Goal: Task Accomplishment & Management: Manage account settings

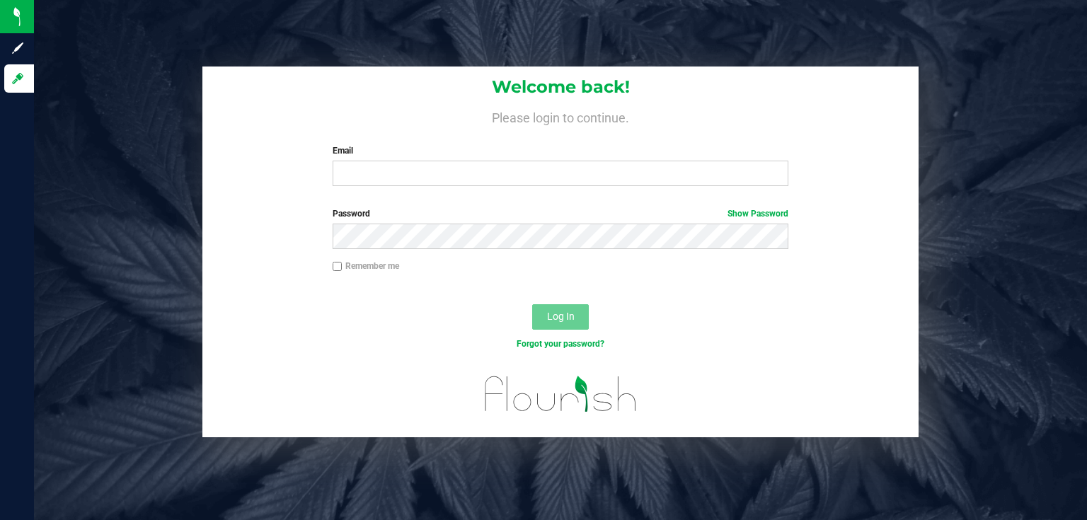
click at [361, 157] on label "Email" at bounding box center [561, 150] width 457 height 13
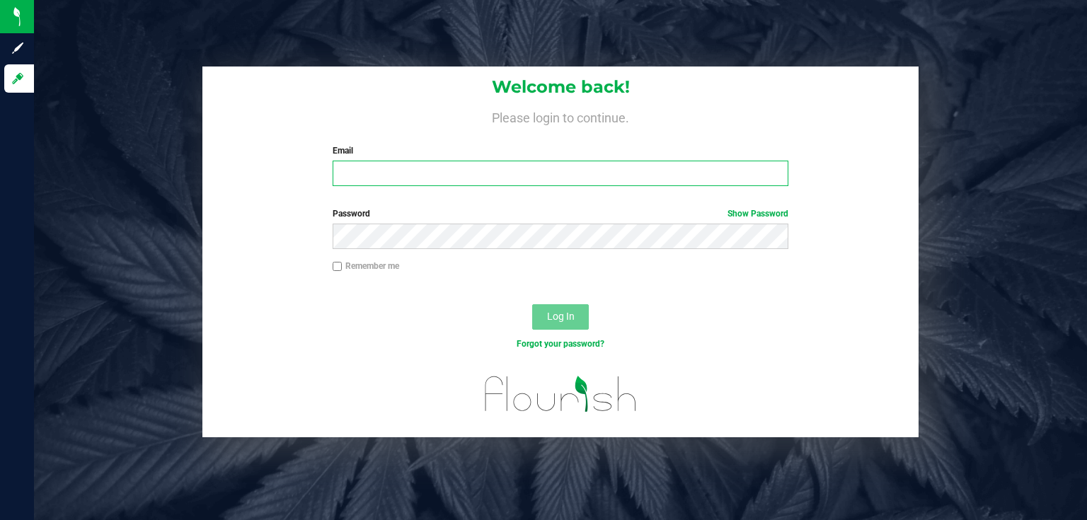
click at [361, 161] on input "Email" at bounding box center [561, 173] width 457 height 25
click at [365, 174] on input "Email" at bounding box center [561, 173] width 457 height 25
type input "[EMAIL_ADDRESS][DOMAIN_NAME]"
click at [532, 304] on button "Log In" at bounding box center [560, 316] width 57 height 25
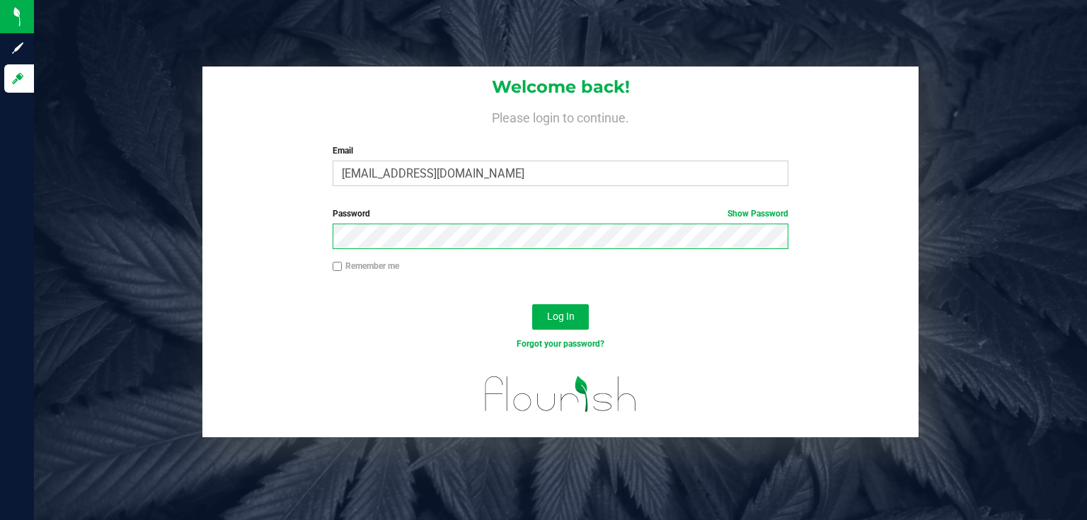
click at [532, 304] on button "Log In" at bounding box center [560, 316] width 57 height 25
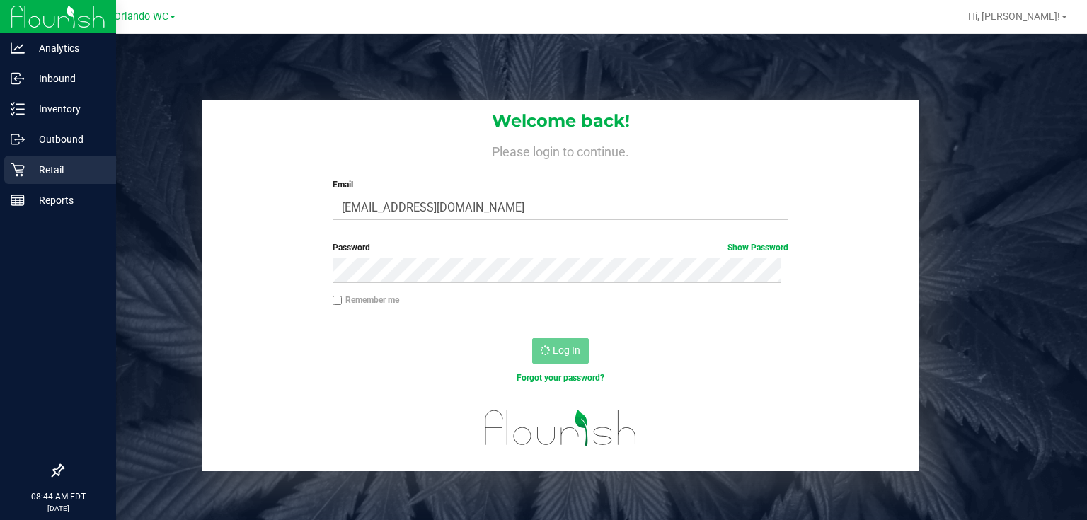
click at [17, 171] on icon at bounding box center [18, 170] width 14 height 14
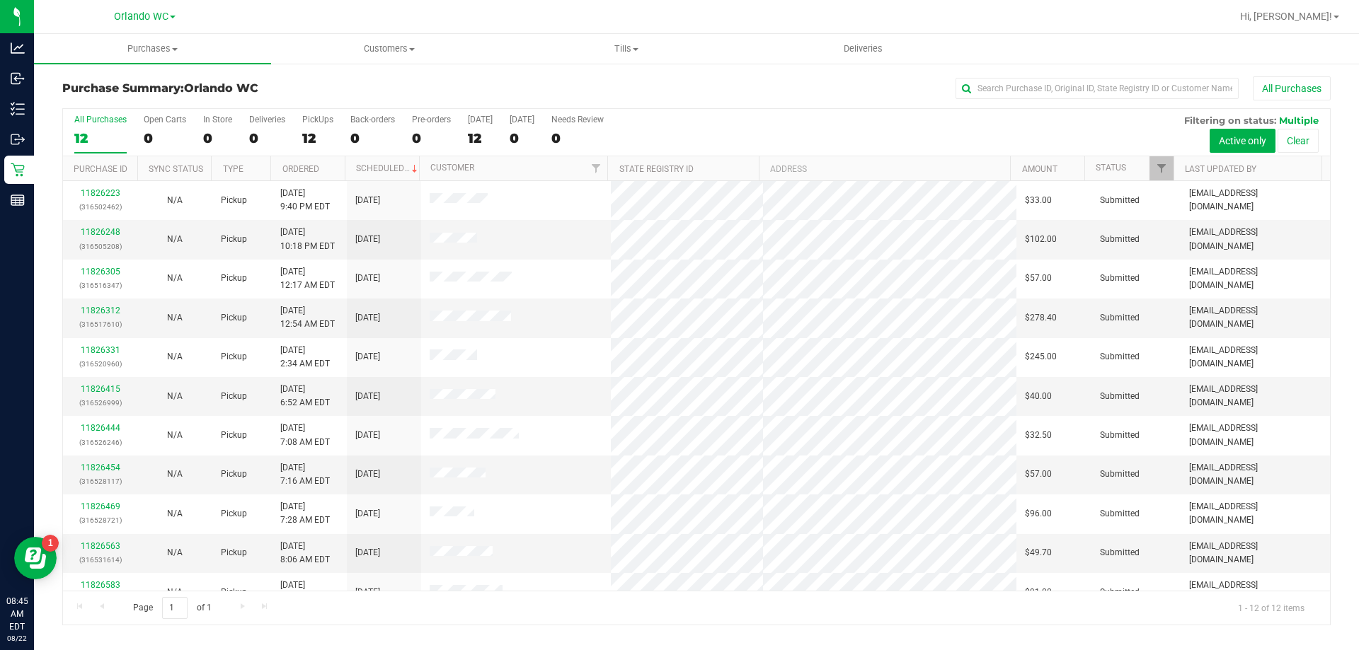
drag, startPoint x: 1086, startPoint y: 0, endPoint x: 668, endPoint y: 74, distance: 424.9
click at [668, 74] on div "Purchase Summary: Orlando WC All Purchases All Purchases 12 Open Carts 0 In Sto…" at bounding box center [696, 351] width 1325 height 578
click at [114, 130] on div "12" at bounding box center [100, 138] width 52 height 16
click at [0, 0] on input "All Purchases 12" at bounding box center [0, 0] width 0 height 0
click at [328, 165] on th "Ordered" at bounding box center [307, 168] width 74 height 25
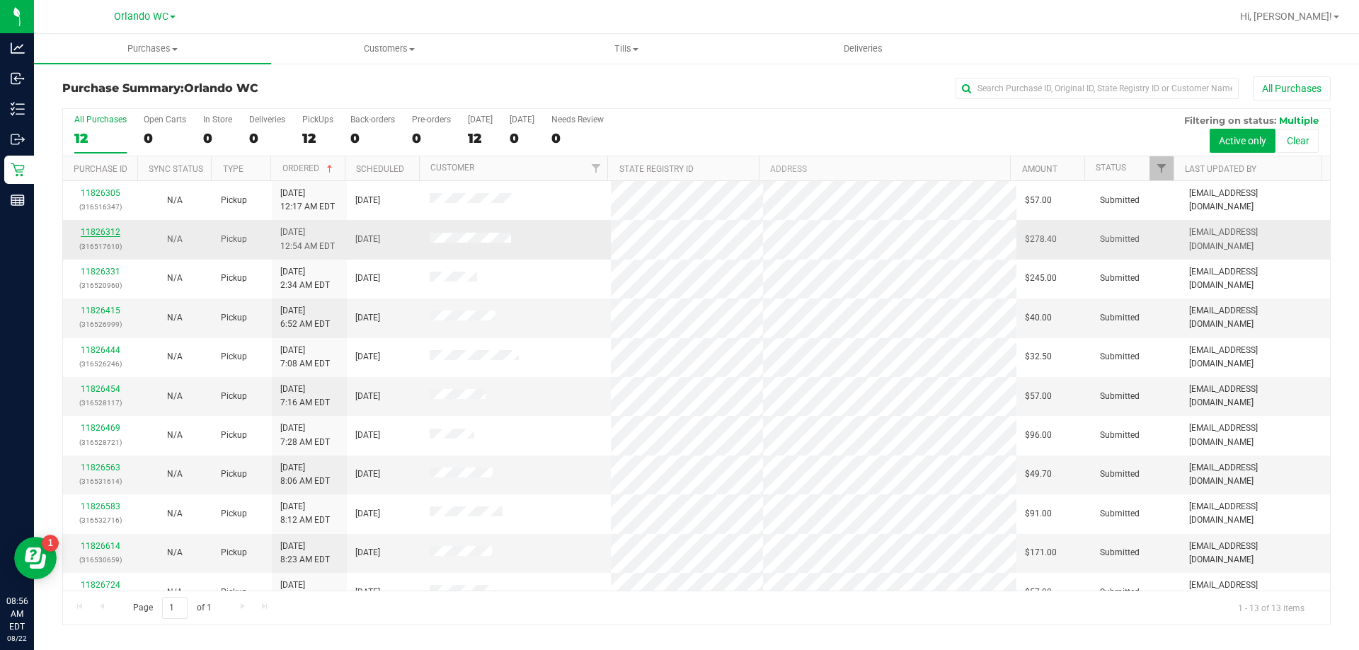
click at [113, 229] on link "11826312" at bounding box center [101, 232] width 40 height 10
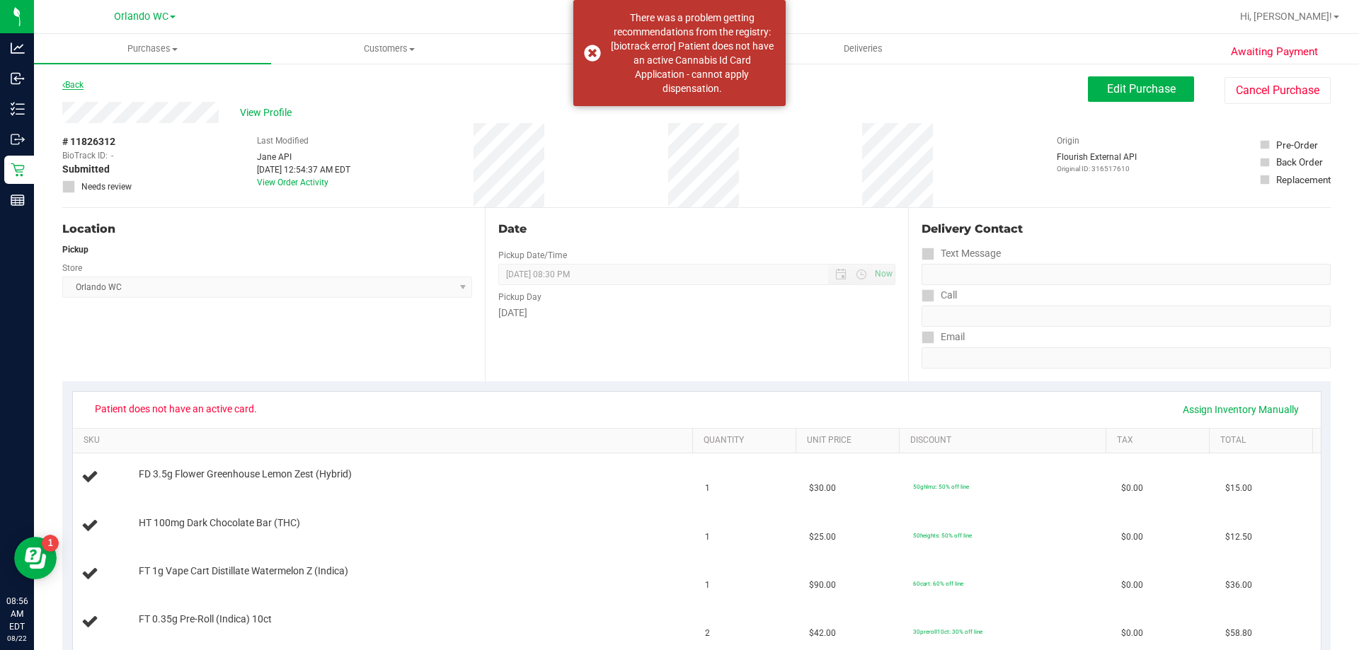
click at [81, 86] on link "Back" at bounding box center [72, 85] width 21 height 10
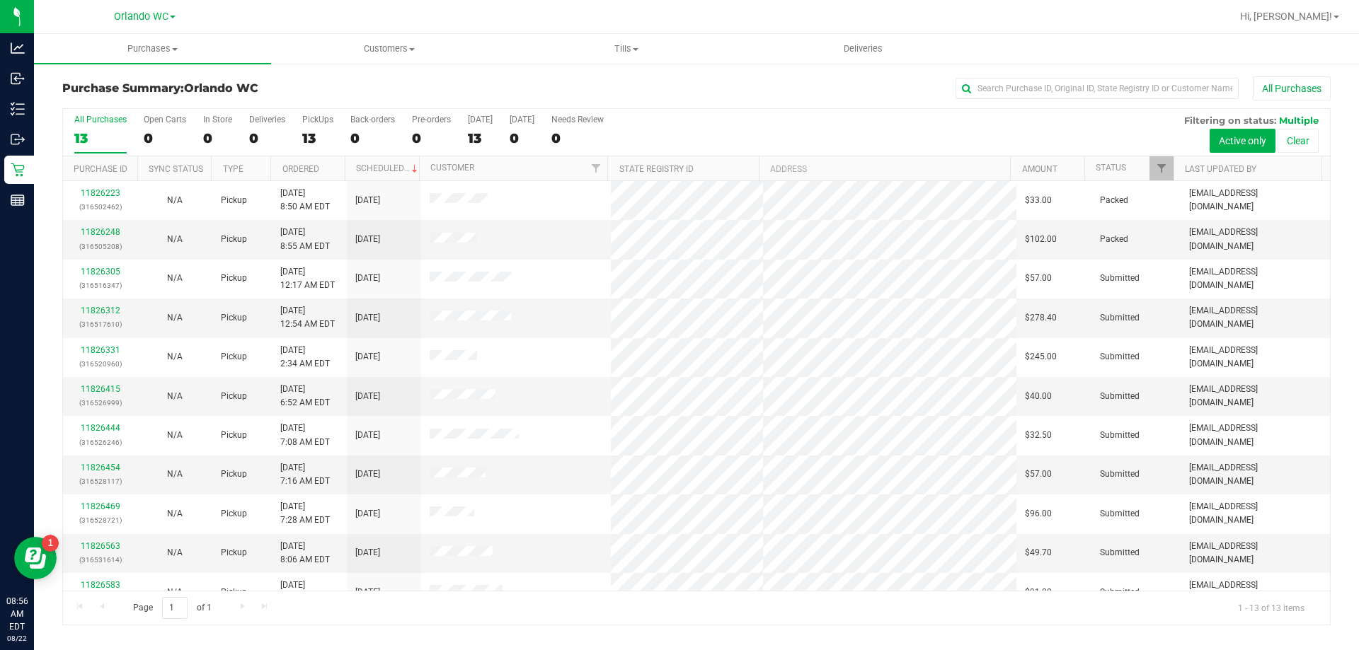
click at [337, 166] on th "Ordered" at bounding box center [307, 168] width 74 height 25
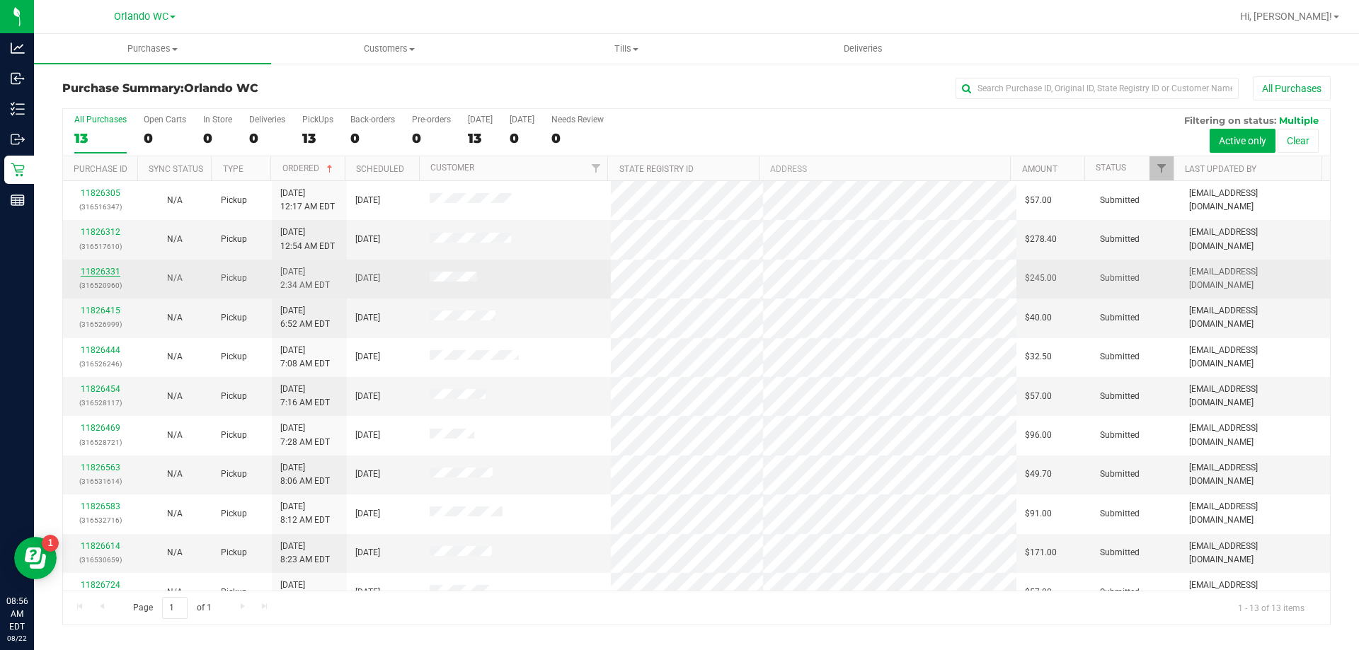
click at [113, 272] on link "11826331" at bounding box center [101, 272] width 40 height 10
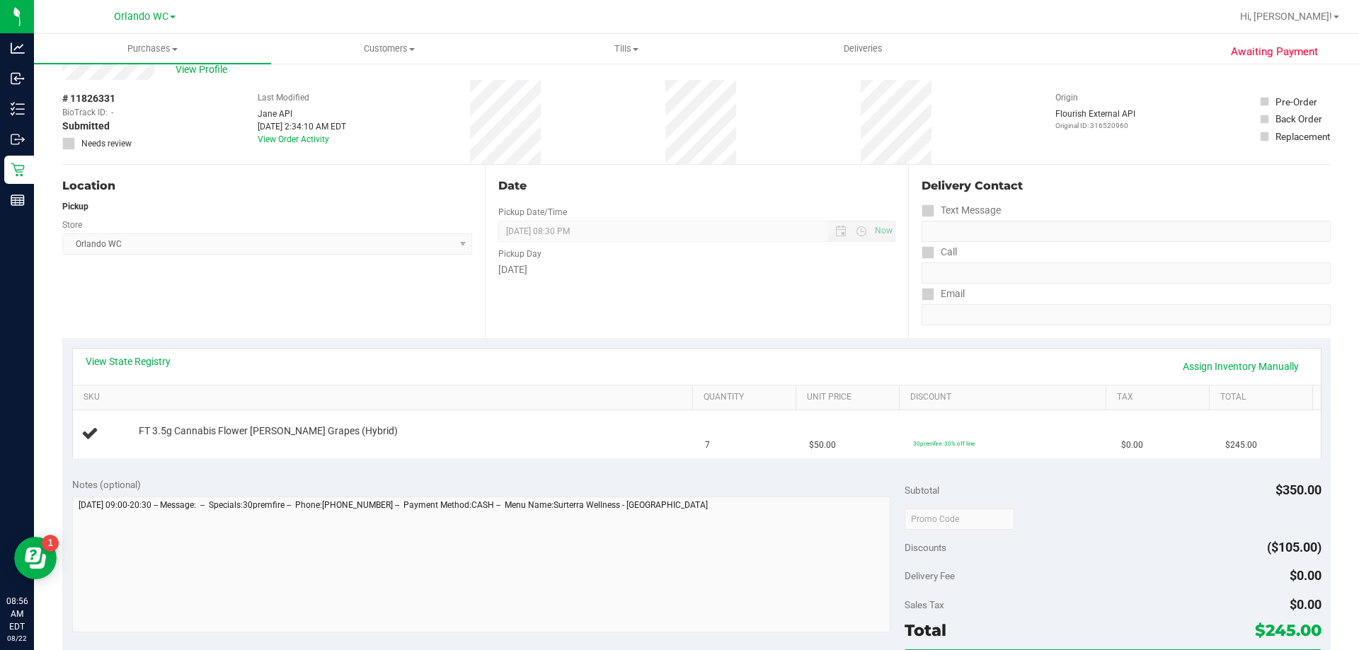
scroll to position [71, 0]
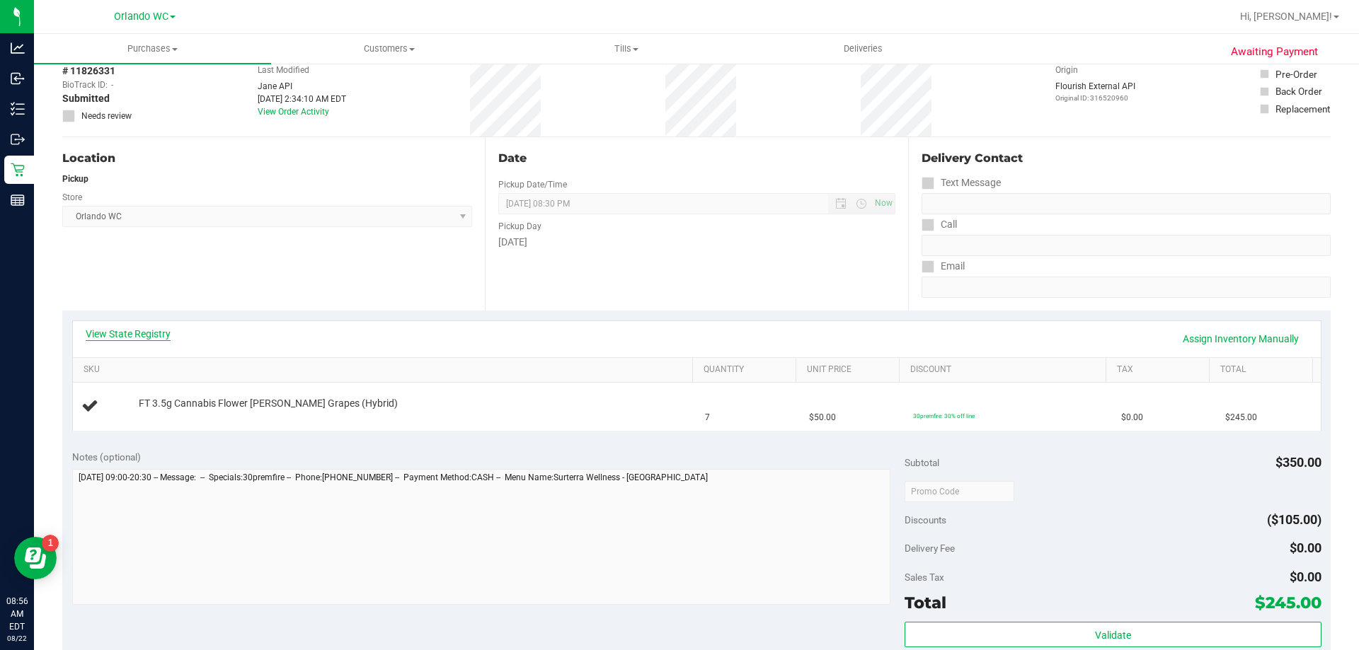
click at [127, 340] on link "View State Registry" at bounding box center [128, 334] width 85 height 14
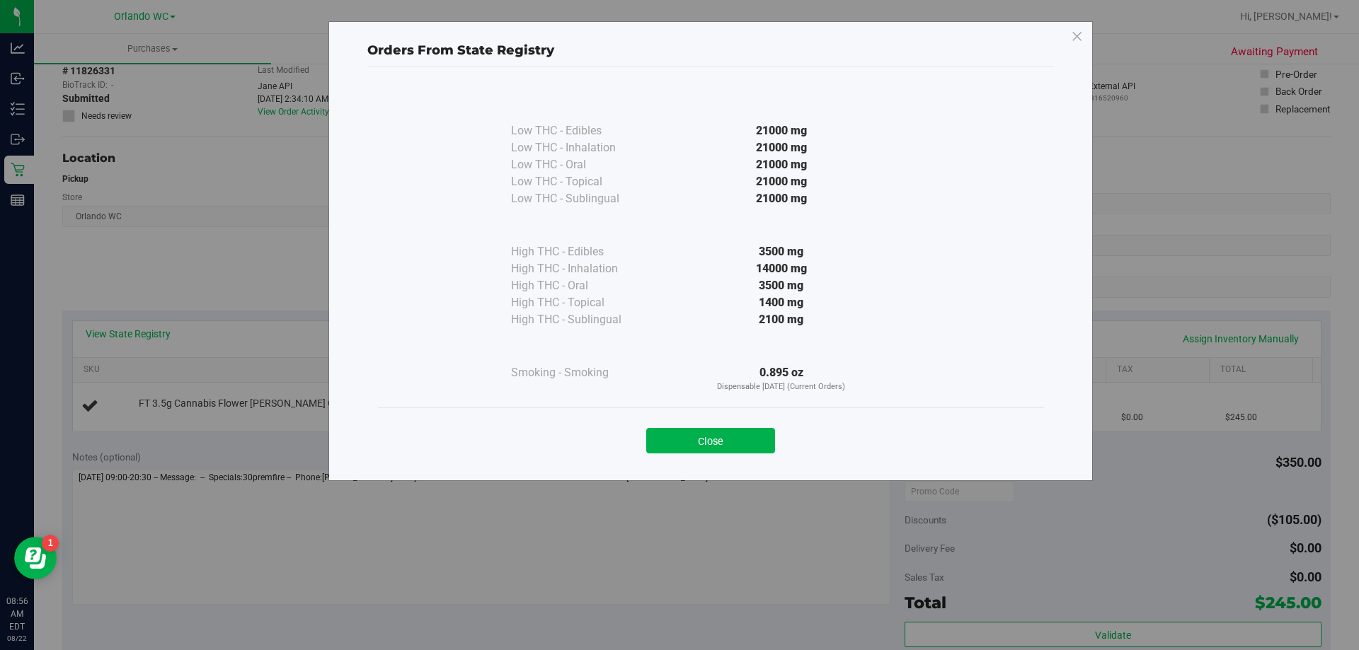
click at [705, 444] on button "Close" at bounding box center [710, 440] width 129 height 25
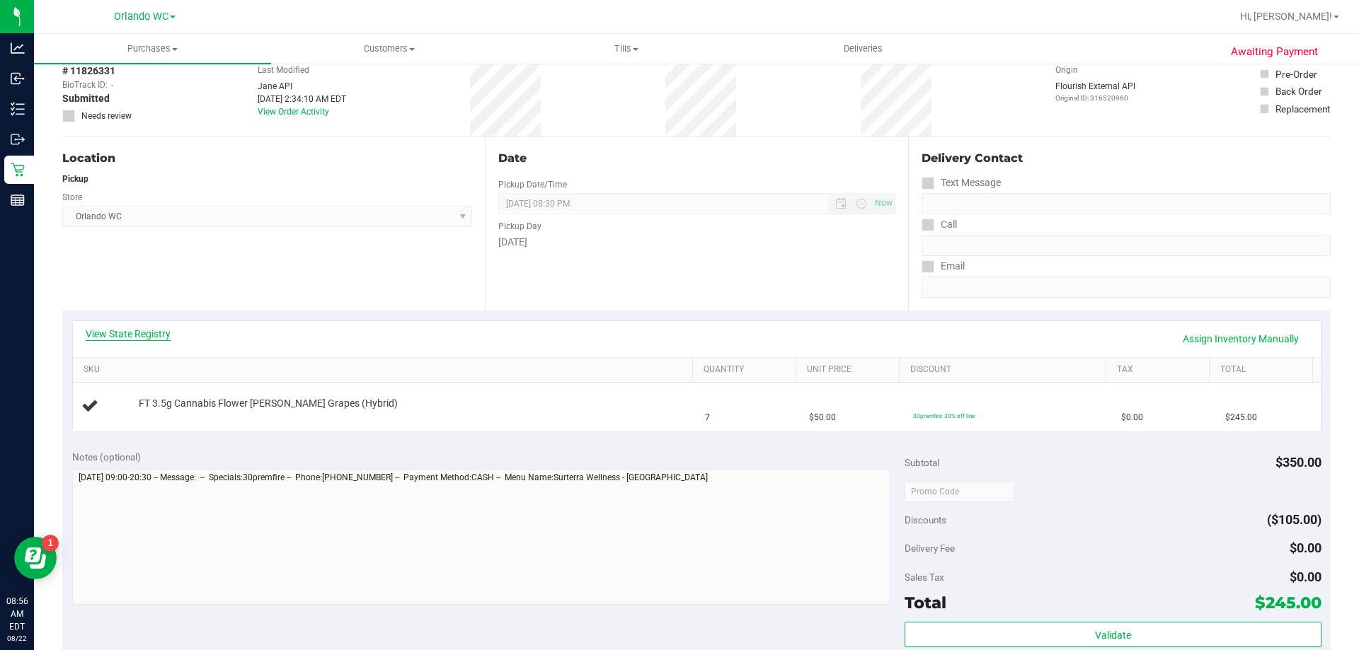
click at [156, 338] on link "View State Registry" at bounding box center [128, 334] width 85 height 14
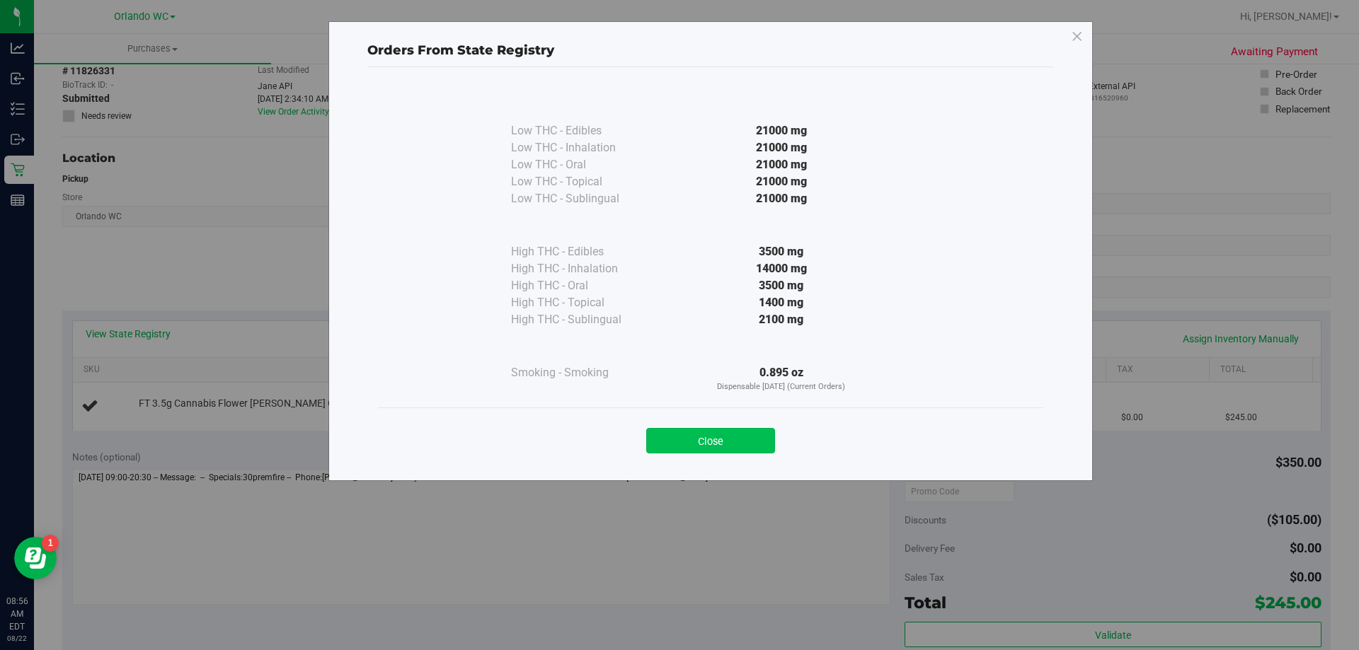
click at [723, 444] on button "Close" at bounding box center [710, 440] width 129 height 25
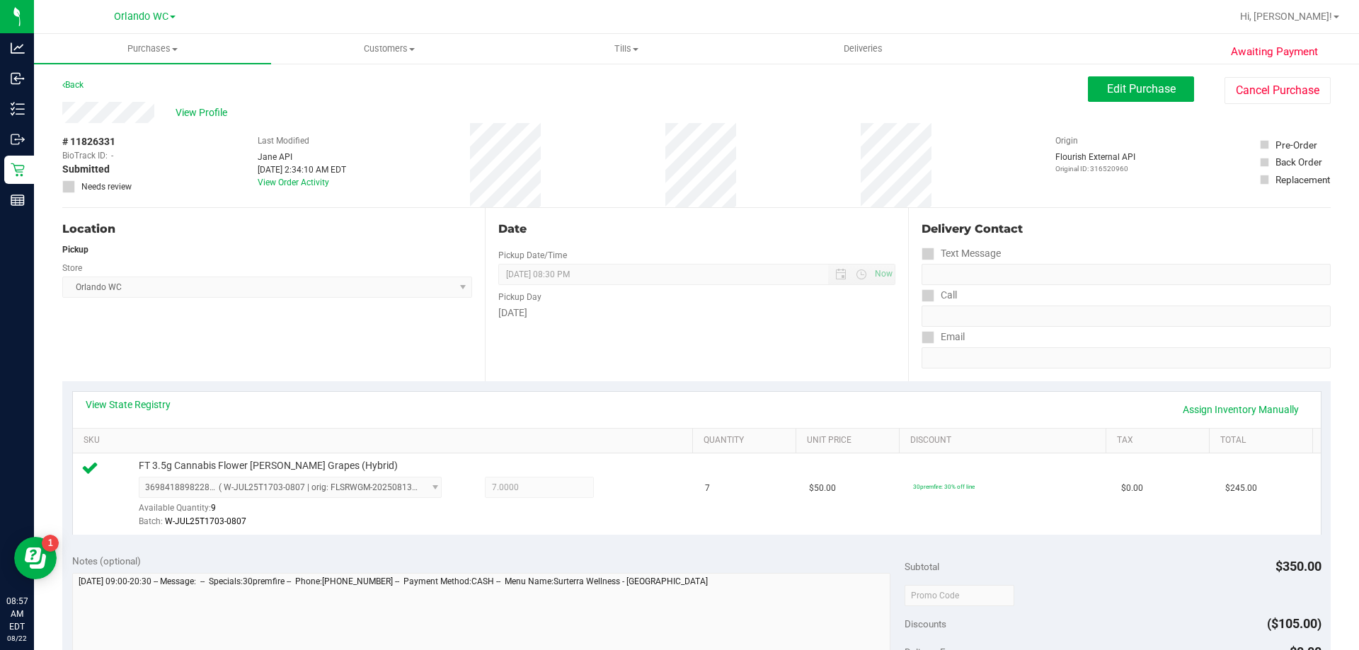
scroll to position [425, 0]
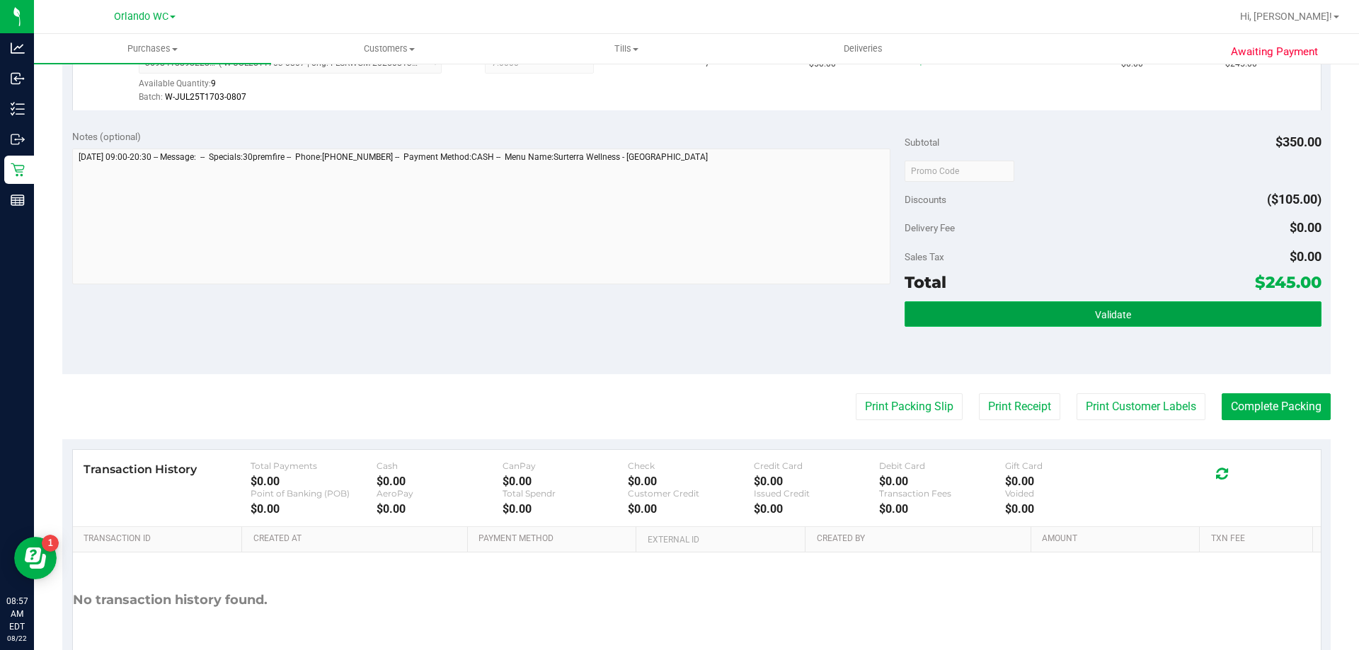
click at [1086, 309] on span "Validate" at bounding box center [1113, 314] width 36 height 11
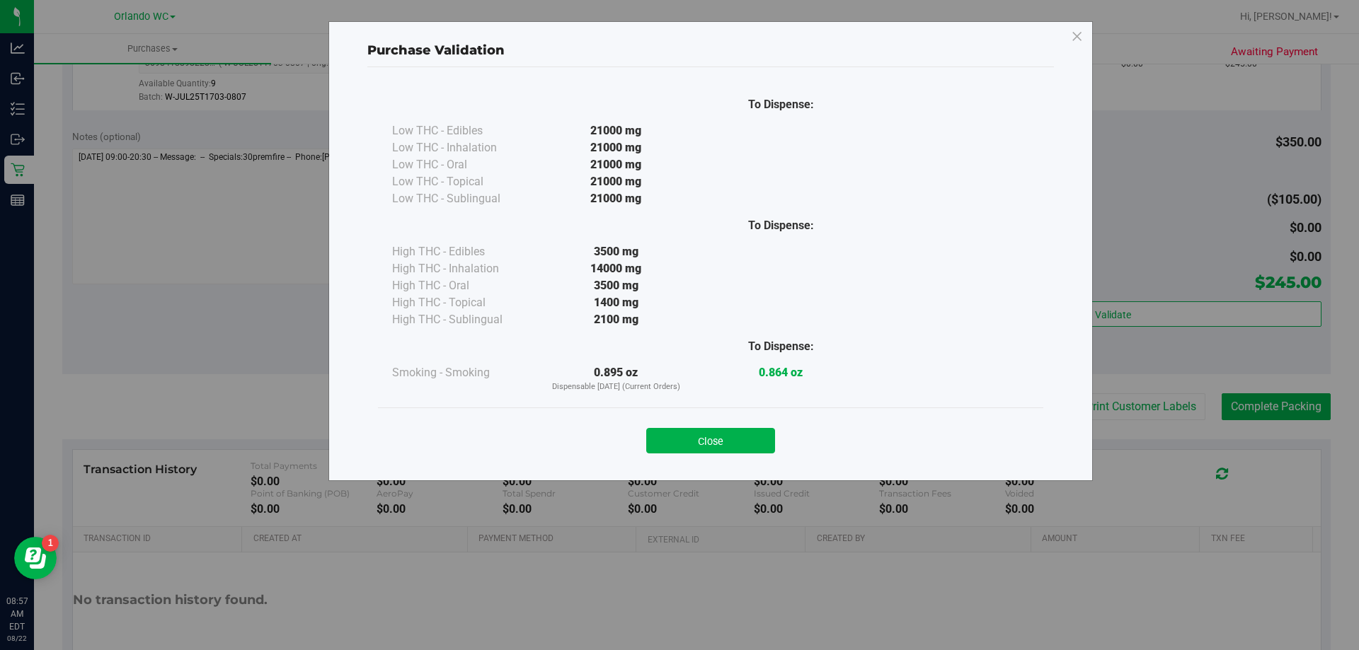
click at [738, 426] on div "Close" at bounding box center [711, 436] width 644 height 35
click at [742, 437] on button "Close" at bounding box center [710, 440] width 129 height 25
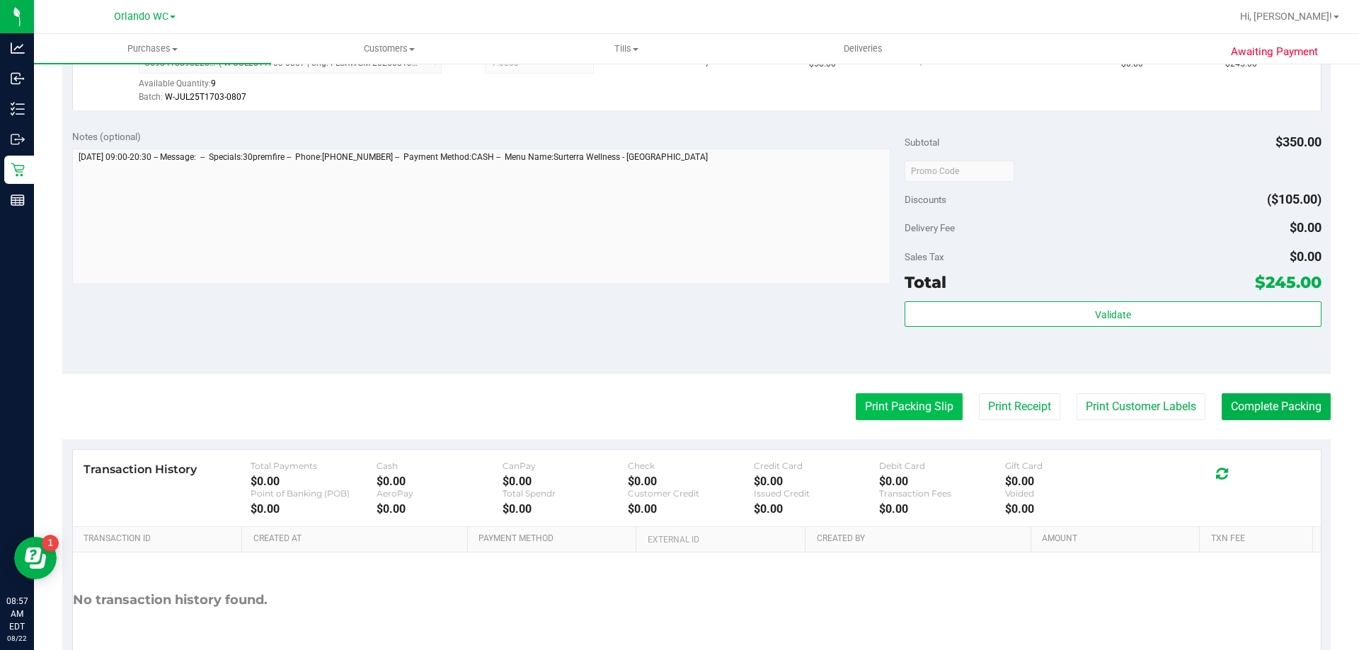
click at [883, 415] on button "Print Packing Slip" at bounding box center [909, 407] width 107 height 27
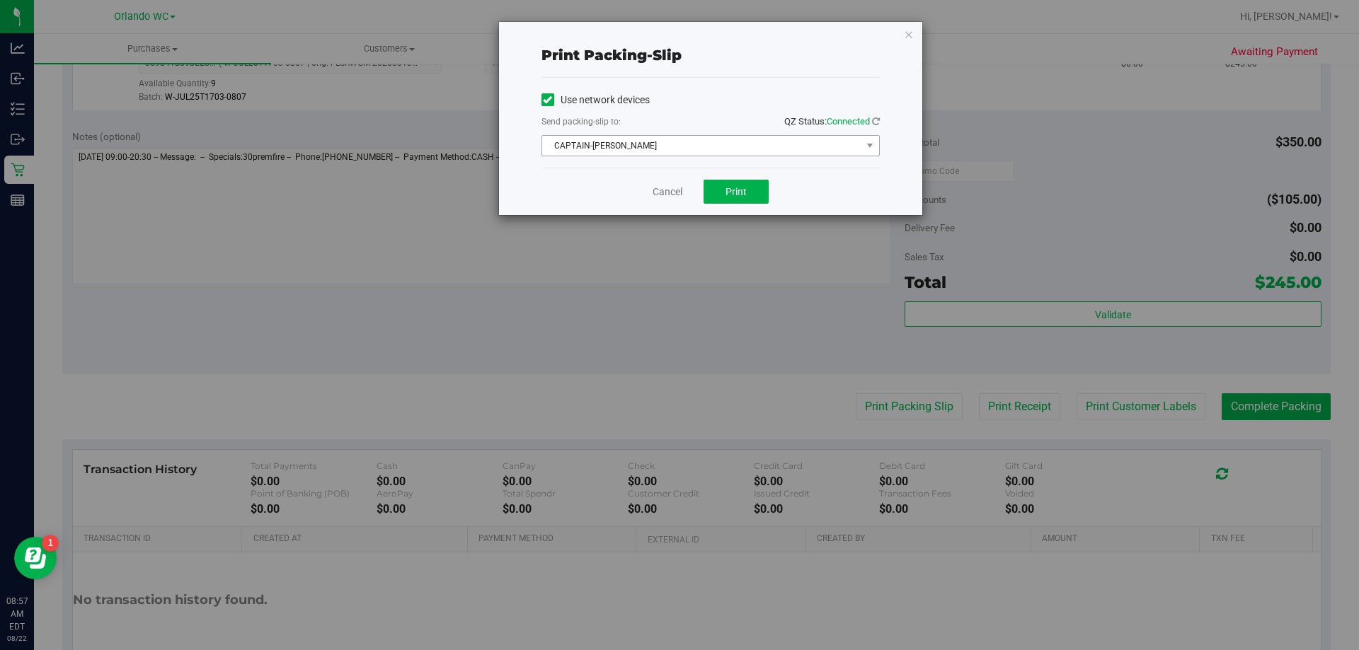
click at [773, 144] on span "CAPTAIN-[PERSON_NAME]" at bounding box center [701, 146] width 319 height 20
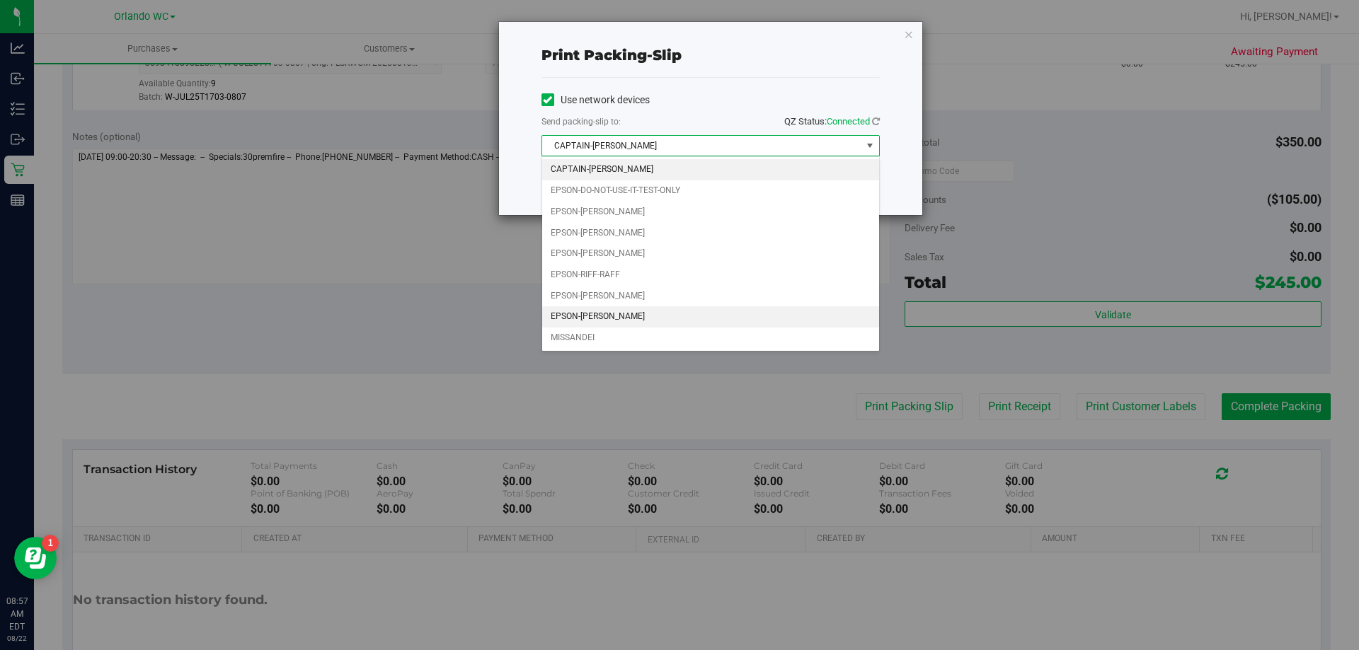
click at [658, 314] on li "EPSON-[PERSON_NAME]" at bounding box center [710, 316] width 337 height 21
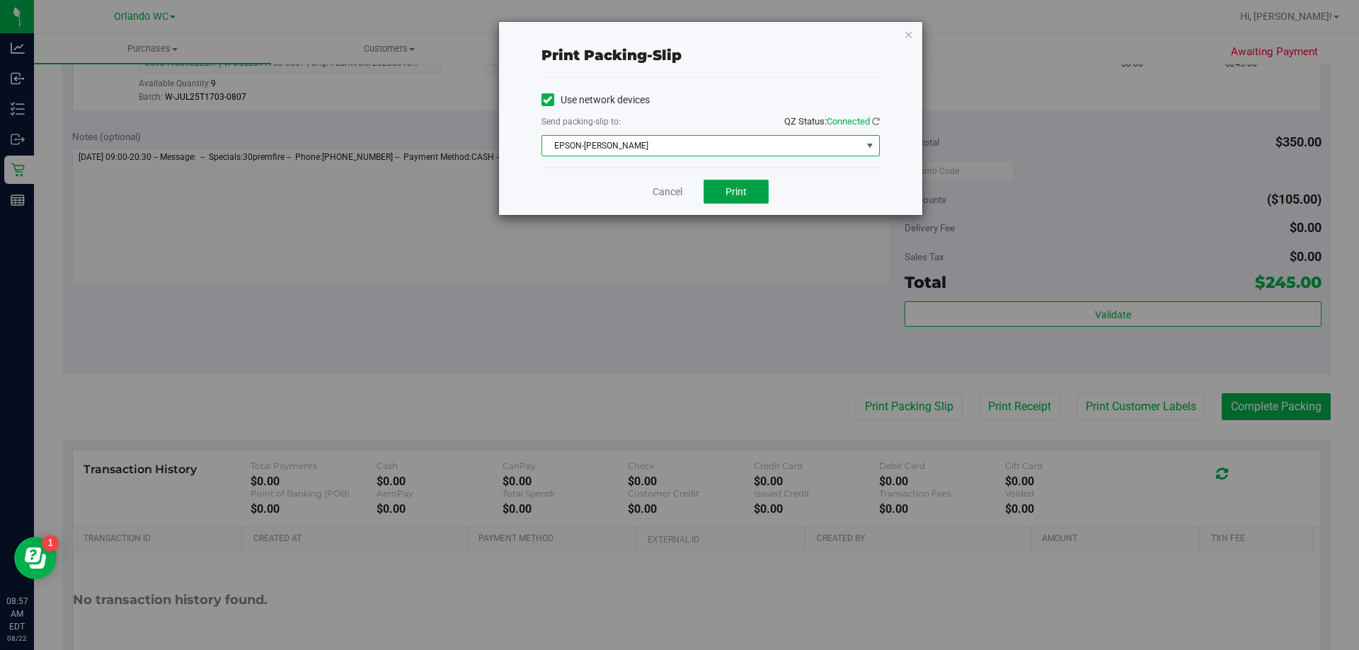
click at [745, 196] on span "Print" at bounding box center [735, 191] width 21 height 11
click at [659, 194] on link "Cancel" at bounding box center [668, 192] width 30 height 15
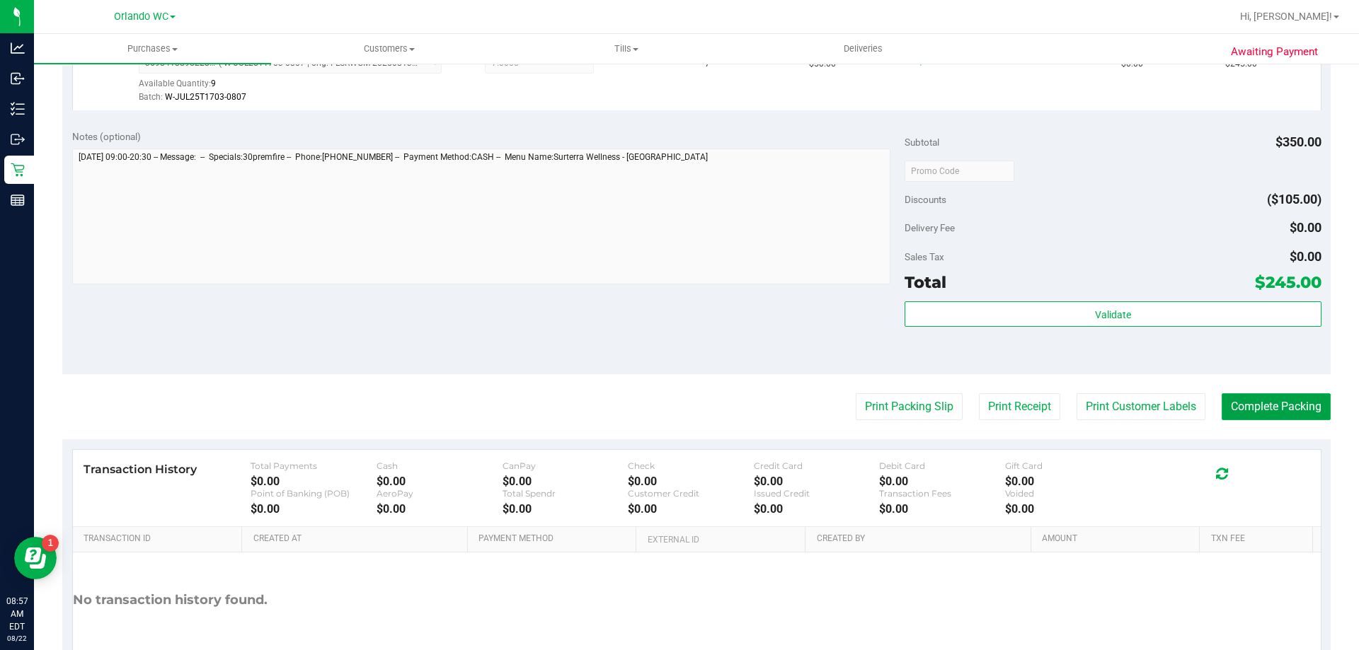
click at [1086, 407] on button "Complete Packing" at bounding box center [1276, 407] width 109 height 27
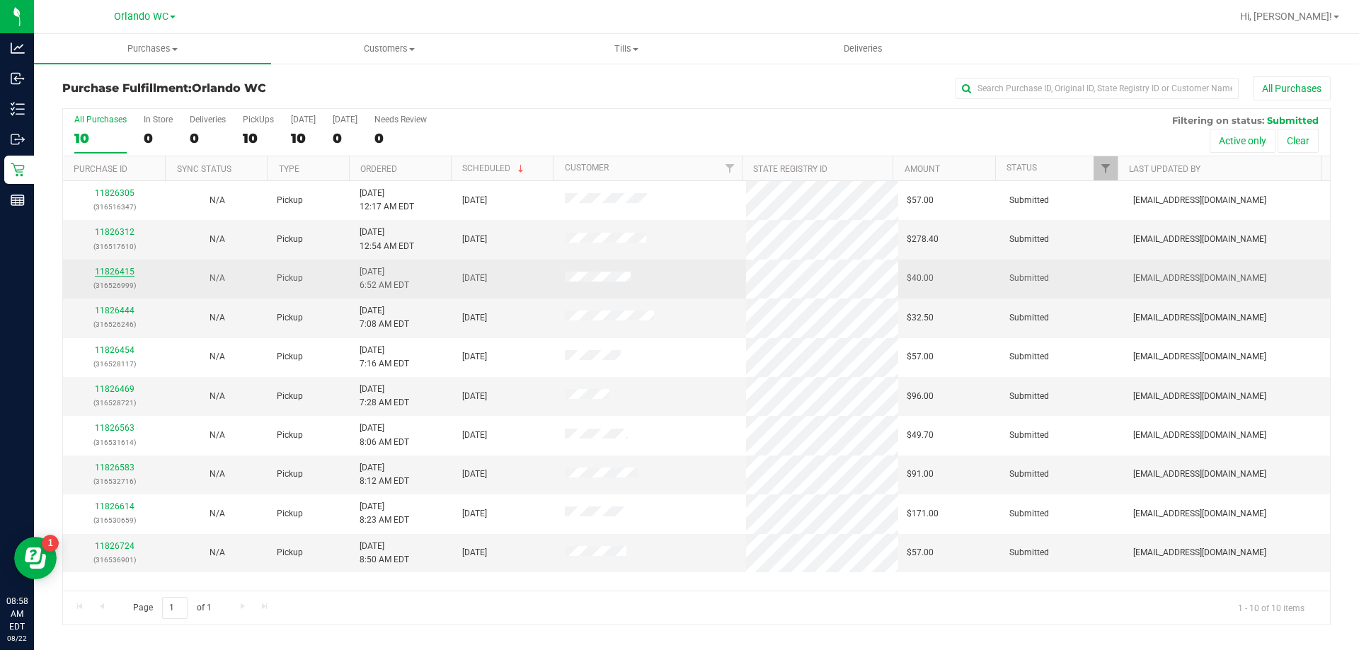
click at [112, 275] on link "11826415" at bounding box center [115, 272] width 40 height 10
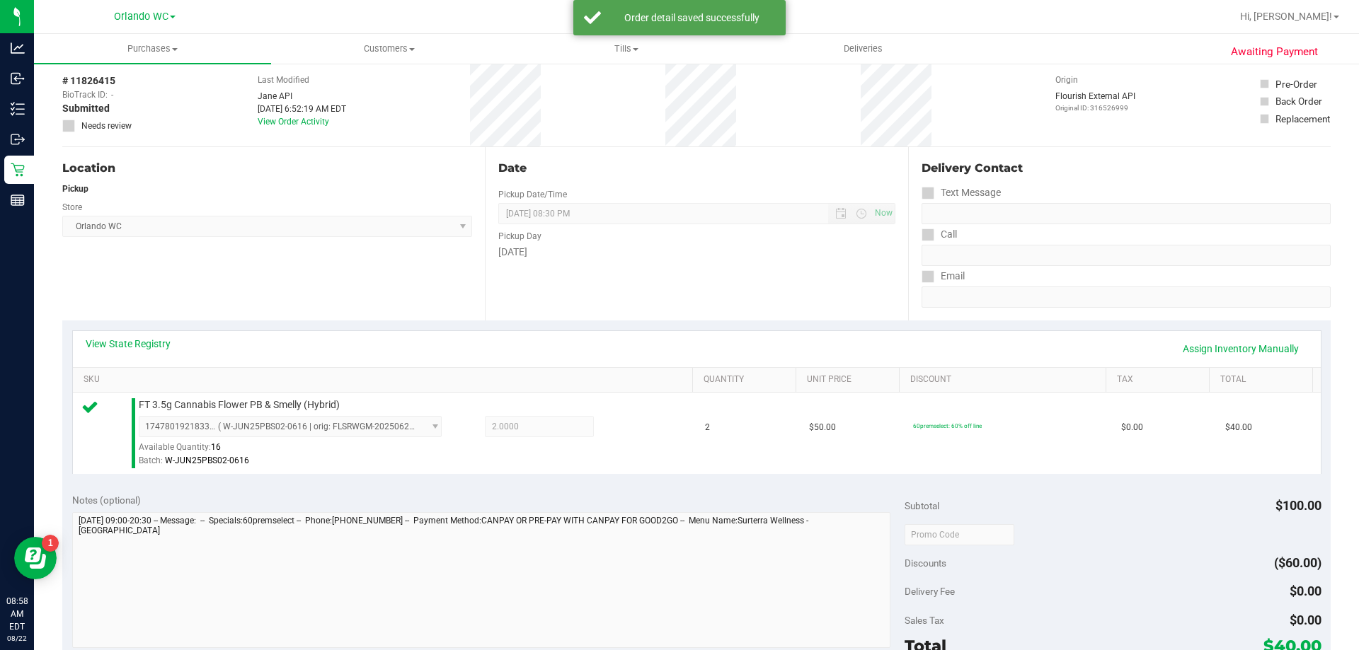
scroll to position [283, 0]
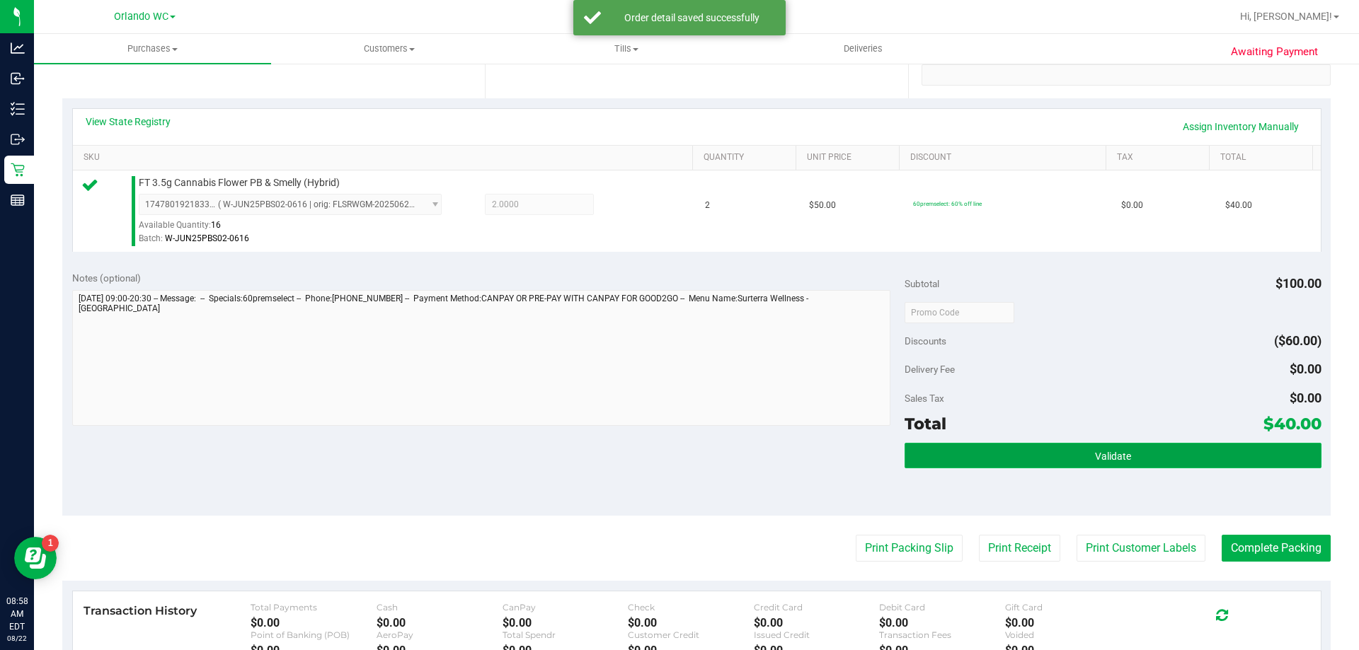
click at [1086, 455] on button "Validate" at bounding box center [1113, 455] width 416 height 25
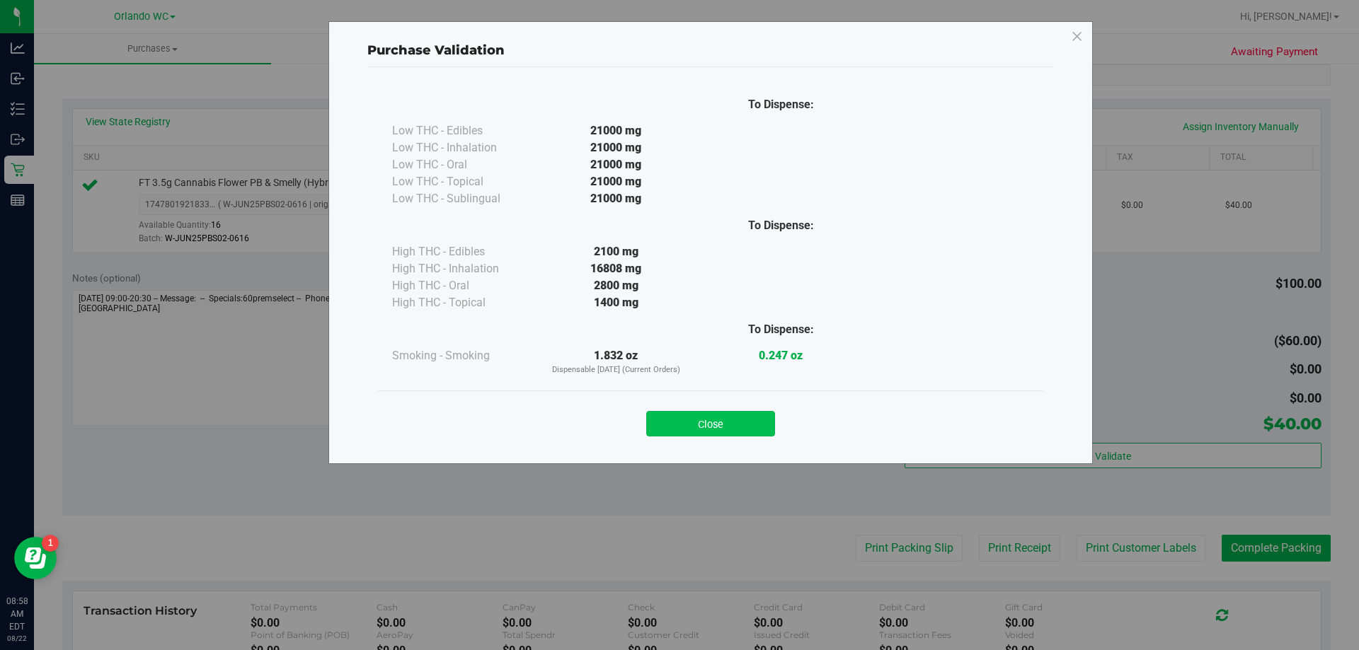
click at [706, 418] on button "Close" at bounding box center [710, 423] width 129 height 25
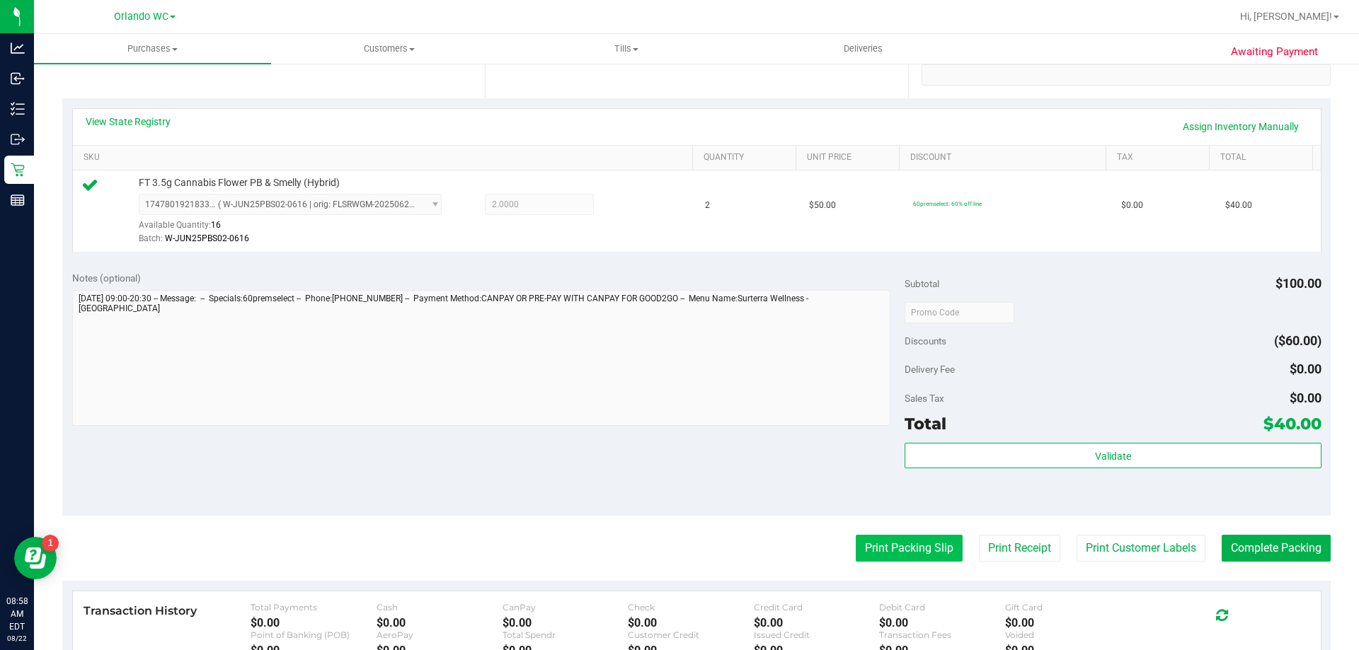
click at [888, 520] on button "Print Packing Slip" at bounding box center [909, 548] width 107 height 27
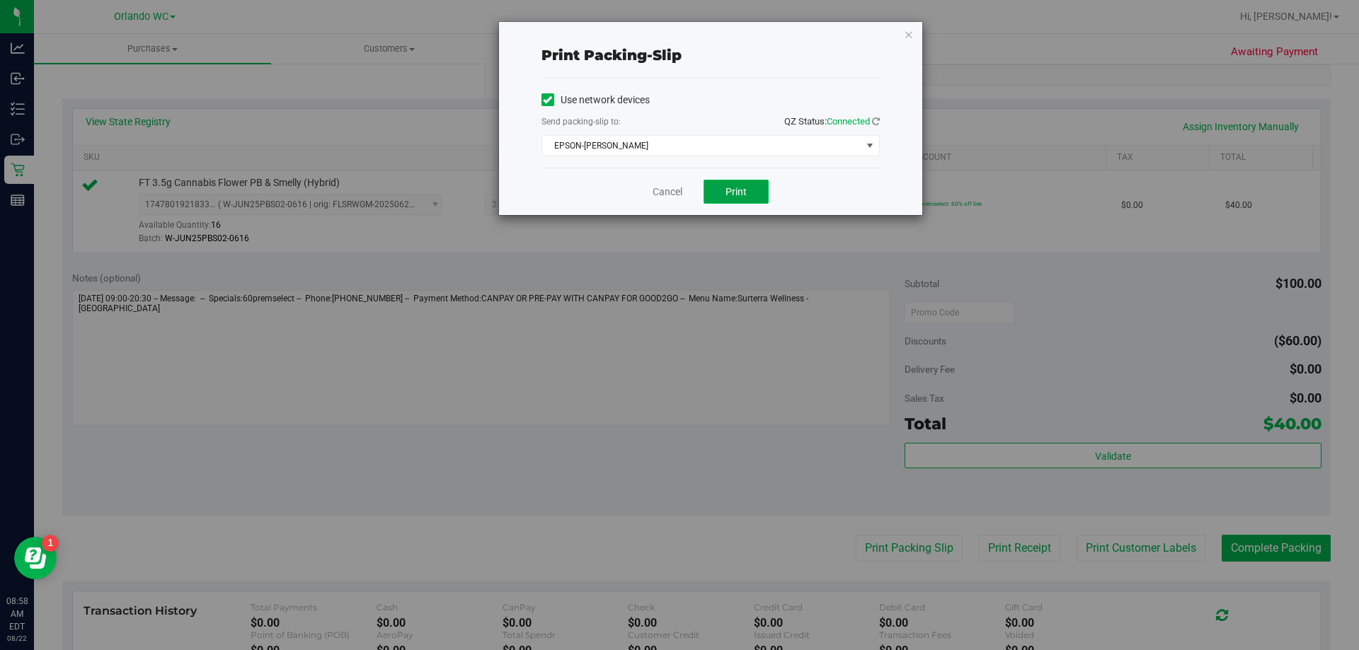
click at [735, 184] on button "Print" at bounding box center [736, 192] width 65 height 24
click at [661, 196] on link "Cancel" at bounding box center [668, 192] width 30 height 15
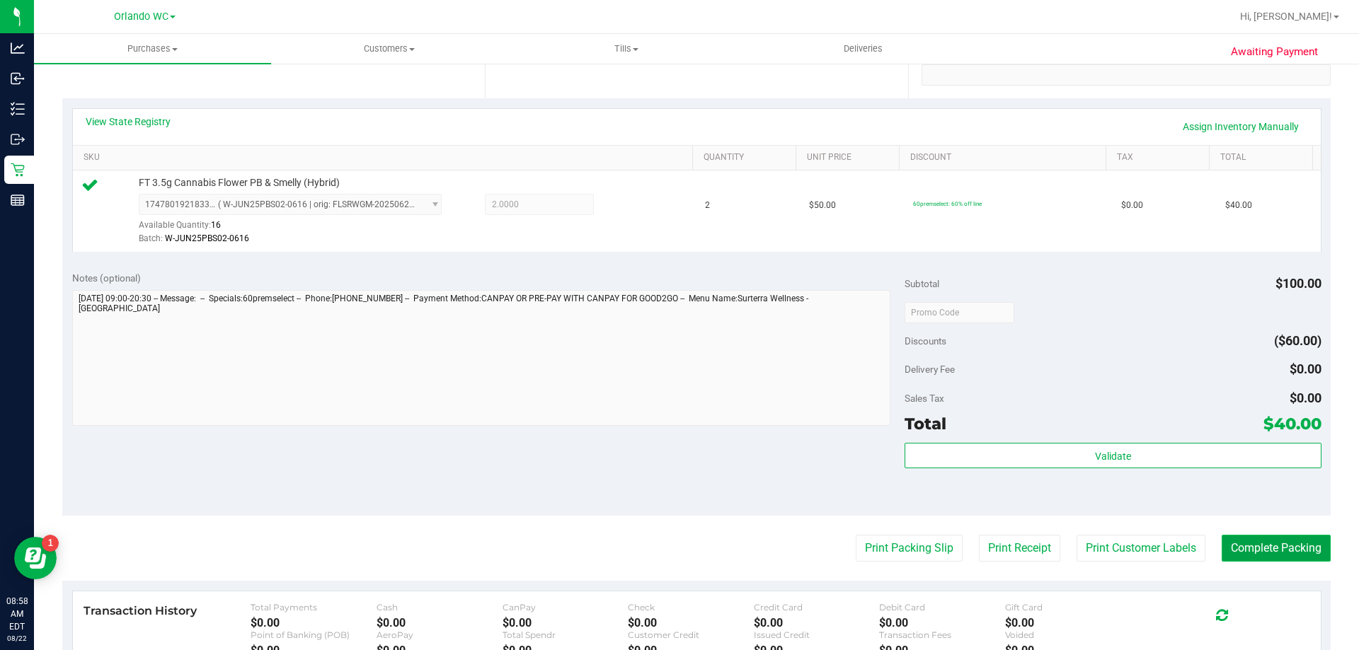
click at [1086, 520] on button "Complete Packing" at bounding box center [1276, 548] width 109 height 27
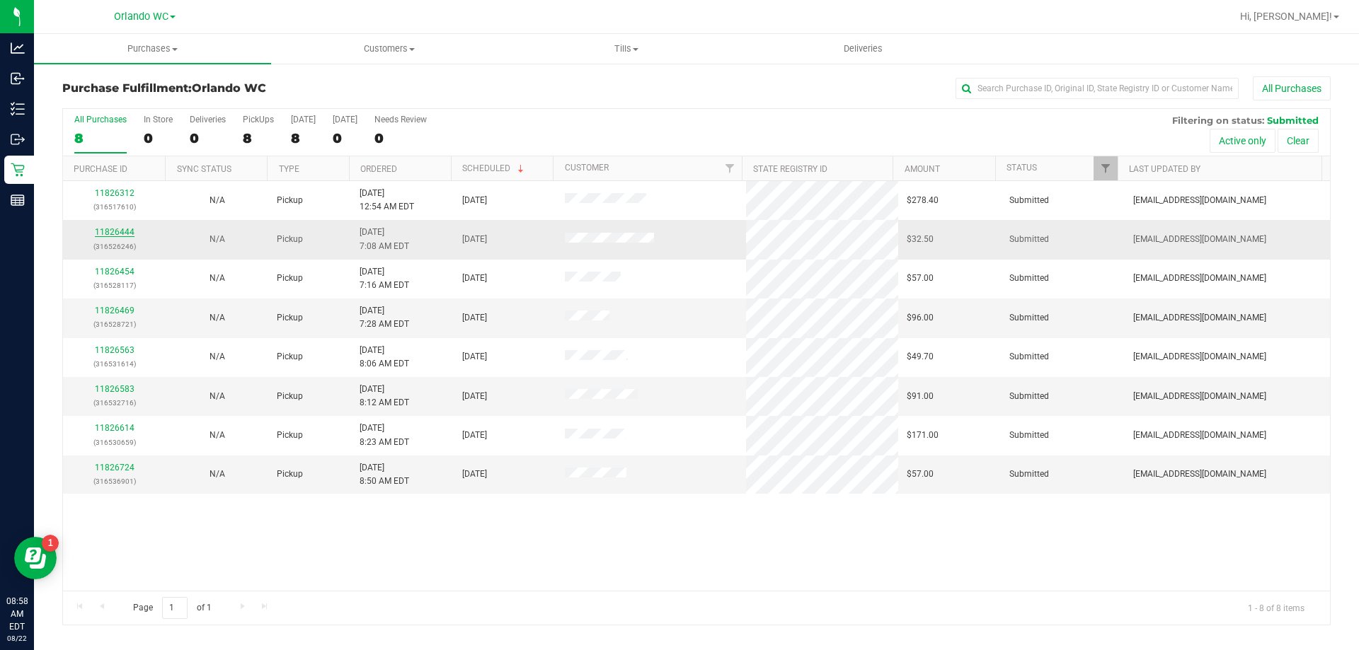
click at [110, 232] on link "11826444" at bounding box center [115, 232] width 40 height 10
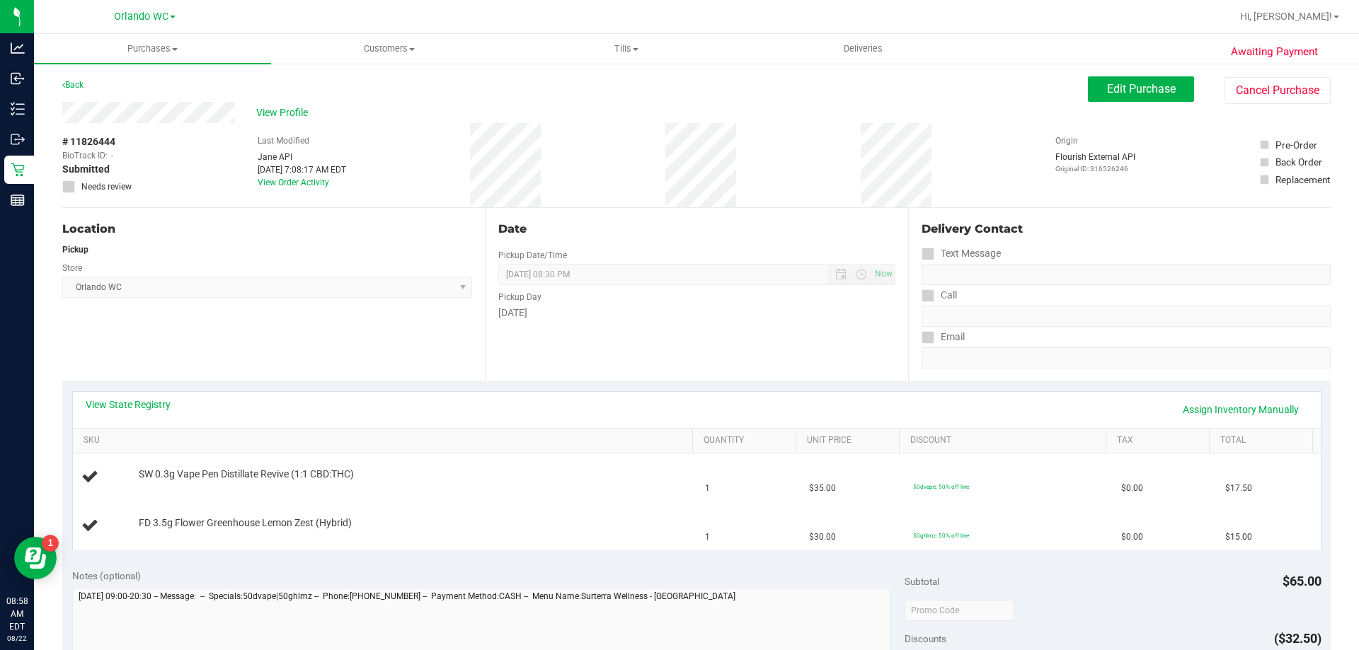
click at [121, 394] on div "View State Registry Assign Inventory Manually" at bounding box center [697, 410] width 1248 height 36
click at [117, 406] on link "View State Registry" at bounding box center [128, 405] width 85 height 14
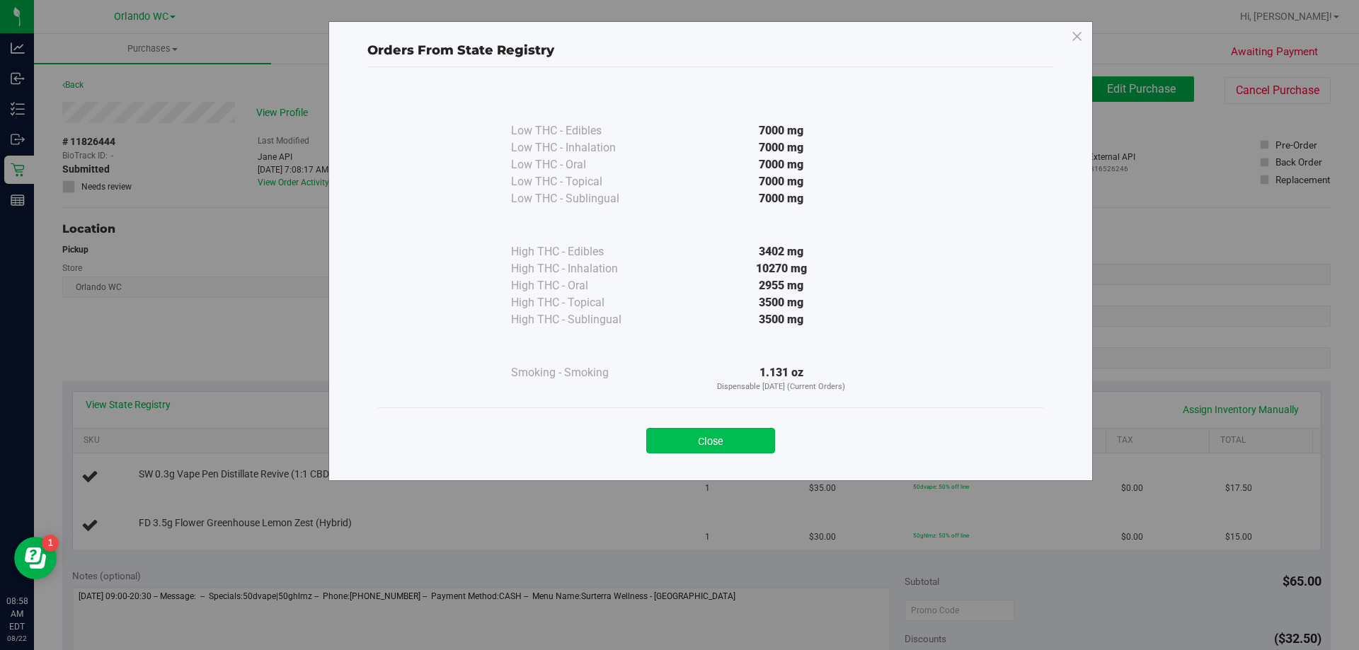
click at [747, 446] on button "Close" at bounding box center [710, 440] width 129 height 25
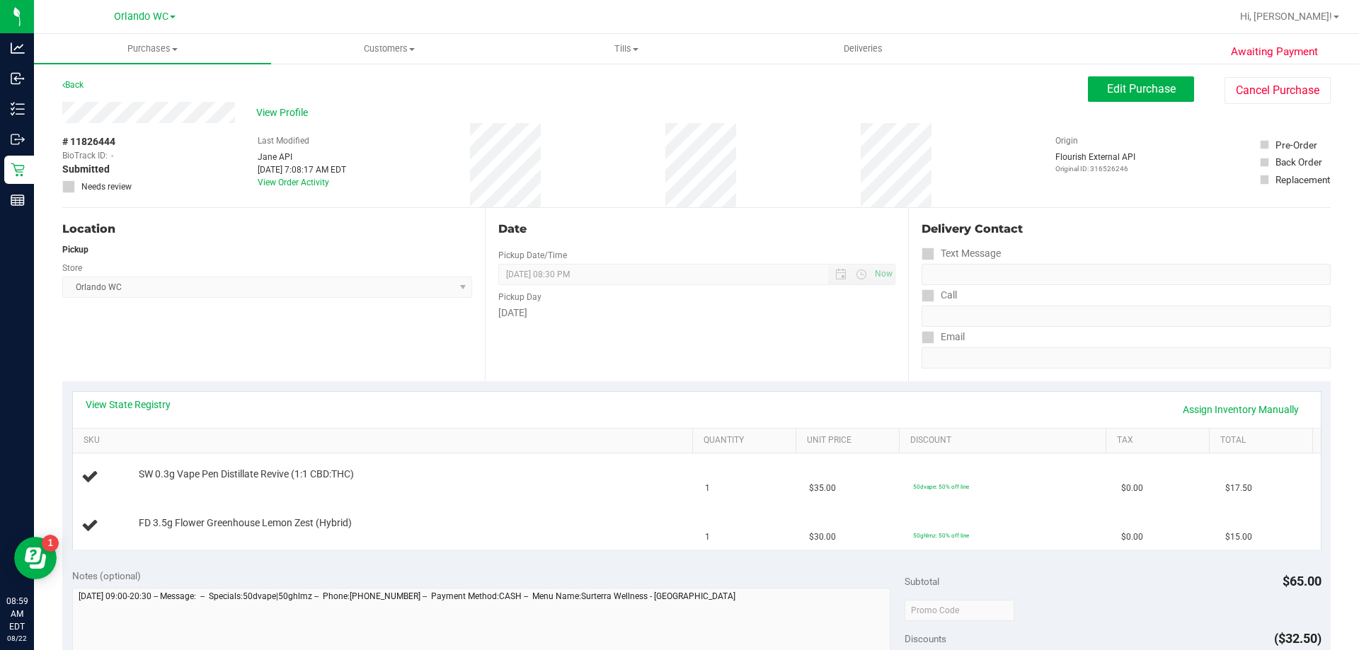
click at [1086, 195] on div "# 11826444 BioTrack ID: - Submitted Needs review Last Modified [PERSON_NAME] AP…" at bounding box center [696, 165] width 1268 height 84
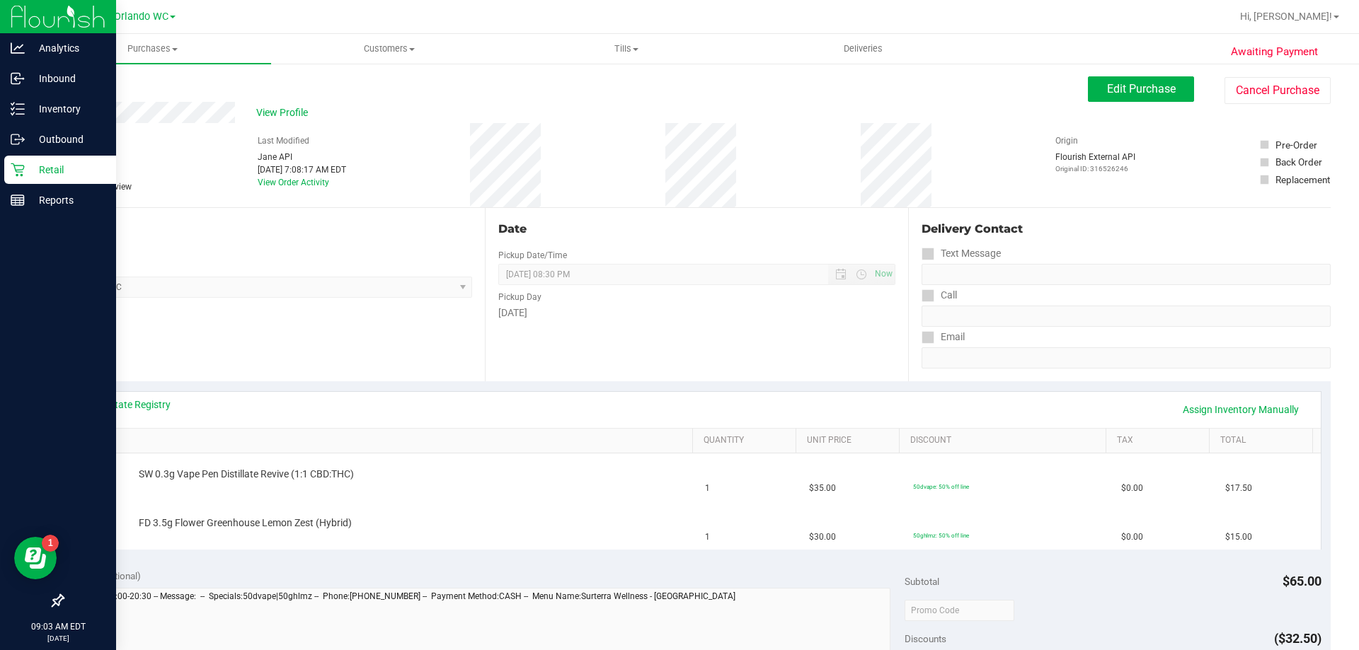
click at [6, 164] on div "Retail" at bounding box center [60, 170] width 112 height 28
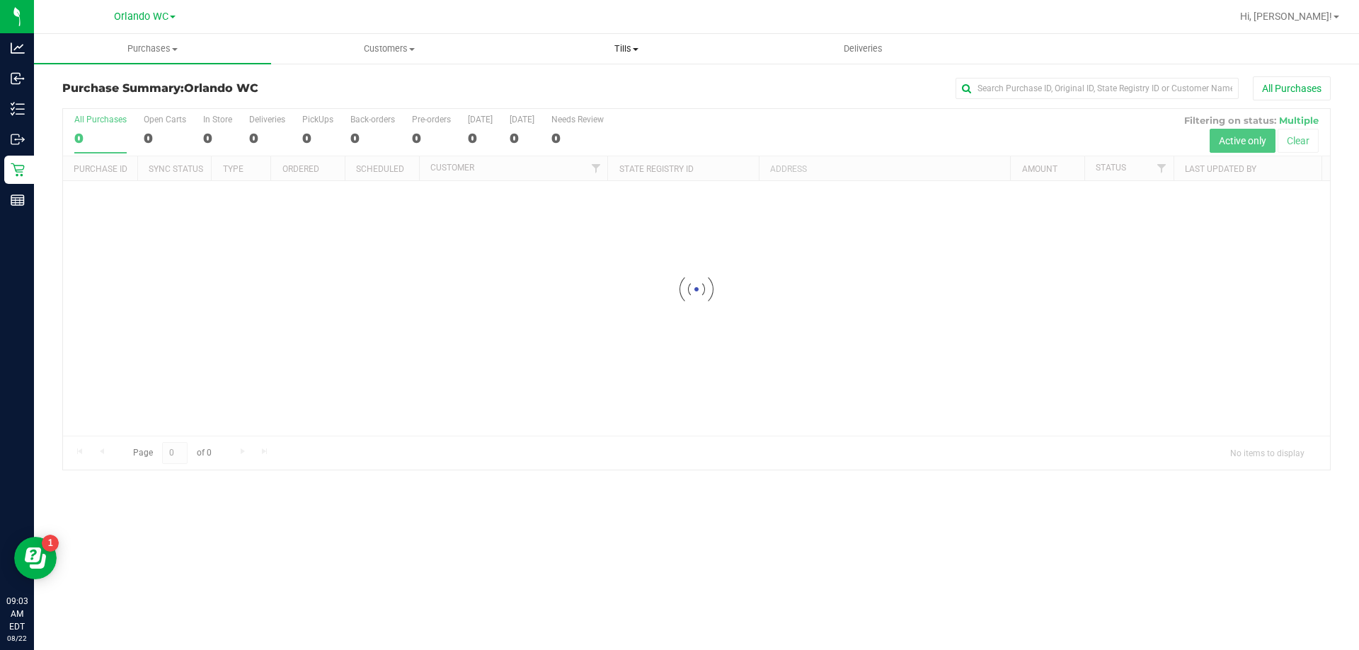
click at [602, 47] on span "Tills" at bounding box center [627, 48] width 236 height 13
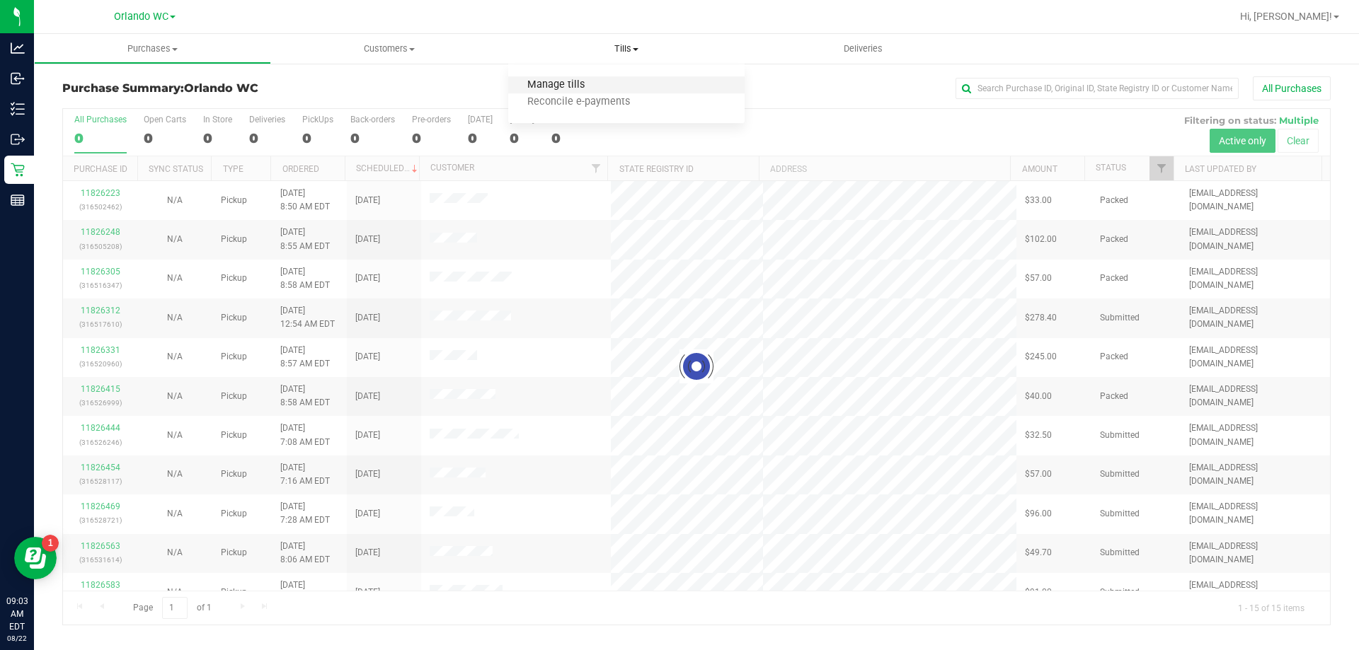
click at [578, 84] on span "Manage tills" at bounding box center [556, 85] width 96 height 12
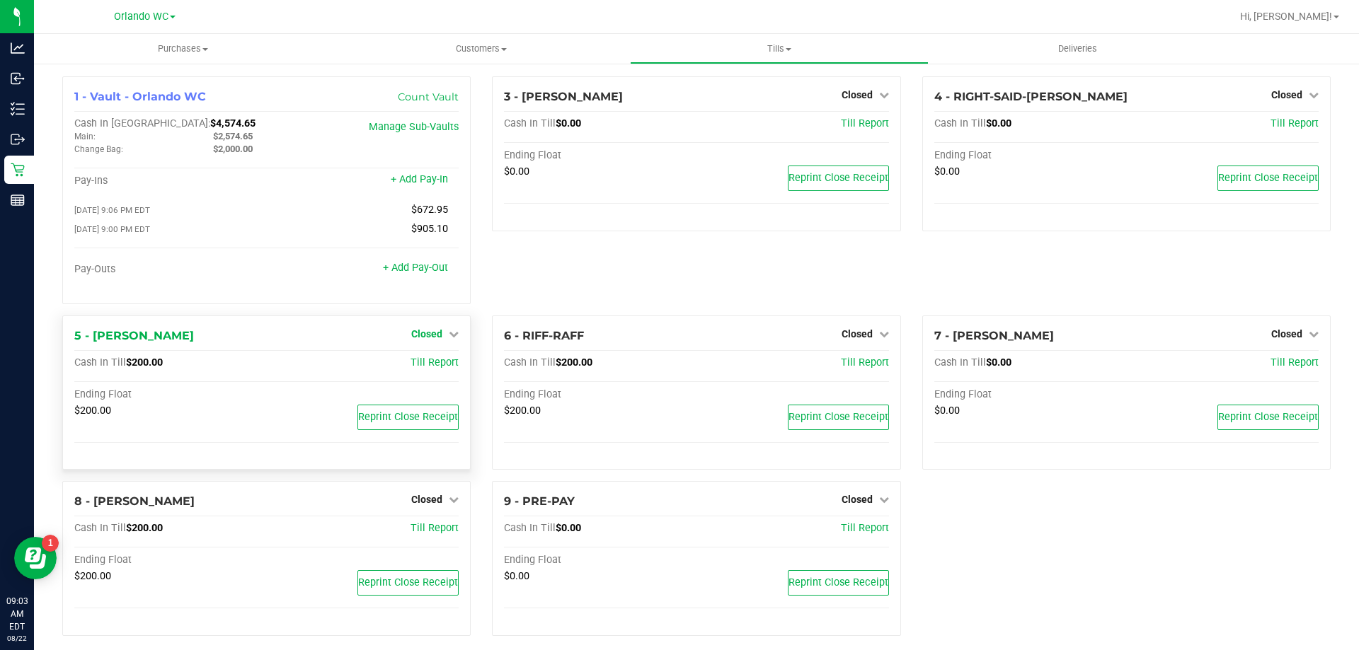
click at [420, 336] on span "Closed" at bounding box center [426, 333] width 31 height 11
click at [427, 367] on link "Open Till" at bounding box center [427, 362] width 38 height 11
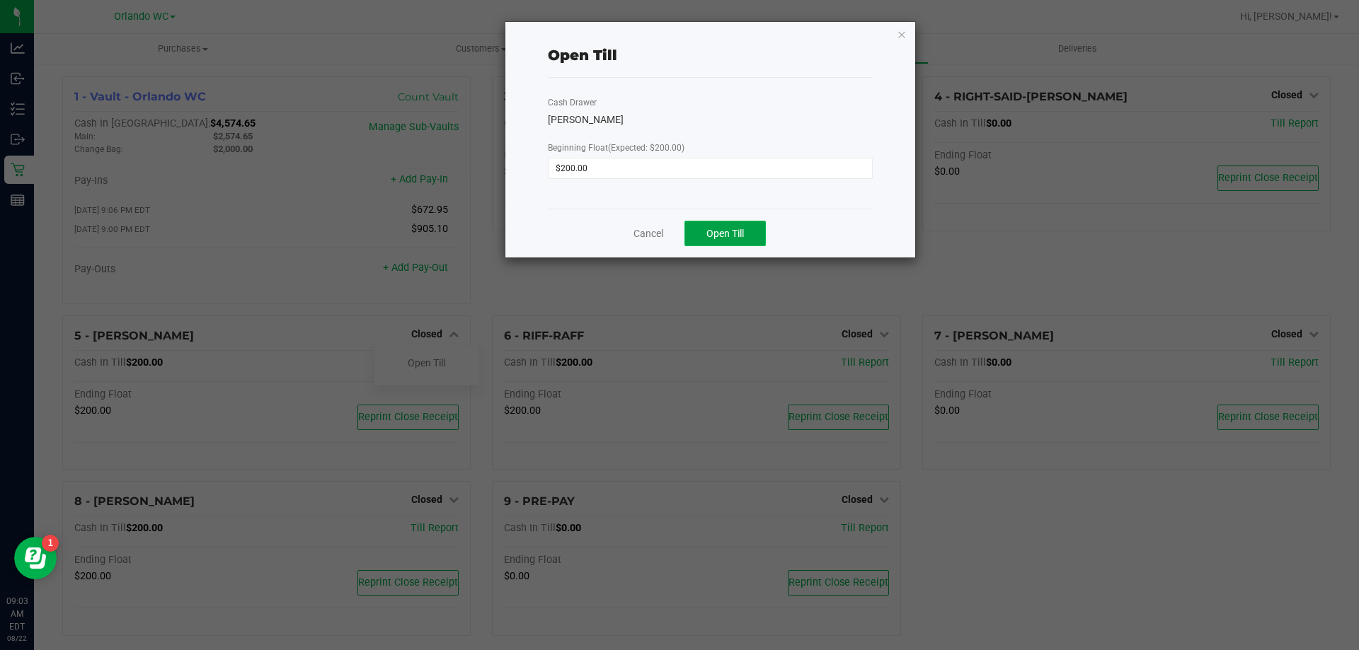
click at [707, 238] on span "Open Till" at bounding box center [725, 233] width 38 height 11
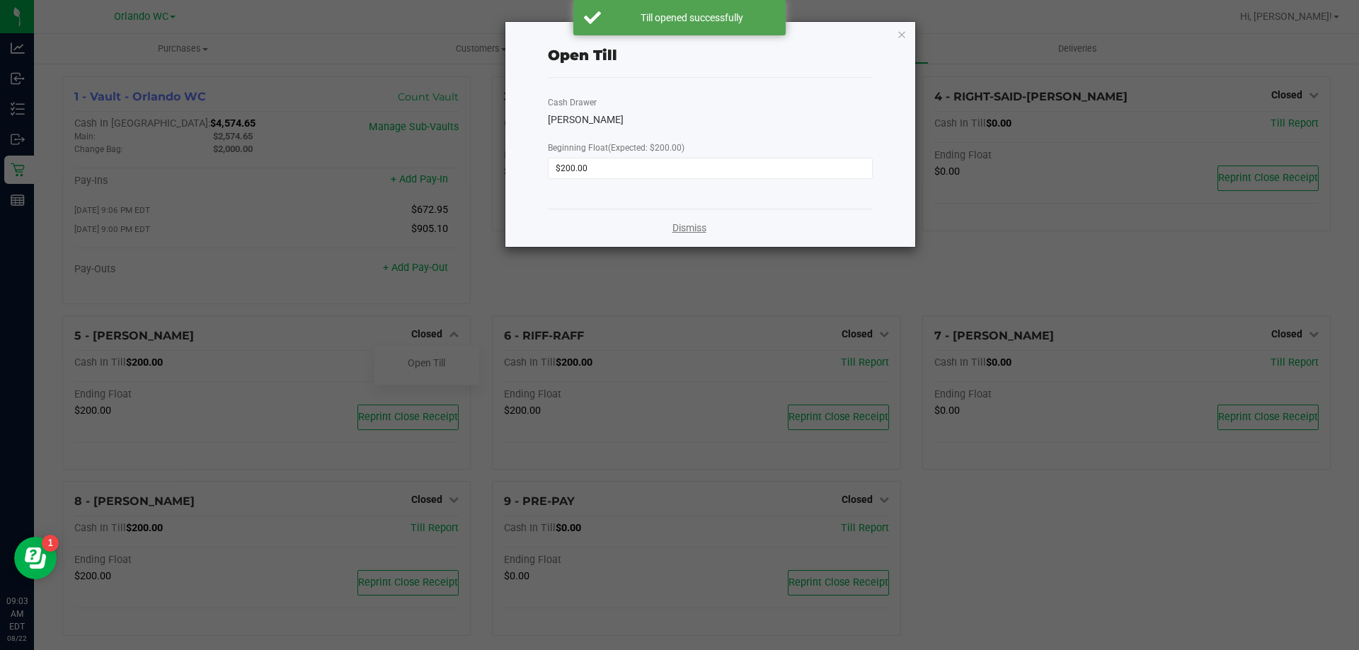
click at [689, 229] on link "Dismiss" at bounding box center [689, 228] width 34 height 15
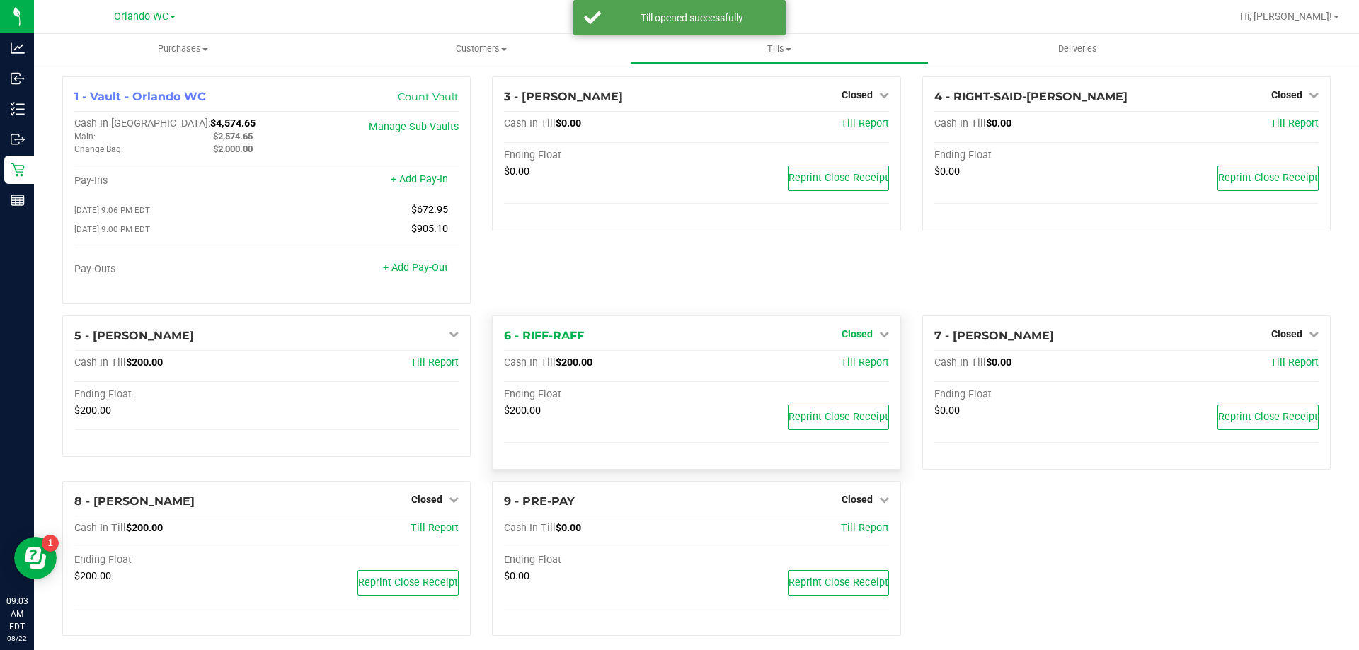
click at [871, 338] on link "Closed" at bounding box center [865, 333] width 47 height 11
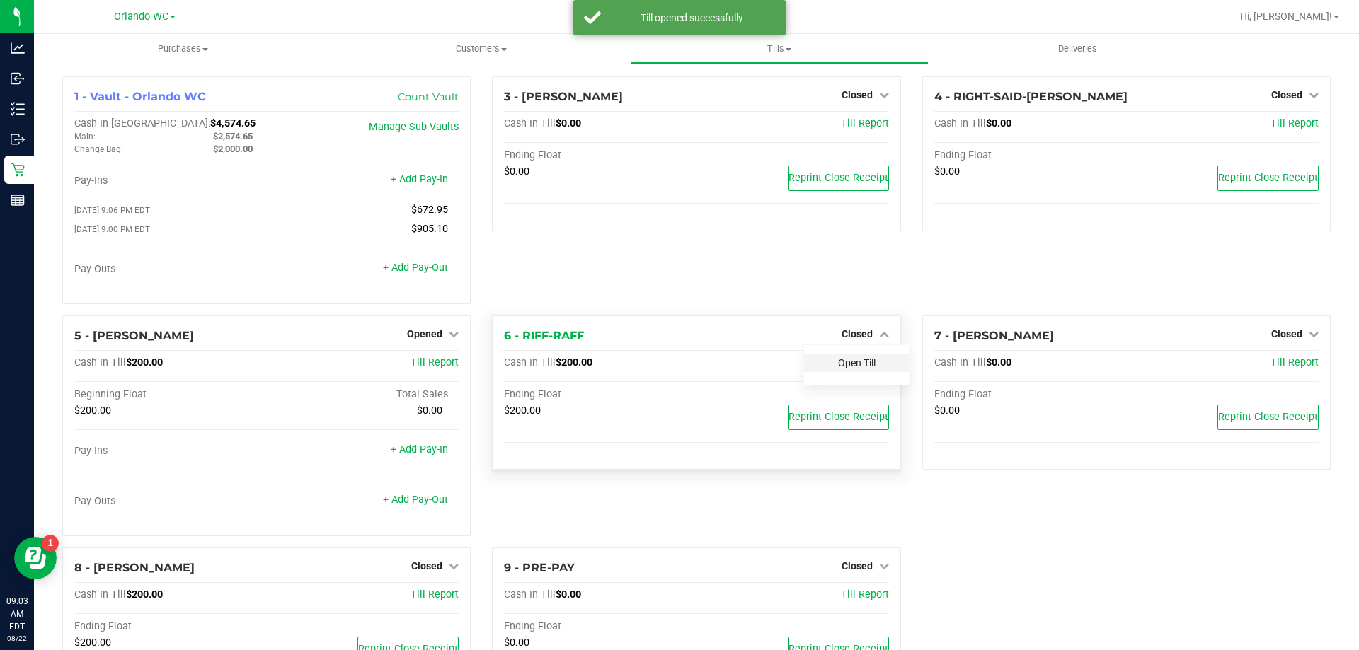
click at [859, 365] on link "Open Till" at bounding box center [857, 362] width 38 height 11
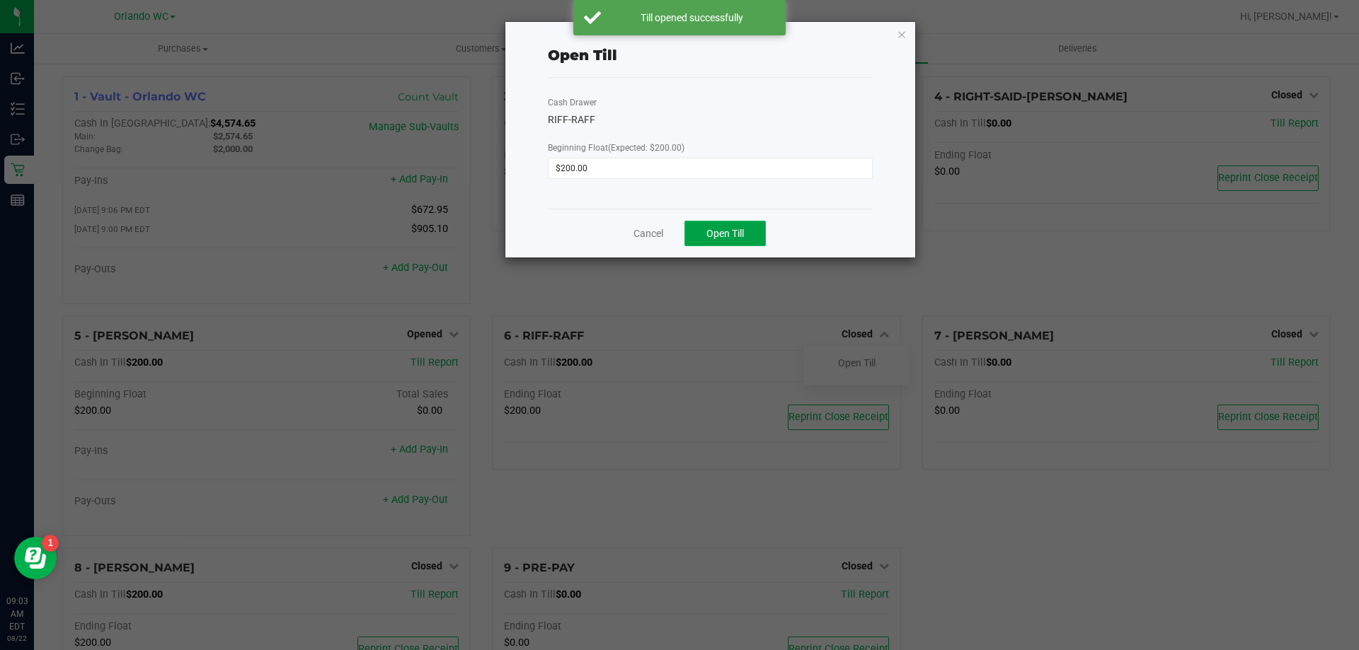
click at [712, 236] on span "Open Till" at bounding box center [725, 233] width 38 height 11
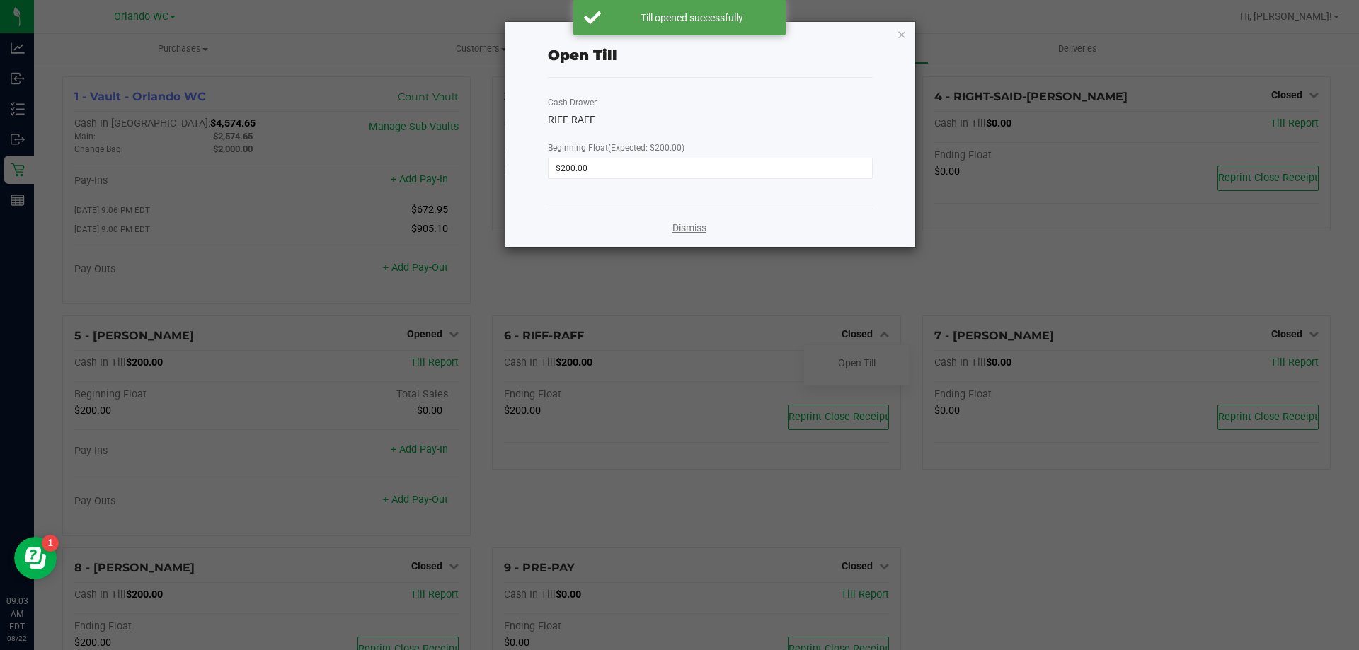
click at [677, 225] on link "Dismiss" at bounding box center [689, 228] width 34 height 15
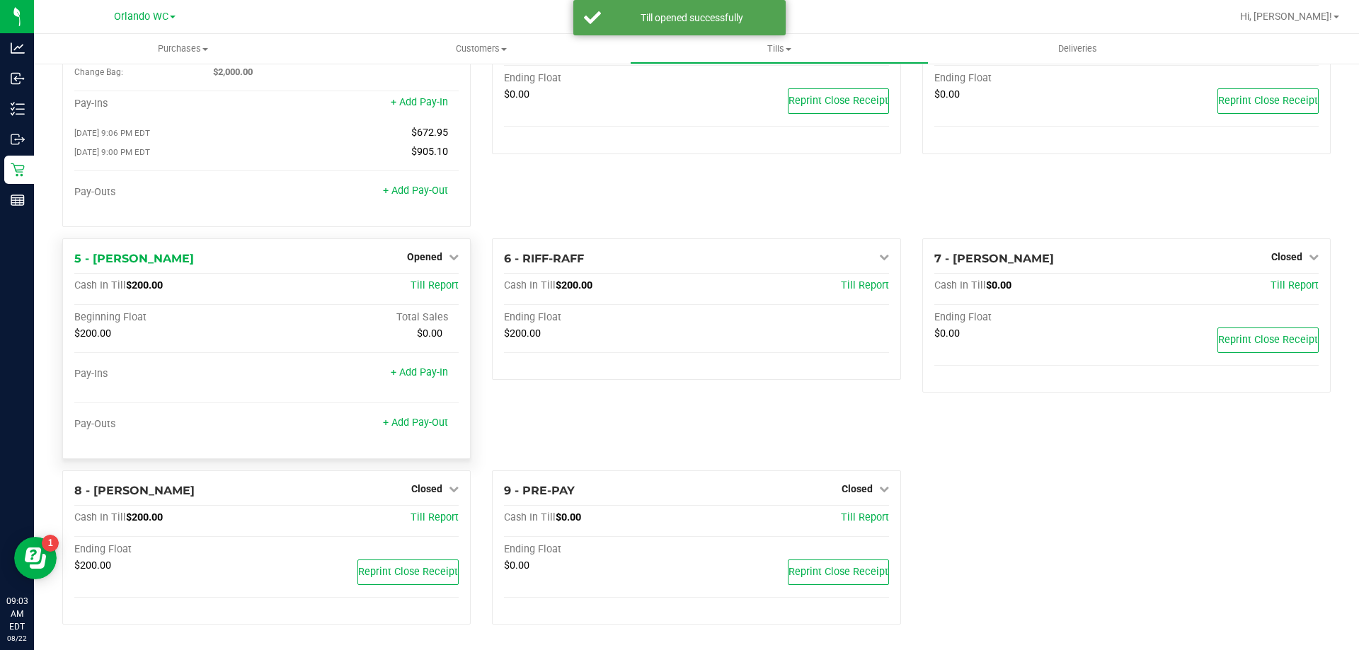
scroll to position [80, 0]
click at [440, 489] on link "Closed" at bounding box center [434, 488] width 47 height 11
click at [438, 513] on link "Open Till" at bounding box center [427, 517] width 38 height 11
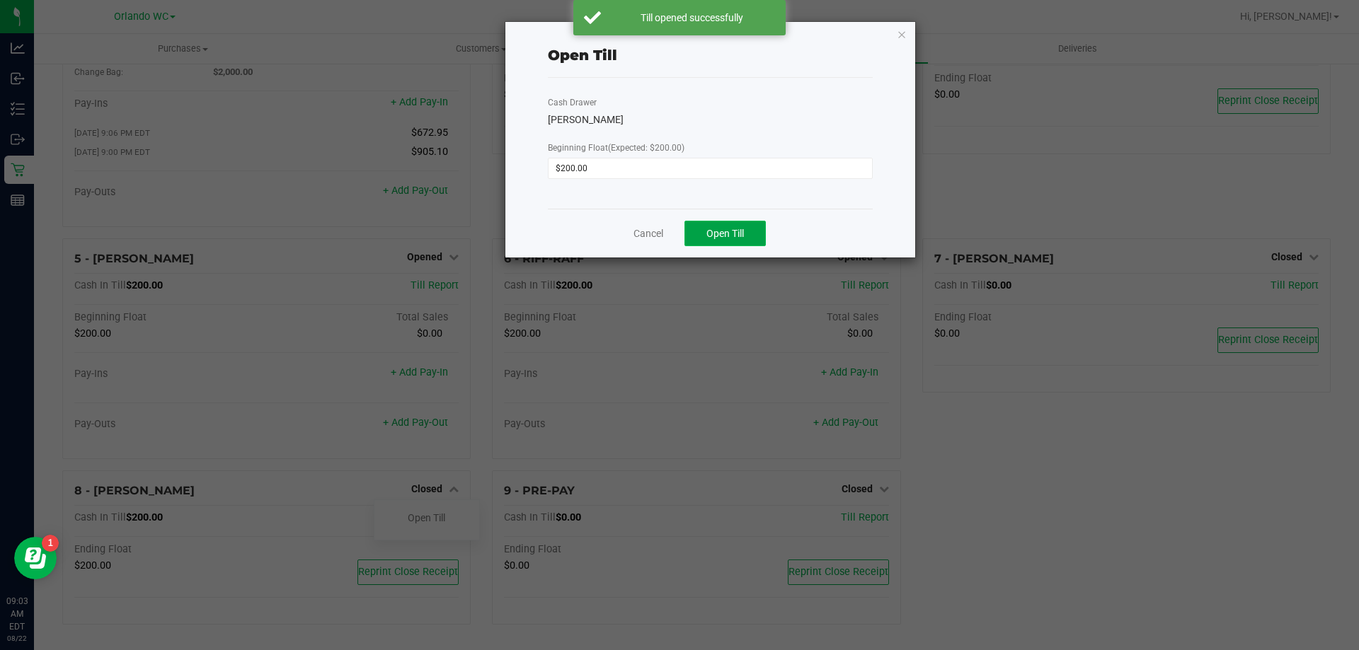
click at [742, 232] on span "Open Till" at bounding box center [725, 233] width 38 height 11
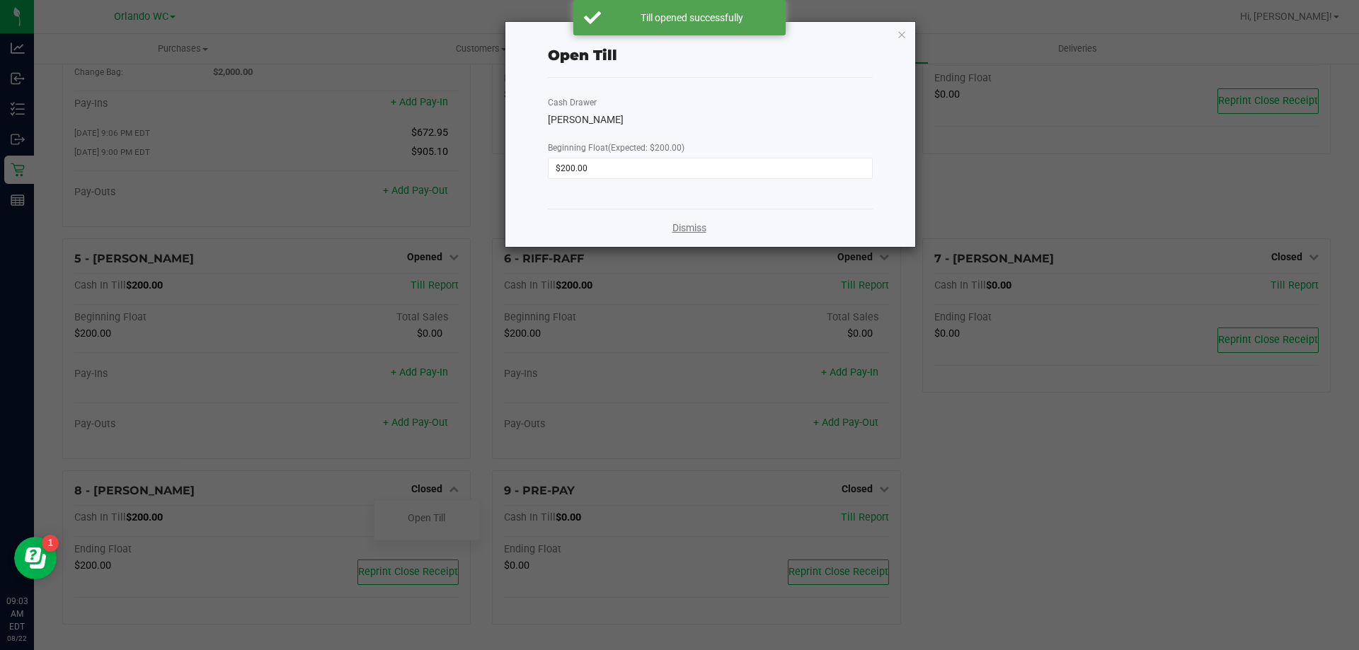
click at [682, 230] on link "Dismiss" at bounding box center [689, 228] width 34 height 15
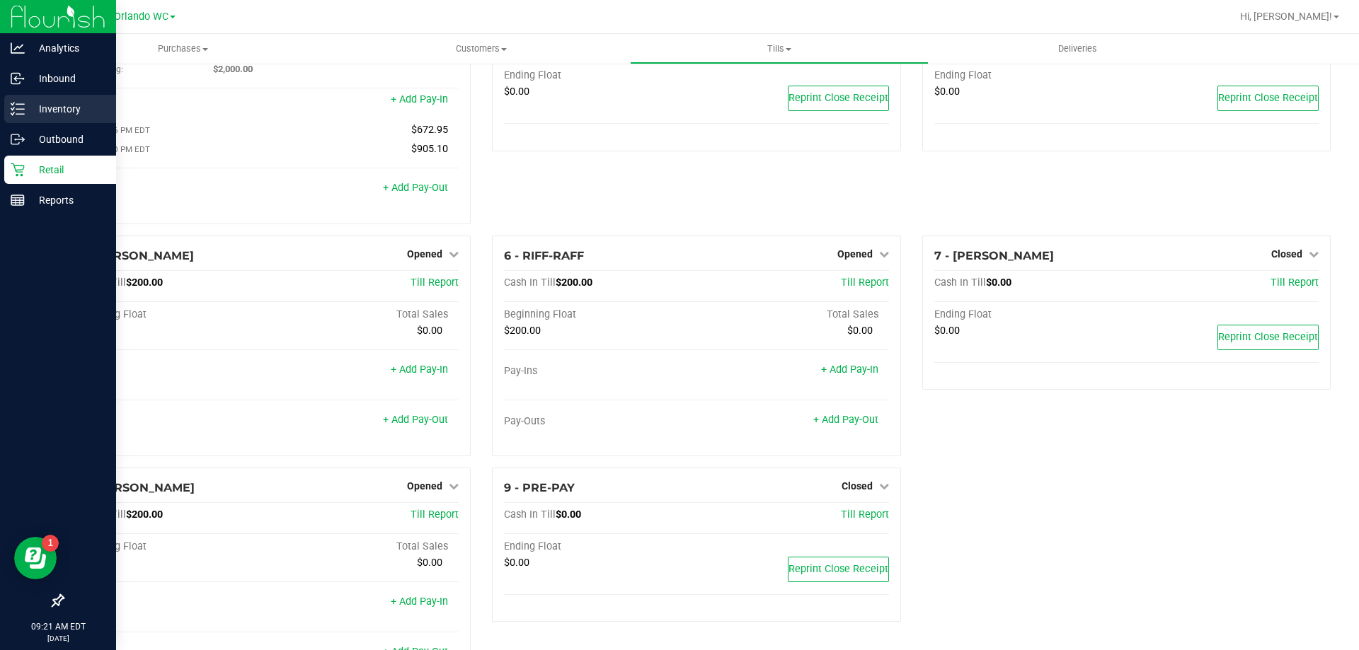
click at [0, 96] on link "Inventory" at bounding box center [58, 110] width 116 height 30
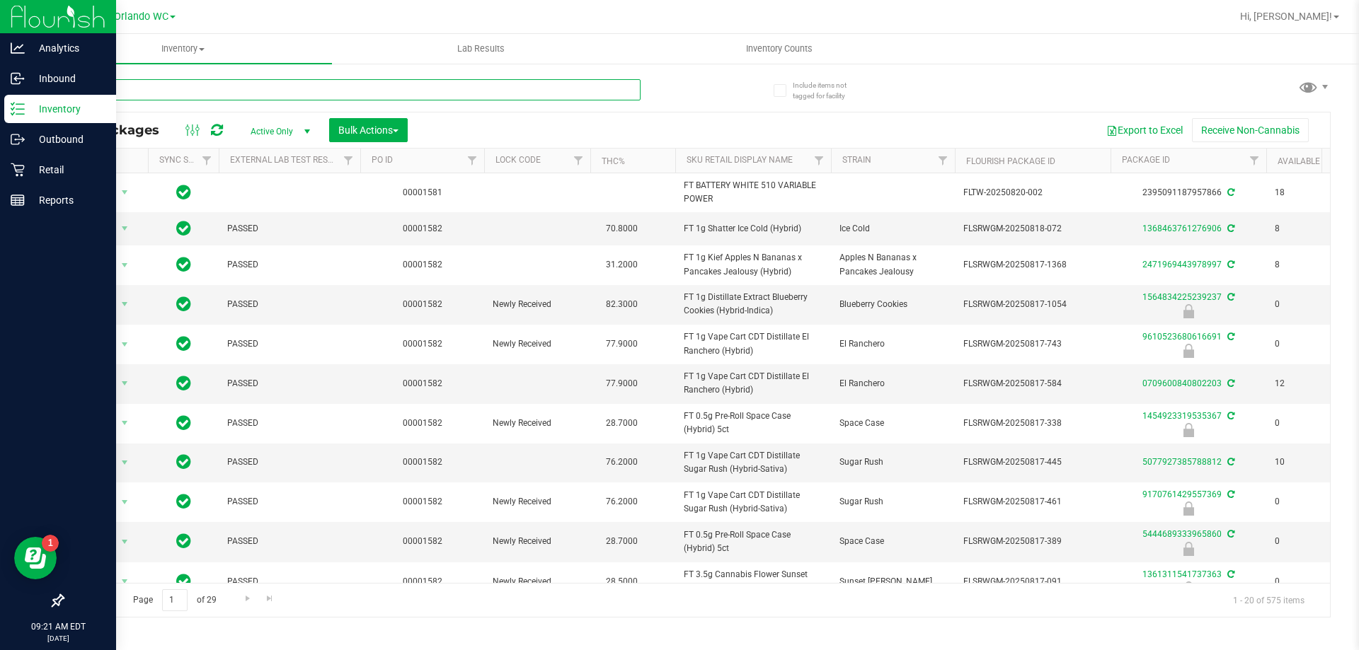
click at [120, 90] on input "text" at bounding box center [351, 89] width 578 height 21
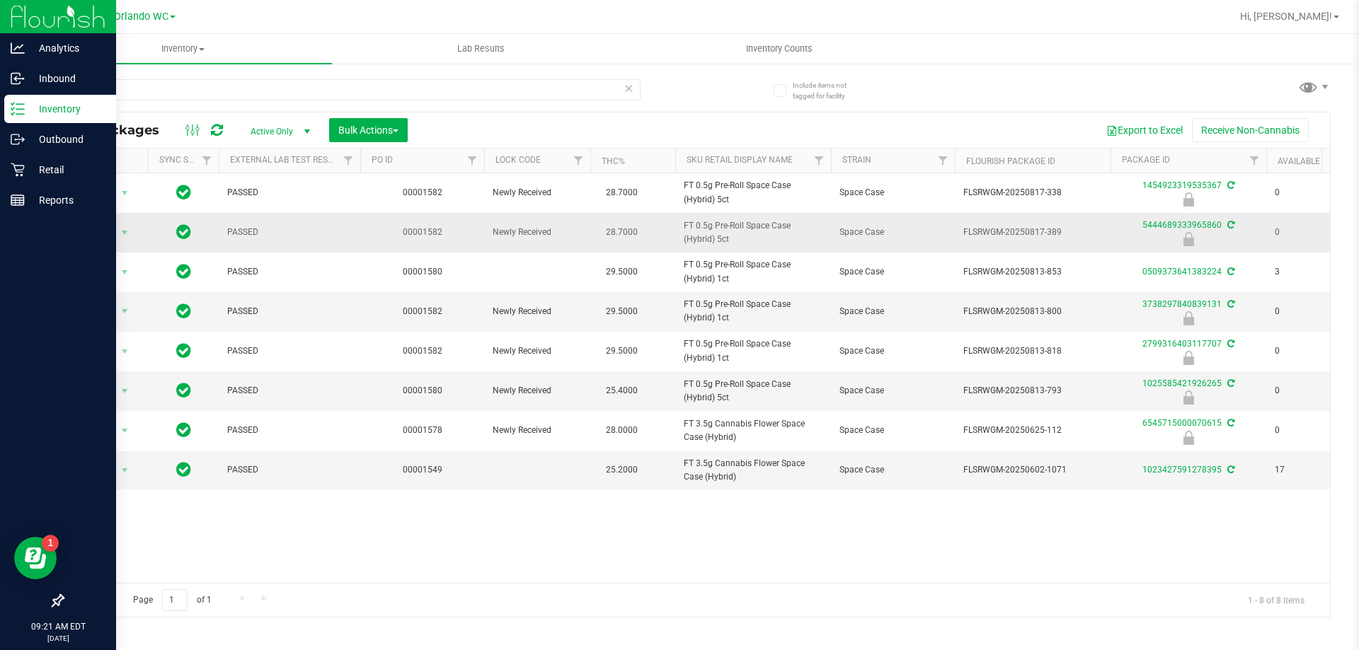
drag, startPoint x: 755, startPoint y: 242, endPoint x: 676, endPoint y: 230, distance: 80.2
click at [676, 230] on td "FT 0.5g Pre-Roll Space Case (Hybrid) 5ct" at bounding box center [753, 233] width 156 height 40
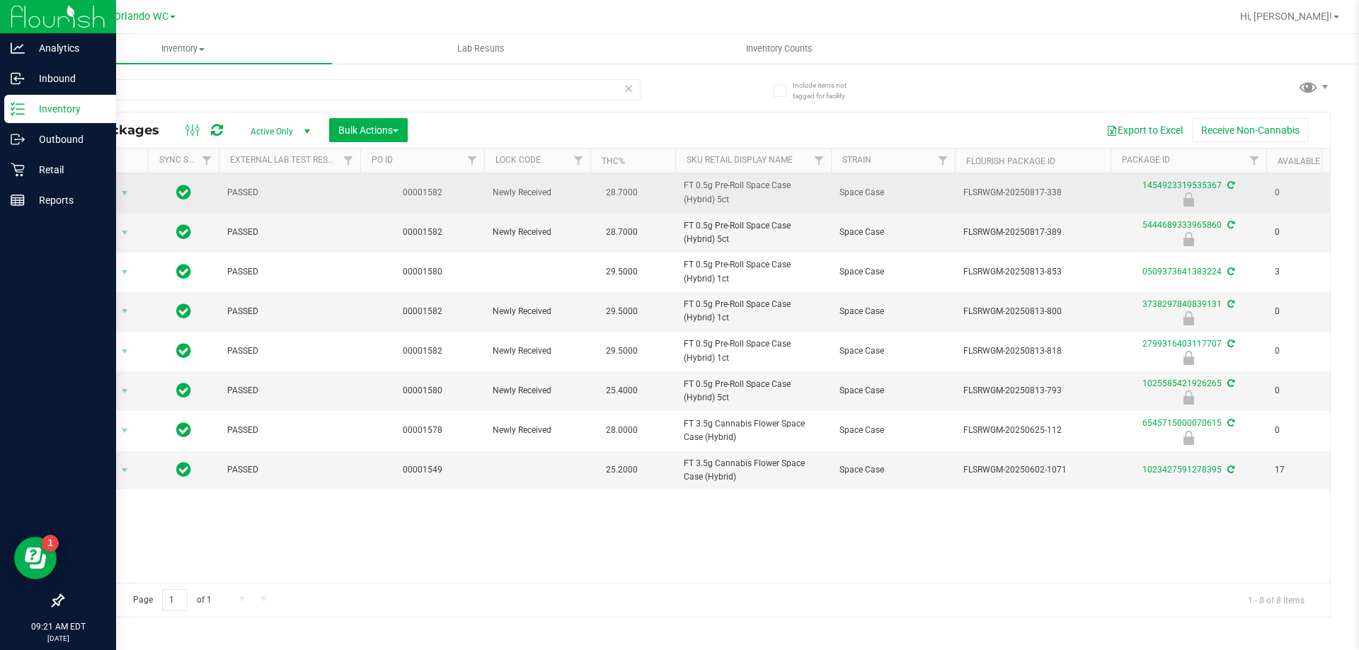
copy span "FT 0.5g Pre-Roll Space Case (Hybrid) 5ct"
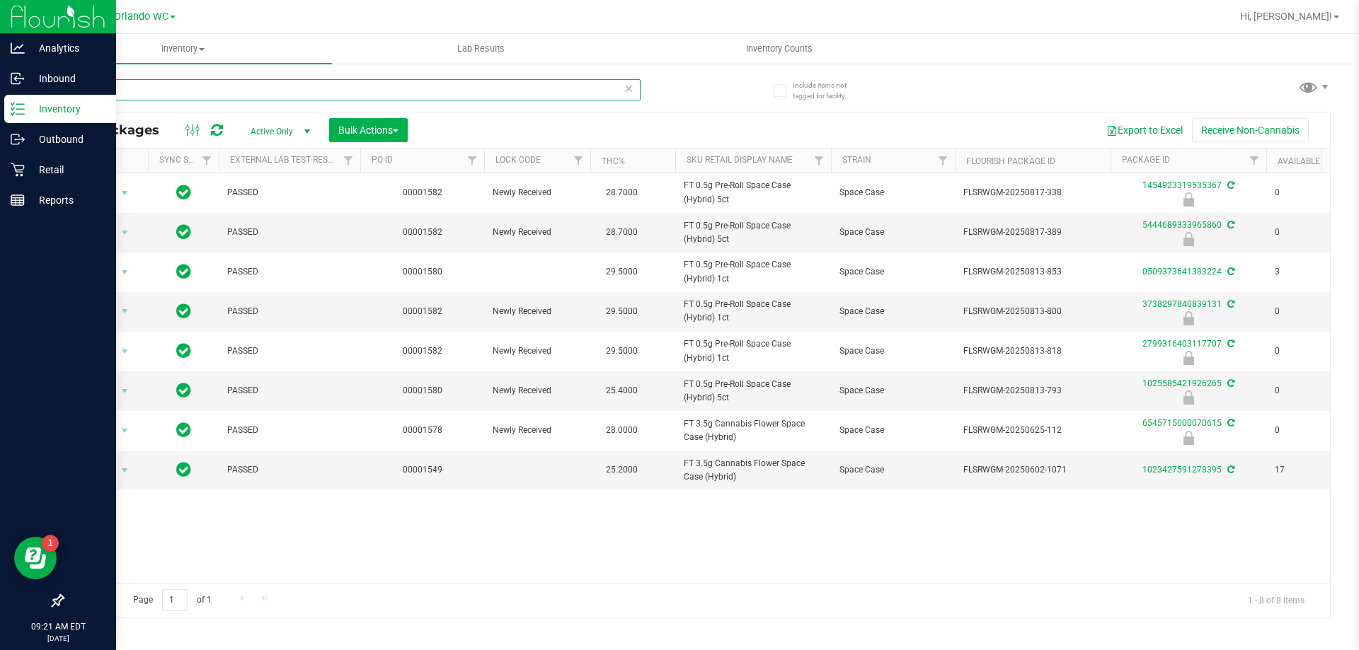
click at [180, 86] on input "jcw" at bounding box center [351, 89] width 578 height 21
paste input "FT 0.5g Pre-Roll Space Case (Hybrid) 5ct"
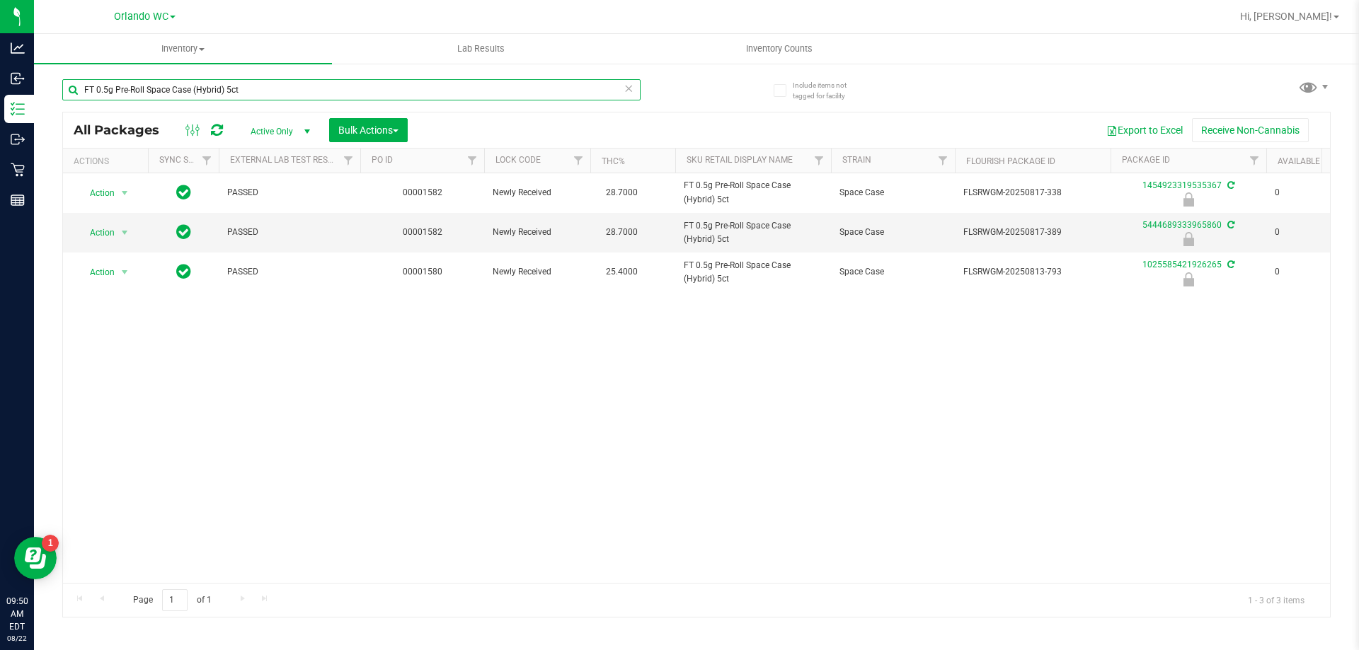
click at [171, 96] on input "FT 0.5g Pre-Roll Space Case (Hybrid) 5ct" at bounding box center [351, 89] width 578 height 21
paste input "SW 10mg Theragels Soothe (1:1 CBD:THC) 40"
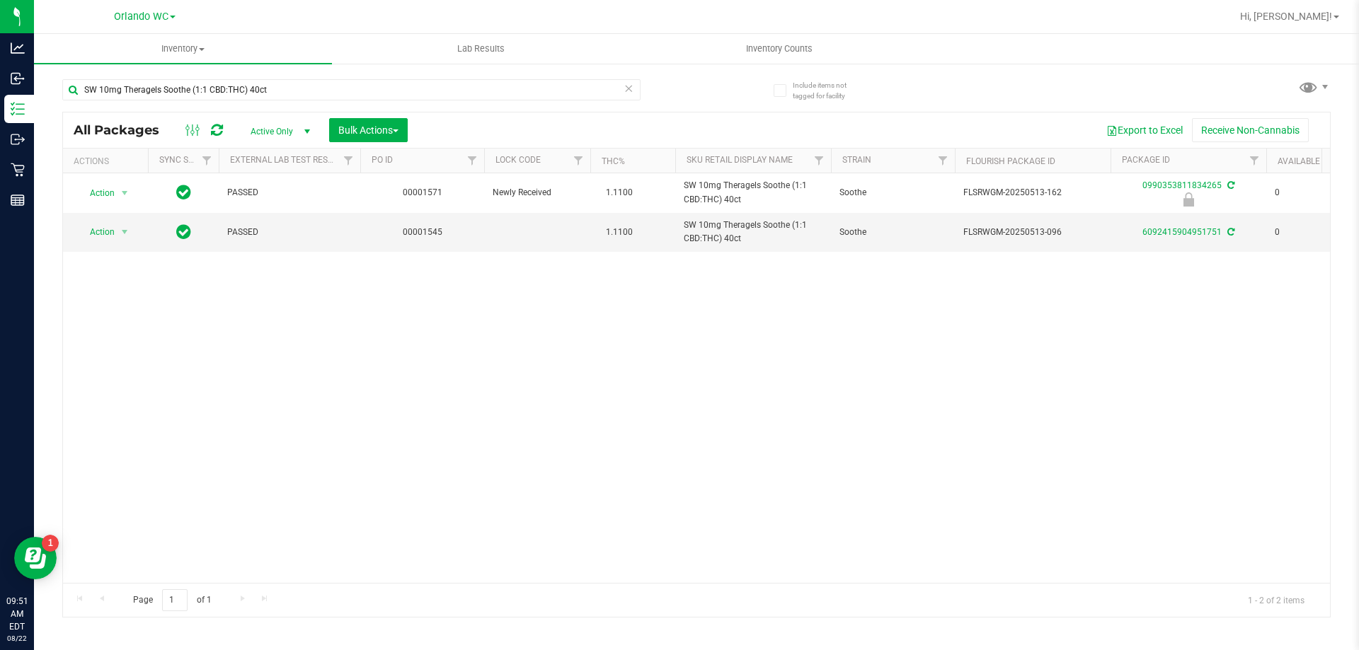
click at [501, 348] on div "Action Action Edit attributes Global inventory Locate package Package audit log…" at bounding box center [696, 378] width 1267 height 410
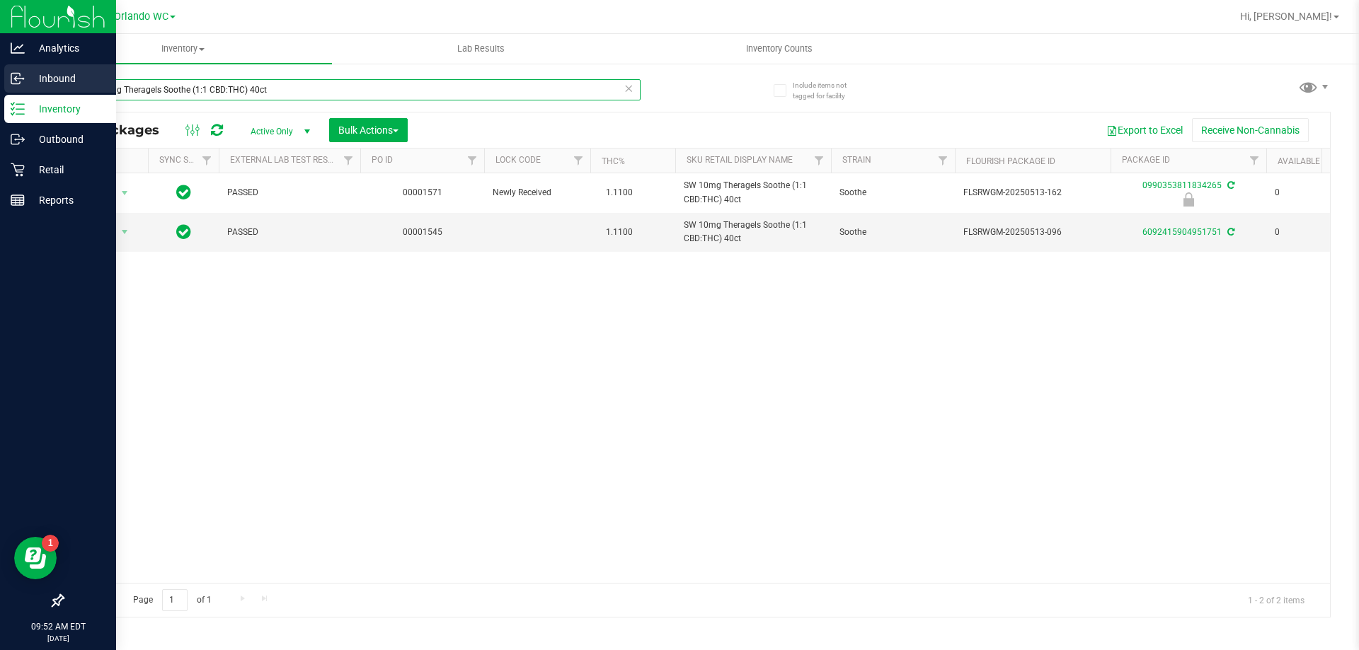
drag, startPoint x: 368, startPoint y: 95, endPoint x: 0, endPoint y: 81, distance: 368.3
click at [0, 52] on div "Analytics Inbound Inventory Outbound Retail Reports 09:52 AM EDT [DATE] 08/22 O…" at bounding box center [679, 325] width 1359 height 650
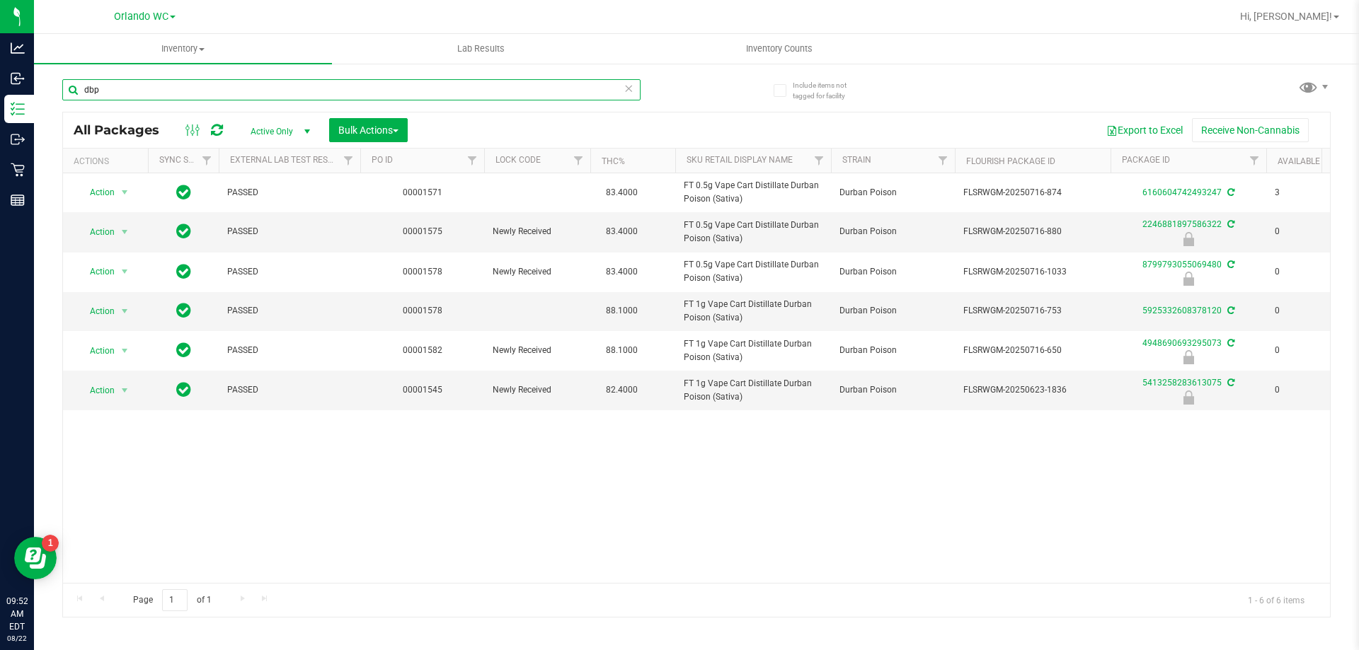
type input "dbp"
drag, startPoint x: 523, startPoint y: 512, endPoint x: 649, endPoint y: 436, distance: 147.0
click at [523, 512] on div "Action Action Adjust qty Create package Edit attributes Global inventory Locate…" at bounding box center [696, 378] width 1267 height 410
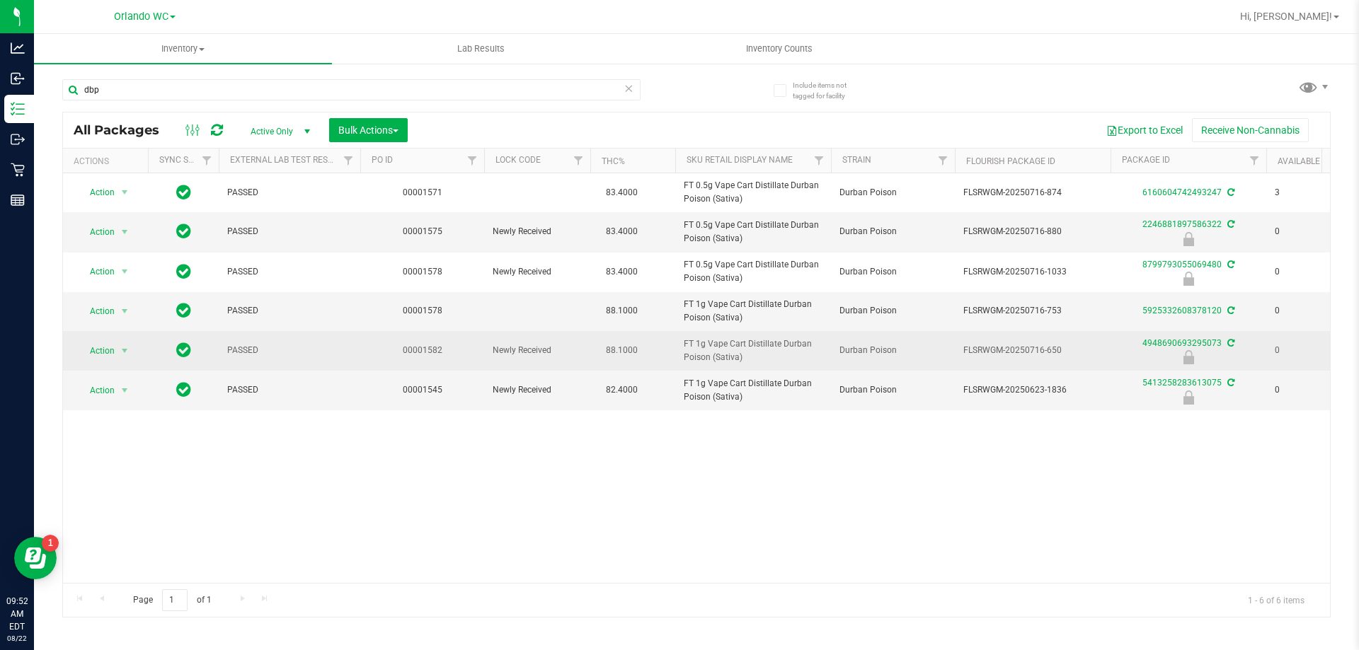
drag, startPoint x: 748, startPoint y: 358, endPoint x: 682, endPoint y: 343, distance: 67.6
click at [682, 343] on td "FT 1g Vape Cart Distillate Durban Poison (Sativa)" at bounding box center [753, 351] width 156 height 40
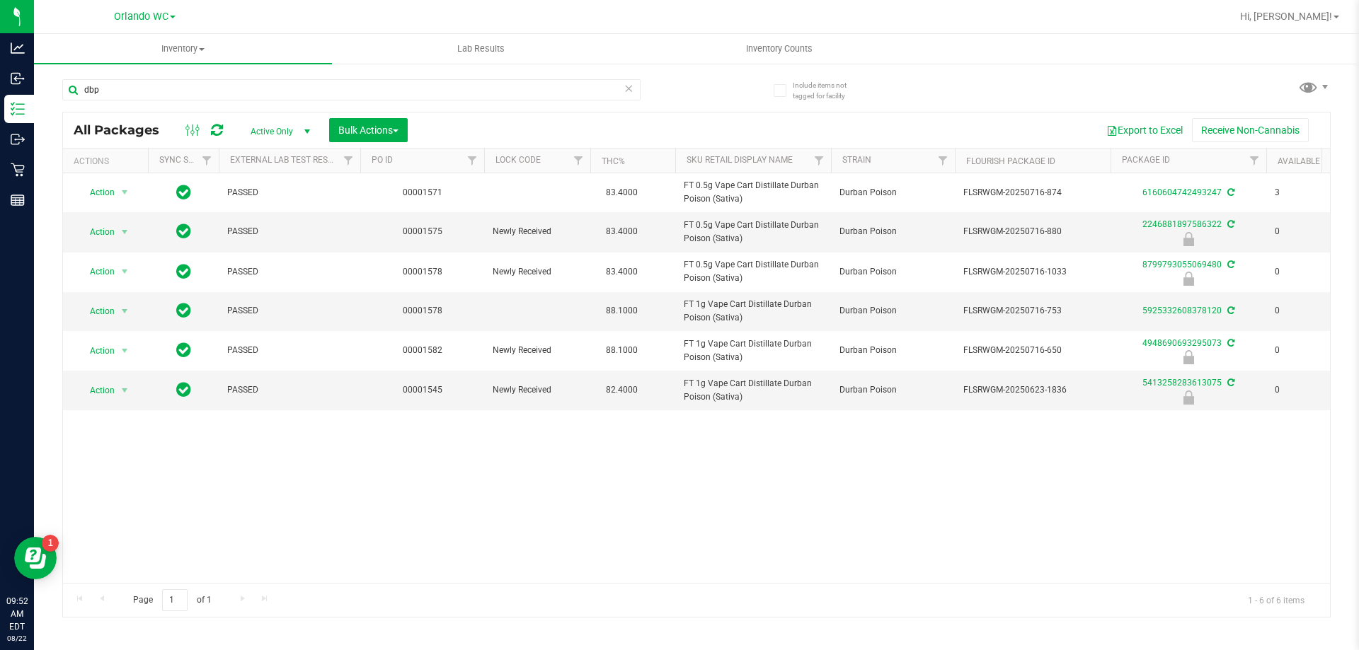
copy span "FT 1g Vape Cart Distillate Durban Poison (Sativa)"
click at [503, 491] on div "Action Action Adjust qty Create package Edit attributes Global inventory Locate…" at bounding box center [696, 378] width 1267 height 410
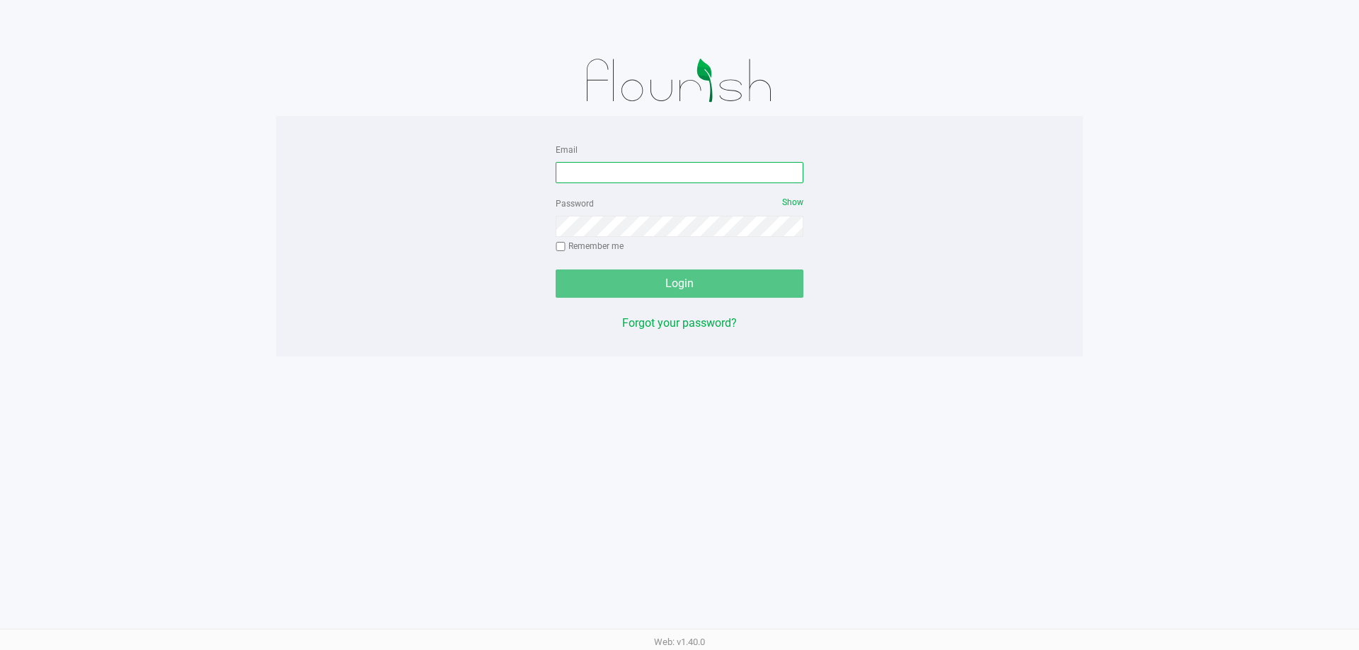
click at [609, 172] on input "Email" at bounding box center [680, 172] width 248 height 21
type input "[EMAIL_ADDRESS][DOMAIN_NAME]"
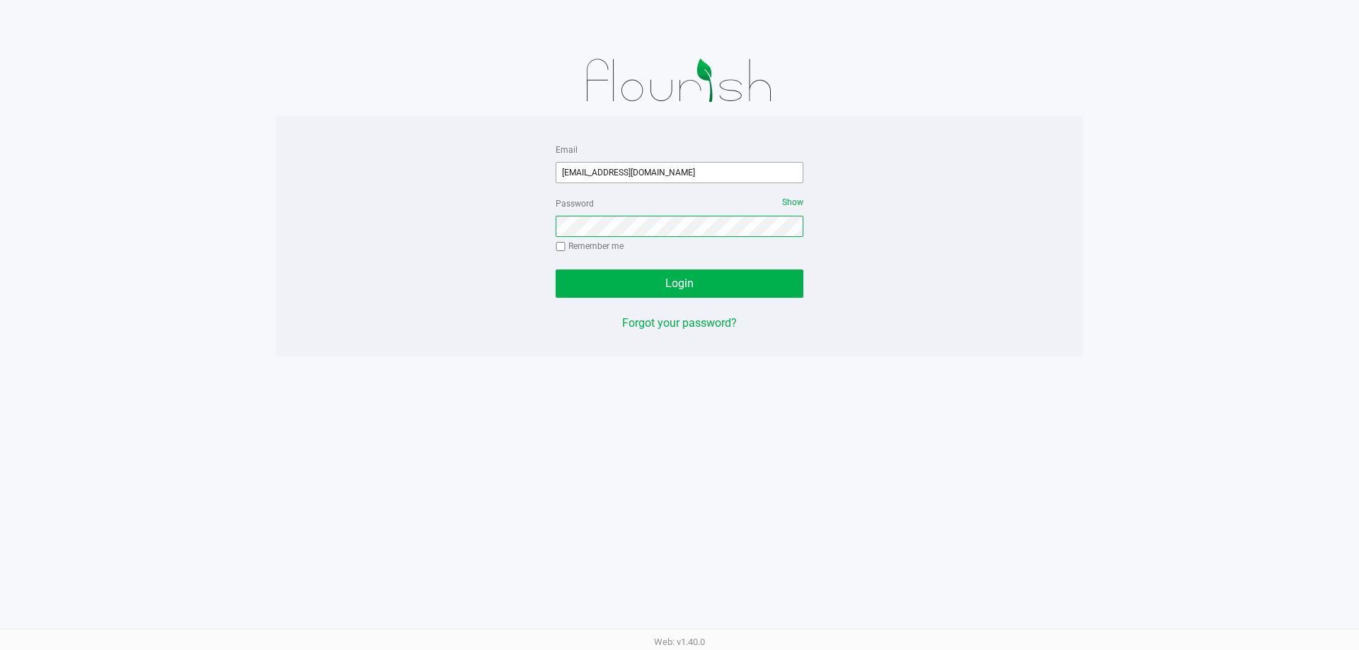
click at [556, 270] on button "Login" at bounding box center [680, 284] width 248 height 28
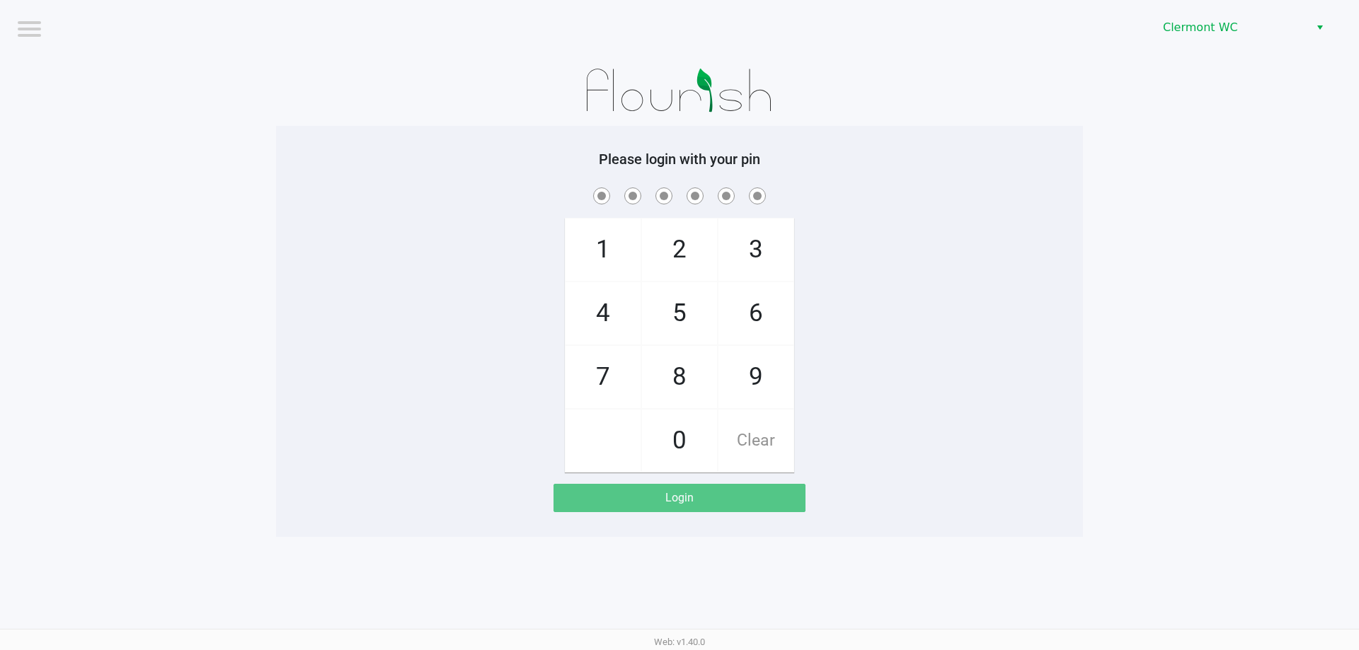
click at [1294, 45] on div "Clermont WC" at bounding box center [1024, 27] width 669 height 55
click at [1292, 38] on span "Clermont WC" at bounding box center [1231, 27] width 155 height 25
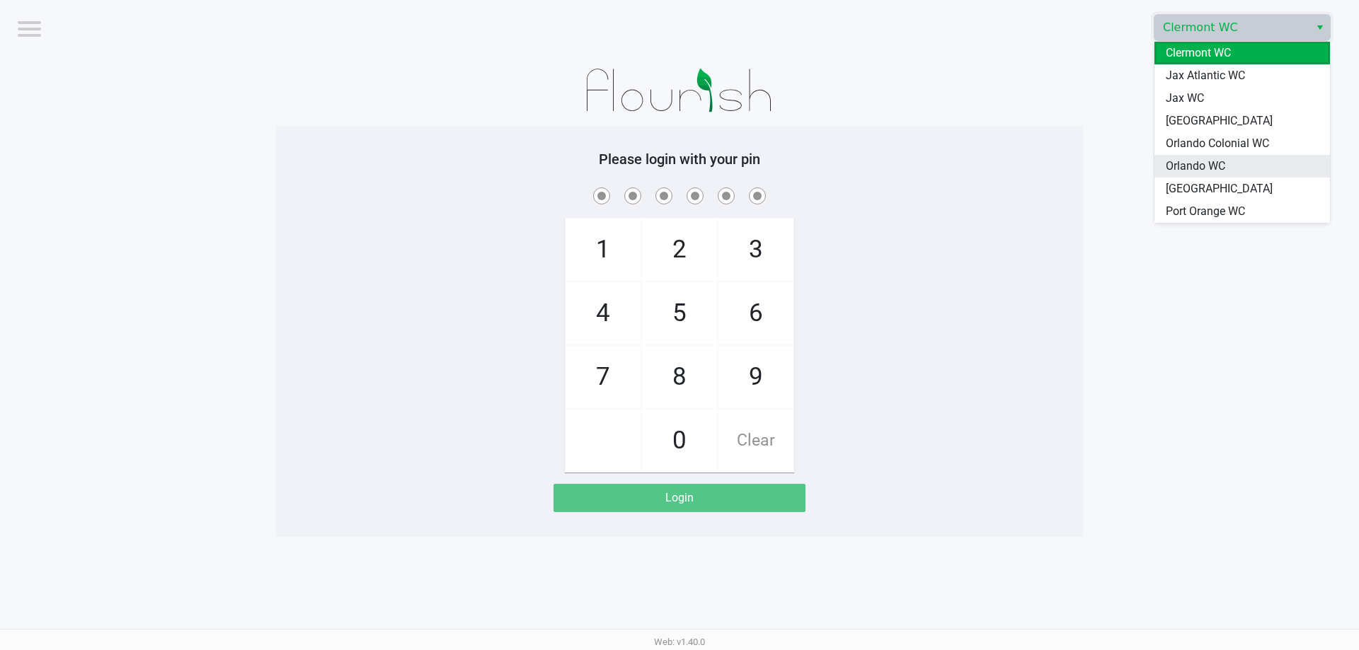
click at [1226, 163] on li "Orlando WC" at bounding box center [1242, 166] width 176 height 23
click at [1118, 230] on app-pos-login-wrapper "Logout [PERSON_NAME] Please login with your pin 1 4 7 2 5 8 0 3 6 9 Clear Login" at bounding box center [679, 268] width 1359 height 537
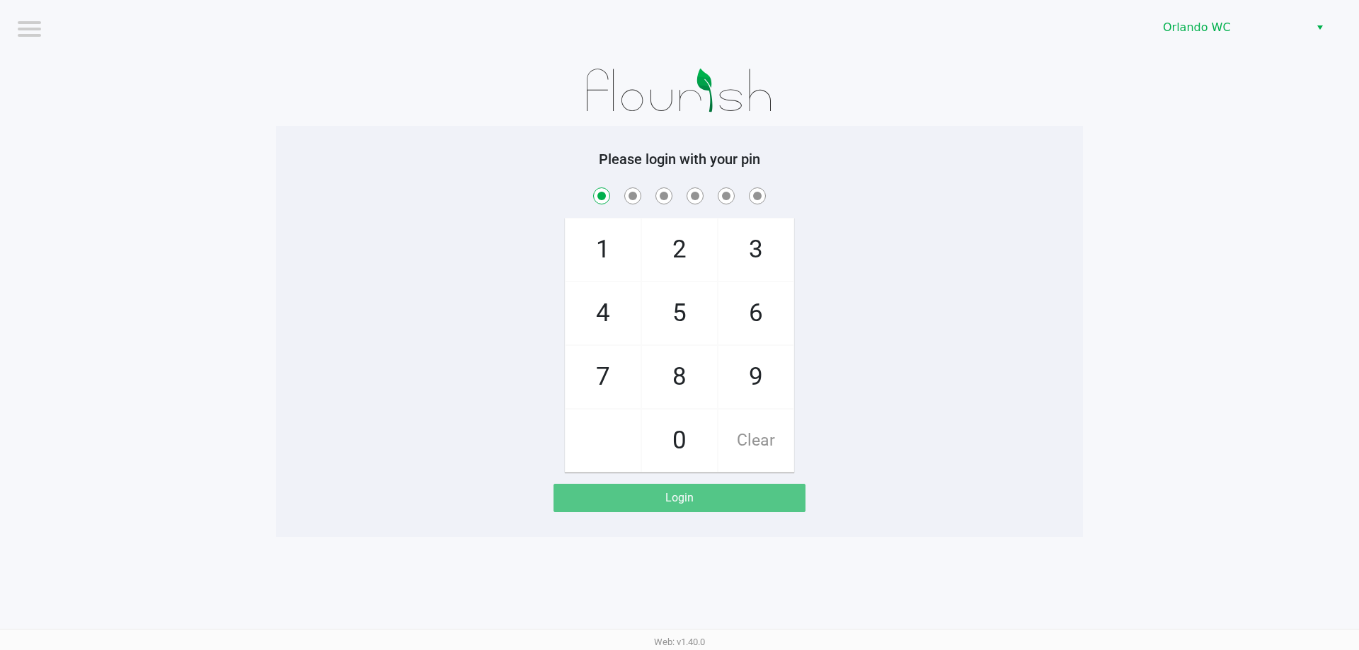
checkbox input "true"
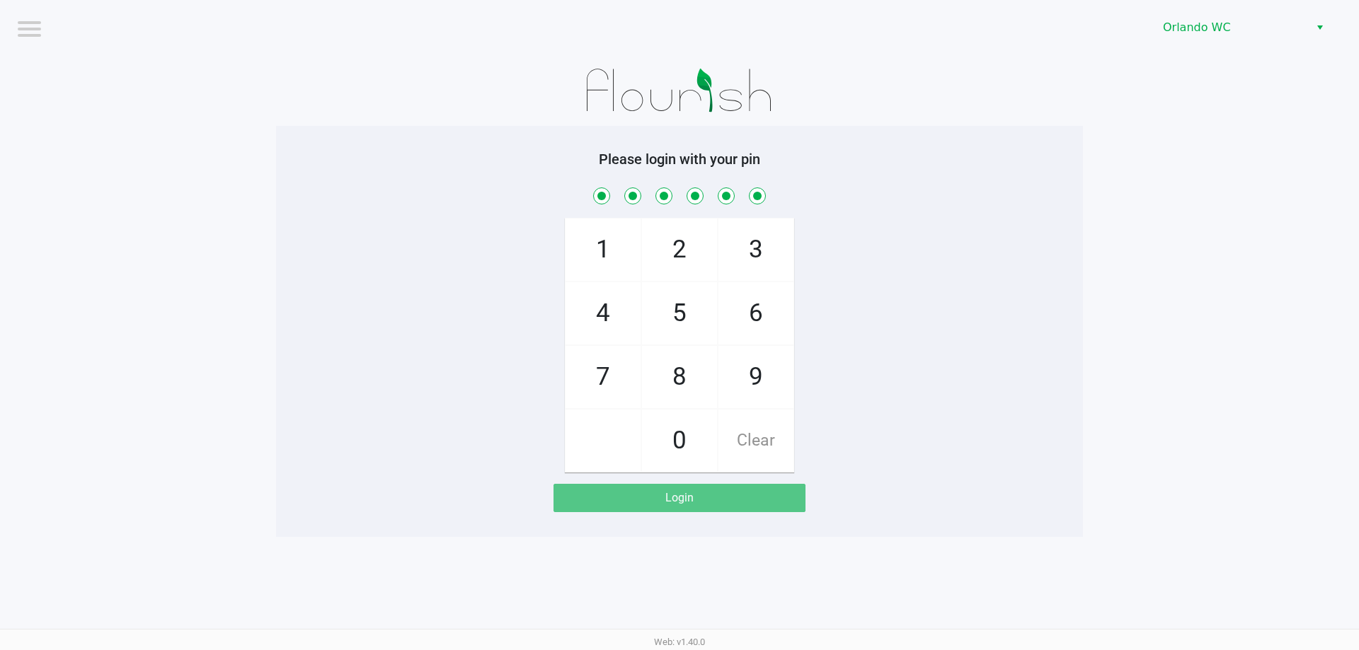
checkbox input "true"
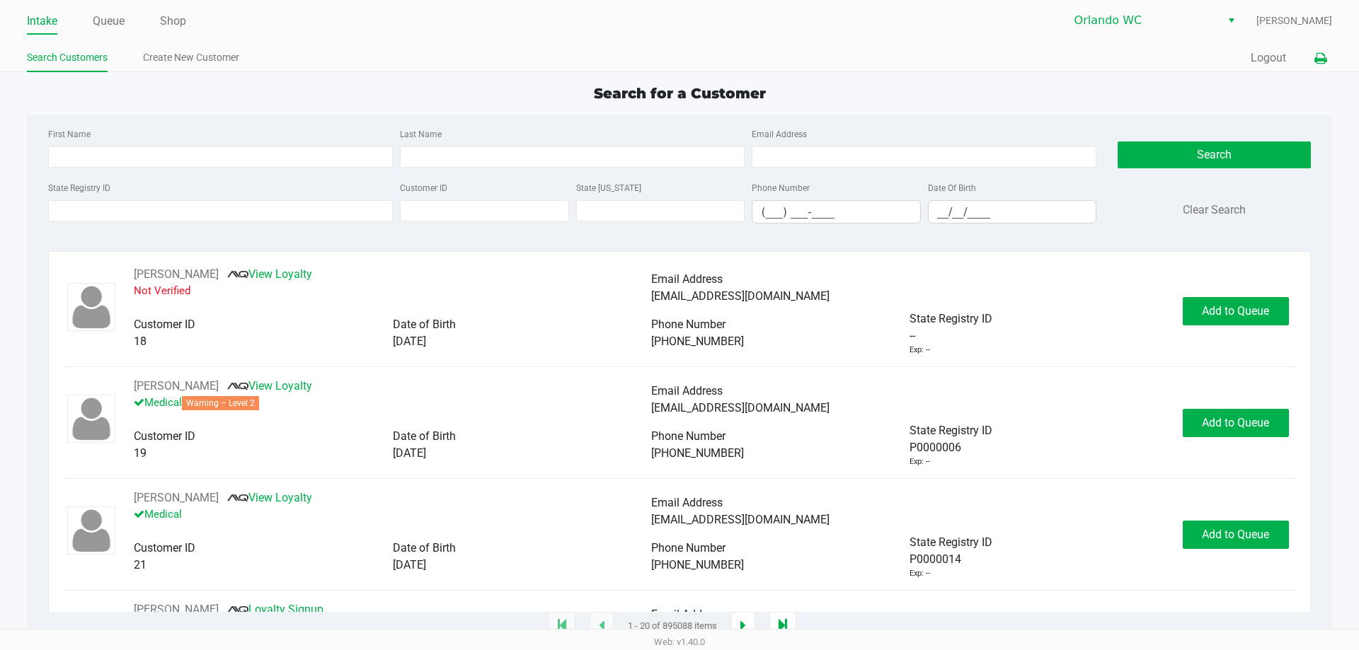
click at [1321, 56] on icon at bounding box center [1320, 59] width 12 height 10
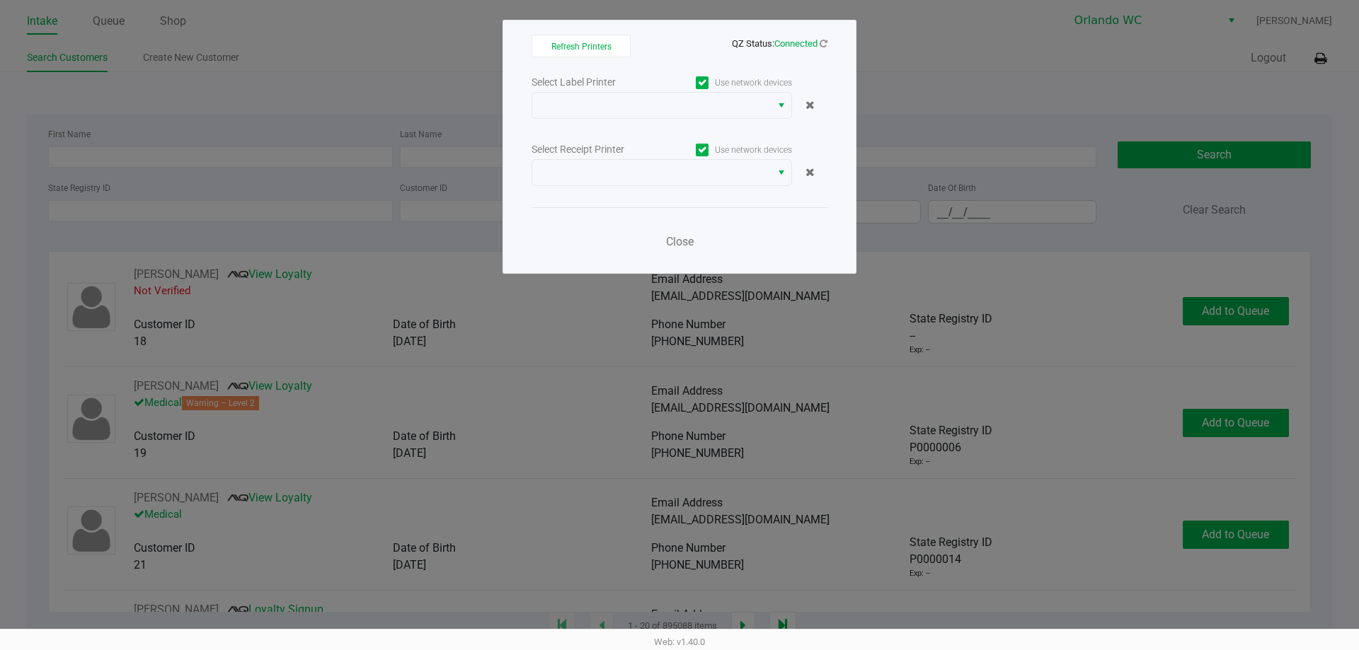
click at [571, 91] on div "Select Label Printer Use network devices" at bounding box center [680, 82] width 296 height 19
click at [568, 110] on span at bounding box center [652, 105] width 222 height 17
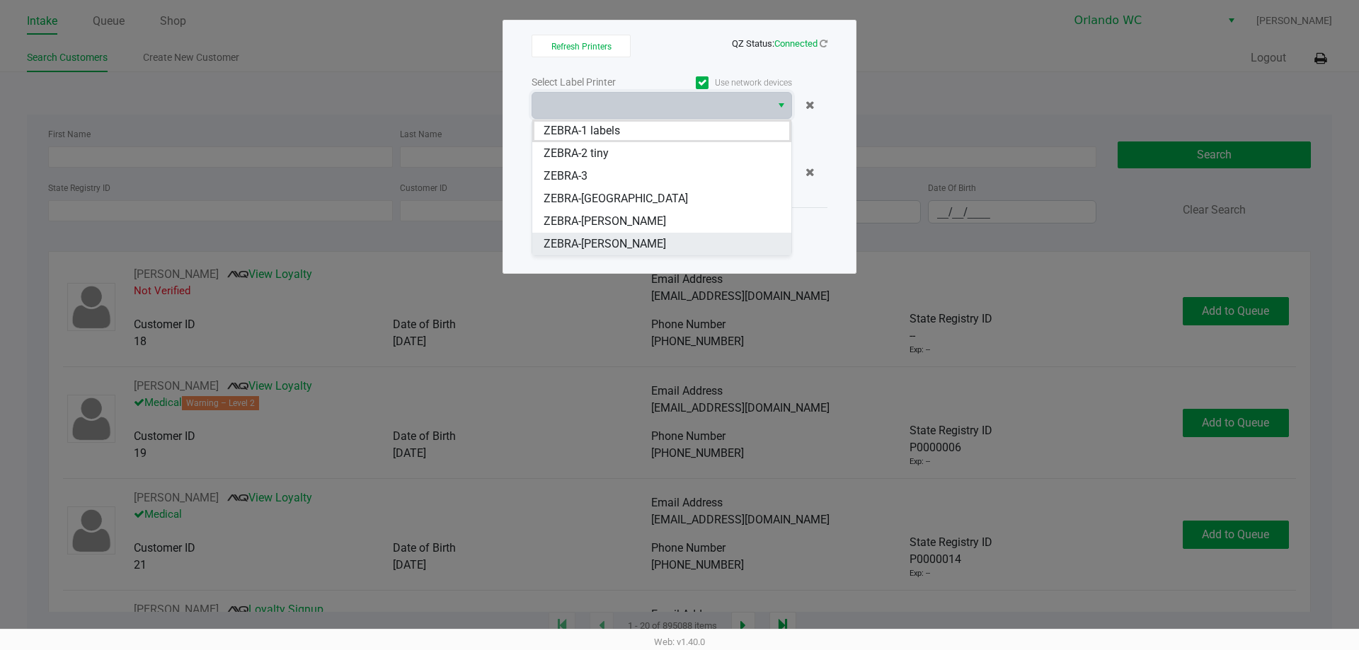
click at [590, 243] on span "ZEBRA-TYWIN-LANNISTER" at bounding box center [605, 244] width 122 height 17
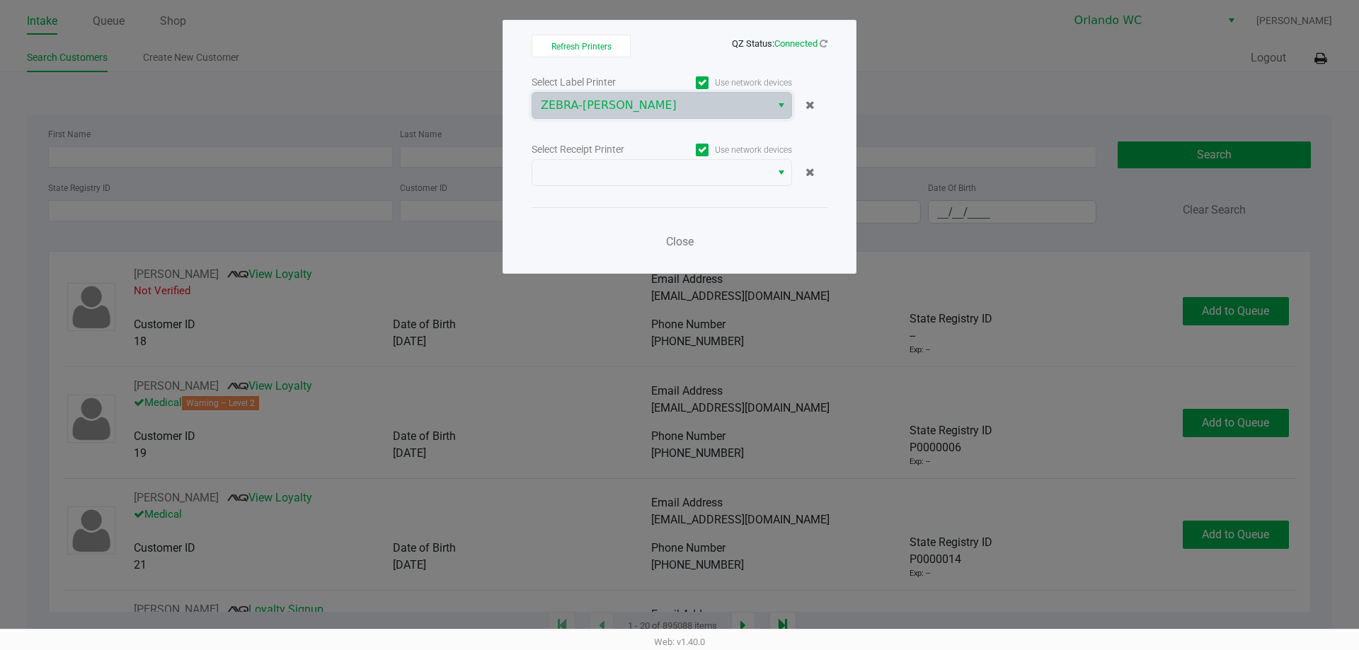
click at [595, 197] on div "Select Label Printer Use network devices ZEBRA-TYWIN-LANNISTER Select Receipt P…" at bounding box center [680, 166] width 296 height 186
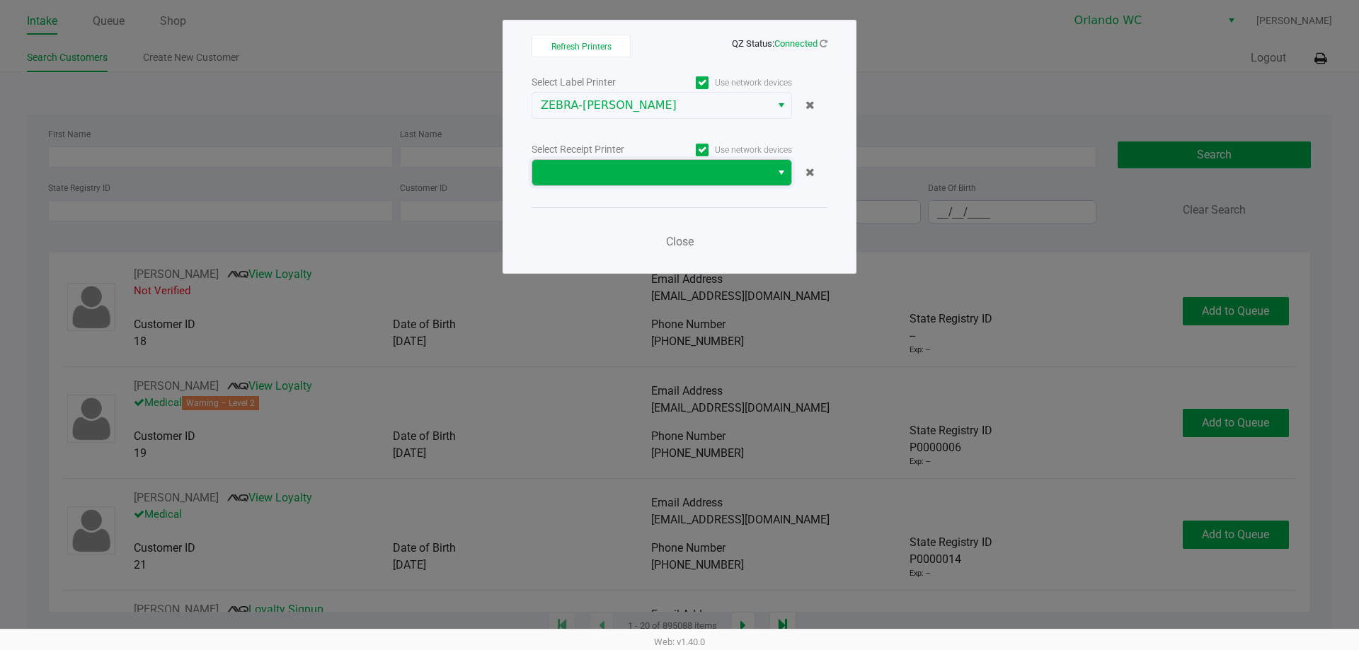
click at [595, 171] on span at bounding box center [652, 172] width 222 height 17
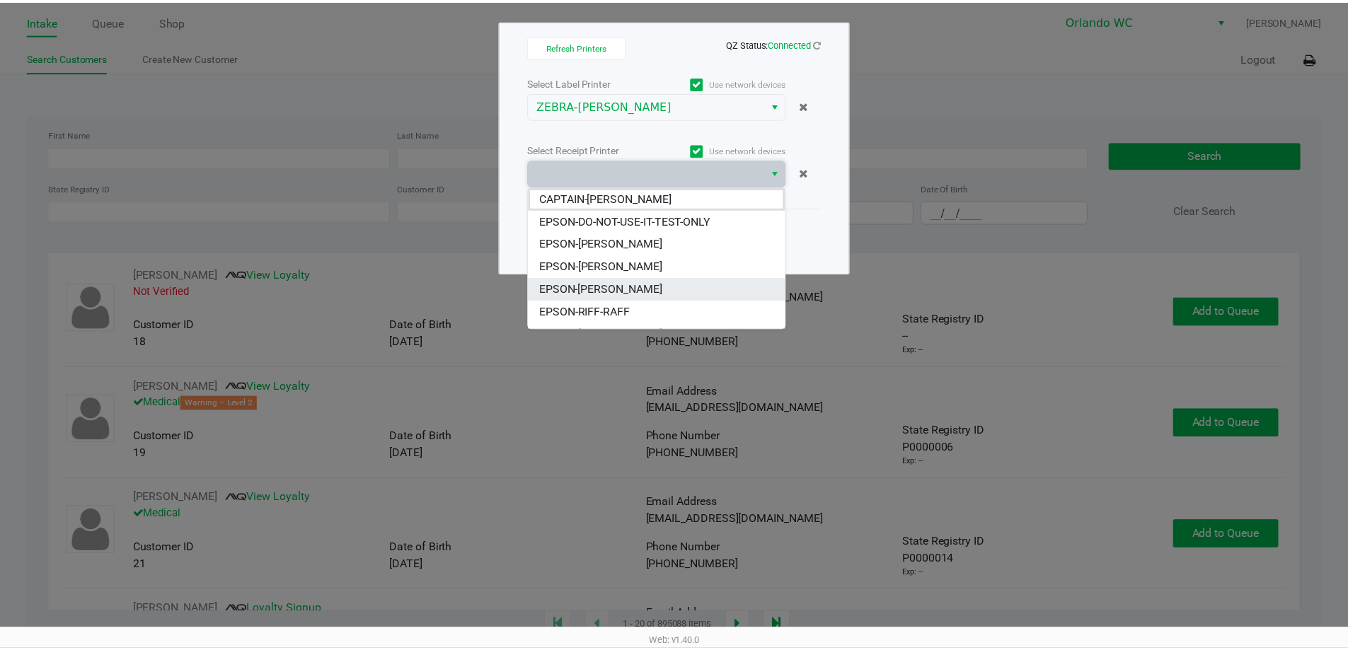
scroll to position [62, 0]
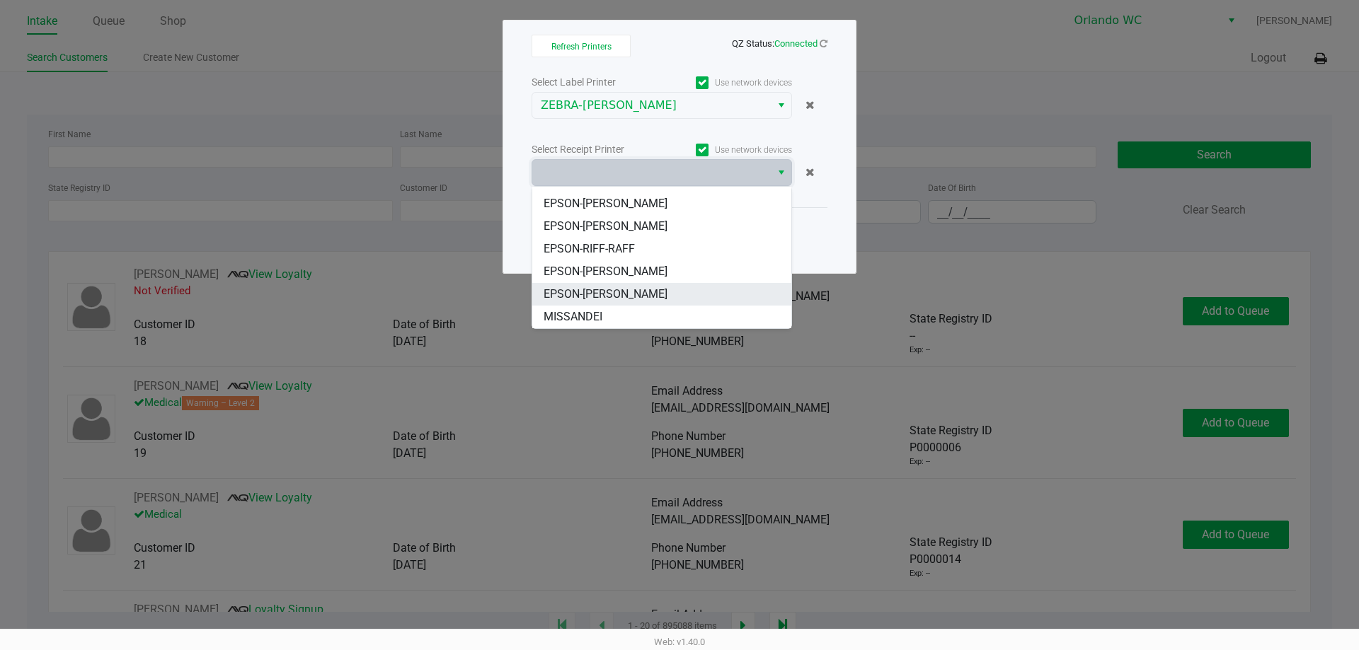
click at [621, 299] on span "EPSON-[PERSON_NAME]" at bounding box center [606, 294] width 124 height 17
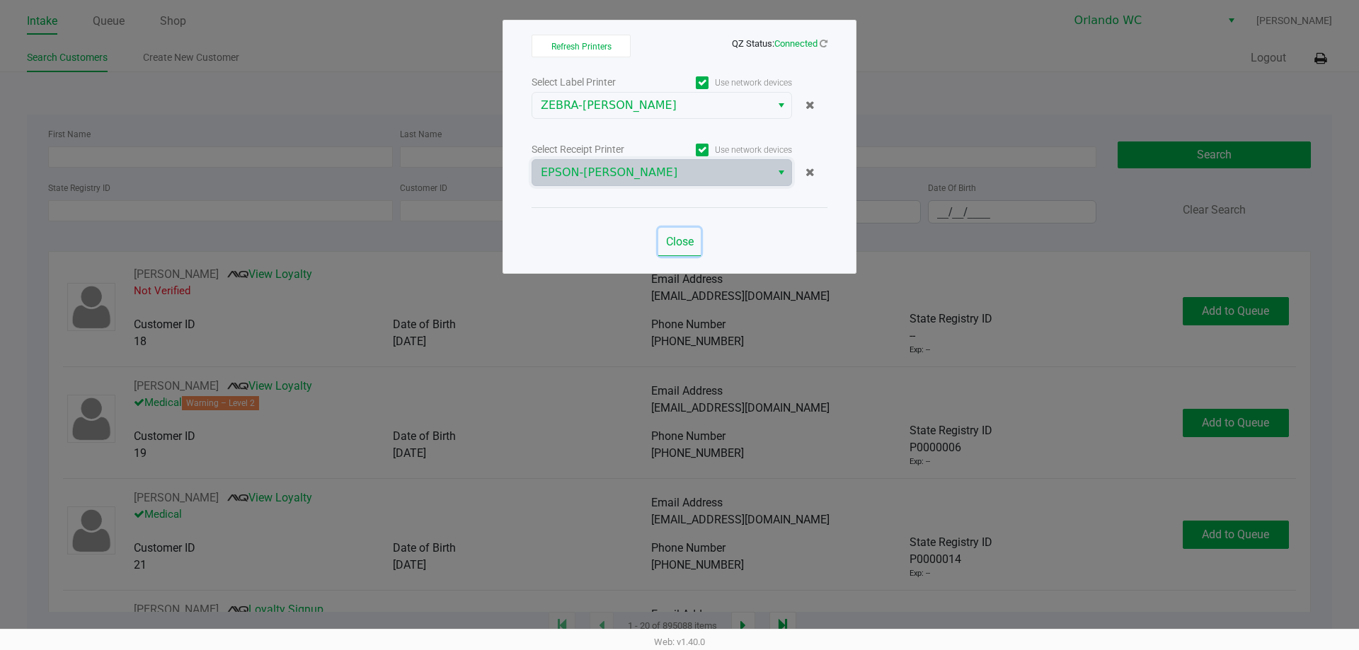
click at [675, 239] on span "Close" at bounding box center [680, 241] width 28 height 13
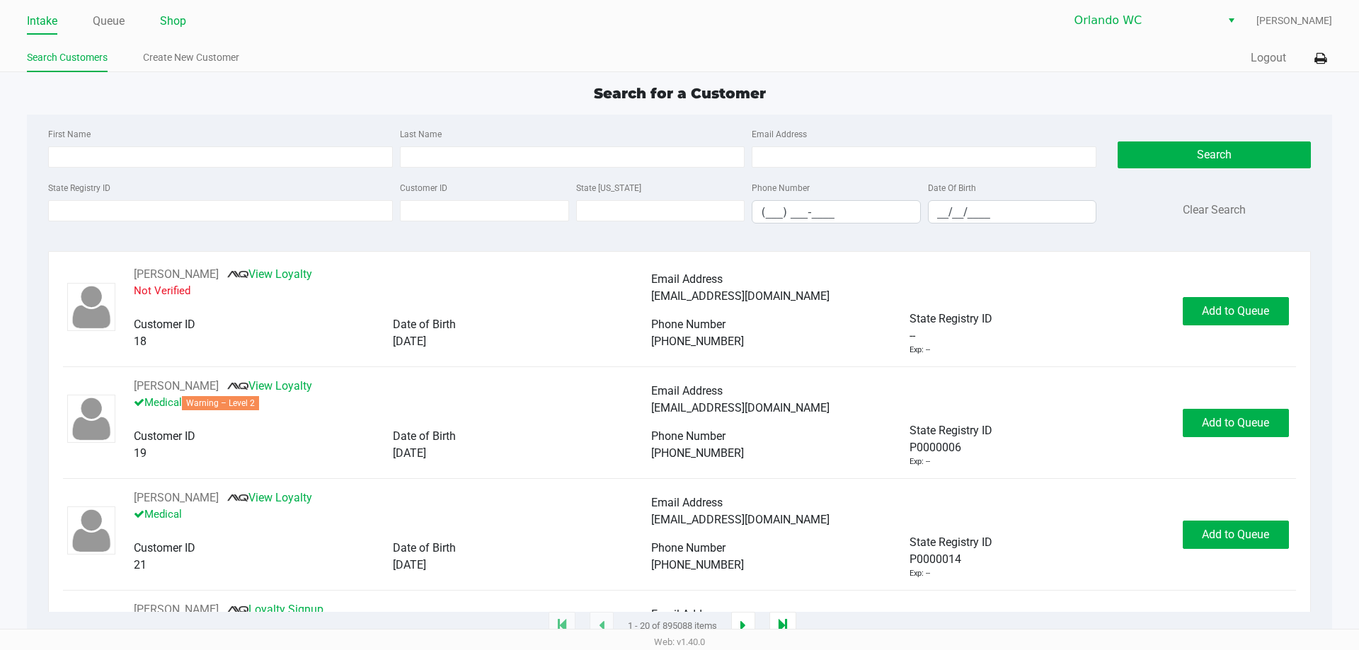
click at [165, 16] on link "Shop" at bounding box center [173, 21] width 26 height 20
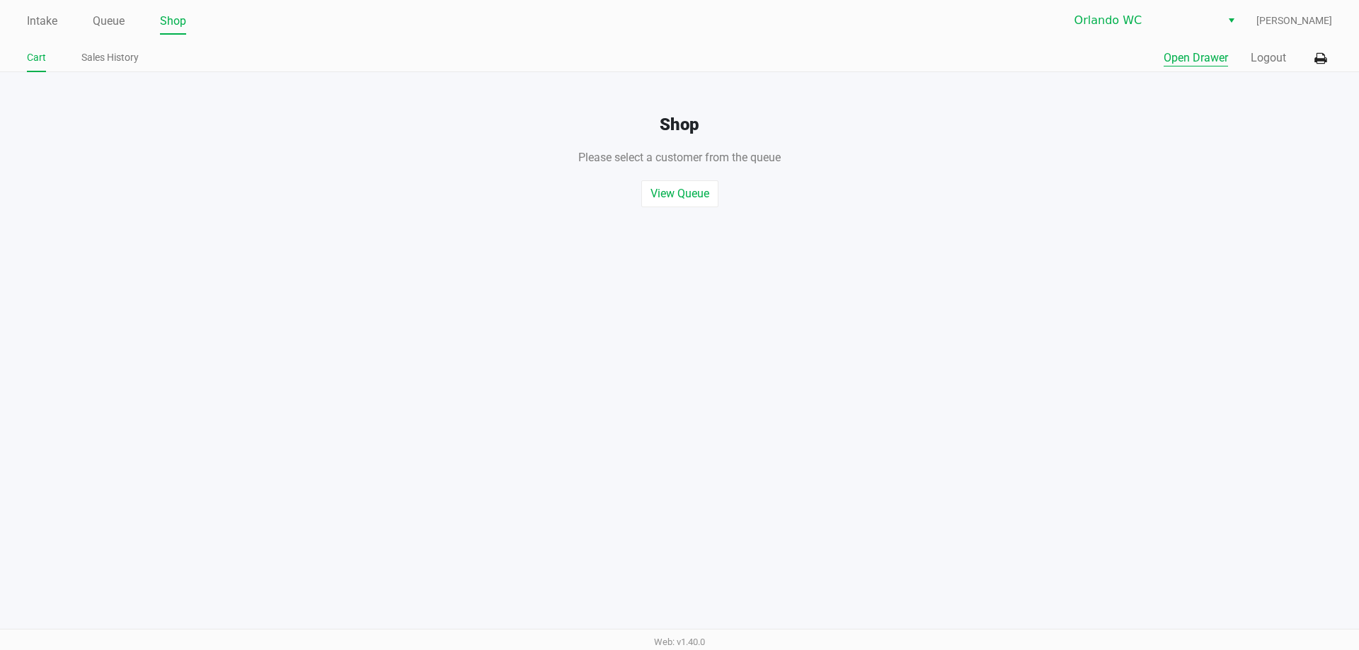
click at [1172, 52] on button "Open Drawer" at bounding box center [1196, 58] width 64 height 17
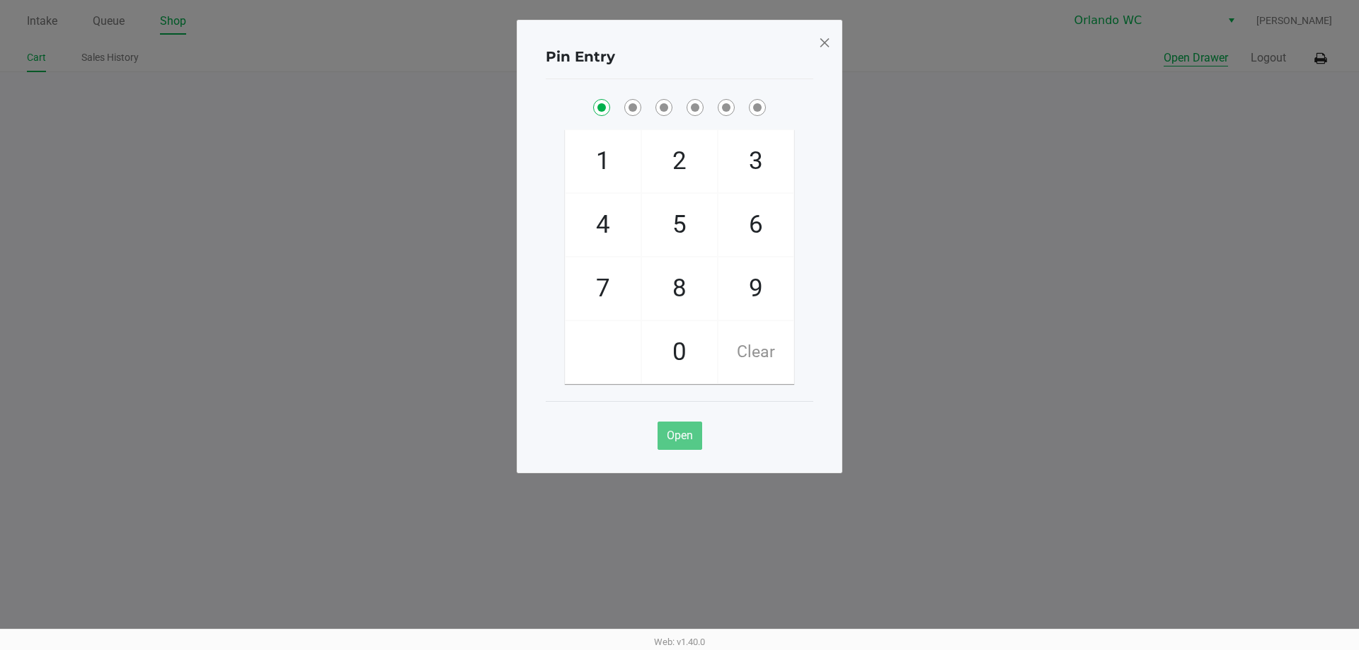
checkbox input "true"
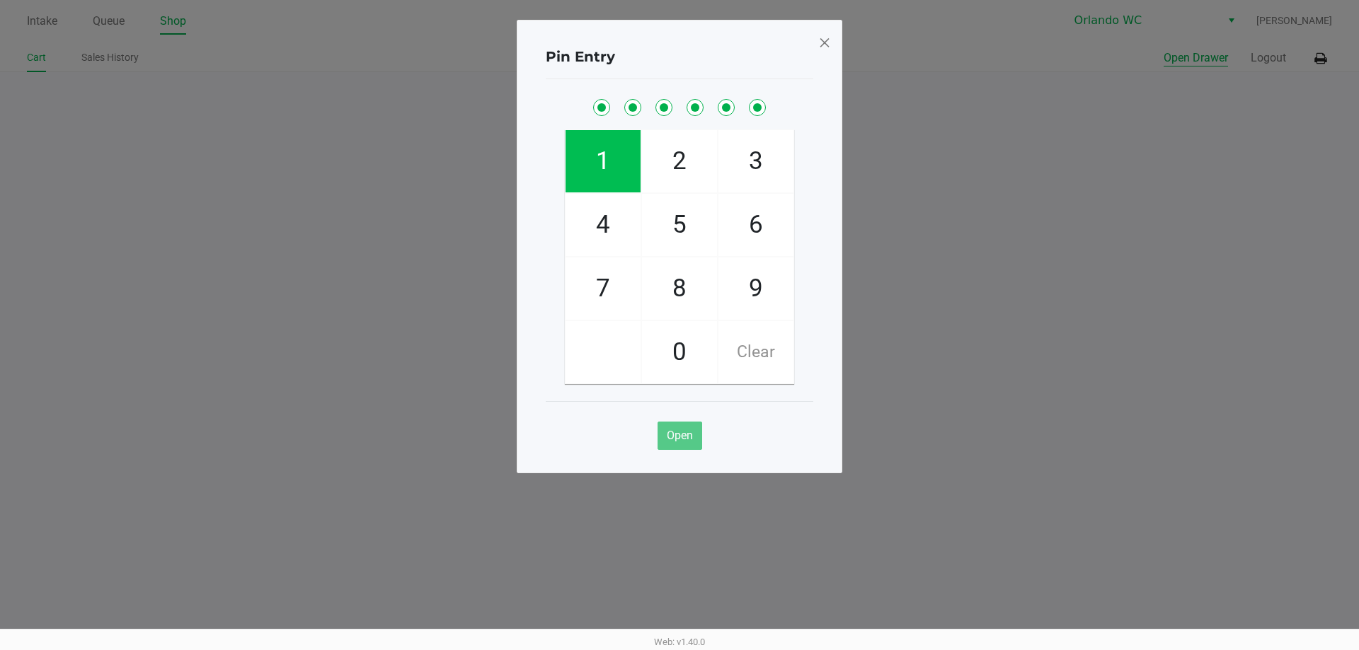
checkbox input "true"
click at [831, 39] on div "Pin Entry 1 4 7 2 5 8 0 3 6 9 Clear Open" at bounding box center [680, 247] width 326 height 454
click at [827, 39] on span at bounding box center [824, 42] width 13 height 23
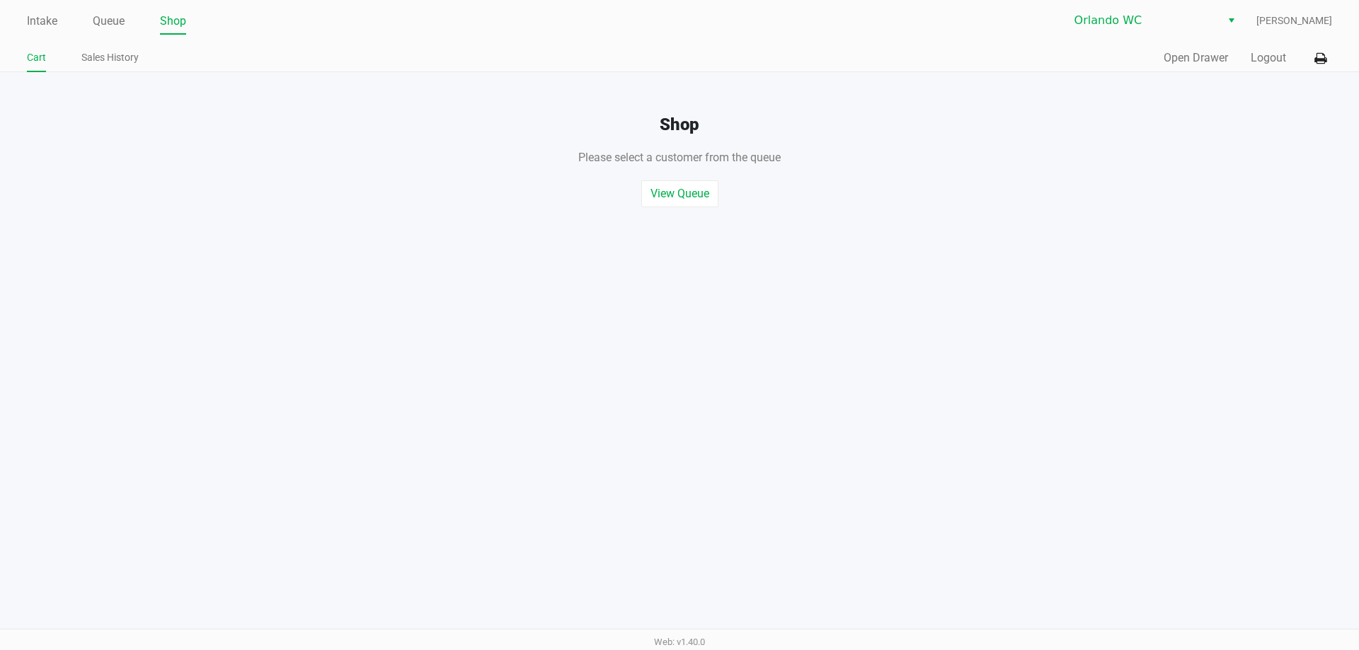
click at [466, 110] on div "Shop" at bounding box center [679, 118] width 1380 height 35
click at [1171, 59] on button "Open Drawer" at bounding box center [1196, 58] width 64 height 17
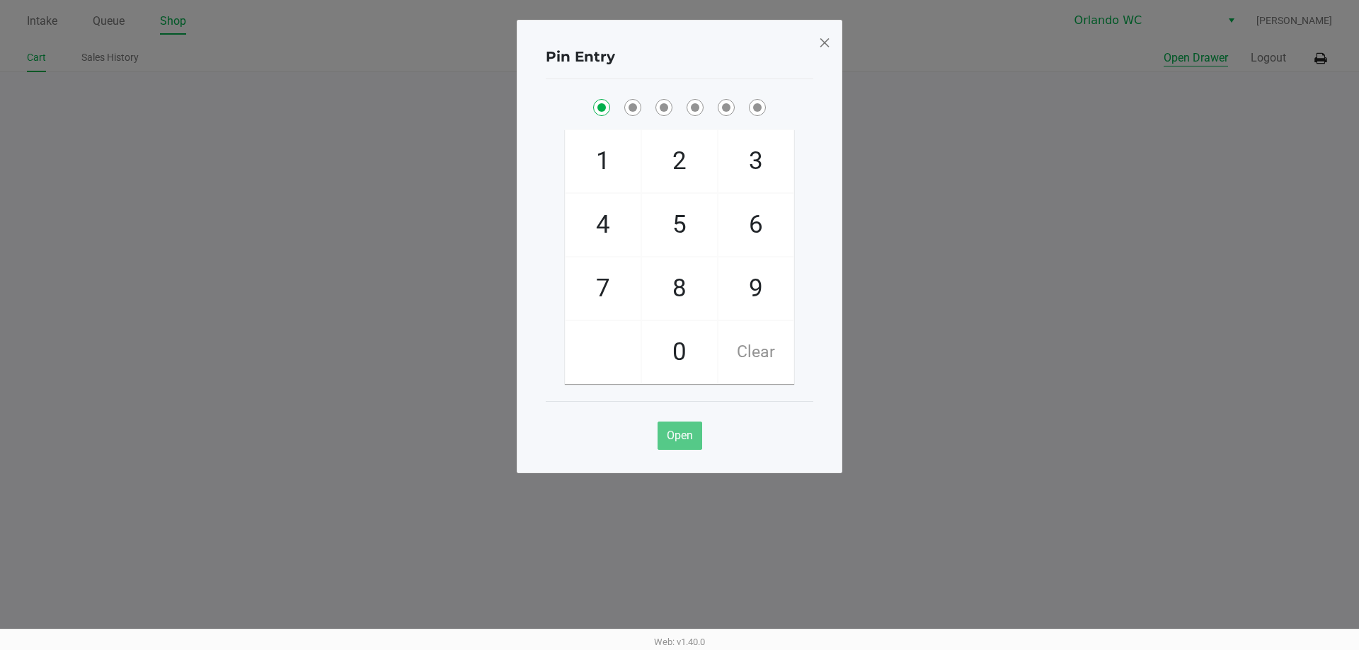
checkbox input "true"
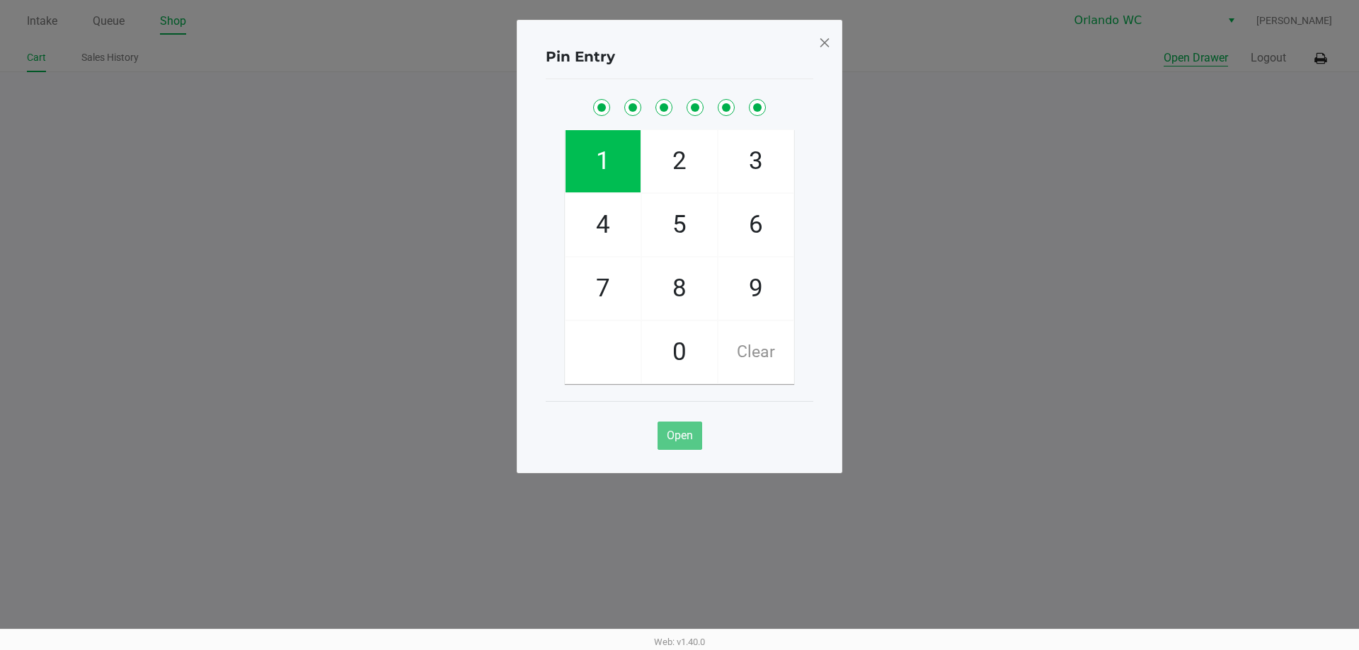
checkbox input "true"
click at [820, 40] on span at bounding box center [824, 42] width 13 height 23
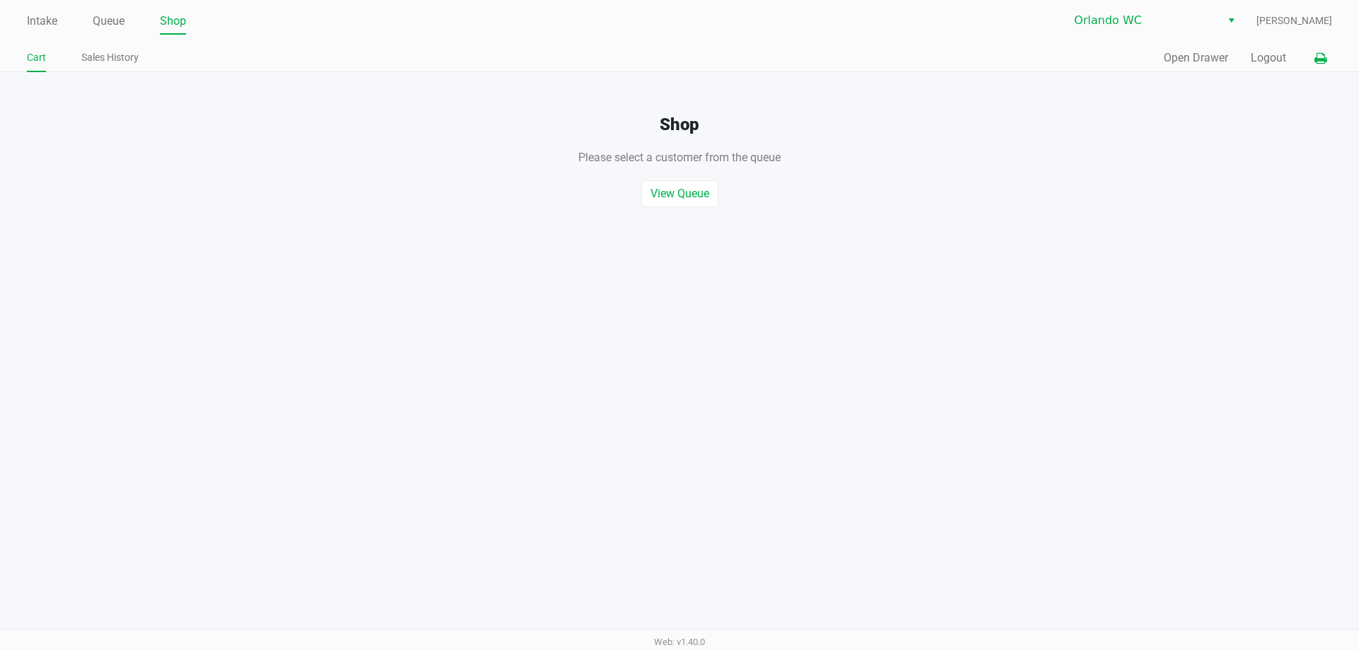
click at [1314, 56] on icon at bounding box center [1320, 59] width 12 height 10
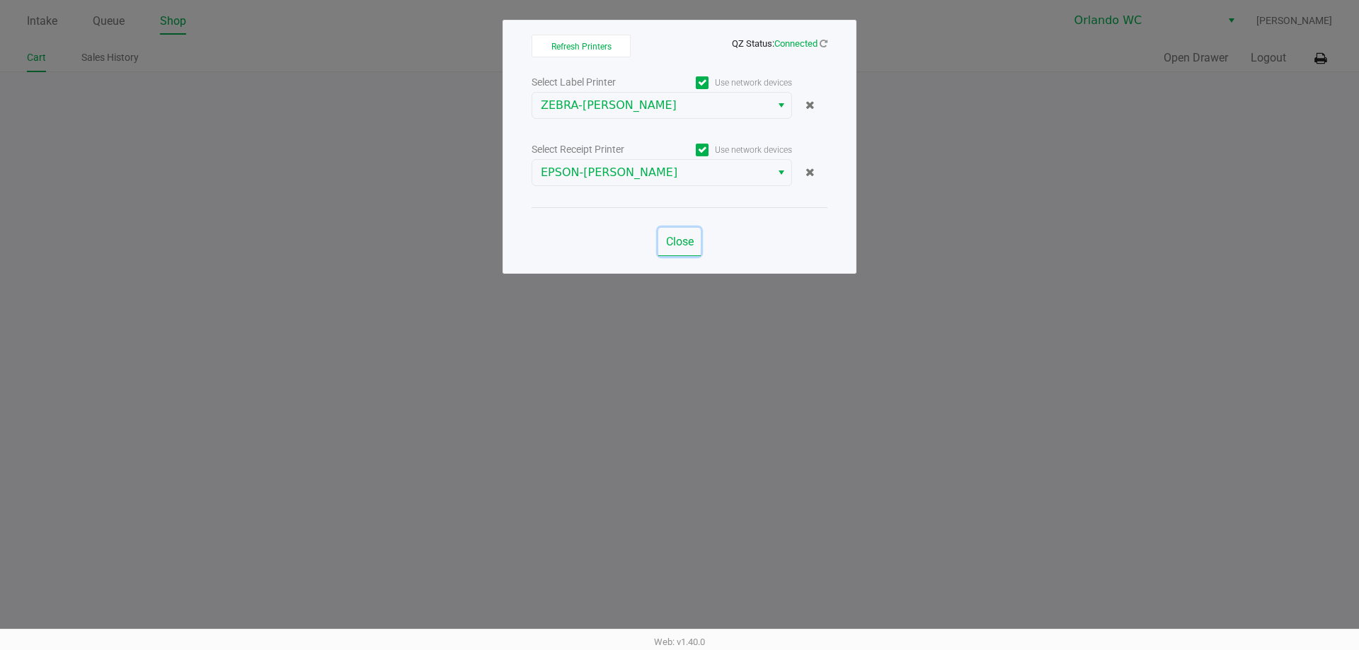
click at [677, 238] on span "Close" at bounding box center [680, 241] width 28 height 13
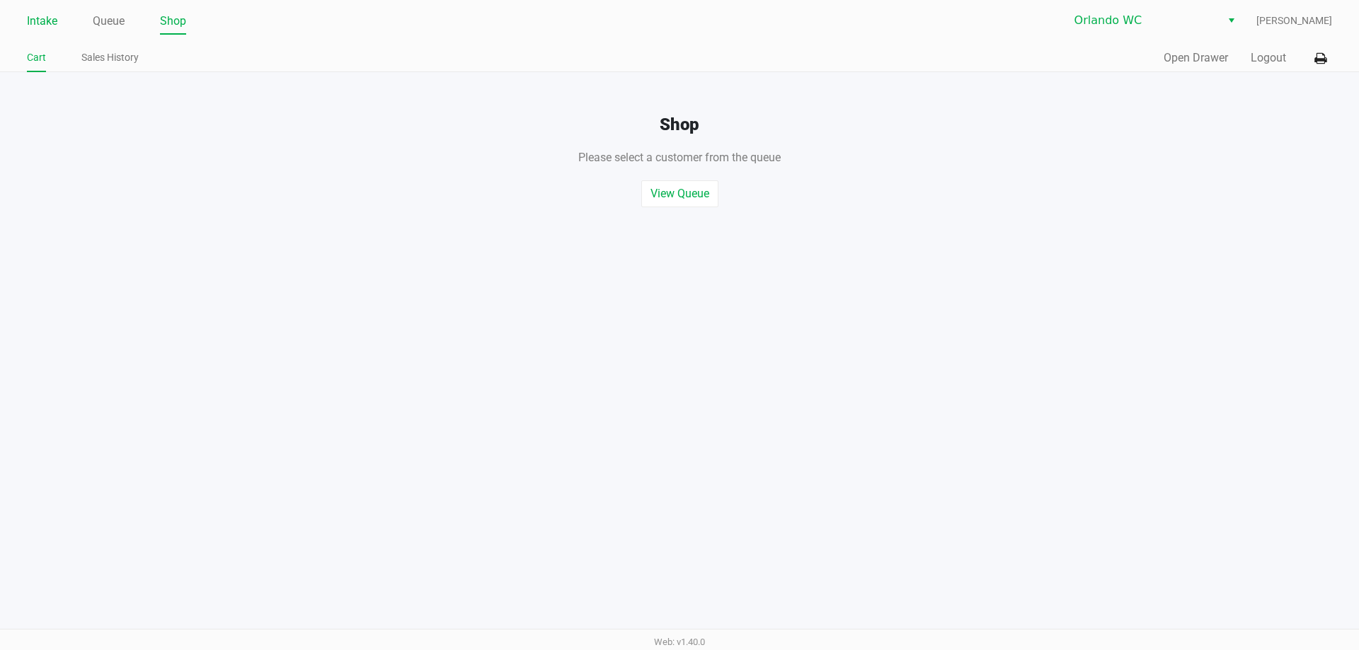
click at [34, 16] on link "Intake" at bounding box center [42, 21] width 30 height 20
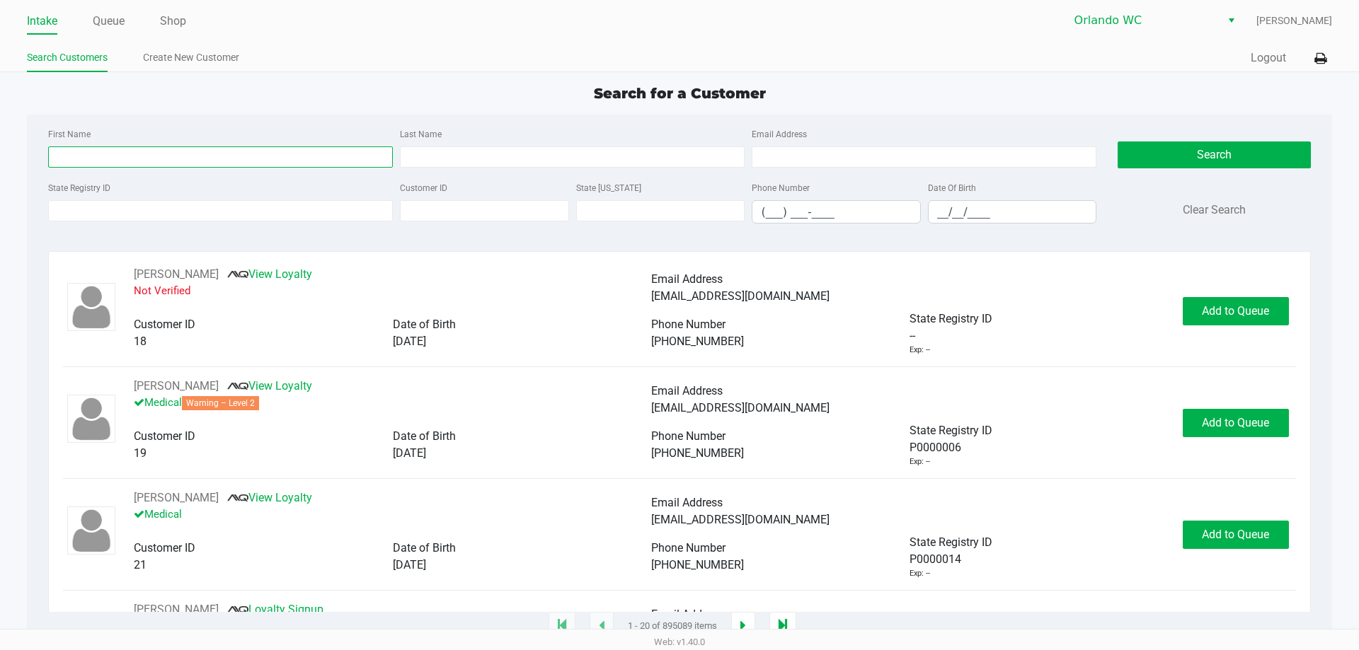
click at [105, 154] on input "First Name" at bounding box center [220, 157] width 345 height 21
type input "solymar"
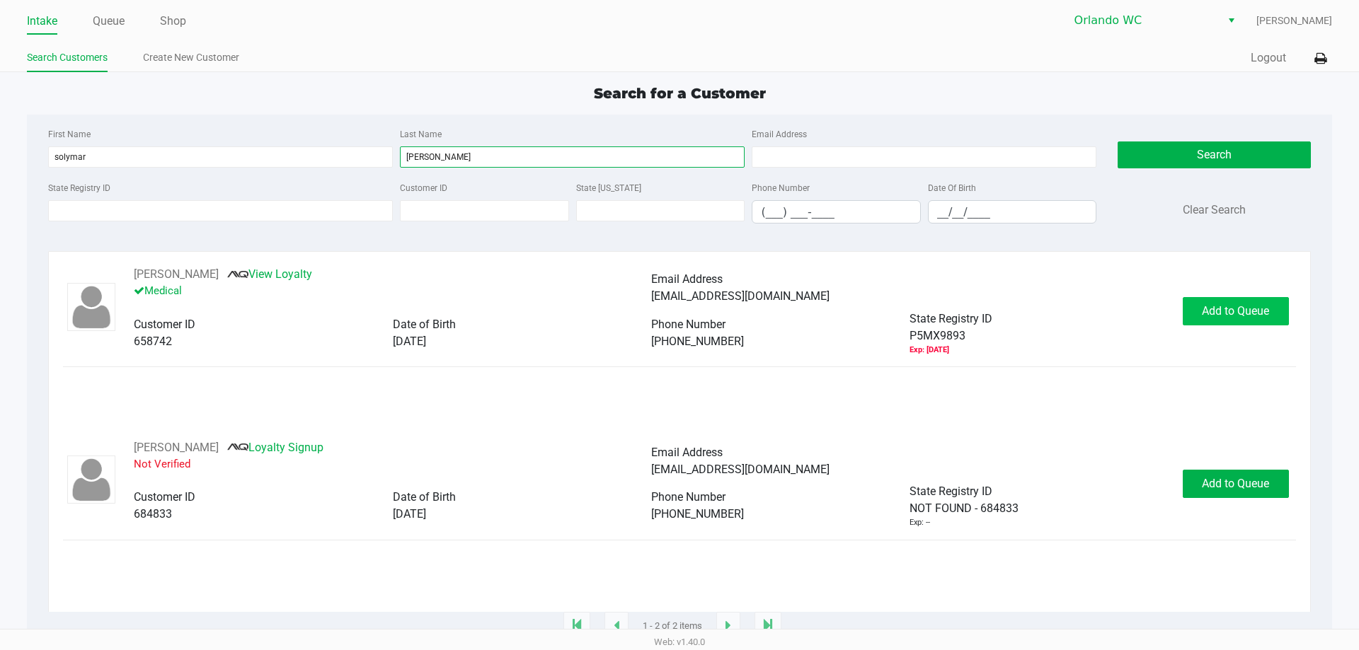
type input "williams"
click at [1229, 306] on span "Add to Queue" at bounding box center [1235, 310] width 67 height 13
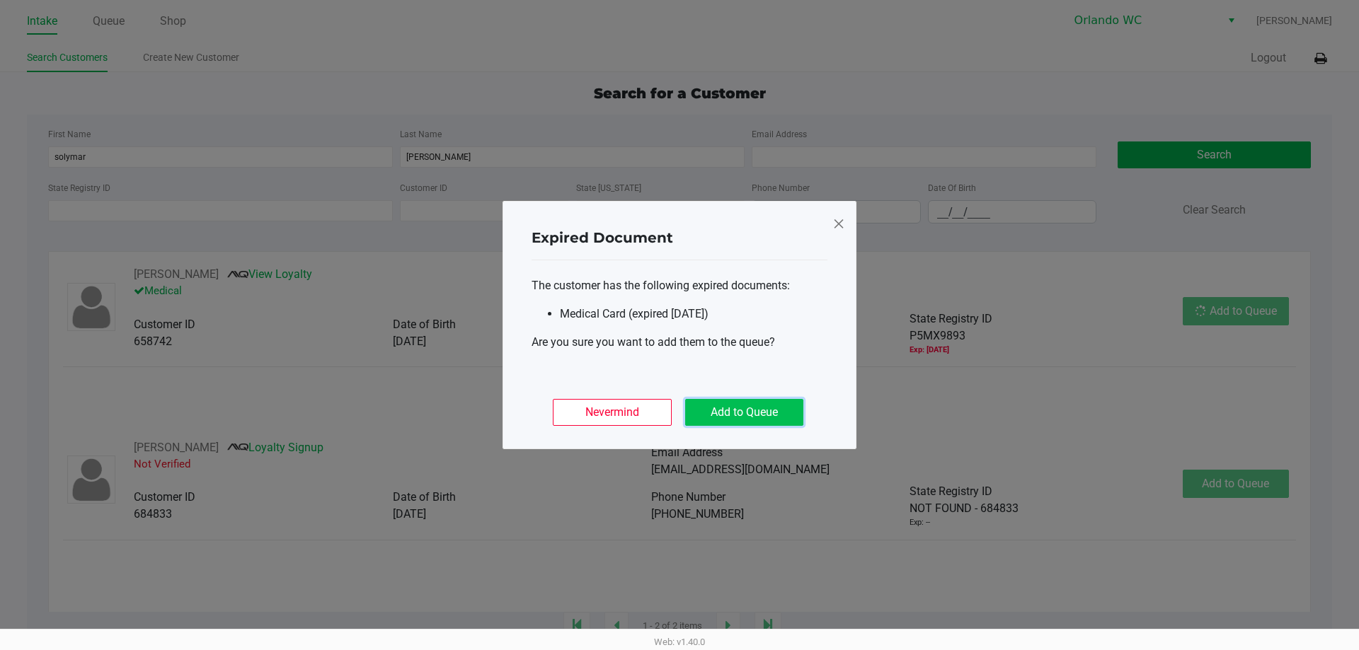
click at [729, 406] on button "Add to Queue" at bounding box center [744, 412] width 118 height 27
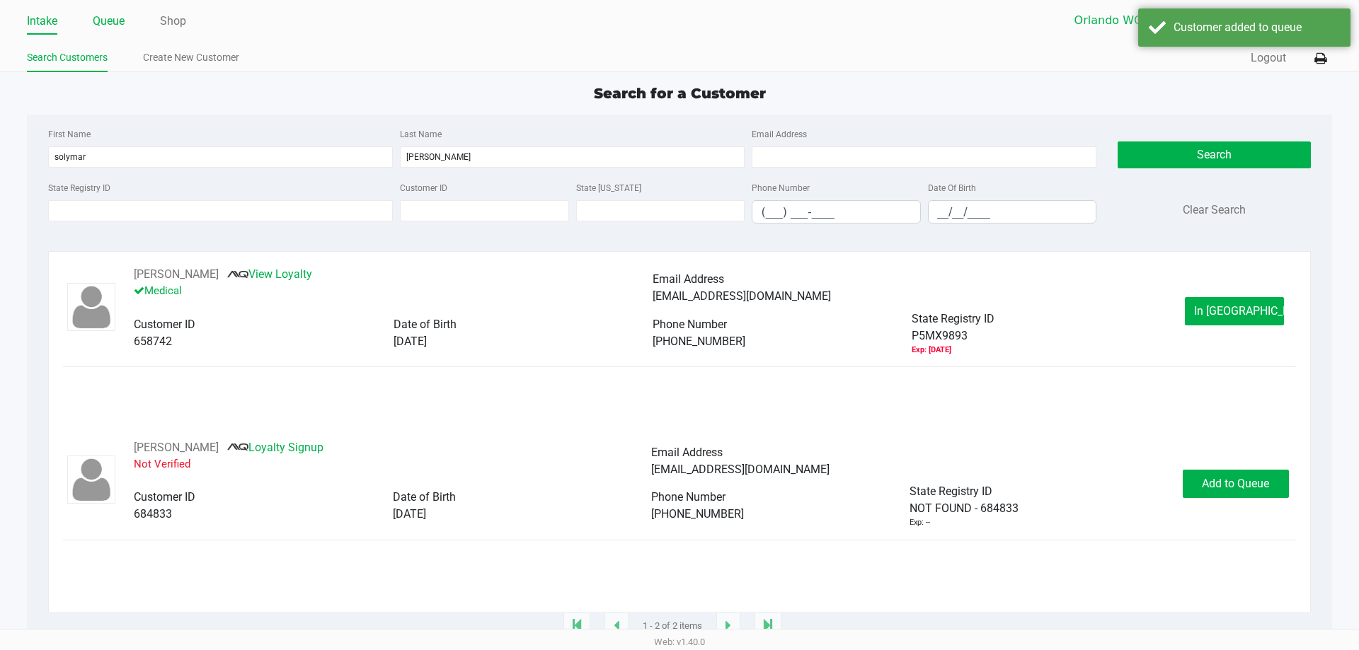
click at [102, 16] on link "Queue" at bounding box center [109, 21] width 32 height 20
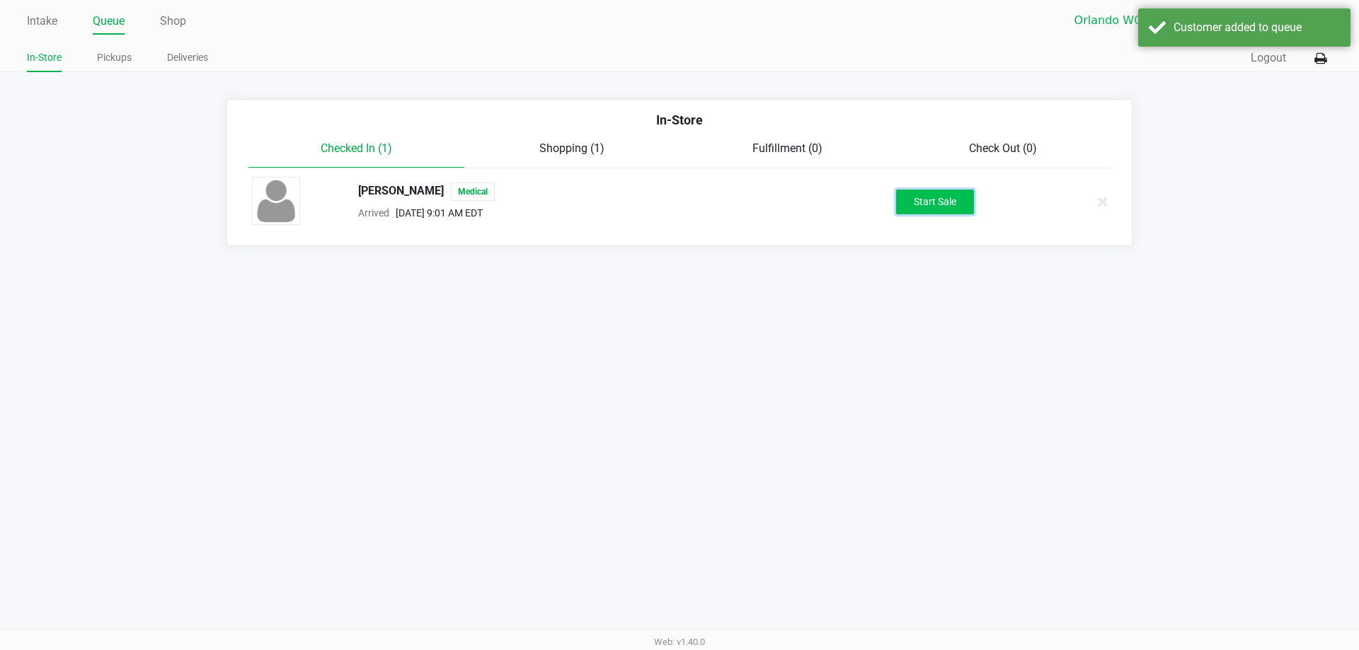
click at [929, 205] on button "Start Sale" at bounding box center [935, 202] width 78 height 25
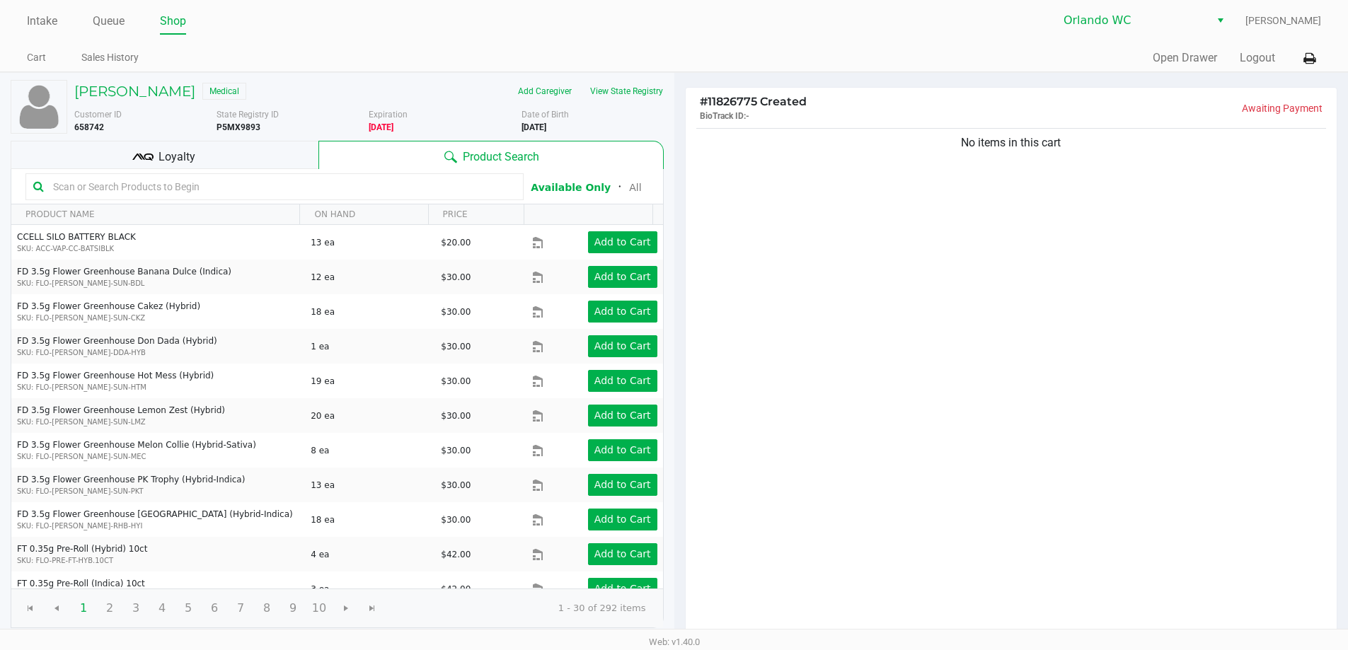
click at [408, 188] on input "text" at bounding box center [281, 186] width 469 height 21
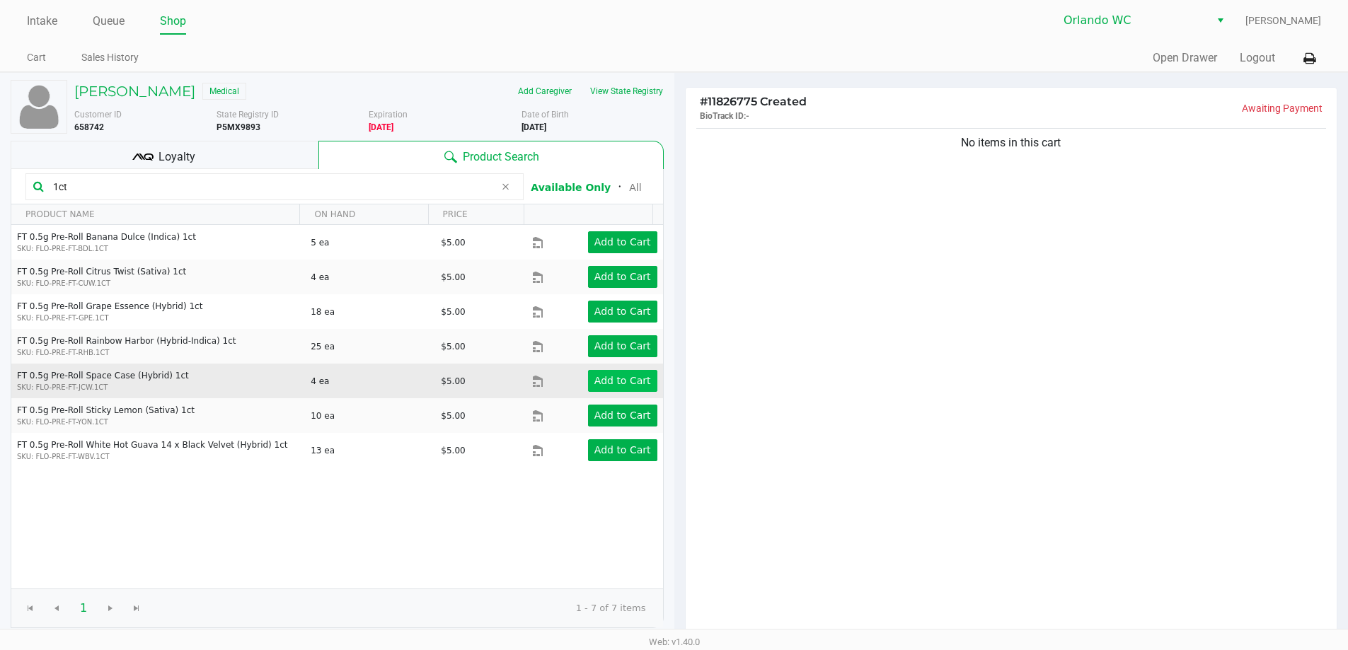
type input "1ct"
click at [604, 384] on app-button-loader "Add to Cart" at bounding box center [623, 380] width 57 height 11
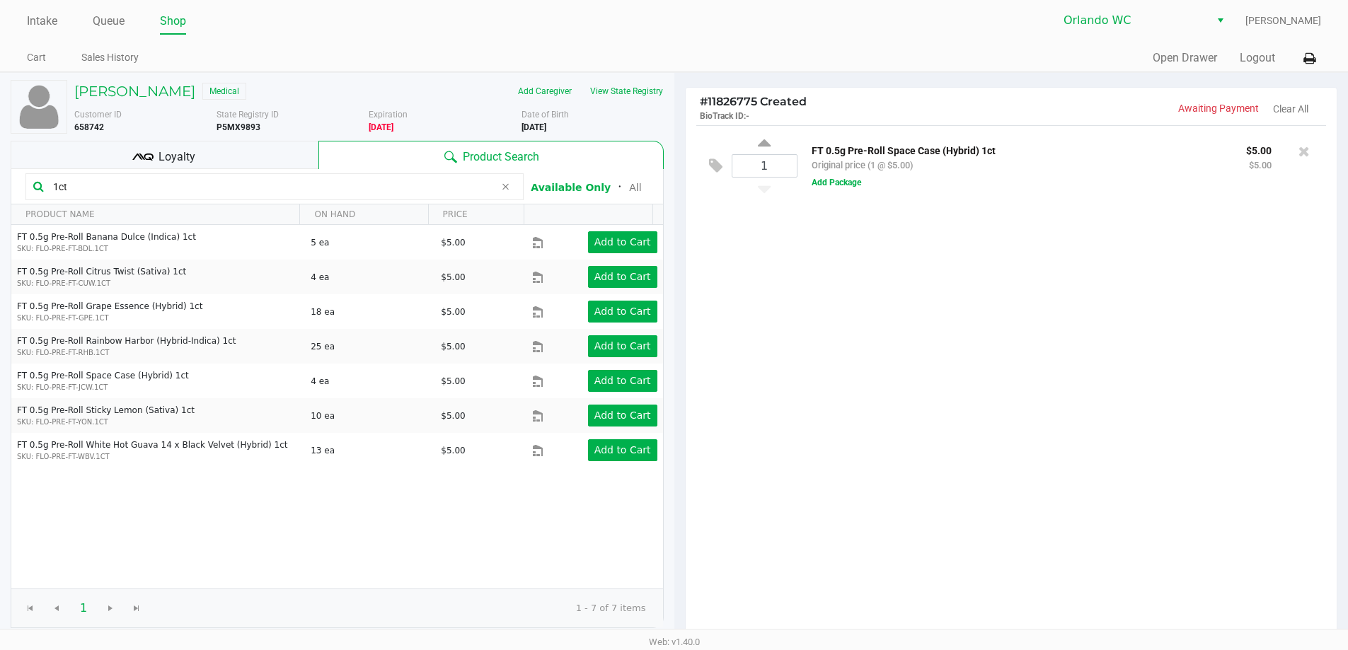
click at [1154, 413] on div "1 FT 0.5g Pre-Roll Space Case (Hybrid) 1ct Original price (1 @ $5.00) $5.00 $5.…" at bounding box center [1012, 382] width 652 height 514
click at [181, 173] on div "1ct" at bounding box center [274, 186] width 498 height 27
click at [181, 167] on div "Loyalty" at bounding box center [165, 155] width 308 height 28
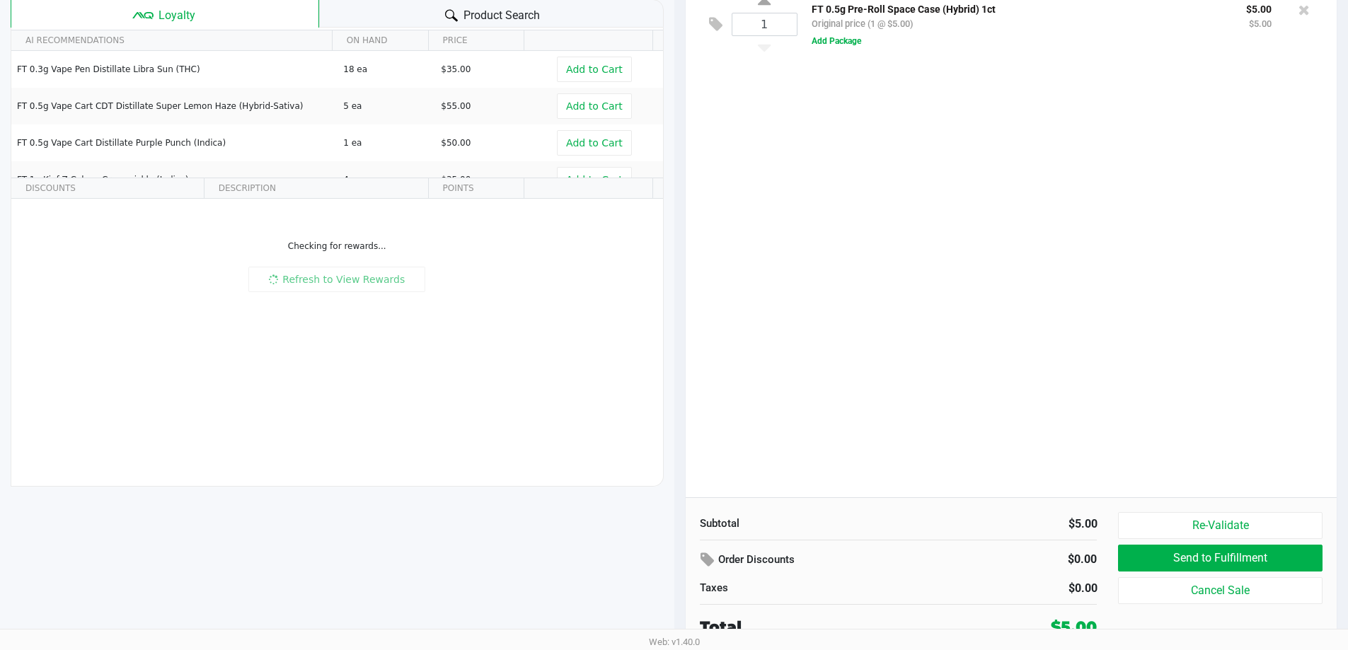
scroll to position [145, 0]
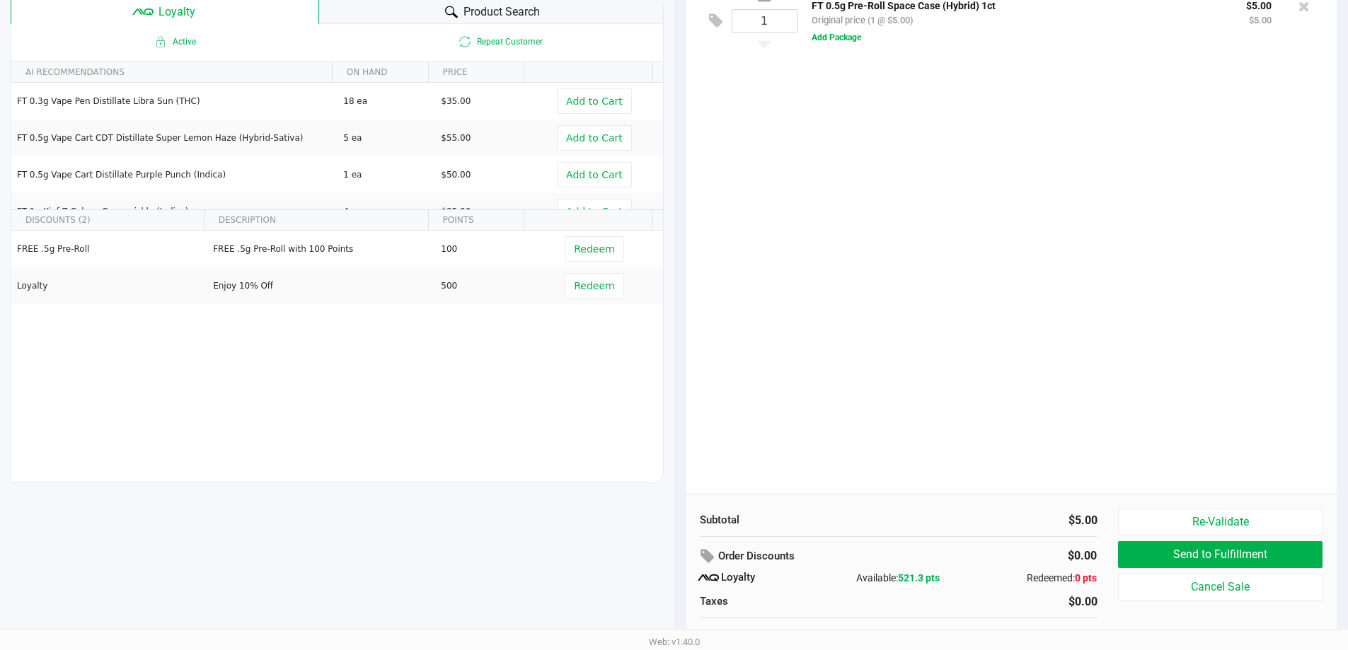
click at [905, 423] on div "1 FT 0.5g Pre-Roll Space Case (Hybrid) 1ct Original price (1 @ $5.00) $5.00 $5.…" at bounding box center [1012, 237] width 652 height 514
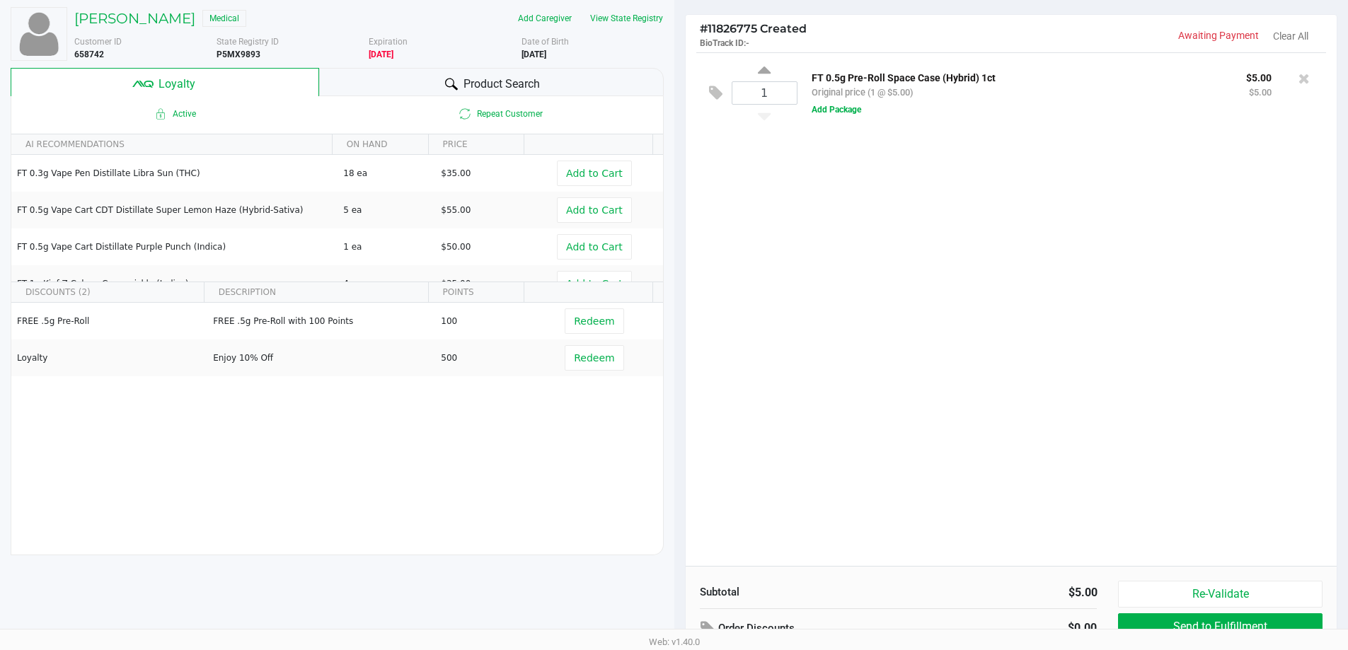
scroll to position [0, 0]
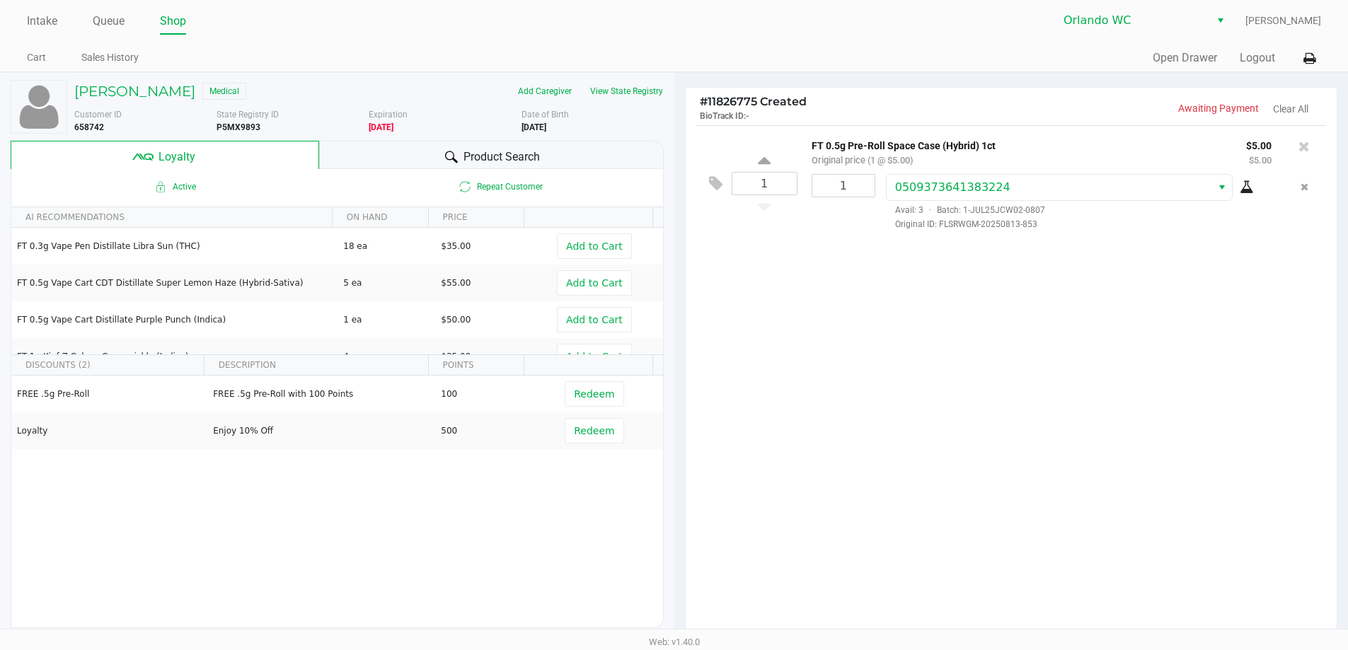
click at [1036, 391] on div "1 FT 0.5g Pre-Roll Space Case (Hybrid) 1ct Original price (1 @ $5.00) $5.00 $5.…" at bounding box center [1012, 382] width 652 height 514
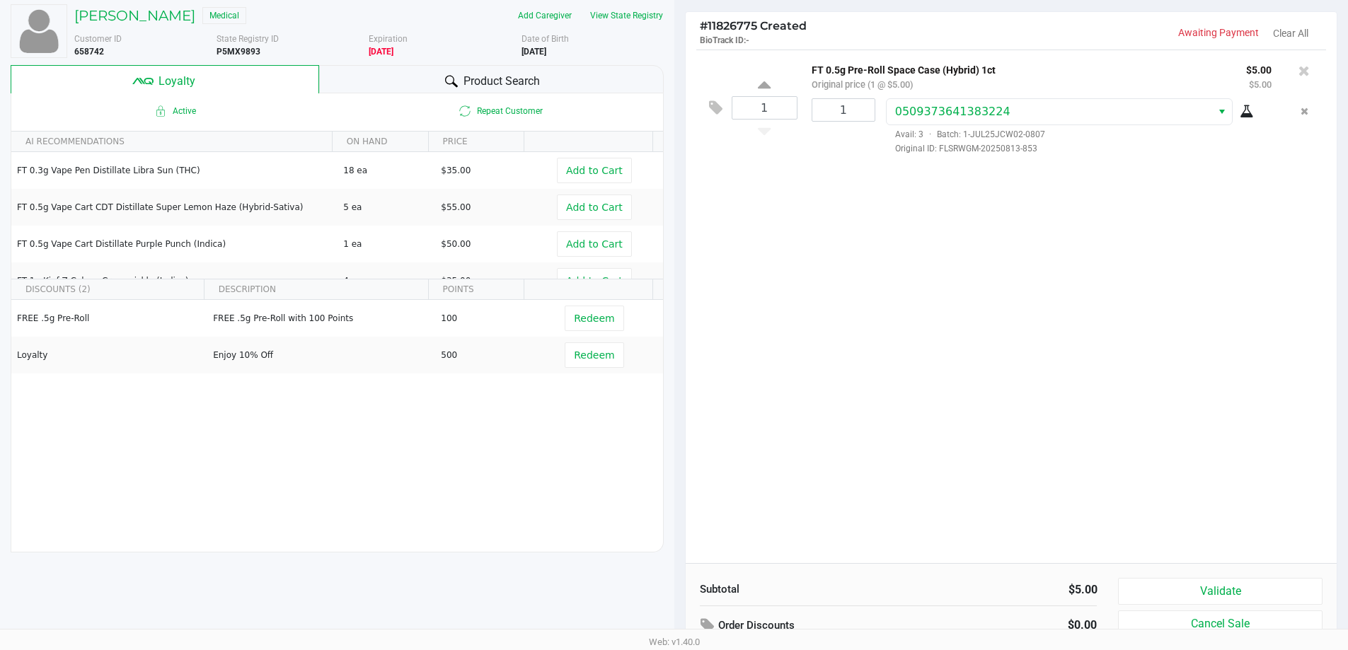
scroll to position [162, 0]
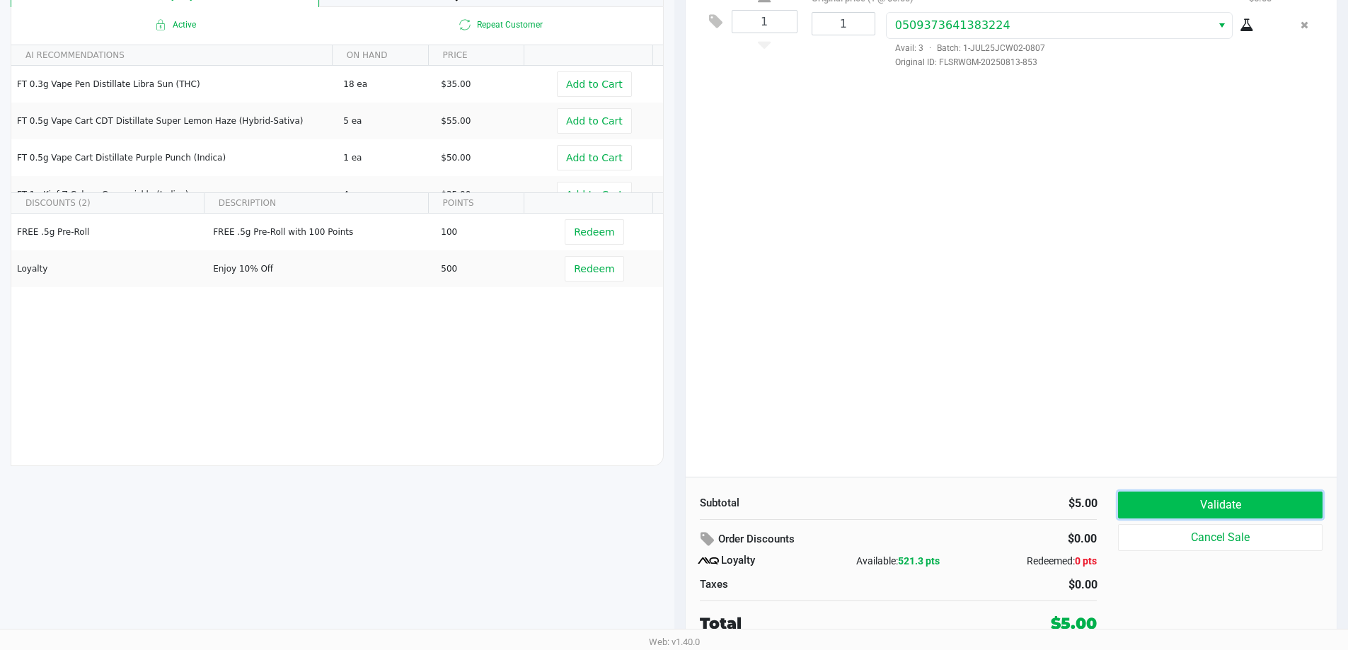
click at [1169, 500] on button "Validate" at bounding box center [1220, 505] width 204 height 27
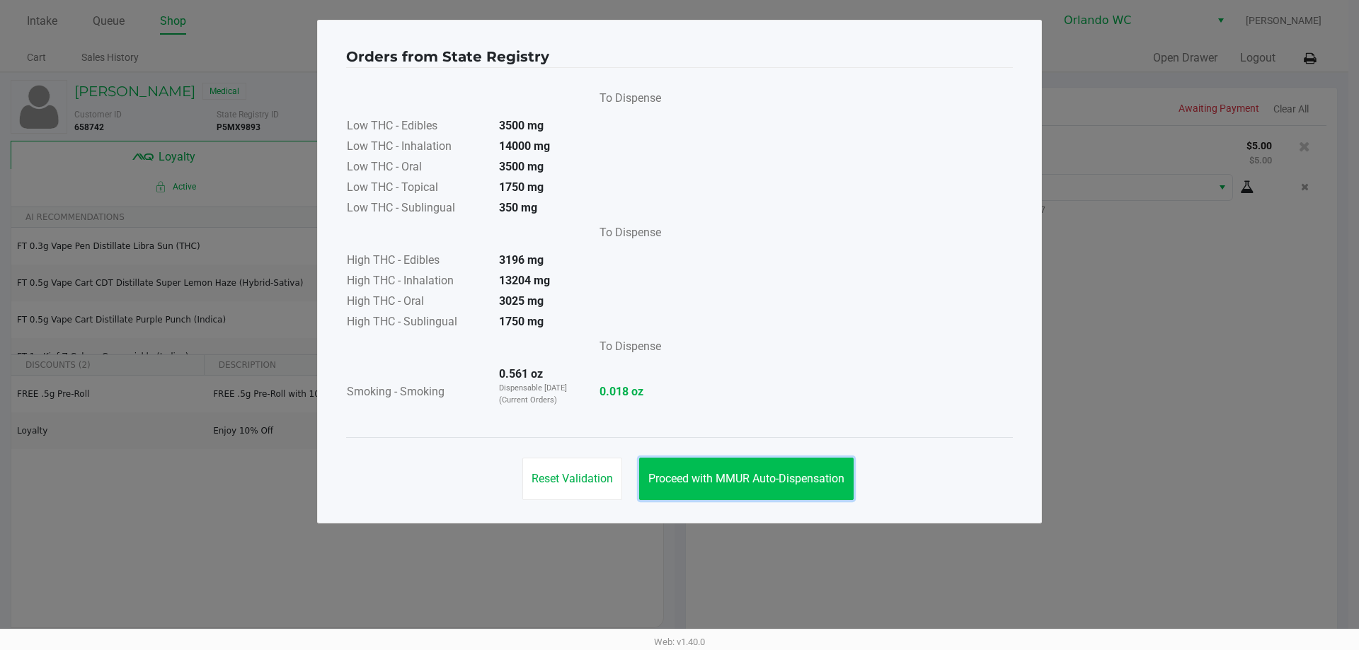
click at [713, 490] on button "Proceed with MMUR Auto-Dispensation" at bounding box center [746, 479] width 214 height 42
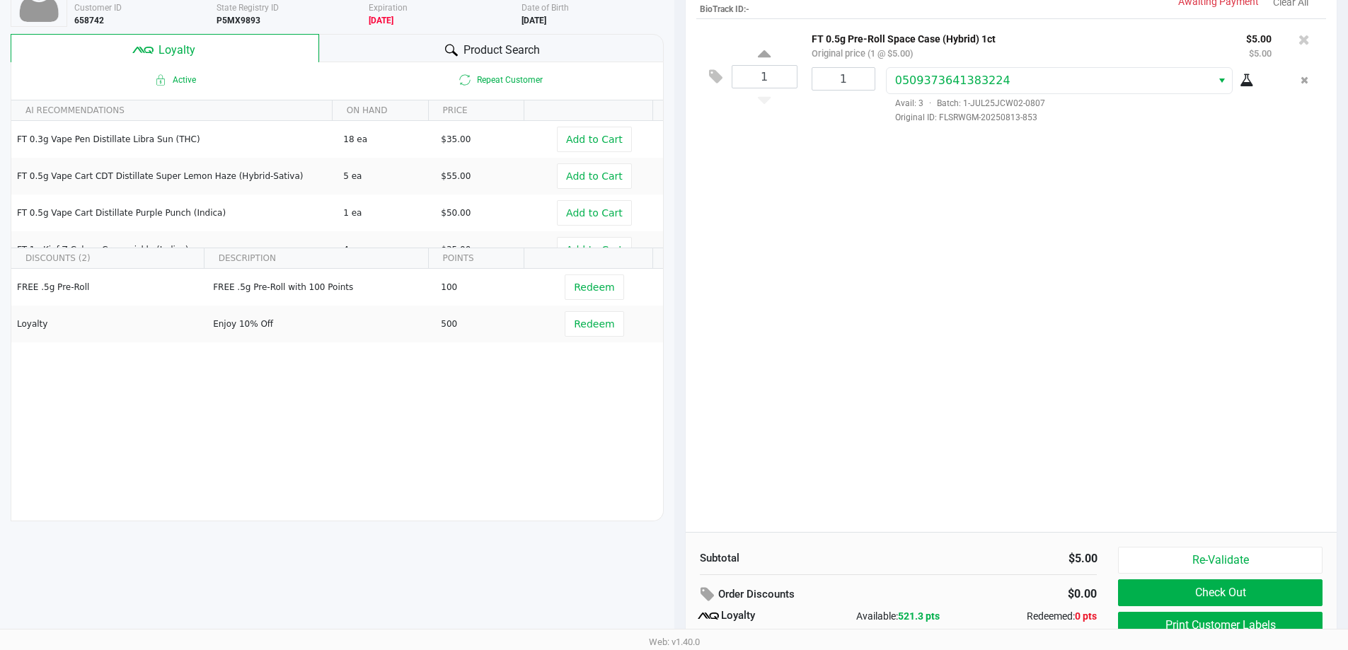
scroll to position [162, 0]
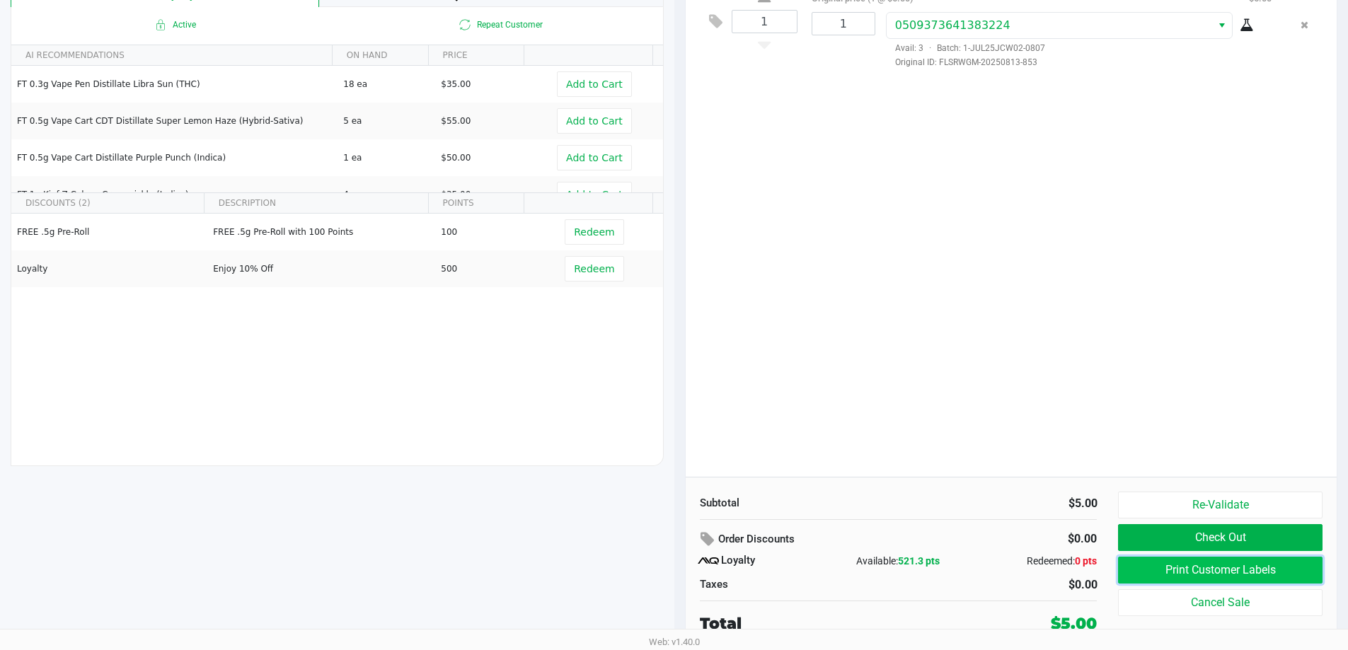
click at [1210, 571] on button "Print Customer Labels" at bounding box center [1220, 570] width 204 height 27
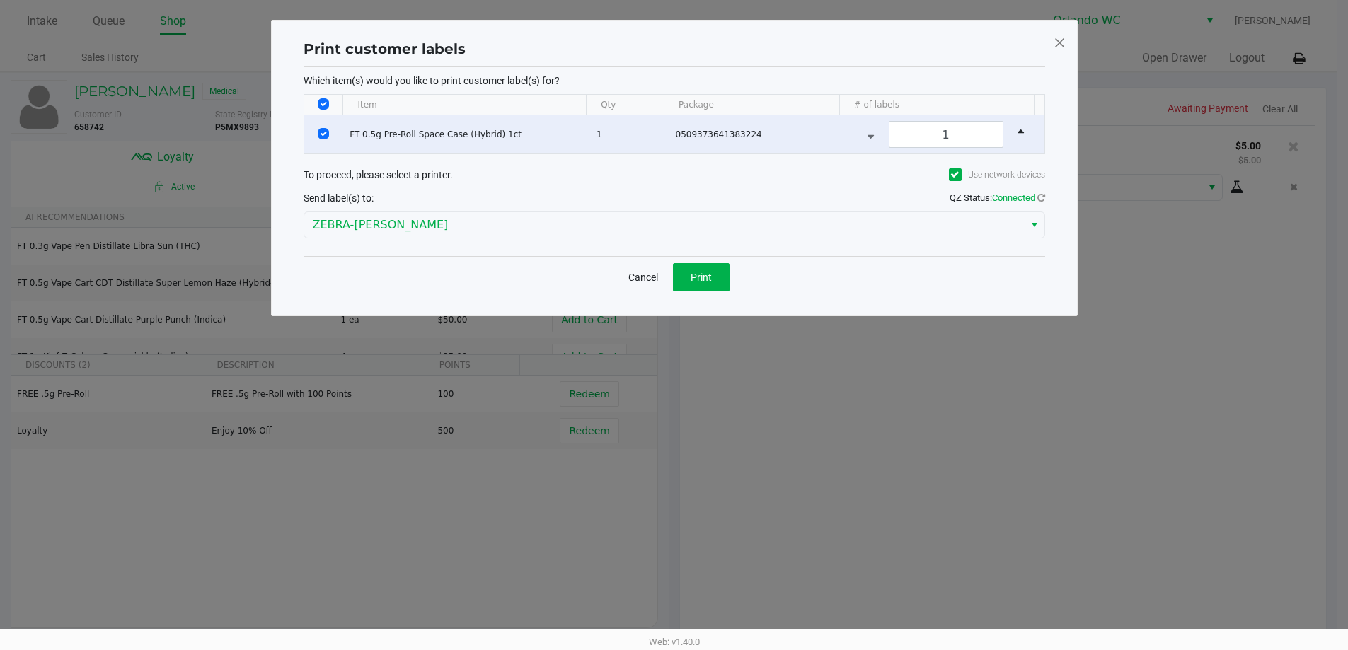
scroll to position [0, 0]
click at [711, 275] on span "Print" at bounding box center [706, 277] width 21 height 11
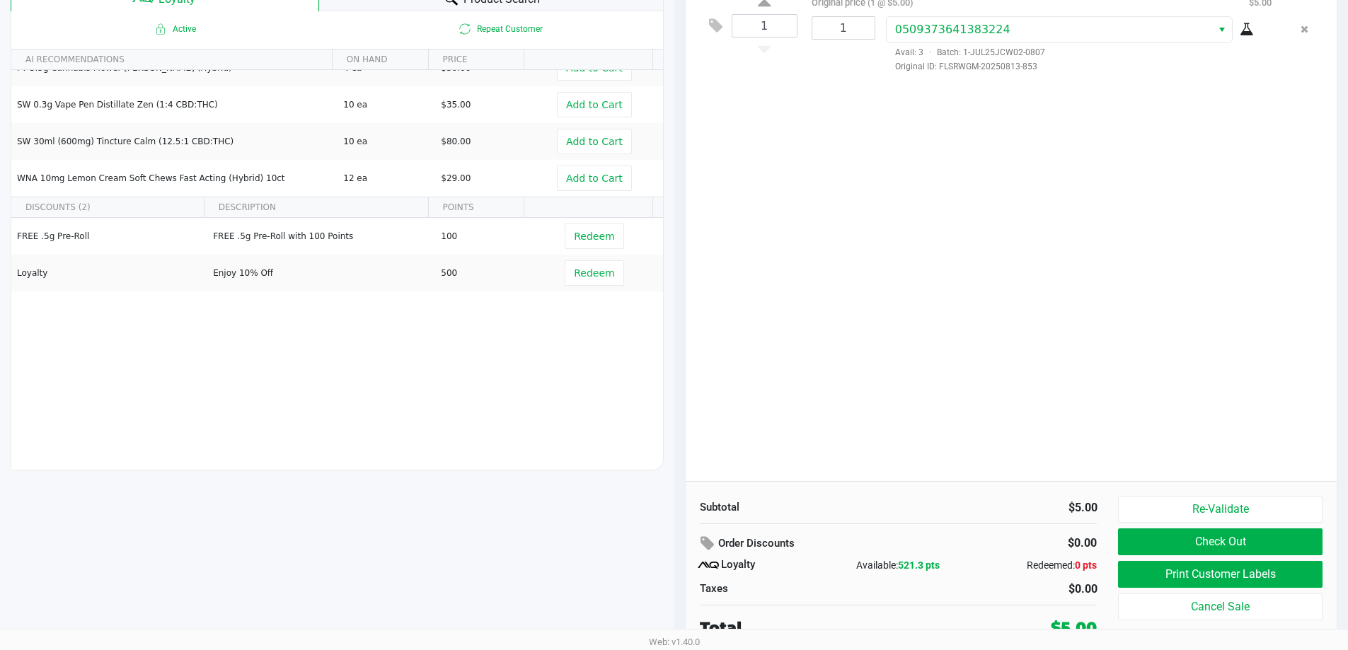
scroll to position [162, 0]
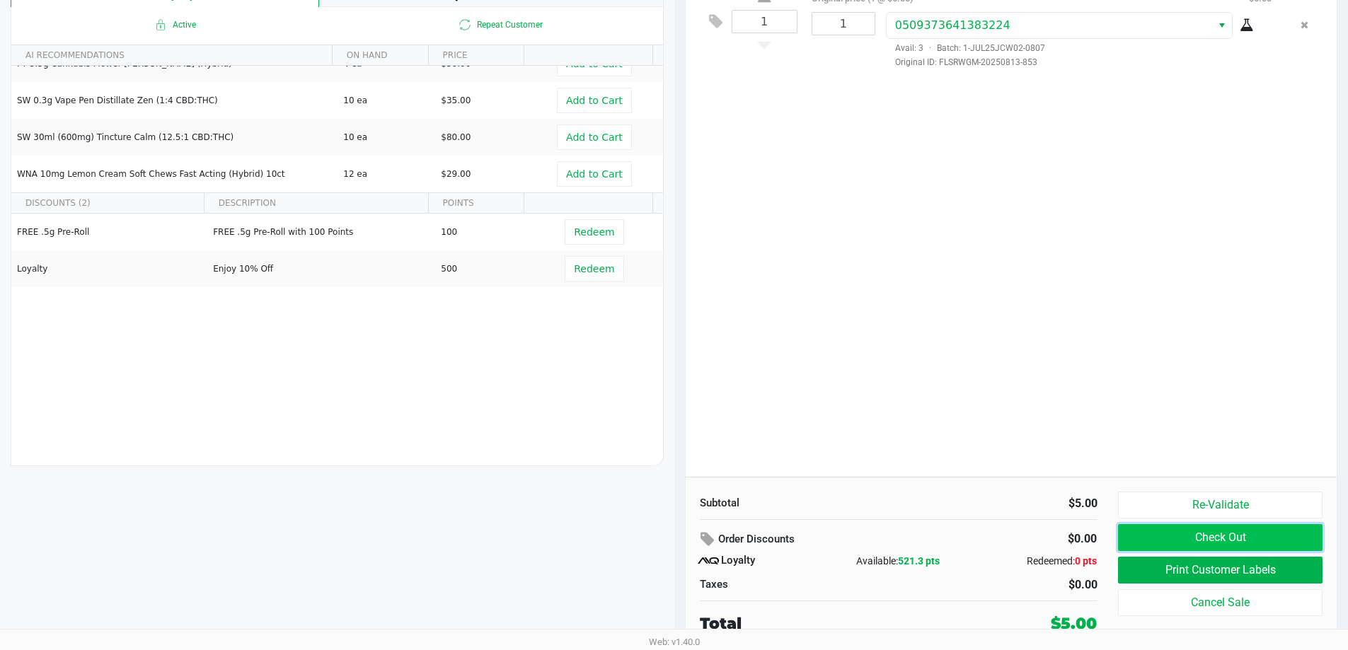
click at [1129, 539] on button "Check Out" at bounding box center [1220, 537] width 204 height 27
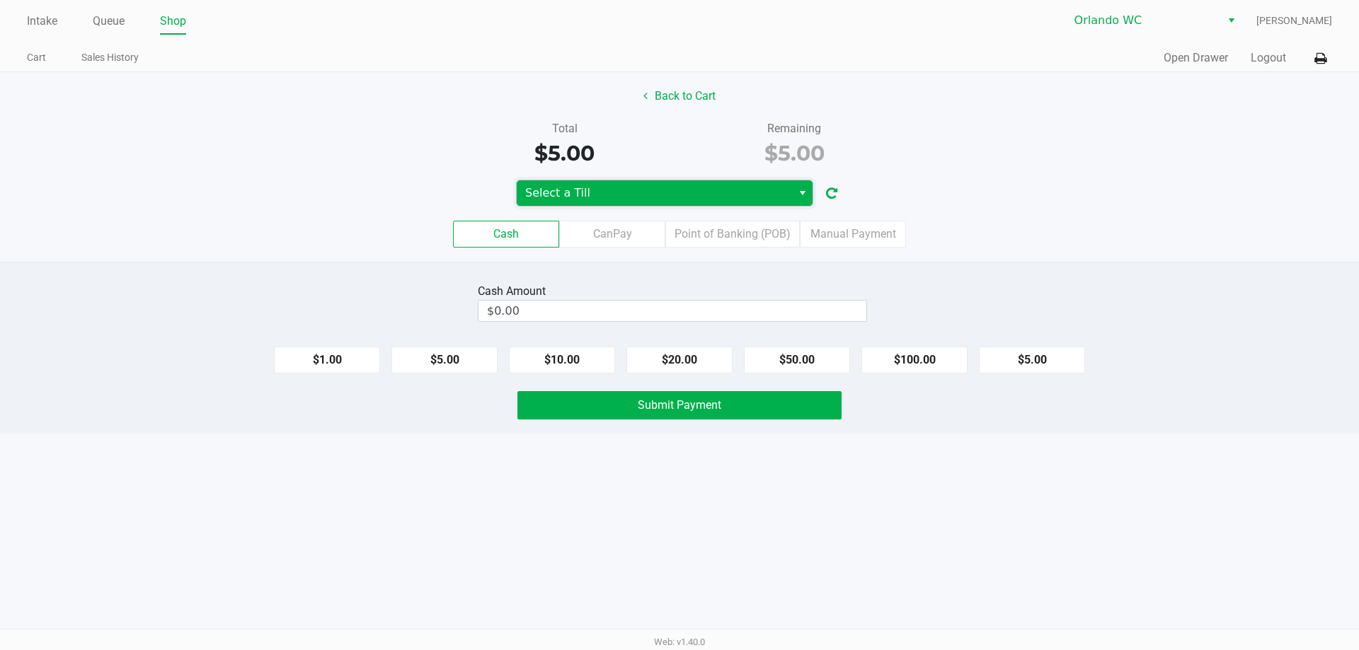
click at [714, 184] on span "Select a Till" at bounding box center [654, 192] width 275 height 25
click at [592, 193] on span "Select a Till" at bounding box center [654, 193] width 258 height 17
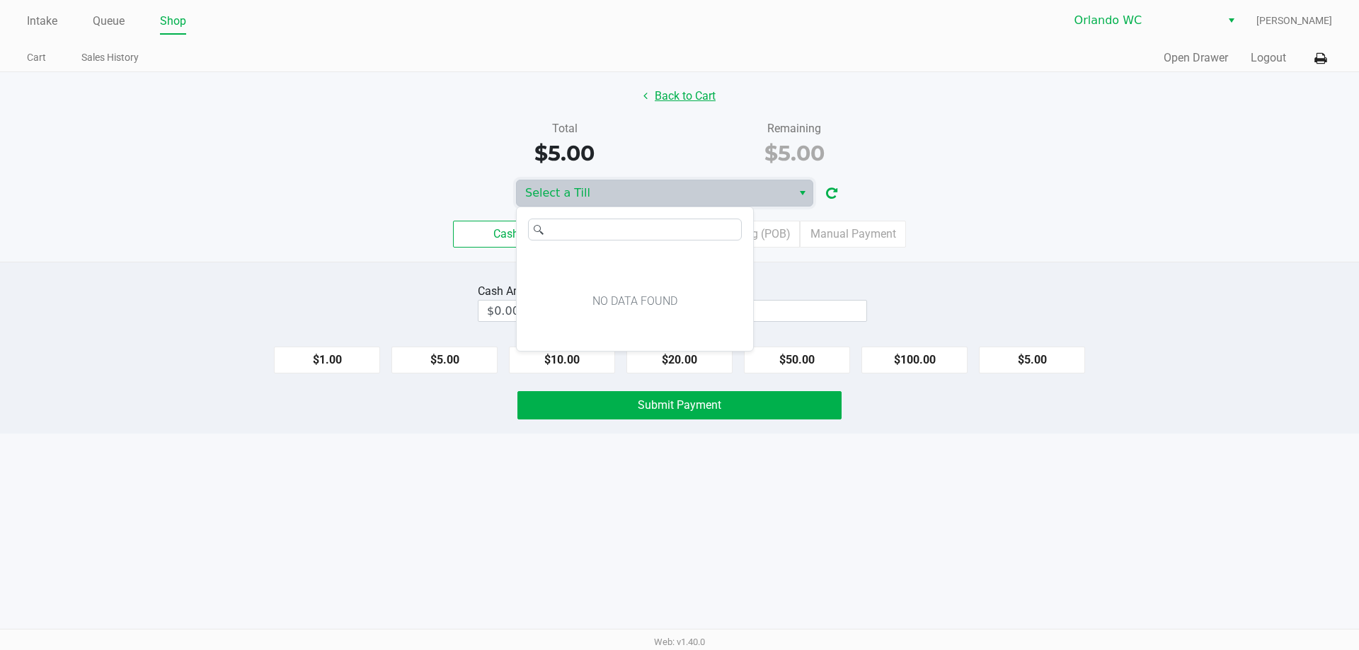
click at [685, 83] on button "Back to Cart" at bounding box center [679, 96] width 91 height 27
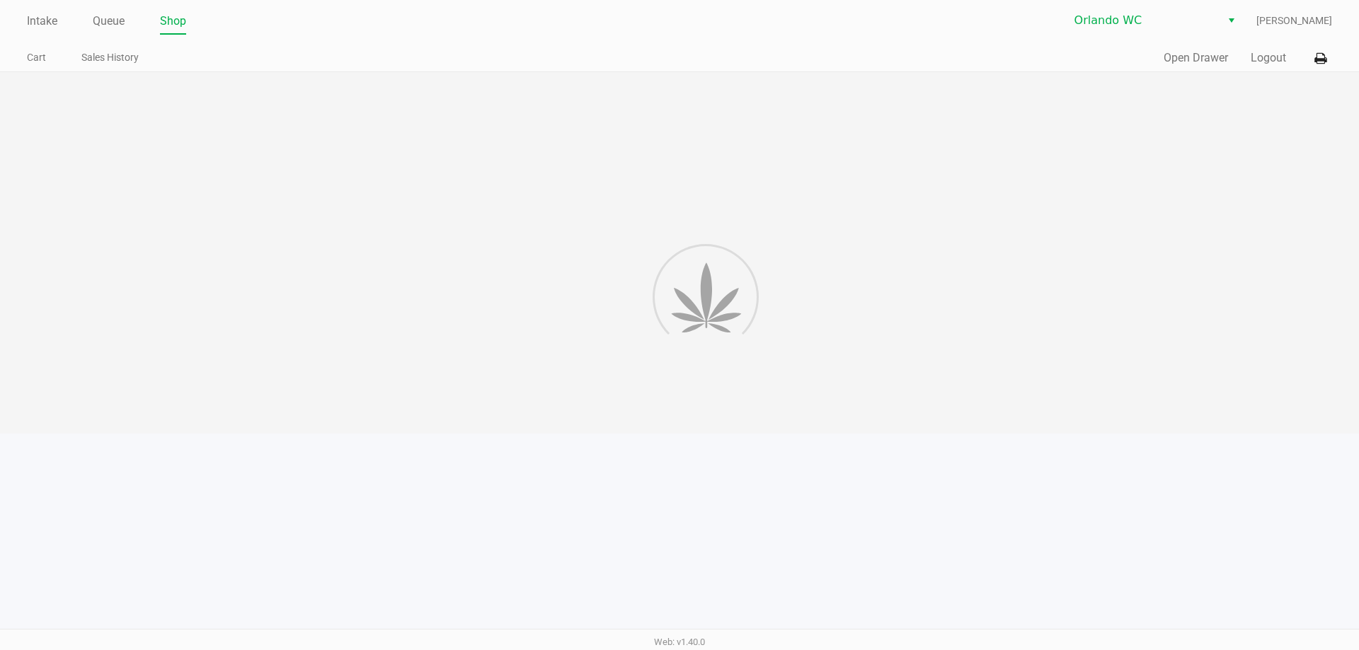
click at [682, 92] on div at bounding box center [679, 253] width 1359 height 362
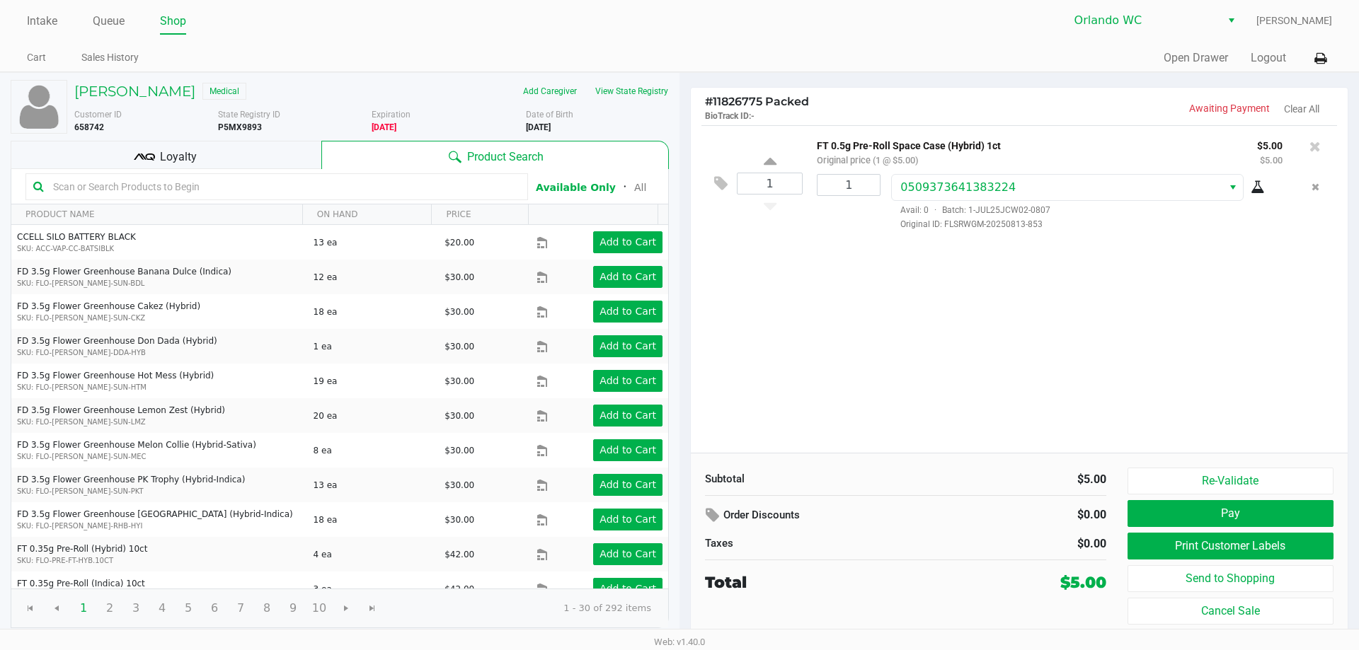
click at [224, 156] on div "Loyalty" at bounding box center [166, 155] width 311 height 28
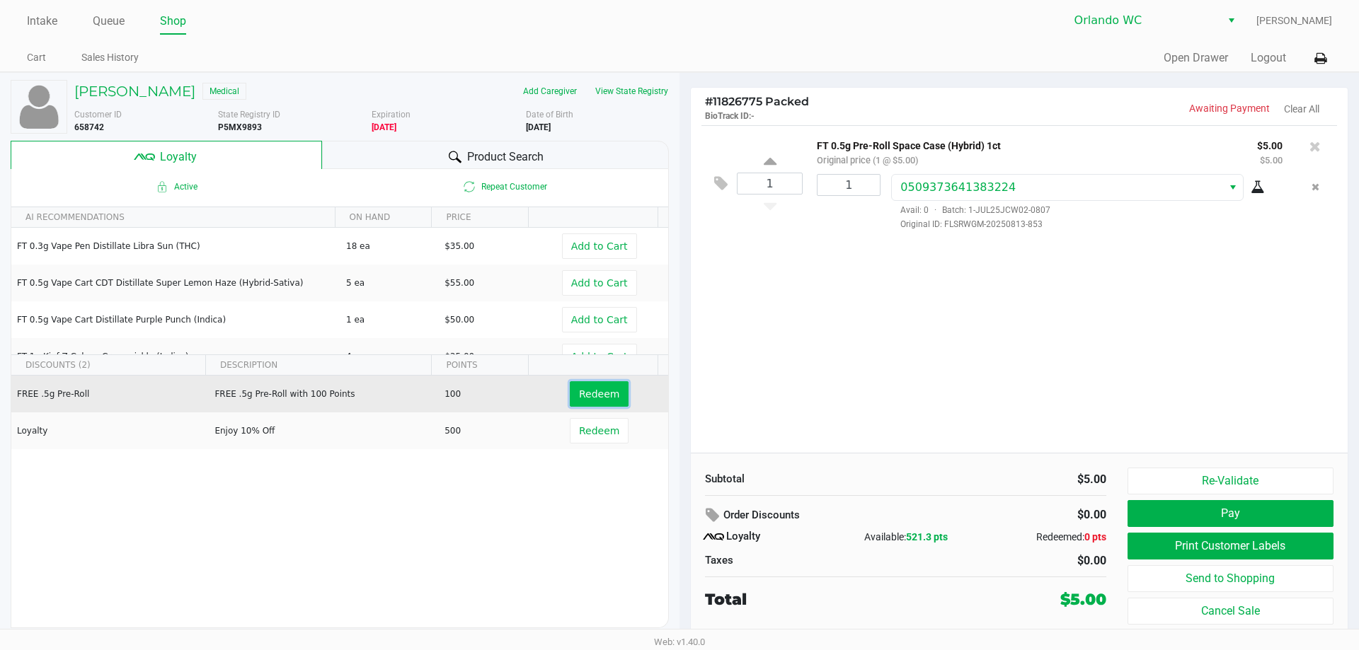
click at [602, 390] on span "Redeem" at bounding box center [599, 394] width 40 height 11
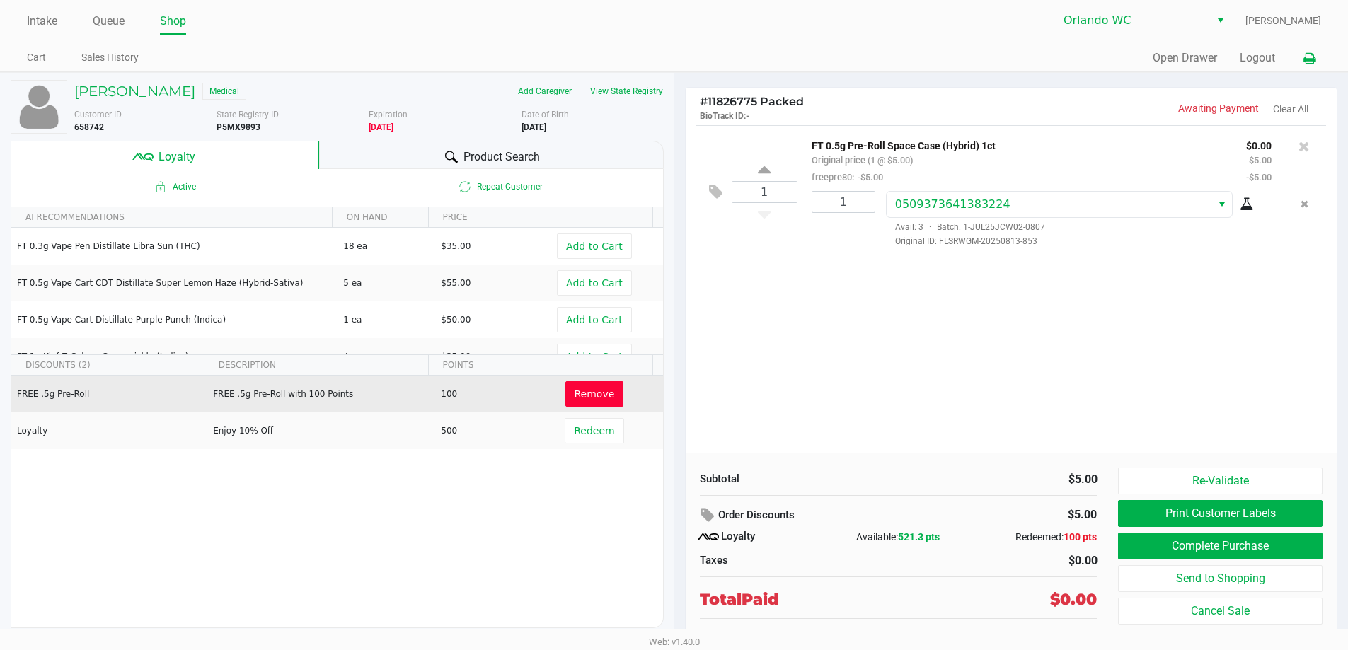
click at [1300, 63] on button at bounding box center [1309, 58] width 23 height 26
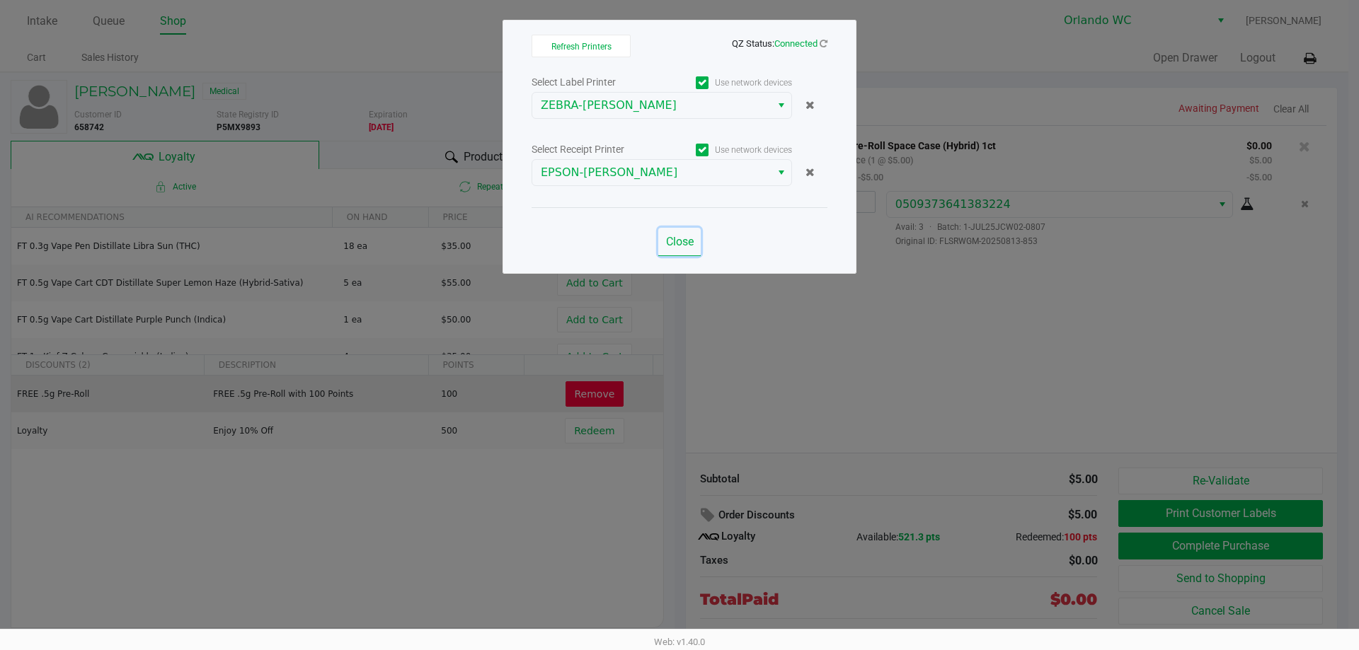
click at [684, 241] on span "Close" at bounding box center [680, 241] width 28 height 13
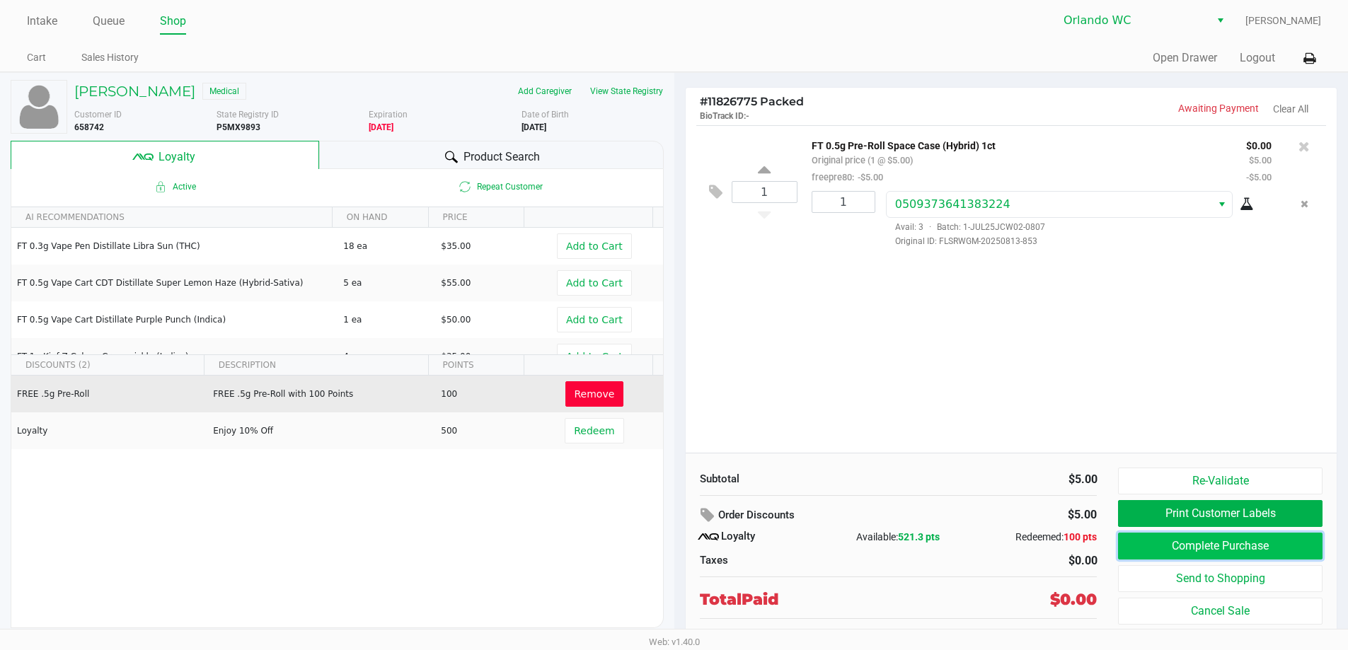
click at [1275, 546] on button "Complete Purchase" at bounding box center [1220, 546] width 204 height 27
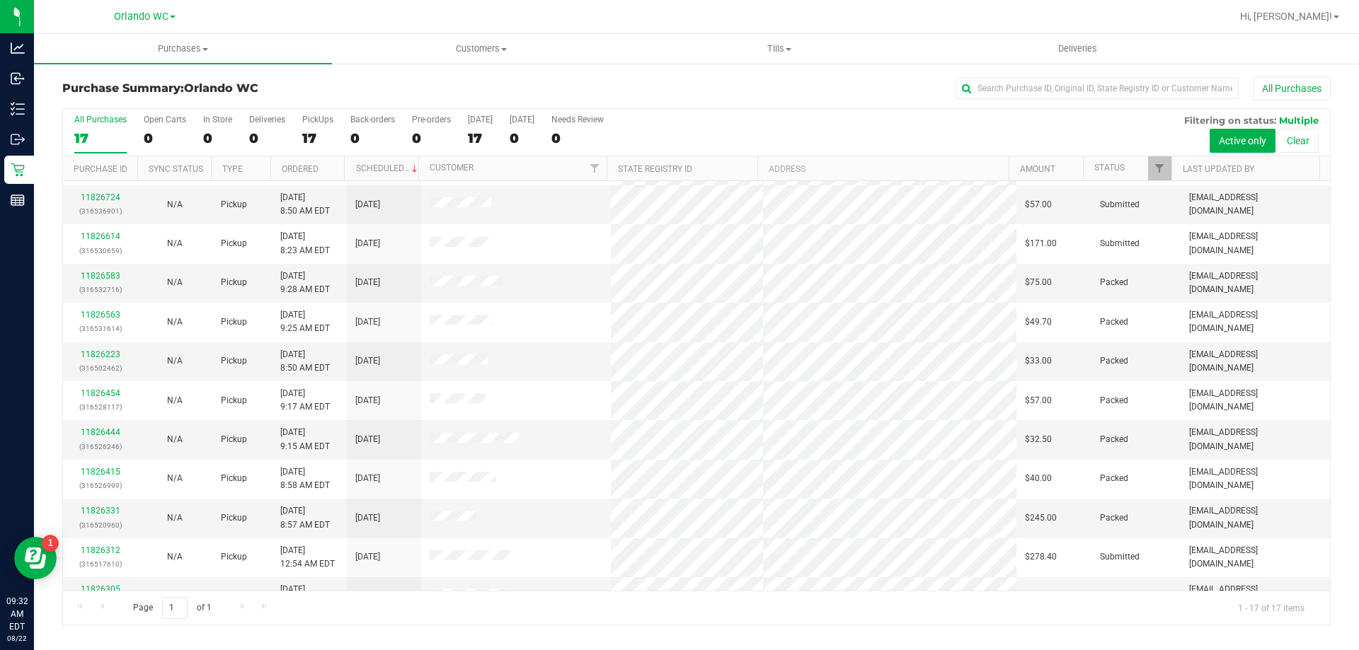
scroll to position [256, 0]
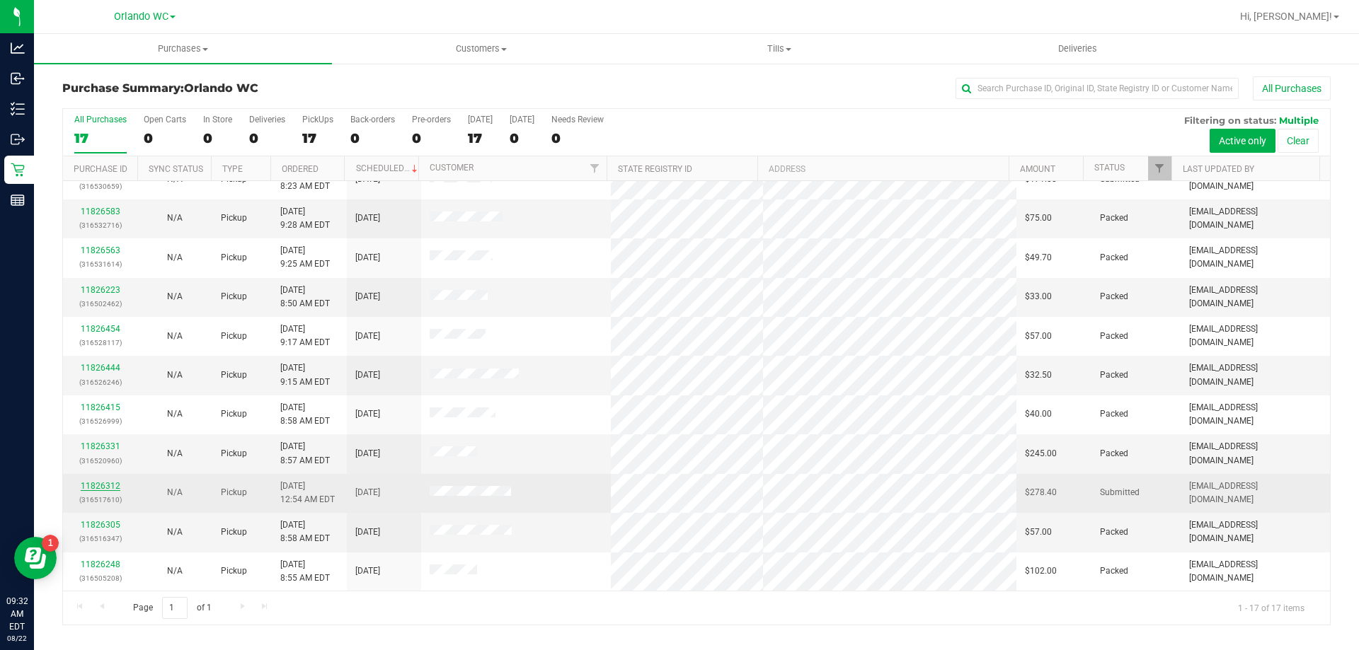
click at [95, 486] on link "11826312" at bounding box center [101, 486] width 40 height 10
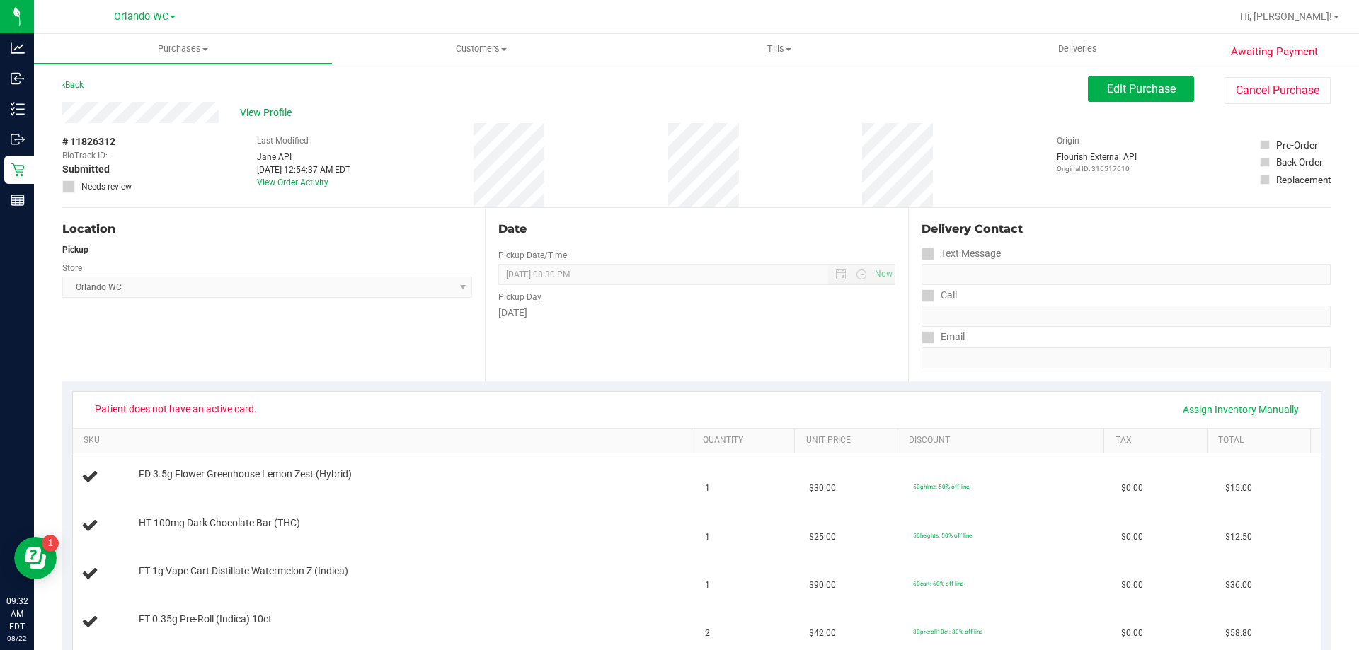
click at [100, 137] on span "# 11826312" at bounding box center [88, 141] width 53 height 15
copy span "11826312"
click at [259, 111] on span "View Profile" at bounding box center [268, 112] width 57 height 15
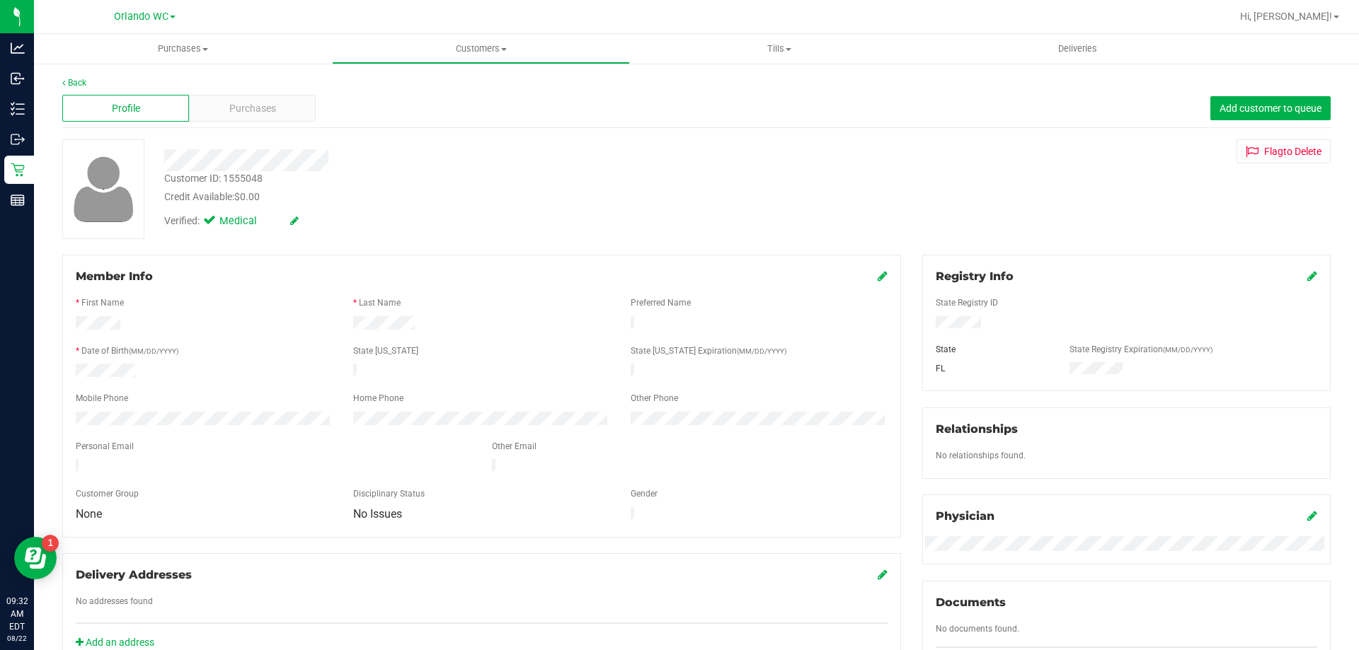
click at [246, 183] on div "Customer ID: 1555048" at bounding box center [213, 178] width 98 height 15
copy div "1555048"
click at [282, 113] on div "Purchases" at bounding box center [252, 108] width 127 height 27
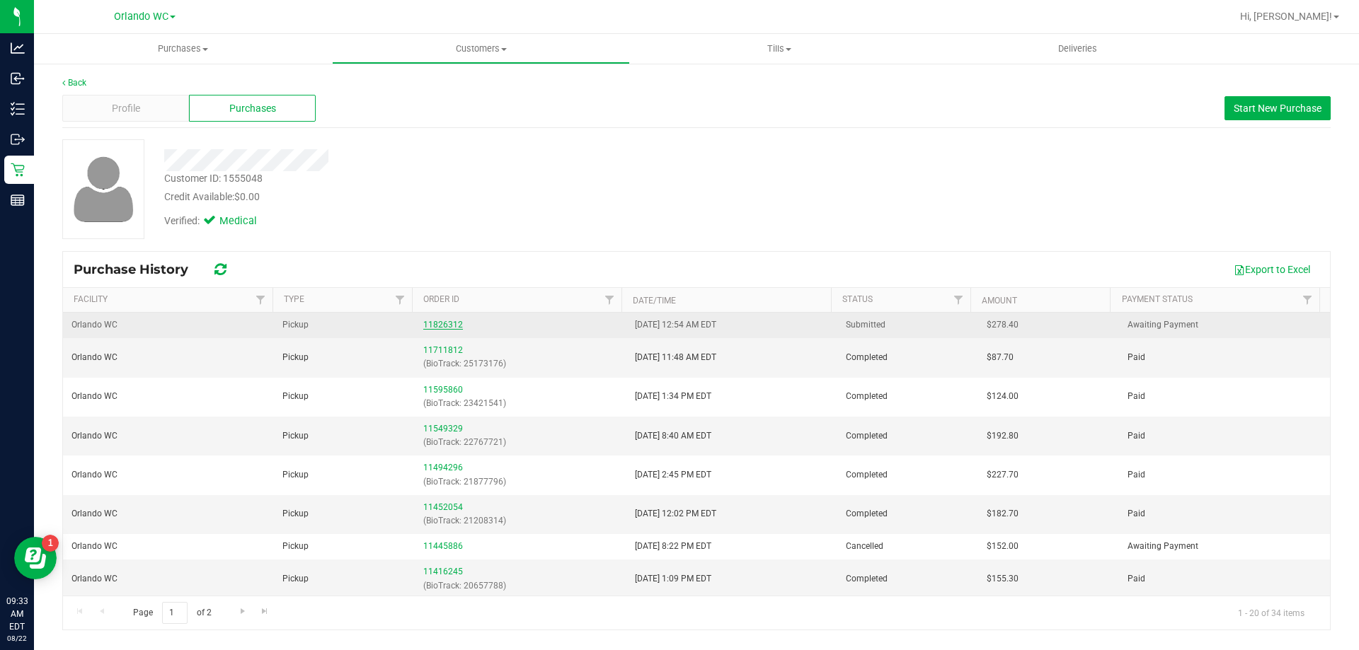
click at [423, 322] on link "11826312" at bounding box center [443, 325] width 40 height 10
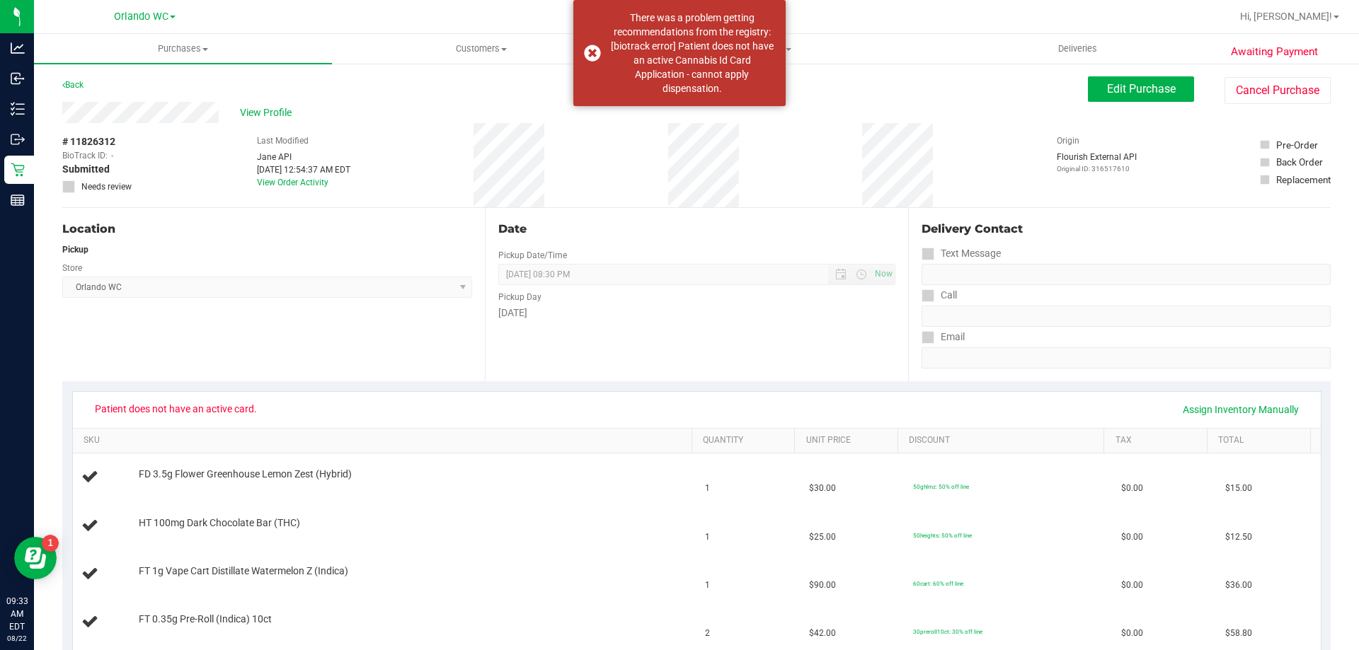
click at [116, 138] on div "# 11826312 BioTrack ID: - Submitted Needs review" at bounding box center [97, 163] width 71 height 59
copy span "11826312"
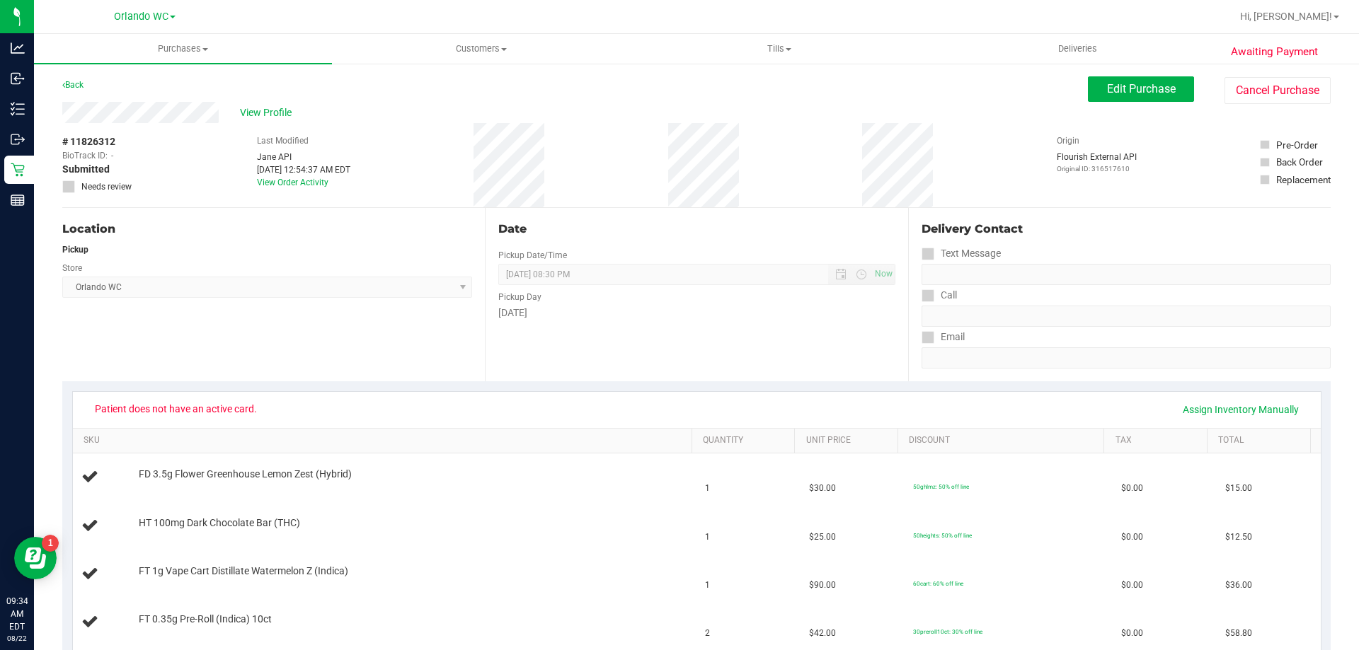
click at [414, 347] on div "Location Pickup Store Orlando WC Select Store Bonita Springs WC Boynton Beach W…" at bounding box center [273, 294] width 423 height 173
click at [1158, 93] on span "Edit Purchase" at bounding box center [1141, 88] width 69 height 13
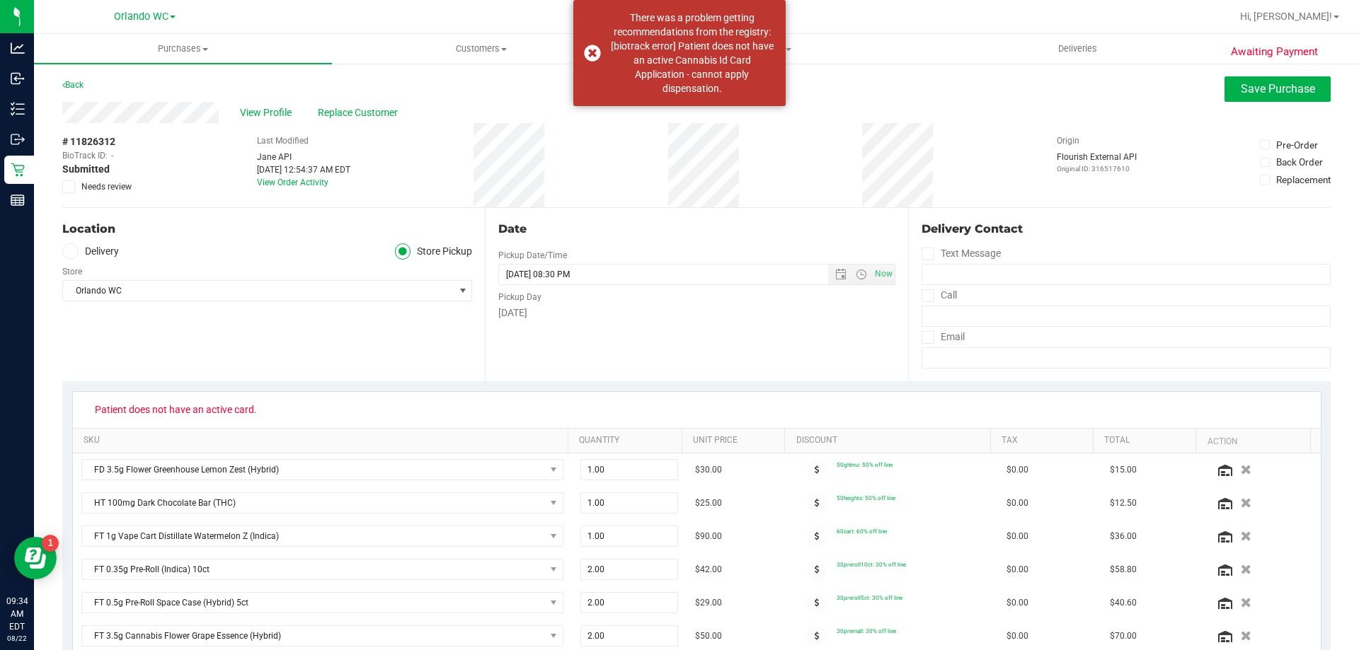
click at [105, 184] on span "Needs review" at bounding box center [106, 186] width 50 height 13
click at [0, 0] on input "Needs review" at bounding box center [0, 0] width 0 height 0
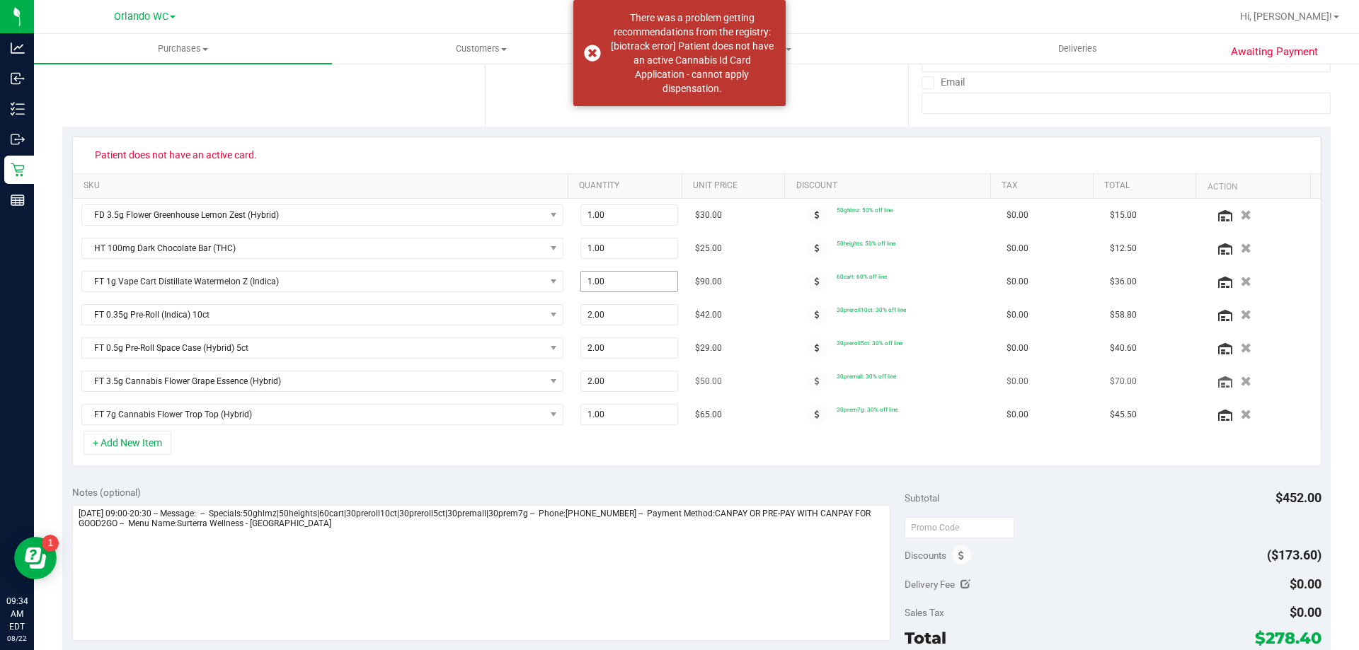
scroll to position [354, 0]
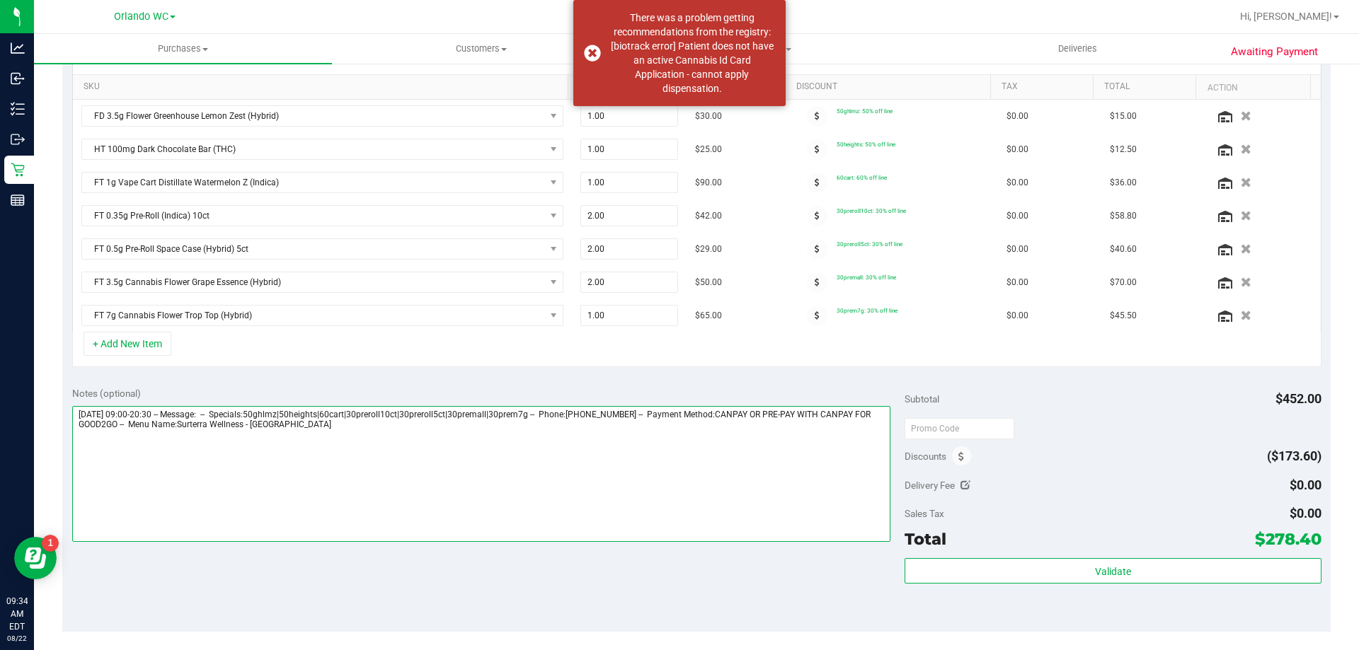
click at [580, 442] on textarea at bounding box center [481, 474] width 819 height 136
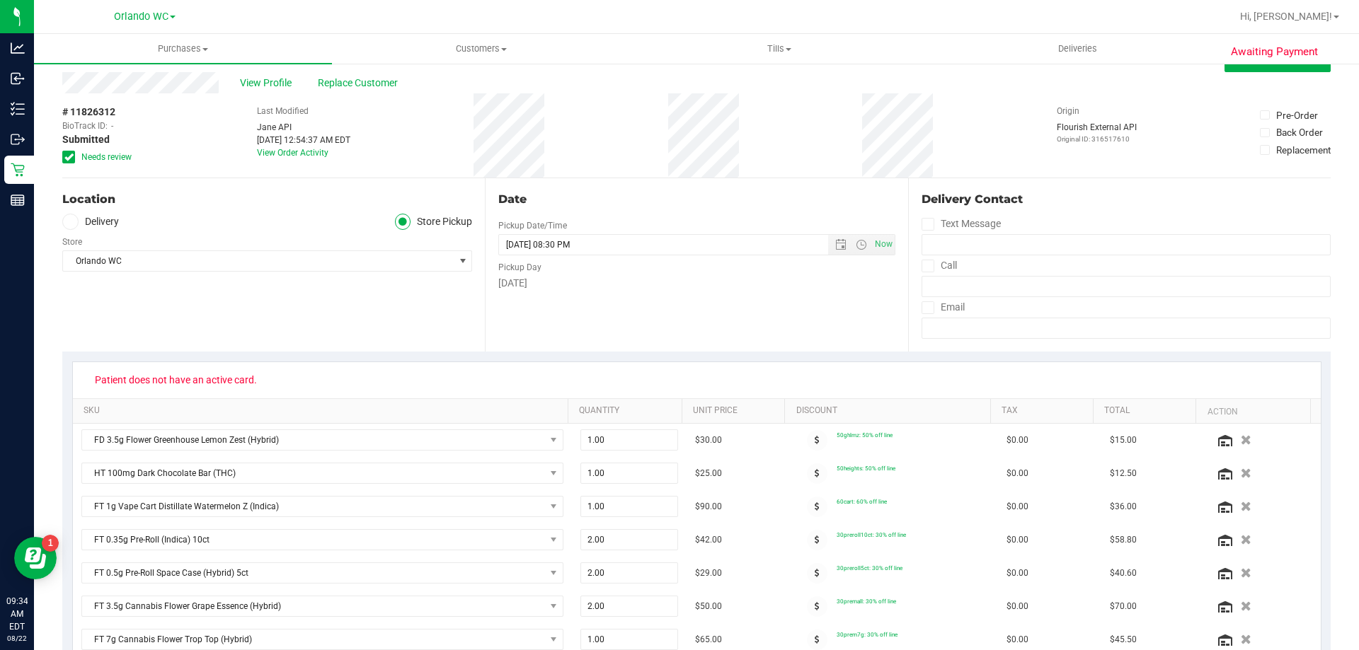
scroll to position [0, 0]
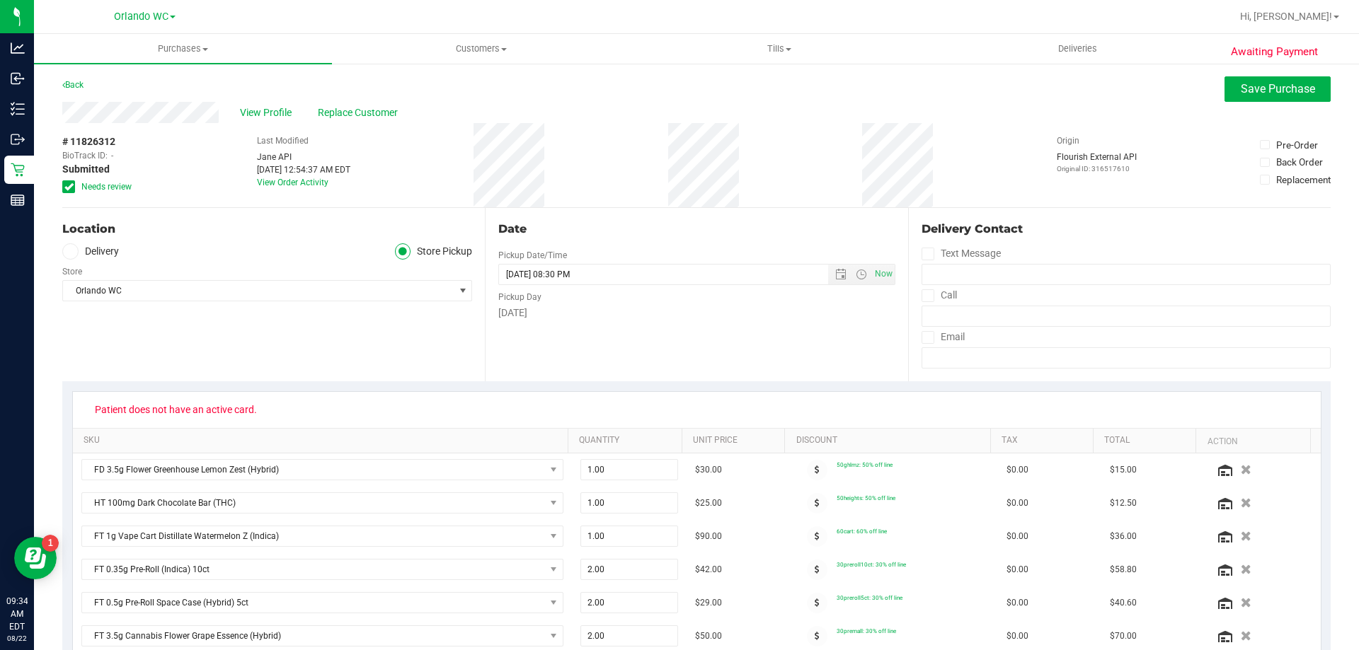
type textarea "Friday 08/22/2025 09:00-20:30 -- Message: -- Specials:50ghlmz|50heights|60cart|…"
click at [1287, 86] on span "Save Purchase" at bounding box center [1278, 88] width 74 height 13
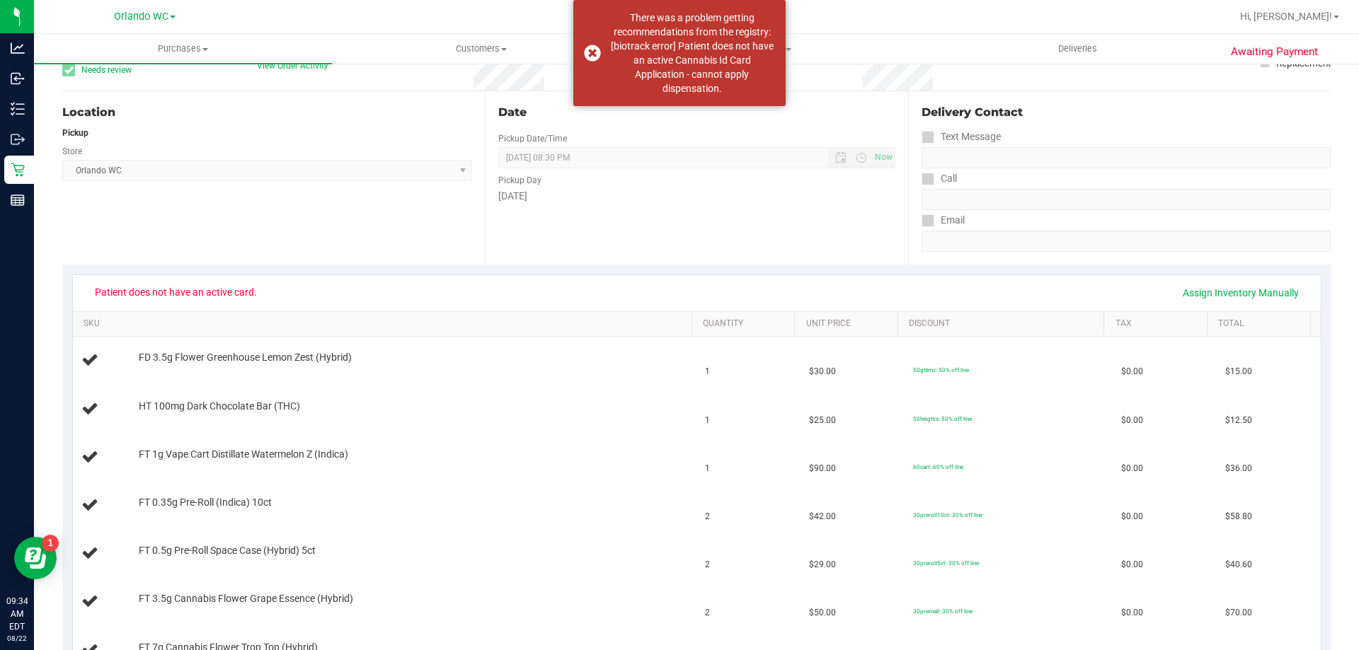
scroll to position [283, 0]
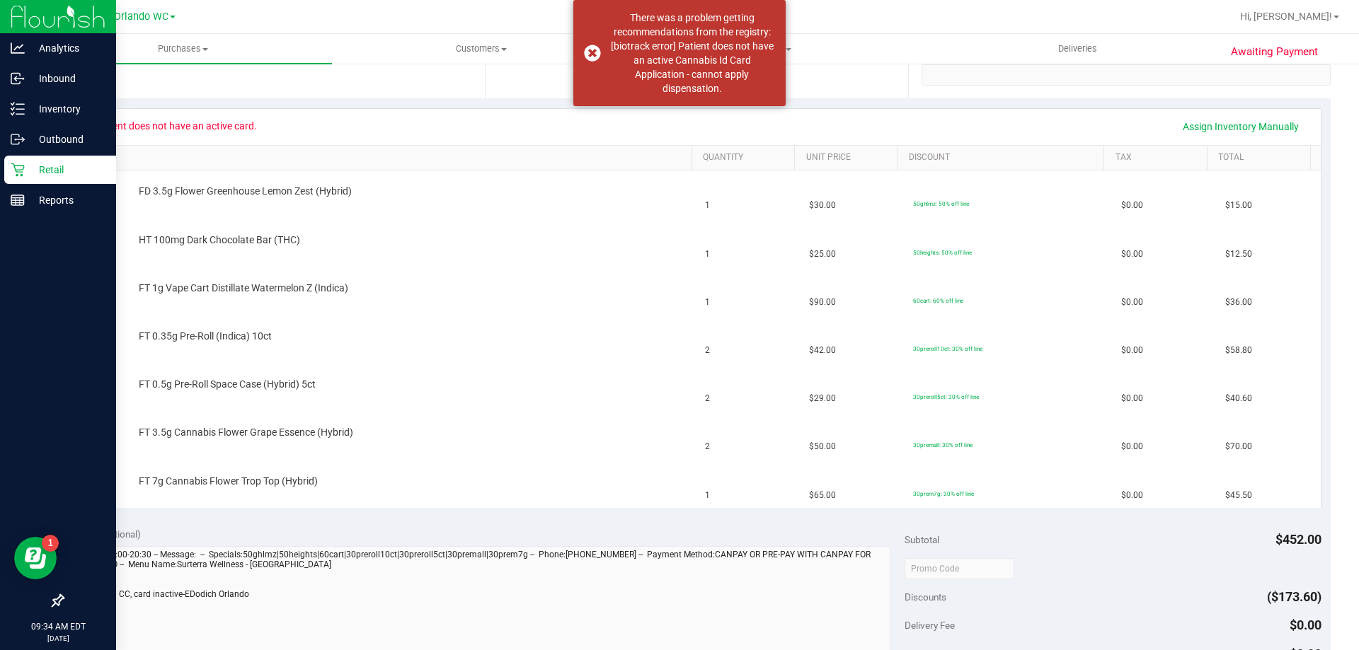
click at [22, 168] on icon at bounding box center [18, 170] width 14 height 14
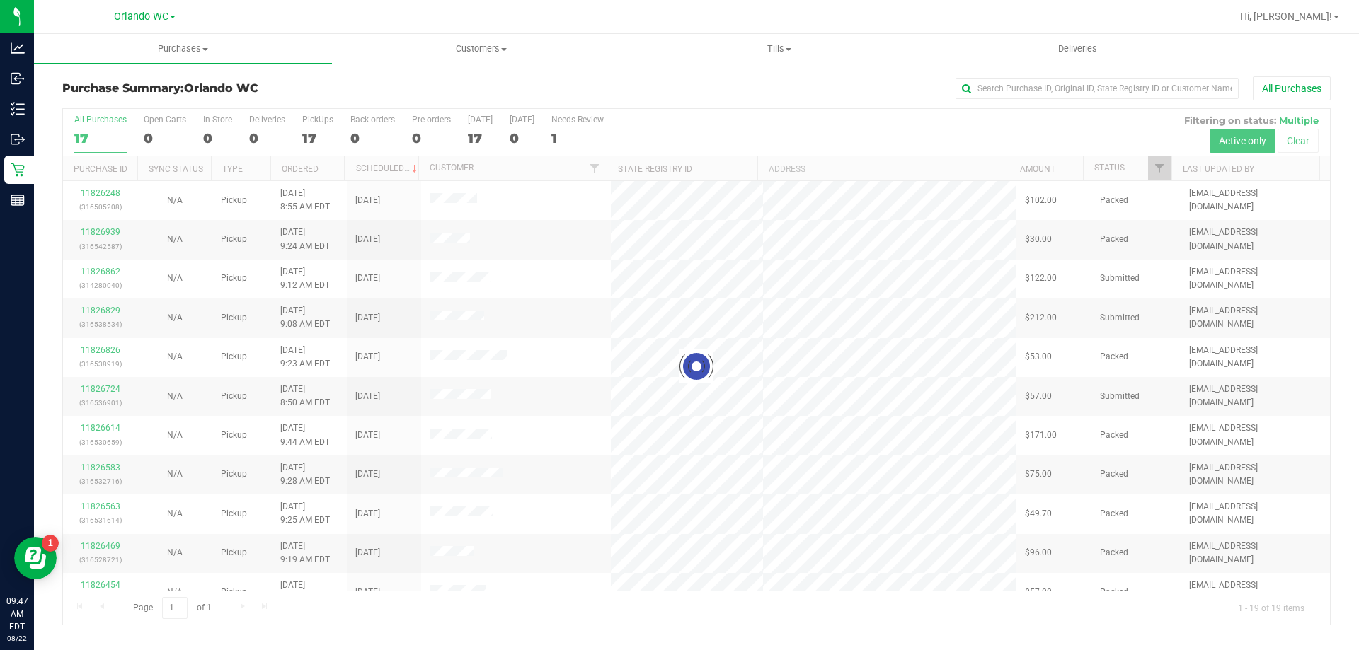
click at [88, 125] on label "All Purchases 17" at bounding box center [100, 134] width 52 height 39
click at [0, 0] on input "All Purchases 17" at bounding box center [0, 0] width 0 height 0
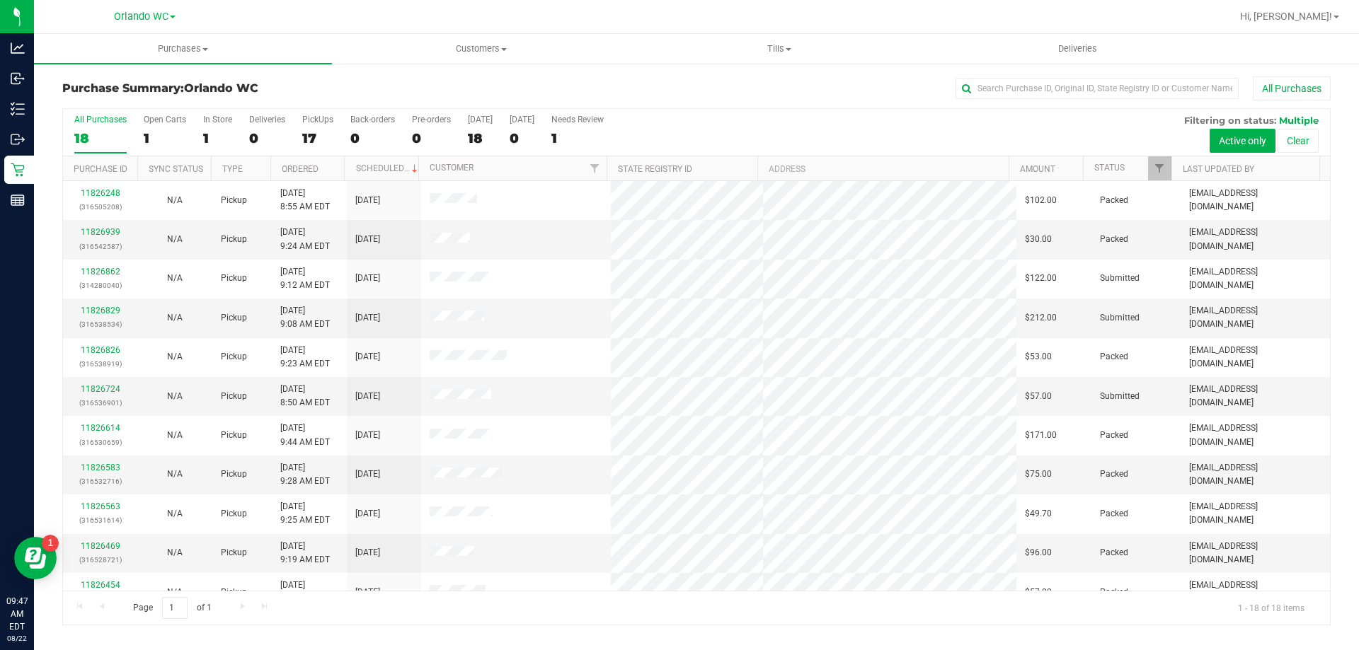
click at [86, 134] on div "18" at bounding box center [100, 138] width 52 height 16
click at [0, 0] on input "All Purchases 18" at bounding box center [0, 0] width 0 height 0
click at [333, 158] on th "Ordered" at bounding box center [307, 168] width 74 height 25
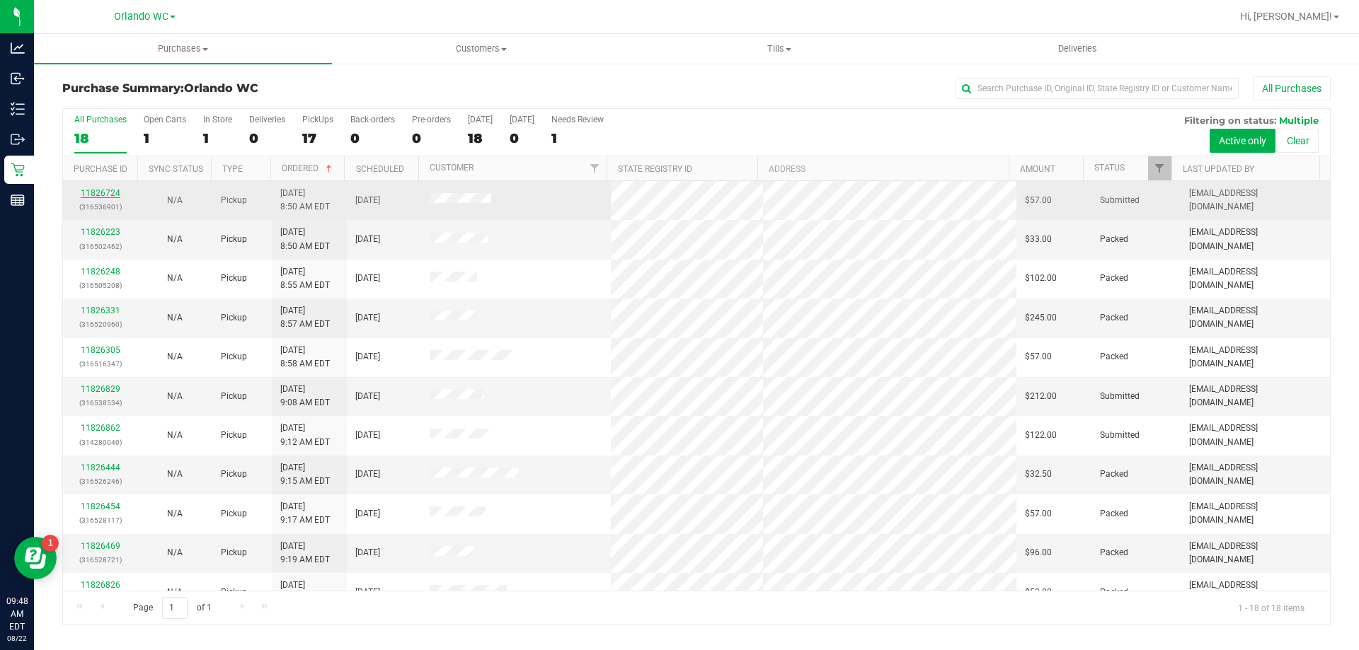
click at [96, 193] on link "11826724" at bounding box center [101, 193] width 40 height 10
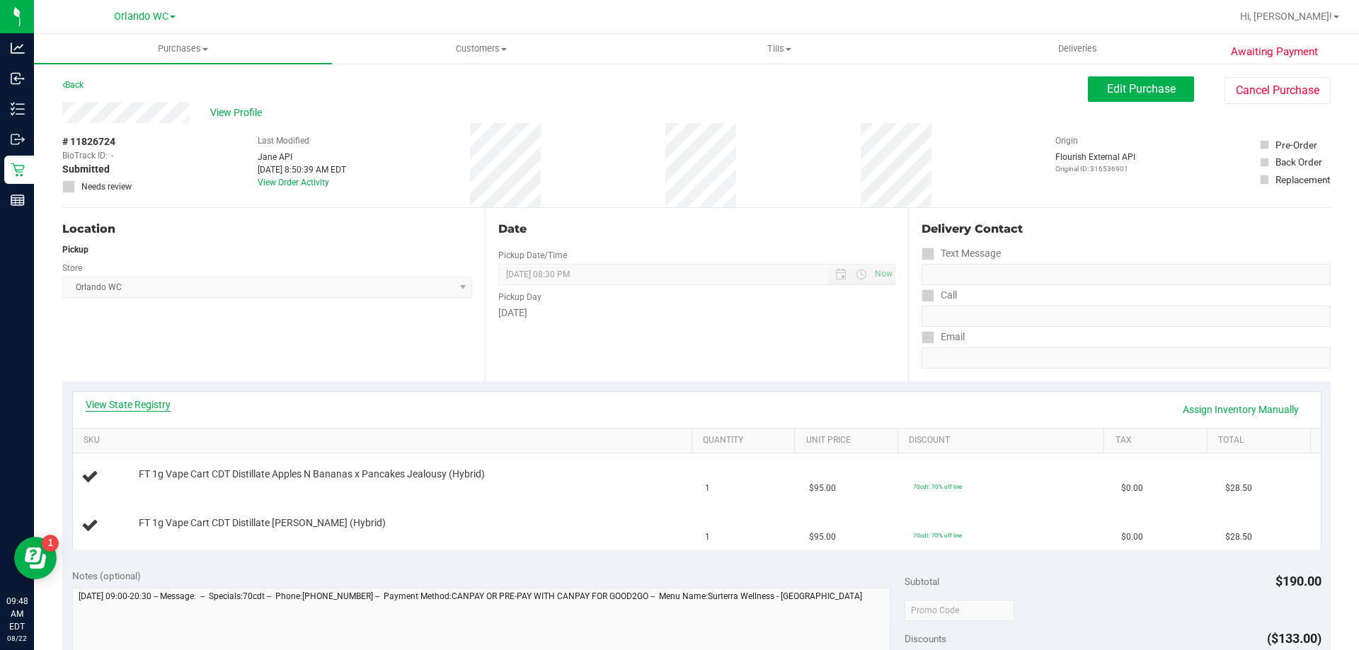
click at [154, 408] on link "View State Registry" at bounding box center [128, 405] width 85 height 14
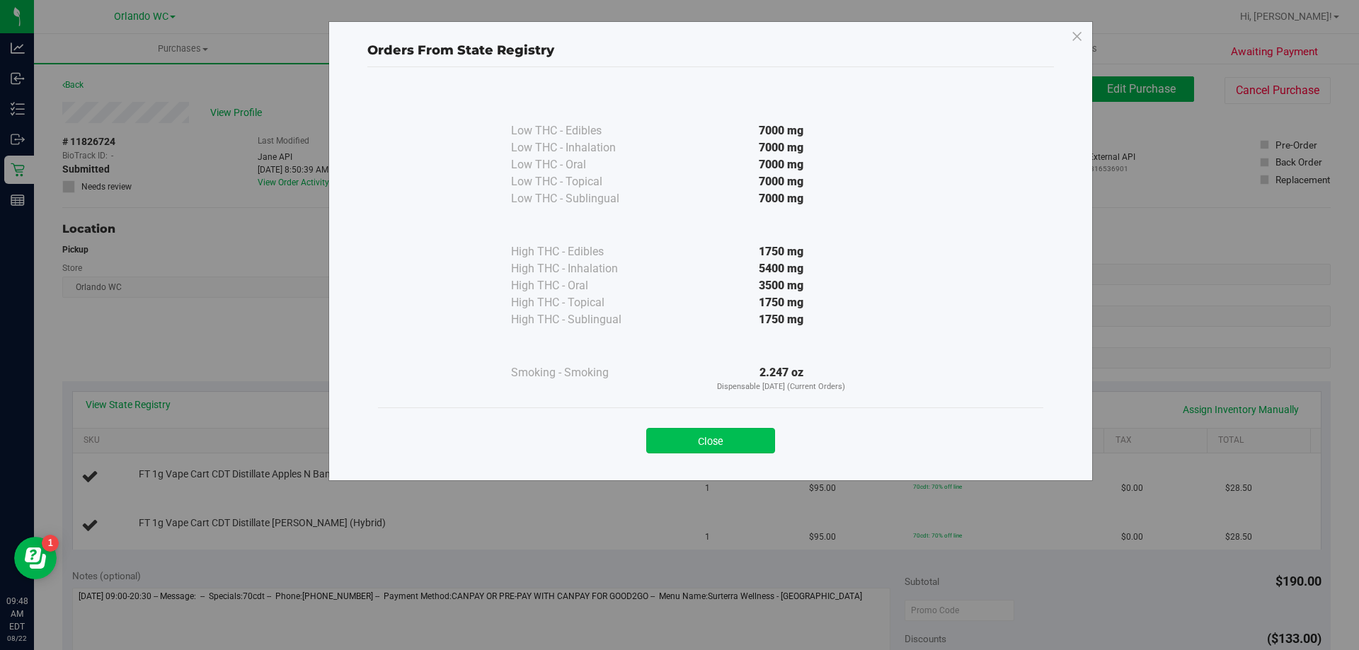
click at [718, 432] on button "Close" at bounding box center [710, 440] width 129 height 25
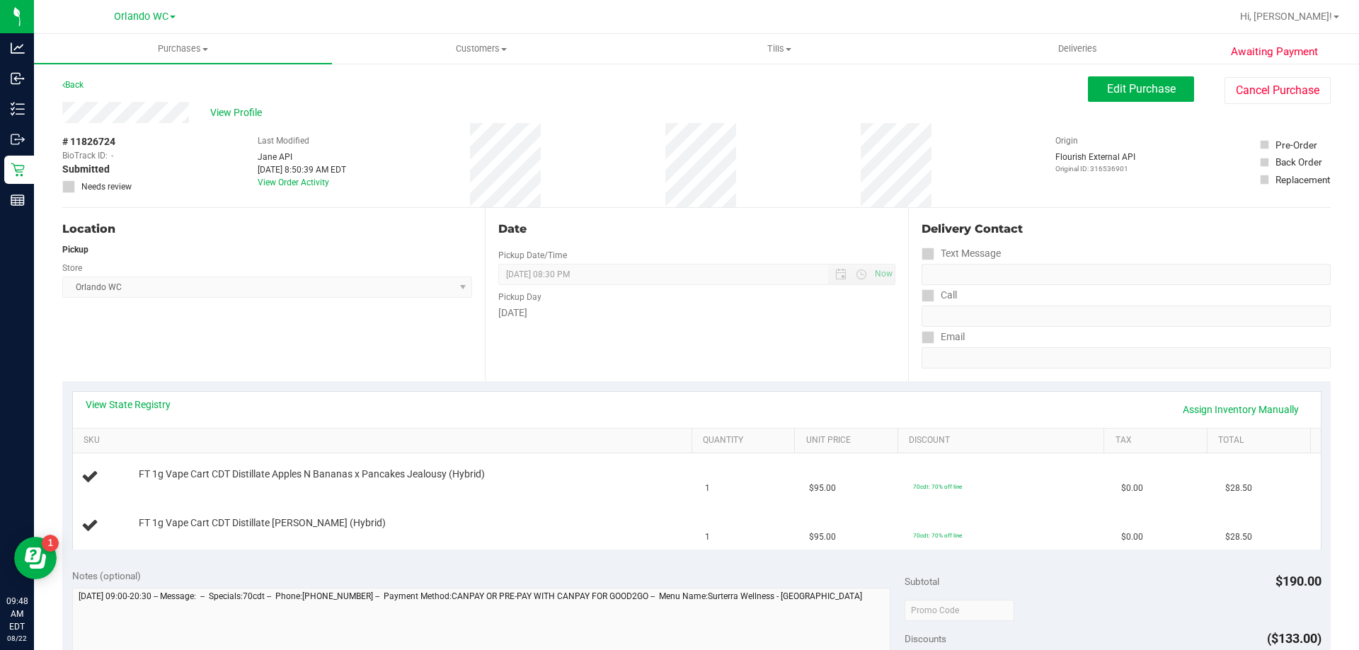
click at [299, 345] on div "Location Pickup Store Orlando WC Select Store Bonita Springs WC Boynton Beach W…" at bounding box center [273, 294] width 423 height 173
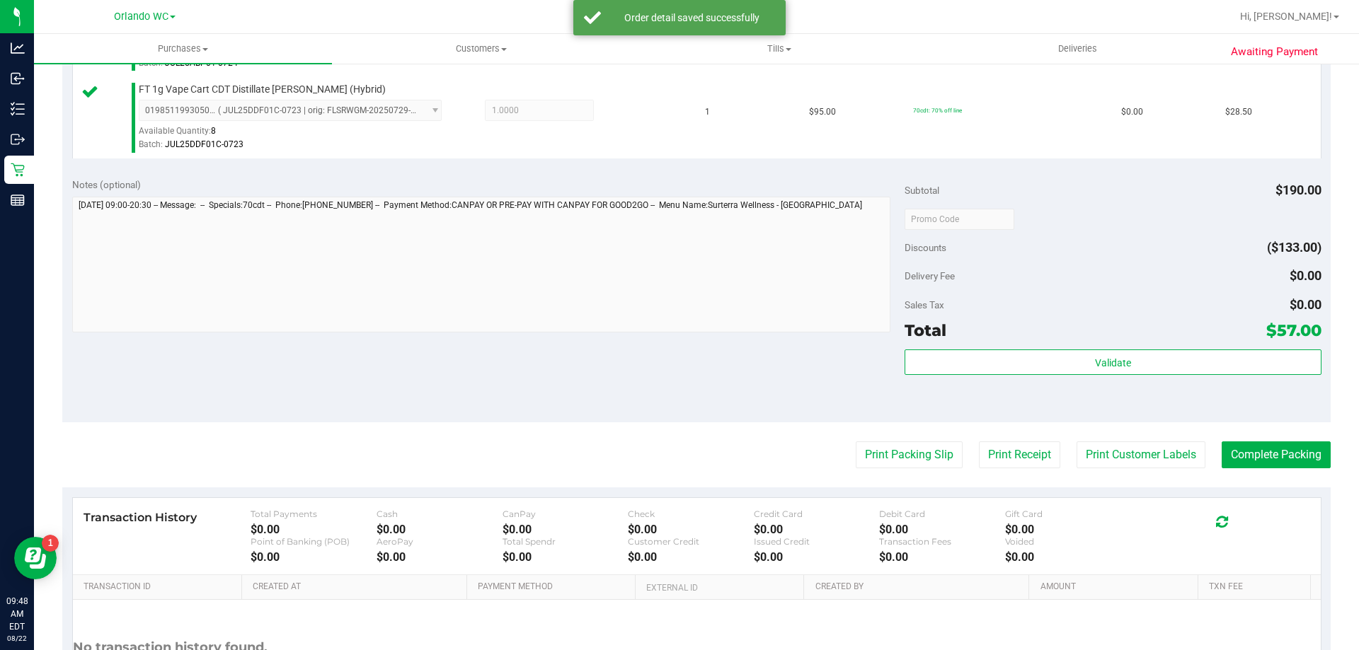
scroll to position [495, 0]
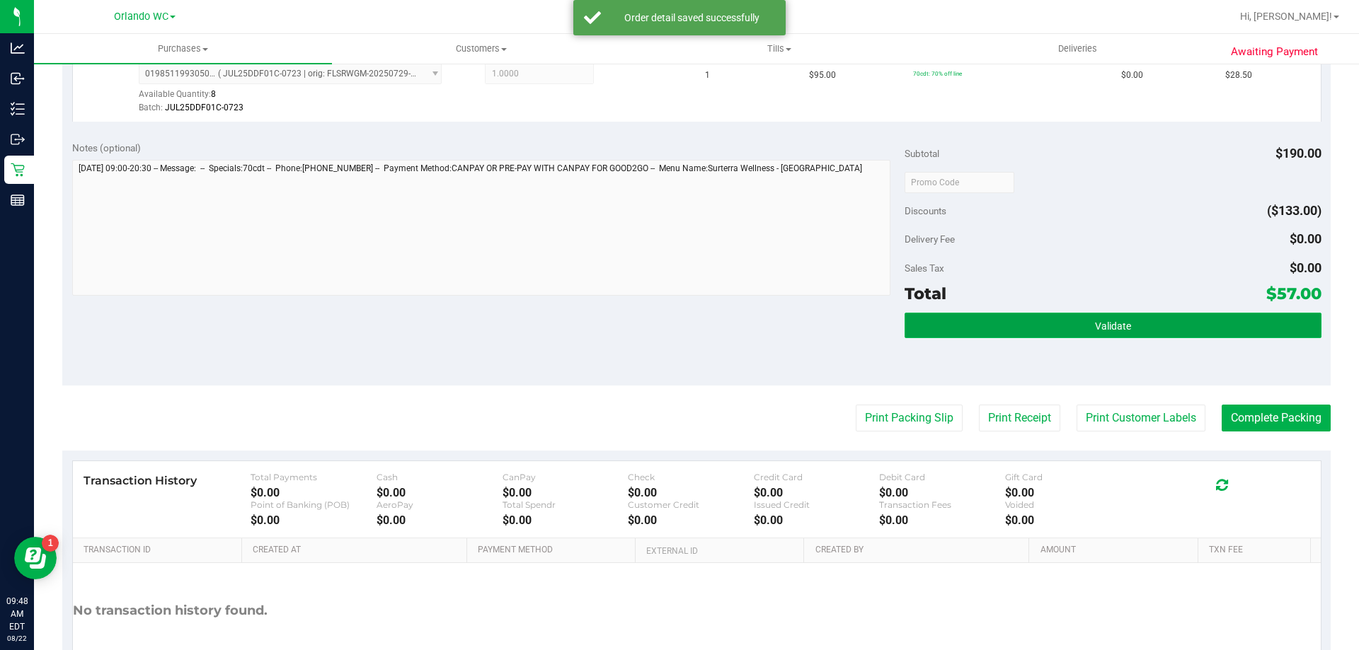
click at [1190, 316] on button "Validate" at bounding box center [1113, 325] width 416 height 25
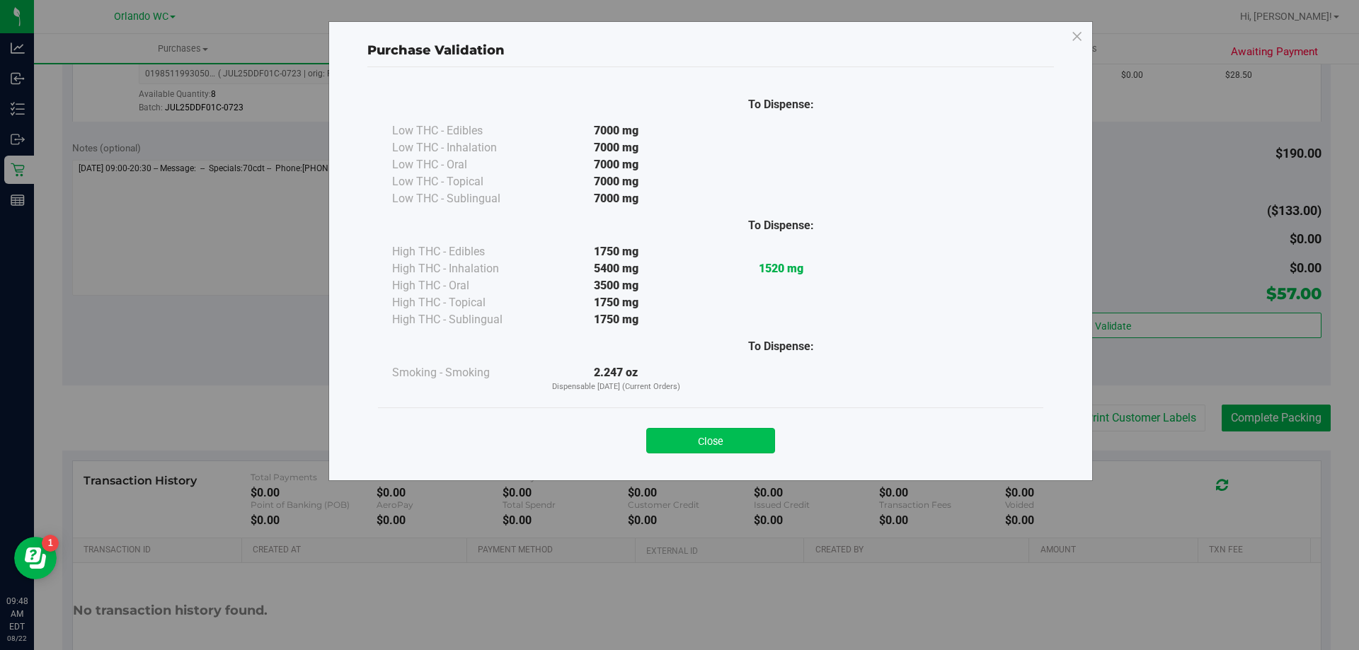
click at [765, 444] on button "Close" at bounding box center [710, 440] width 129 height 25
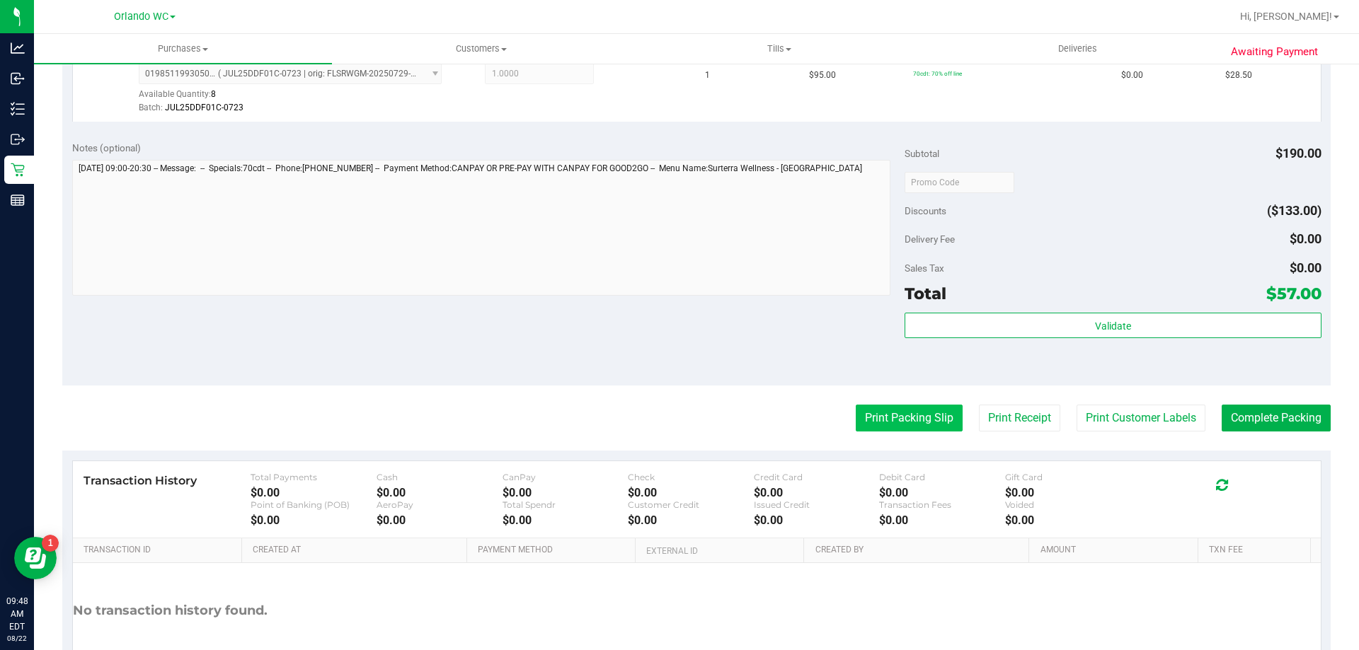
click at [902, 411] on button "Print Packing Slip" at bounding box center [909, 418] width 107 height 27
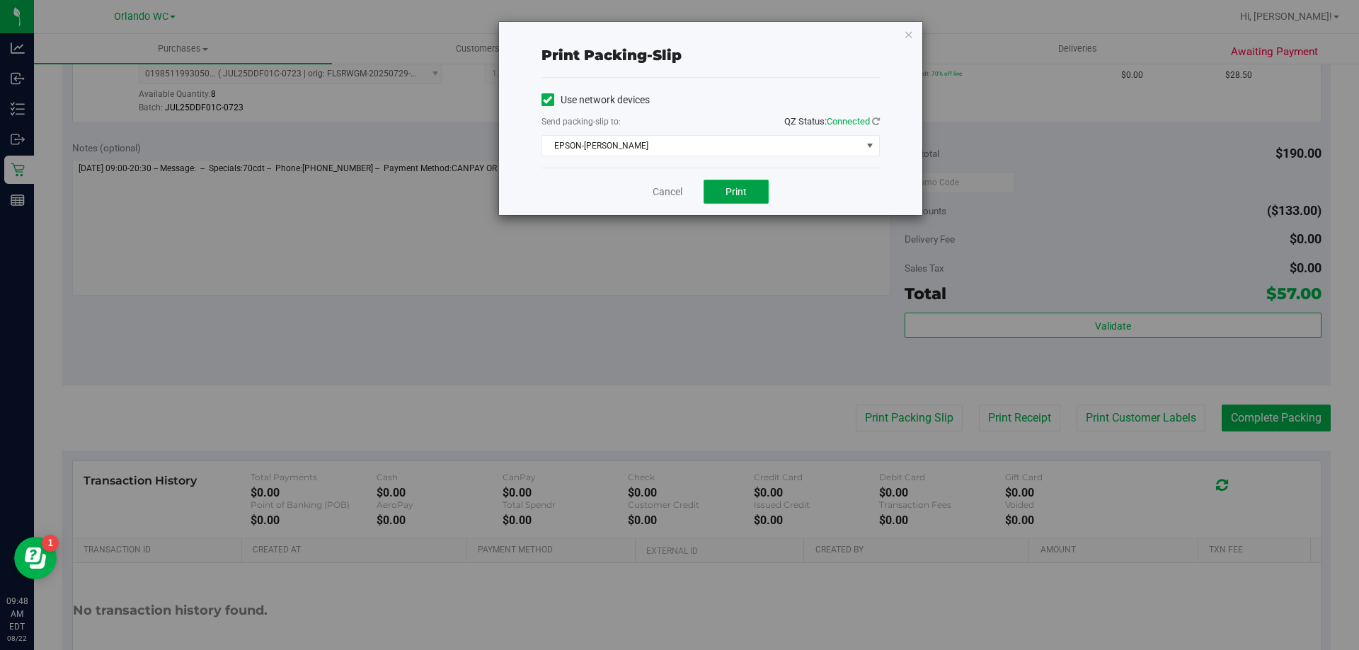
click at [735, 180] on button "Print" at bounding box center [736, 192] width 65 height 24
click at [669, 186] on link "Cancel" at bounding box center [668, 192] width 30 height 15
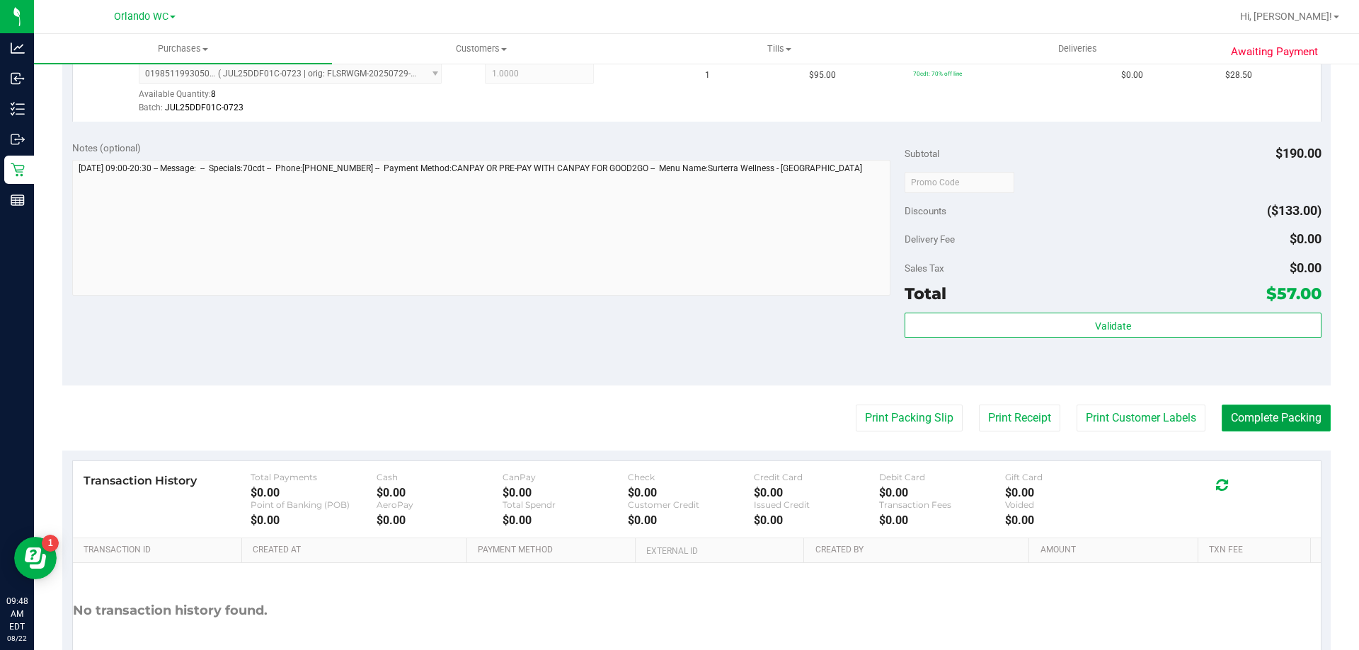
click at [1253, 426] on button "Complete Packing" at bounding box center [1276, 418] width 109 height 27
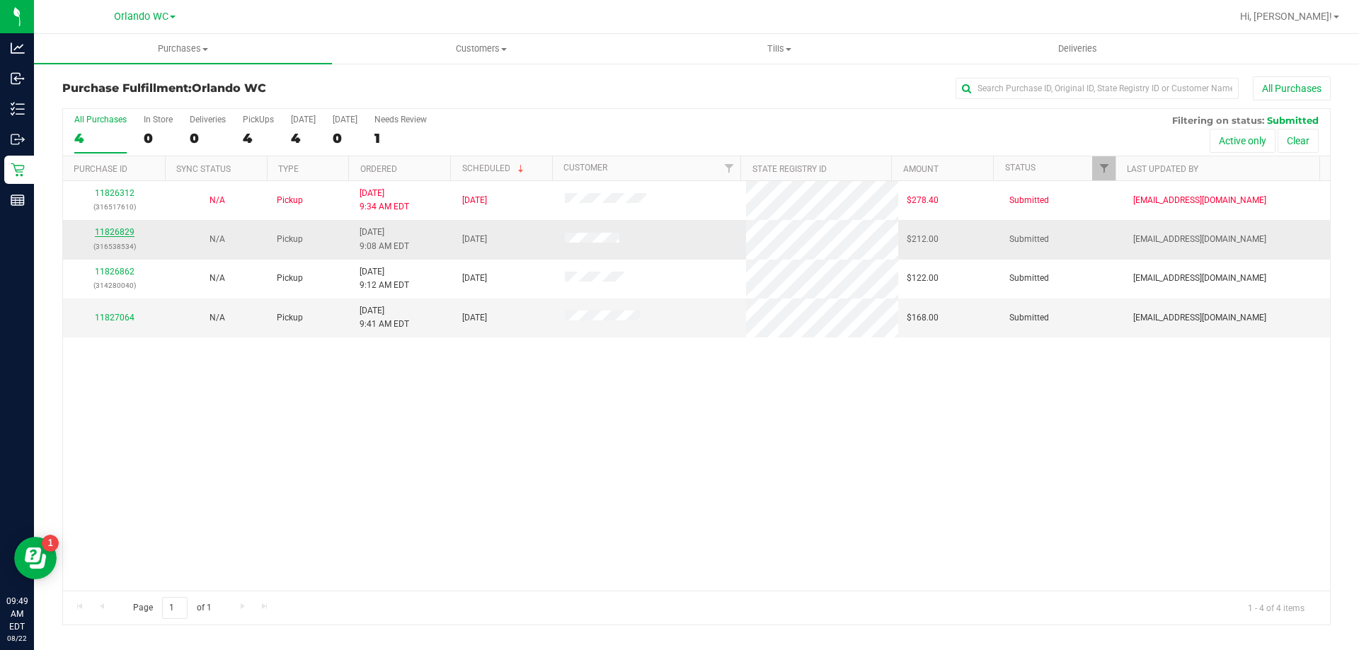
click at [120, 234] on link "11826829" at bounding box center [115, 232] width 40 height 10
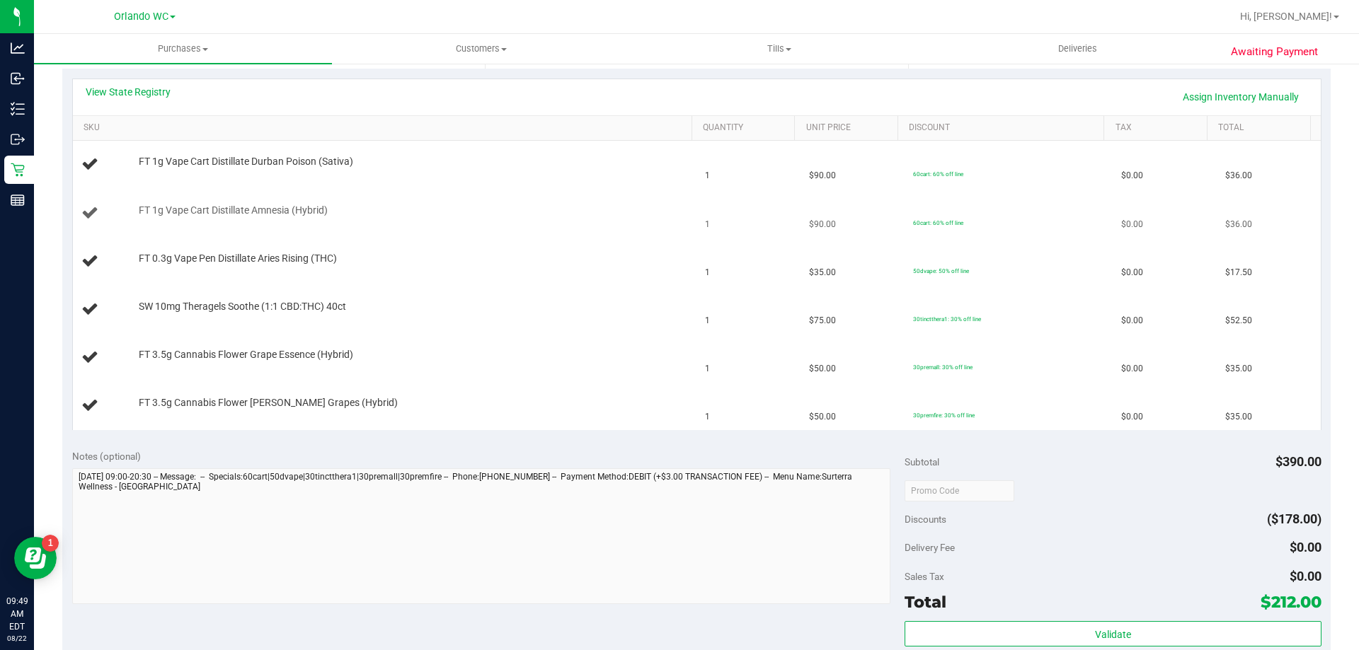
scroll to position [283, 0]
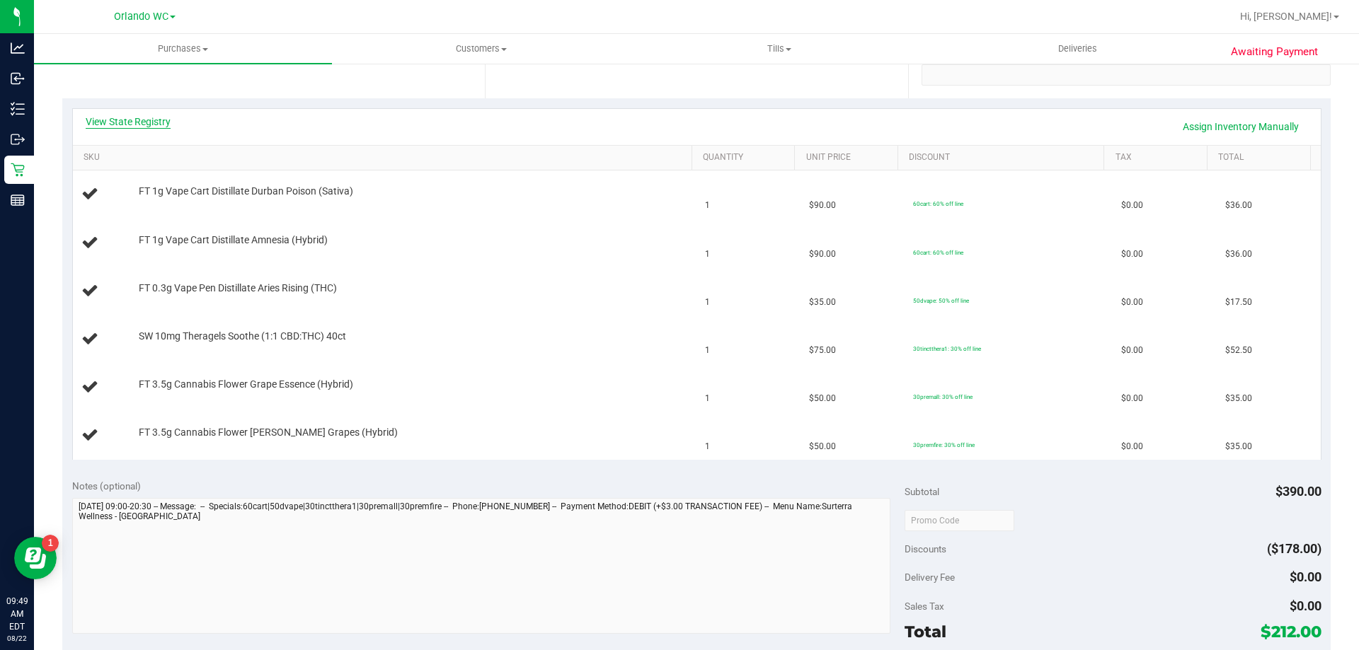
click at [141, 115] on link "View State Registry" at bounding box center [128, 122] width 85 height 14
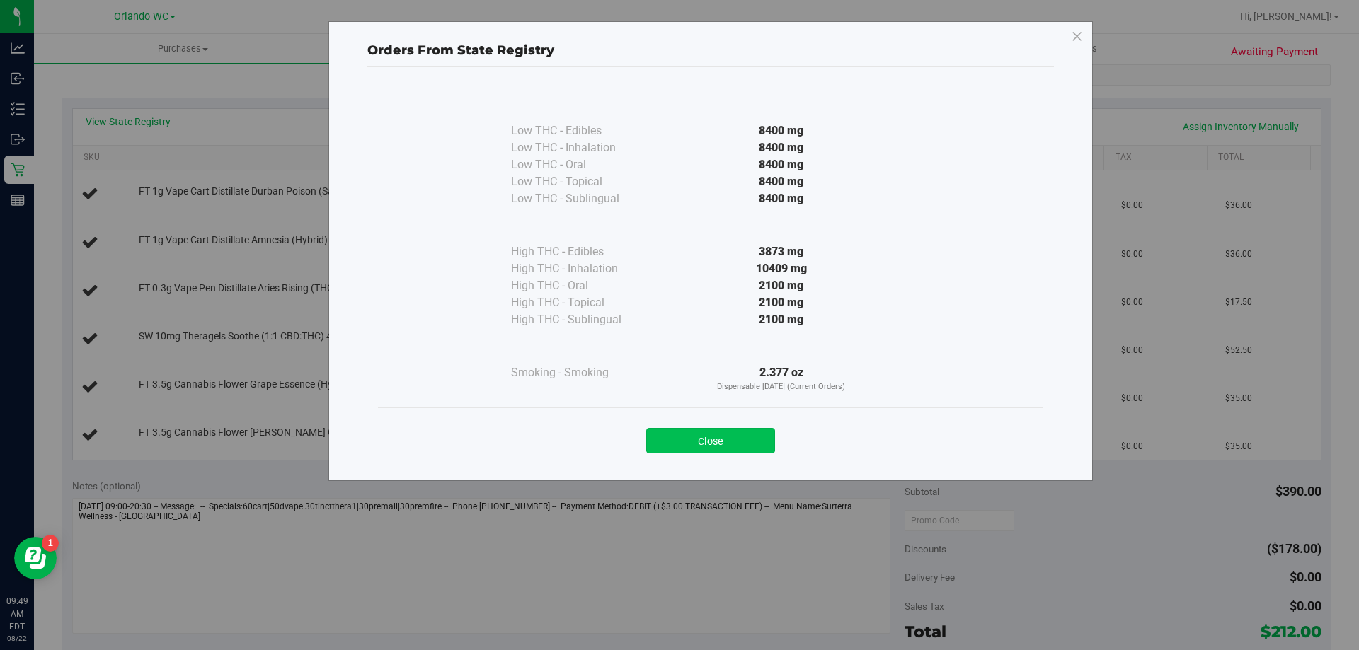
click at [764, 442] on button "Close" at bounding box center [710, 440] width 129 height 25
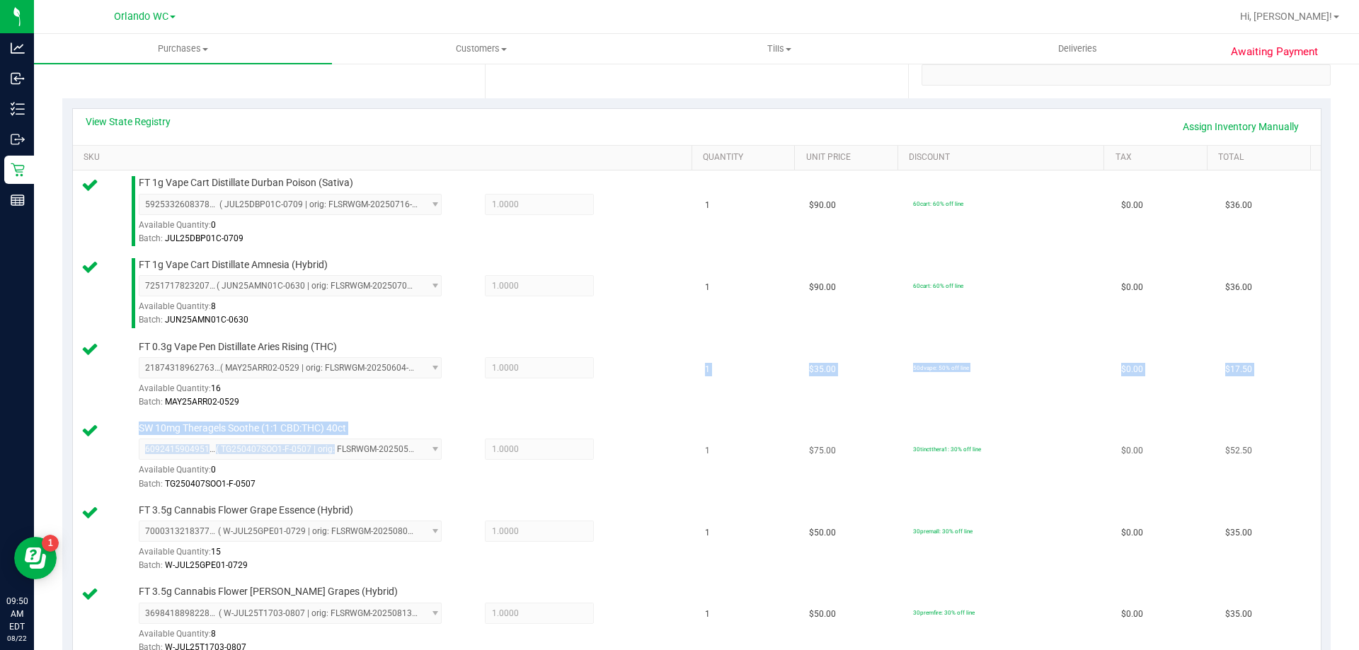
drag, startPoint x: 374, startPoint y: 415, endPoint x: 327, endPoint y: 450, distance: 58.8
click at [327, 450] on tbody "FT 1g Vape Cart Distillate Durban Poison (Sativa) 5925332608378120 ( JUL25DBP01…" at bounding box center [697, 416] width 1248 height 491
click at [361, 430] on div "SW 10mg Theragels Soothe (1:1 CBD:THC) 40ct 6092415904951751 ( TG250407SOO1-F-0…" at bounding box center [408, 457] width 553 height 70
click at [382, 424] on div "SW 10mg Theragels Soothe (1:1 CBD:THC) 40ct 6092415904951751 ( TG250407SOO1-F-0…" at bounding box center [408, 457] width 553 height 70
click at [361, 429] on div "SW 10mg Theragels Soothe (1:1 CBD:THC) 40ct 6092415904951751 ( TG250407SOO1-F-0…" at bounding box center [408, 457] width 553 height 70
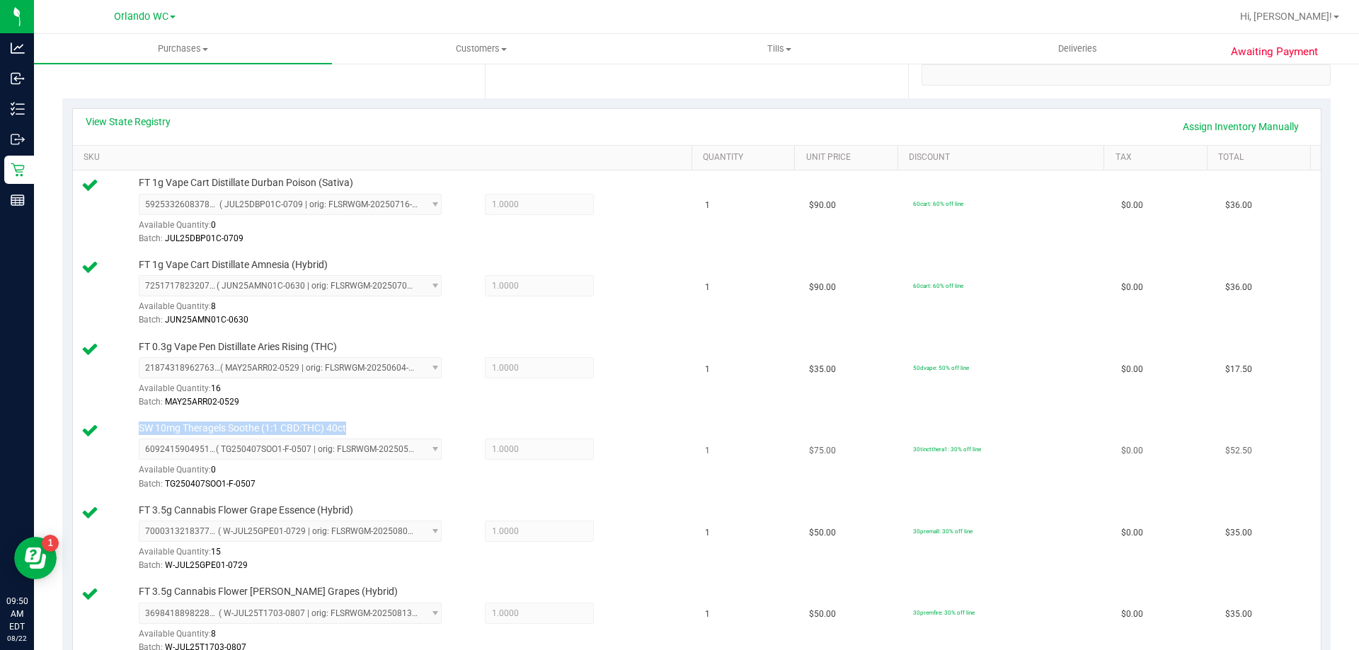
drag, startPoint x: 331, startPoint y: 425, endPoint x: 139, endPoint y: 432, distance: 191.3
click at [139, 432] on div "SW 10mg Theragels Soothe (1:1 CBD:THC) 40ct 6092415904951751 ( TG250407SOO1-F-0…" at bounding box center [408, 457] width 553 height 70
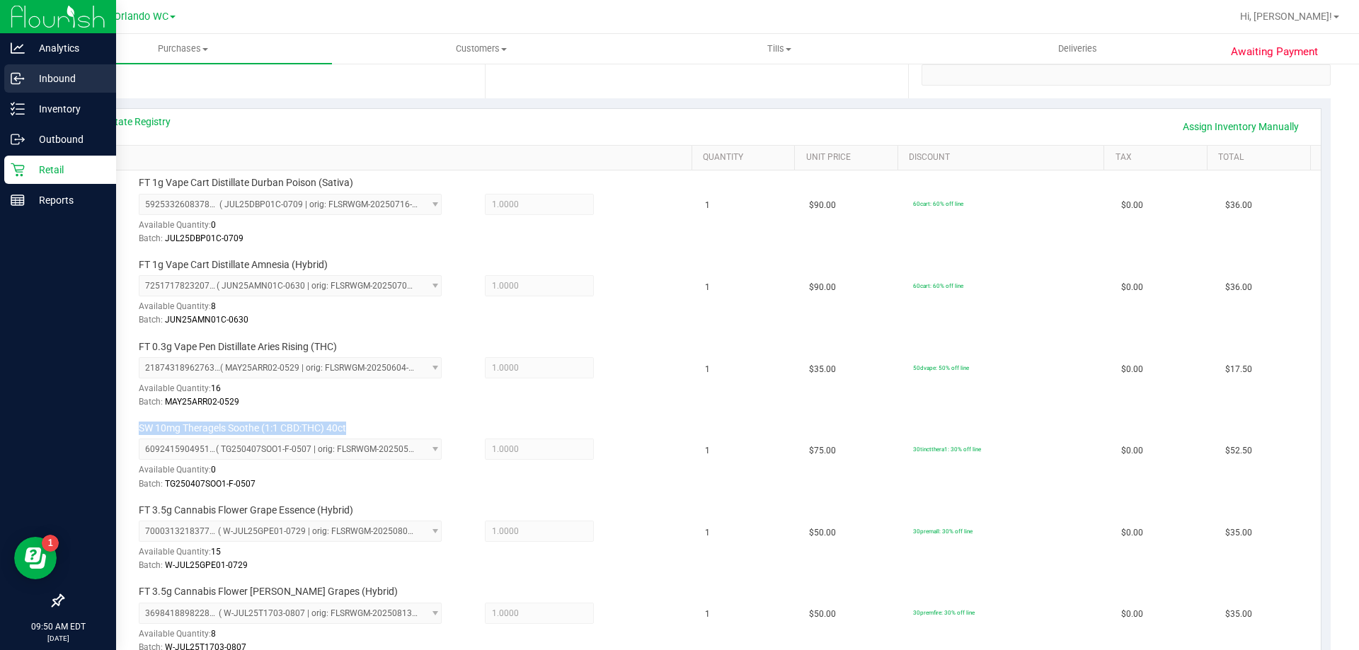
copy span "SW 10mg Theragels Soothe (1:1 CBD:THC) 40ct"
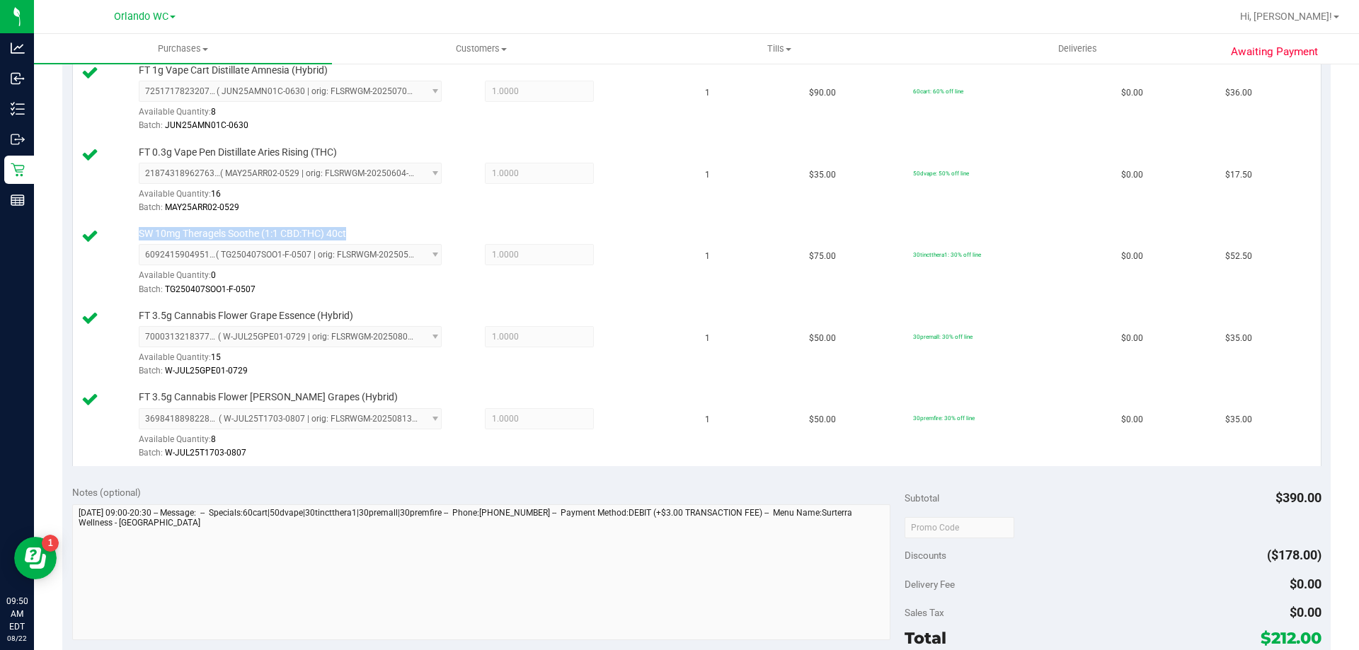
scroll to position [566, 0]
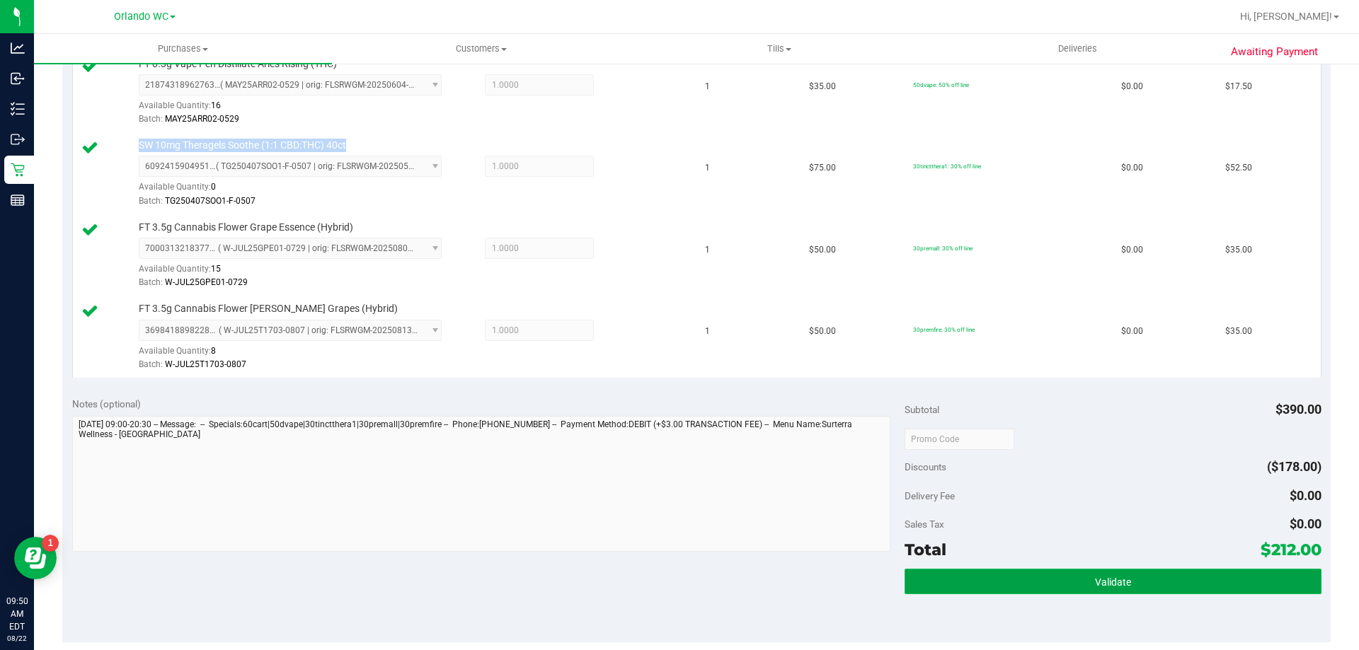
click at [1103, 575] on button "Validate" at bounding box center [1113, 581] width 416 height 25
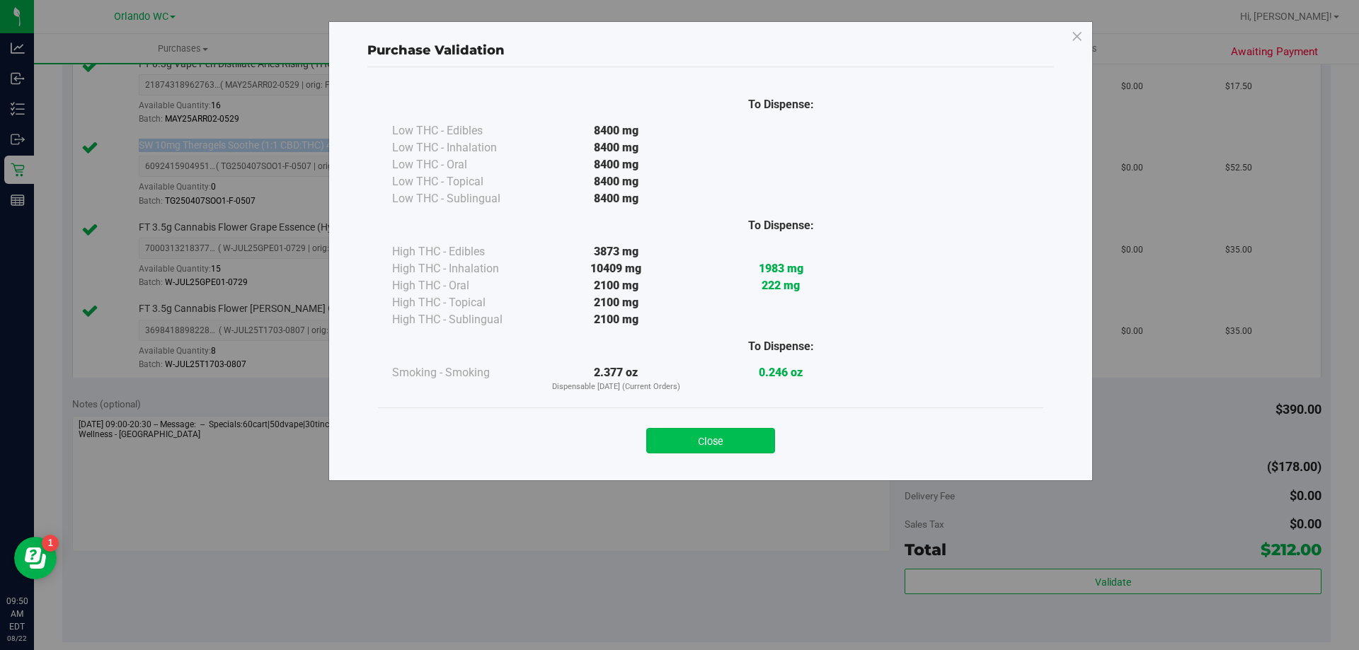
click at [743, 446] on button "Close" at bounding box center [710, 440] width 129 height 25
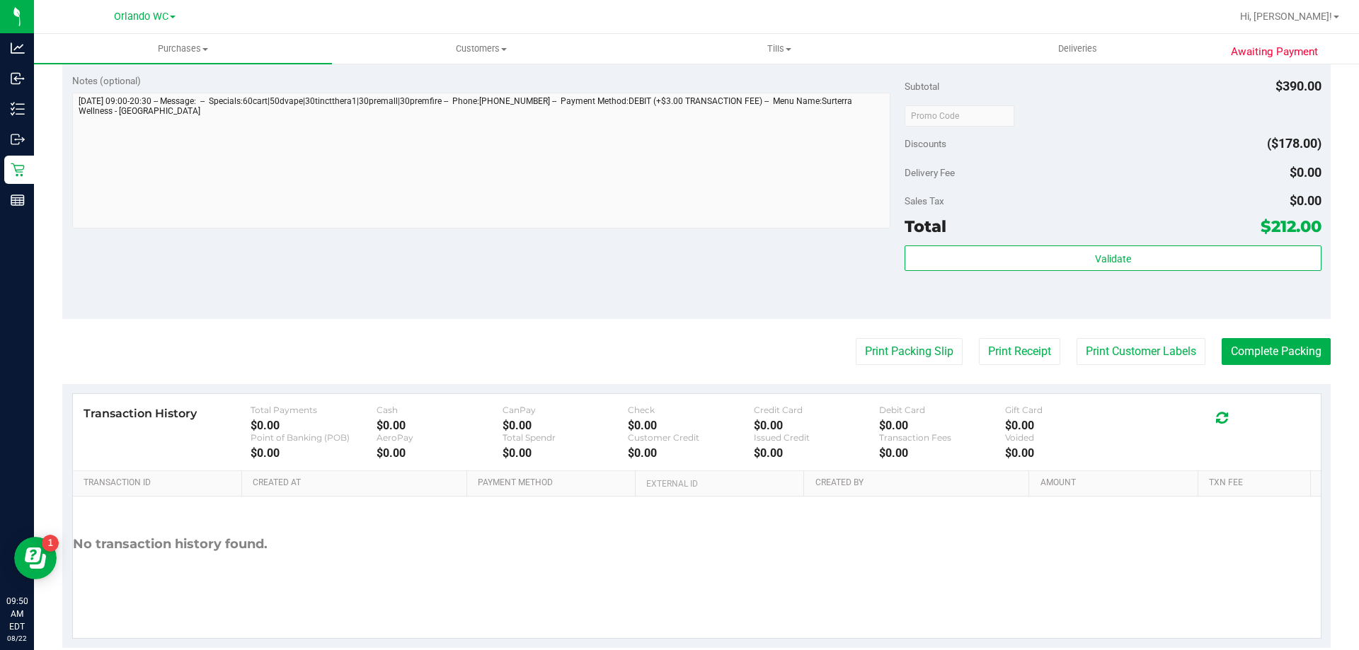
scroll to position [916, 0]
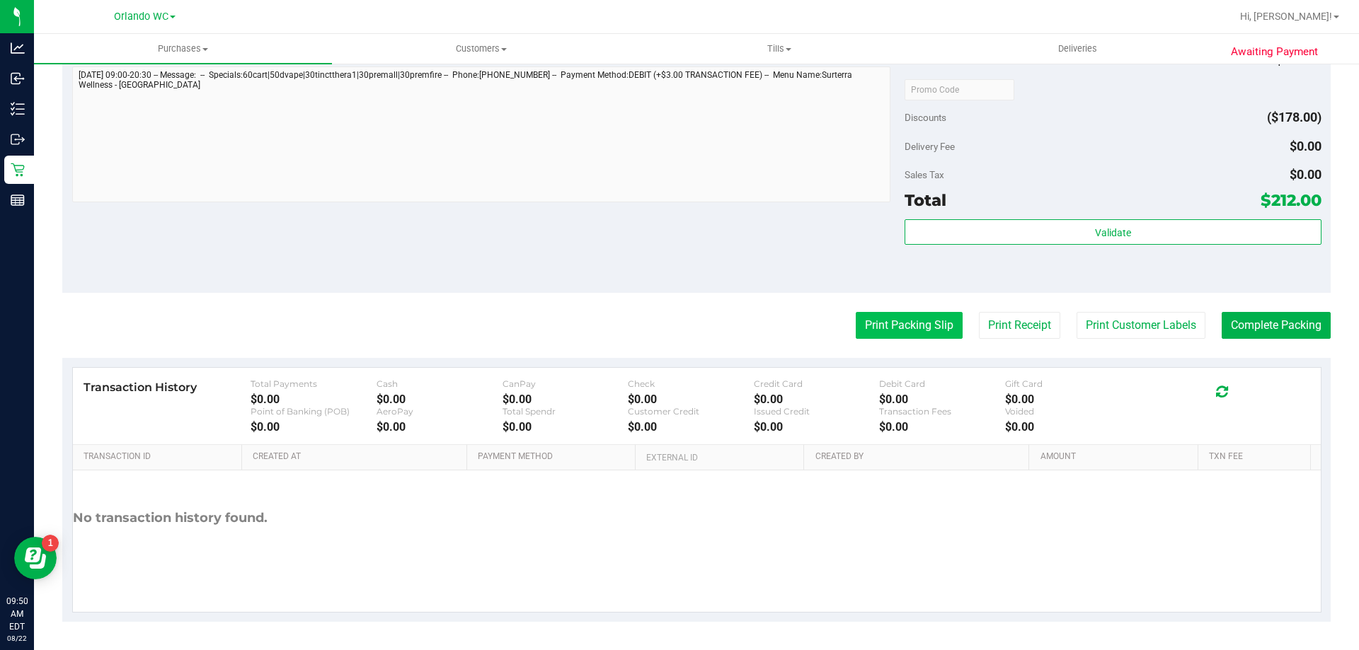
click at [906, 326] on button "Print Packing Slip" at bounding box center [909, 325] width 107 height 27
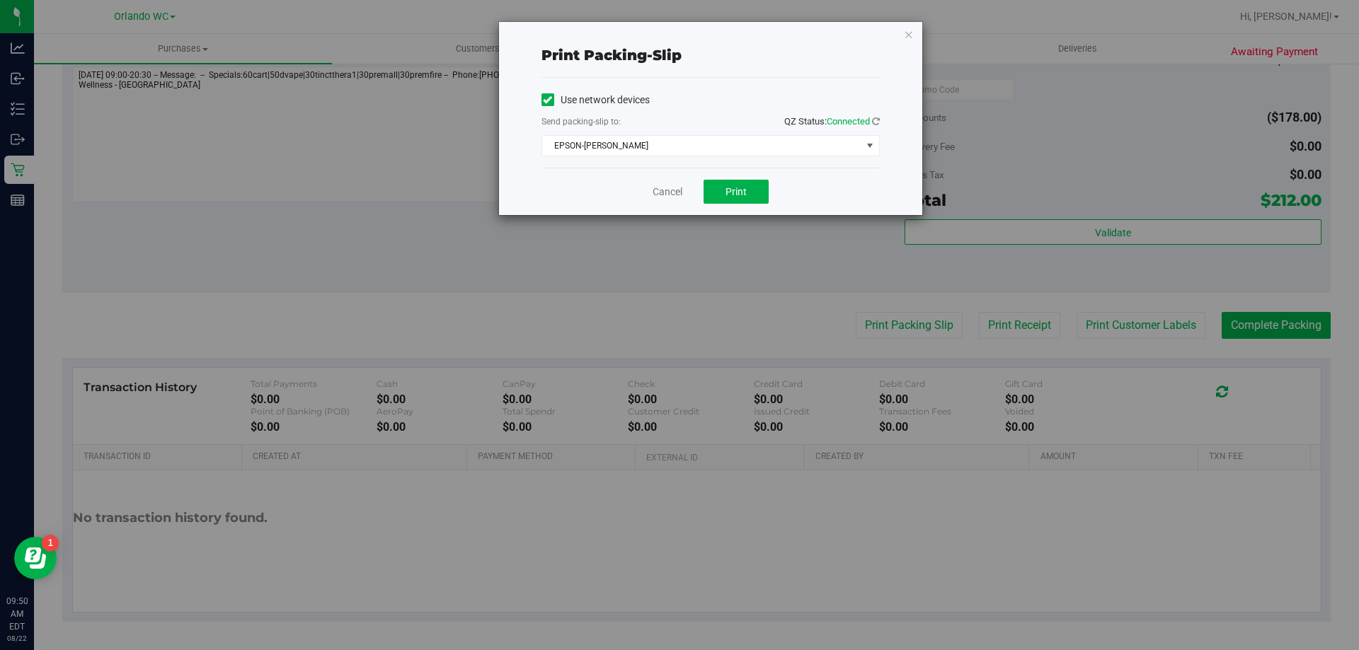
click at [755, 205] on div "Cancel Print" at bounding box center [710, 191] width 338 height 47
click at [750, 199] on button "Print" at bounding box center [736, 192] width 65 height 24
click at [663, 193] on link "Cancel" at bounding box center [668, 192] width 30 height 15
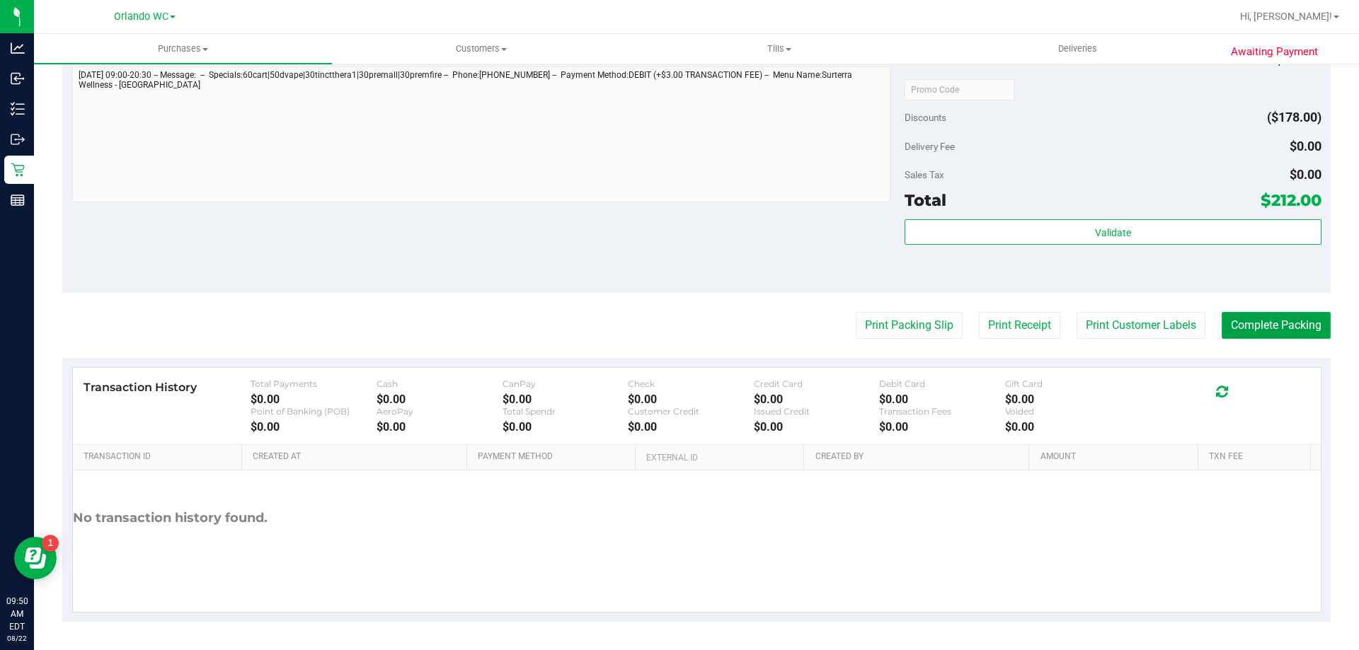
click at [1317, 323] on button "Complete Packing" at bounding box center [1276, 325] width 109 height 27
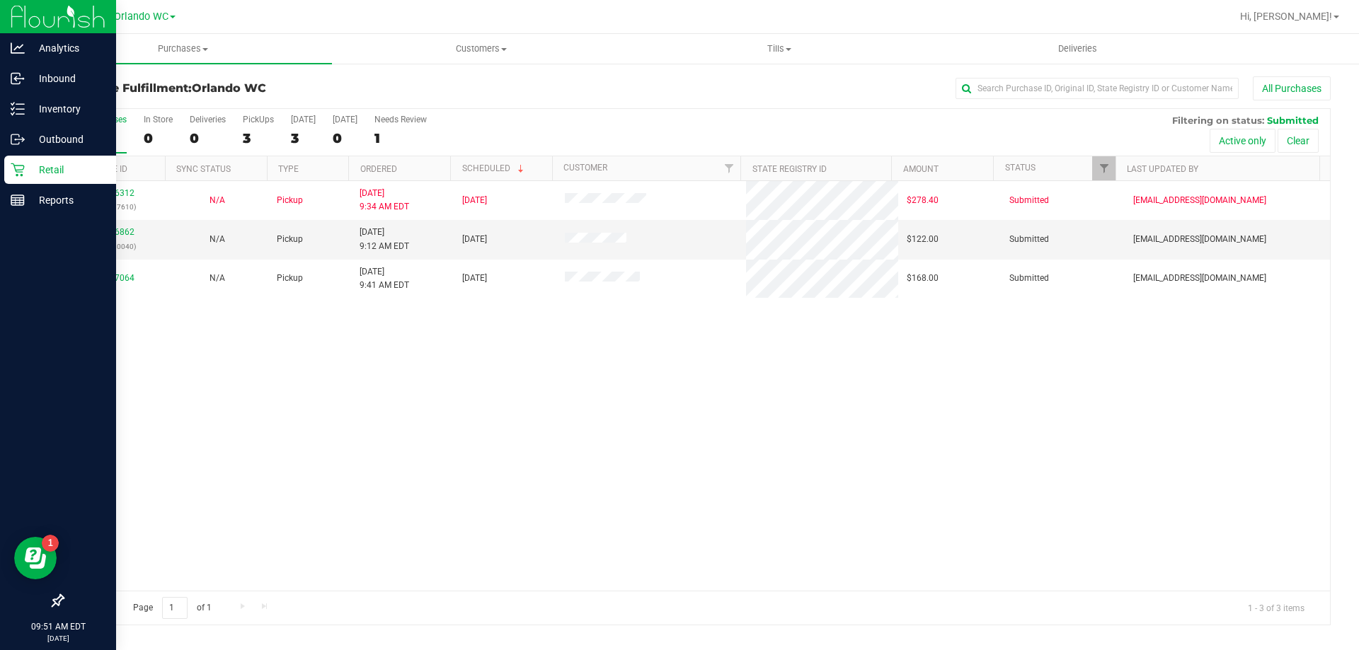
click at [26, 169] on p "Retail" at bounding box center [67, 169] width 85 height 17
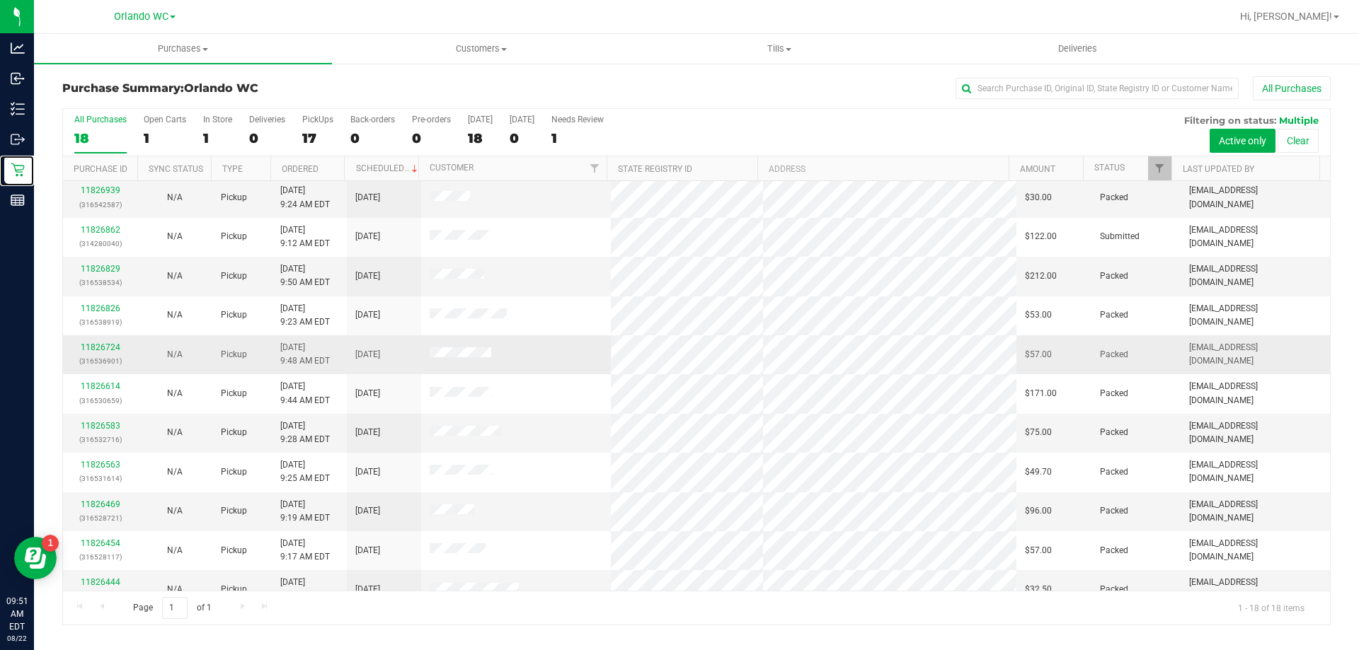
scroll to position [12, 0]
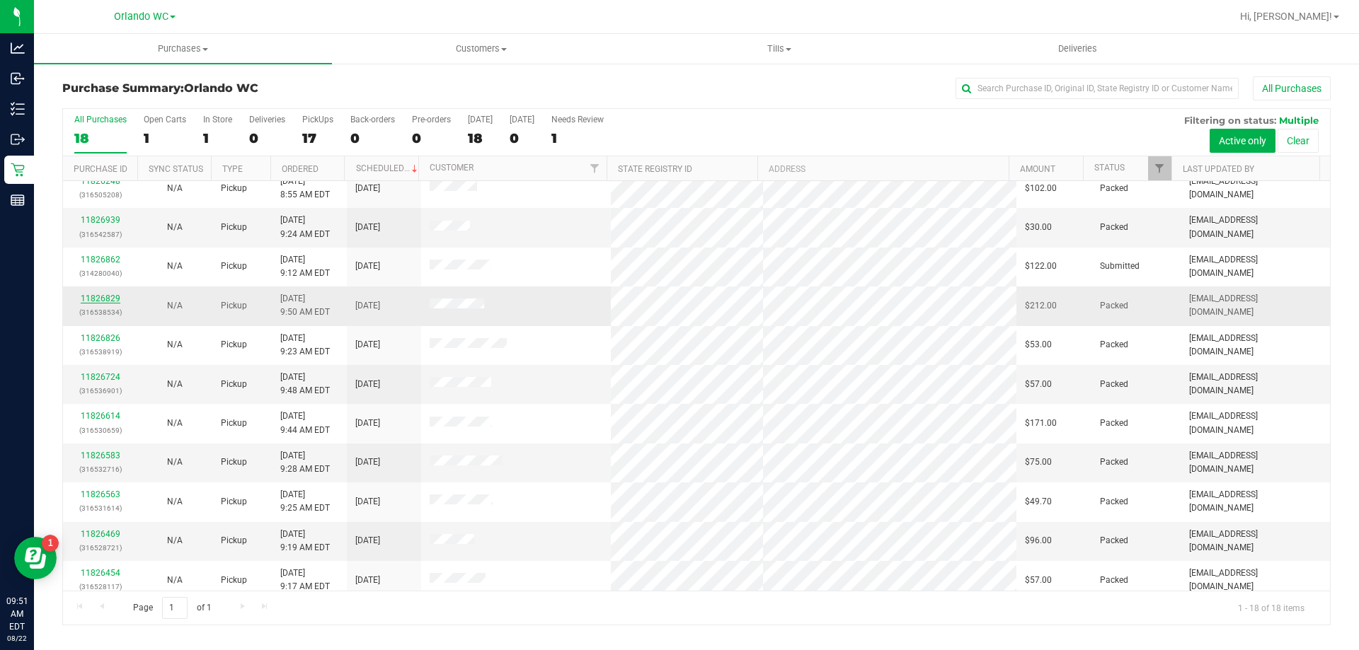
click at [97, 301] on link "11826829" at bounding box center [101, 299] width 40 height 10
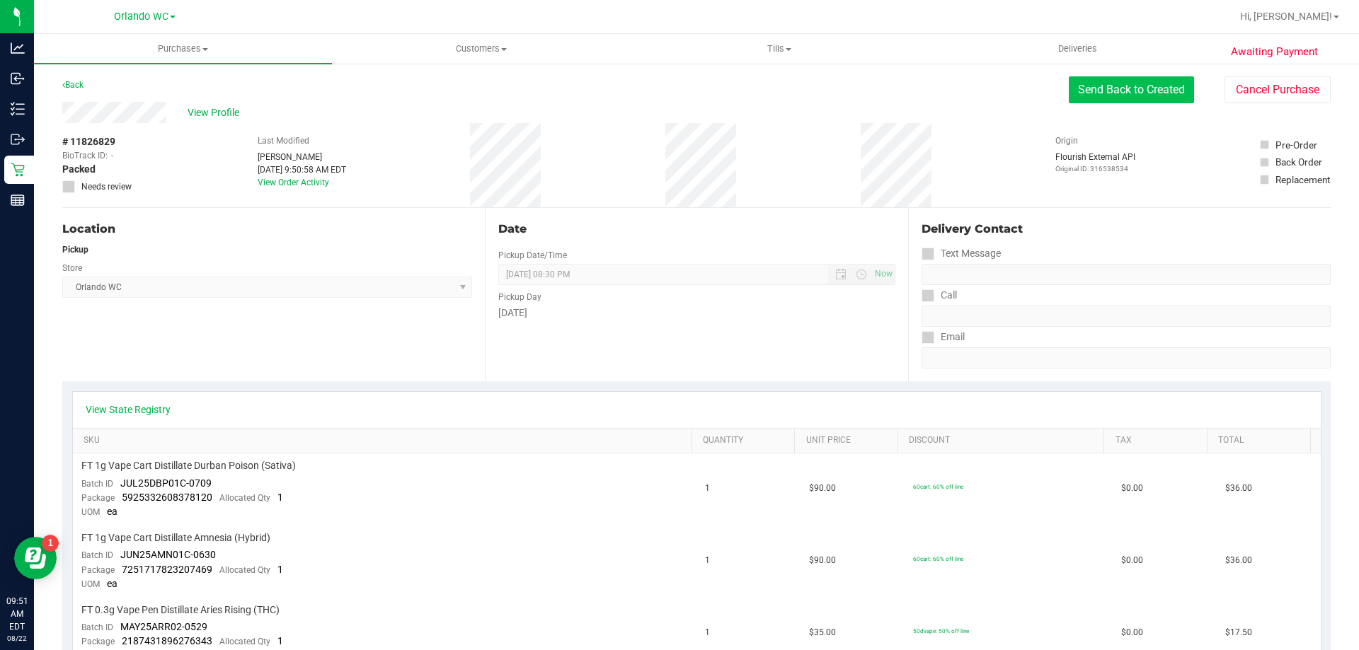
click at [1118, 89] on button "Send Back to Created" at bounding box center [1131, 89] width 125 height 27
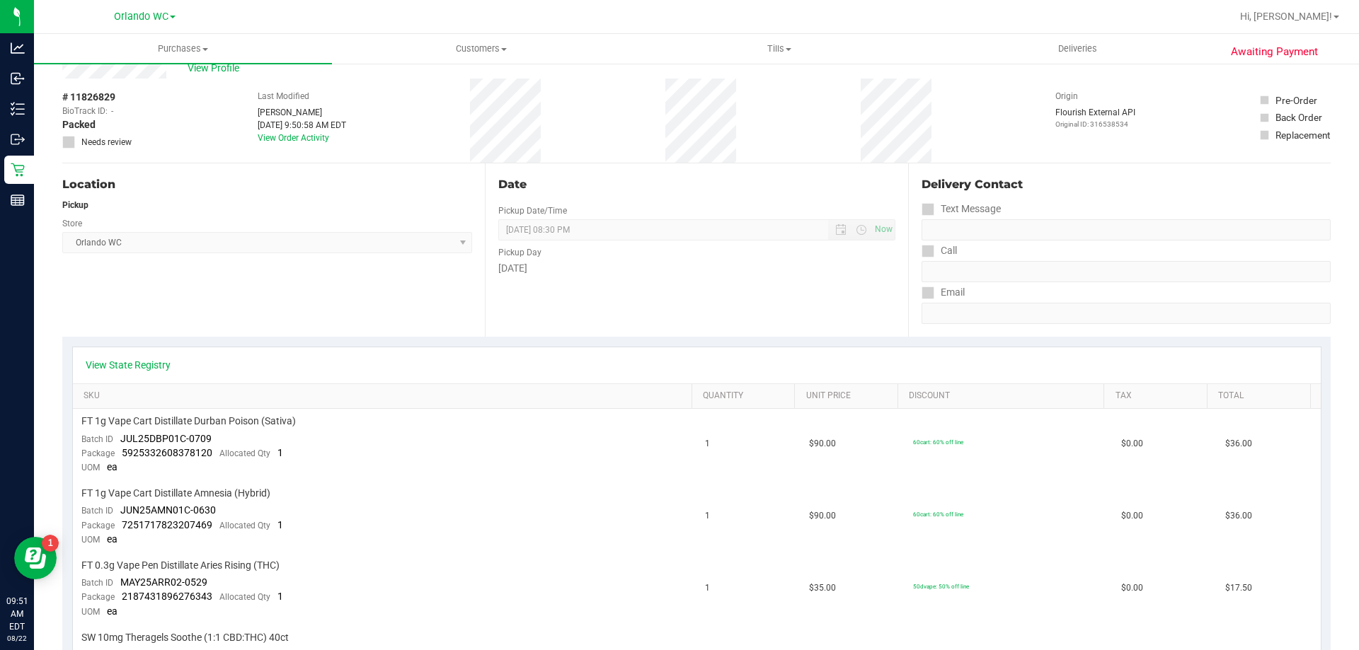
scroll to position [142, 0]
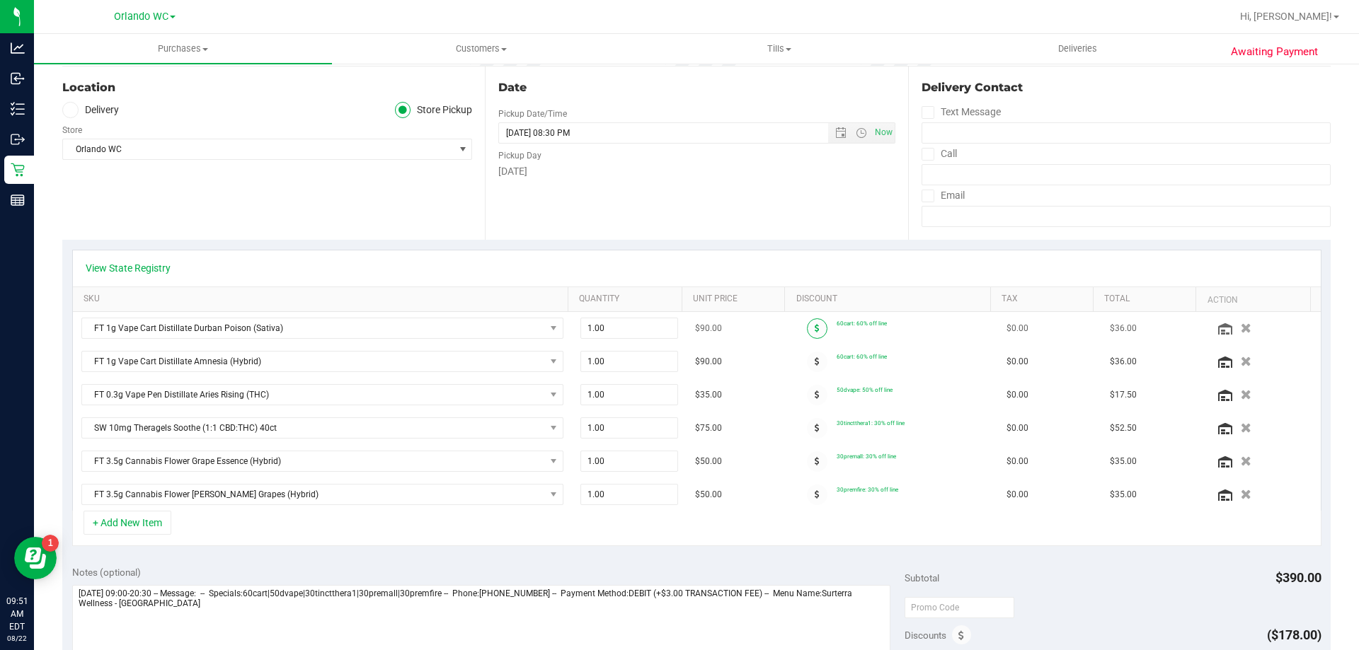
click at [807, 333] on span at bounding box center [817, 329] width 21 height 21
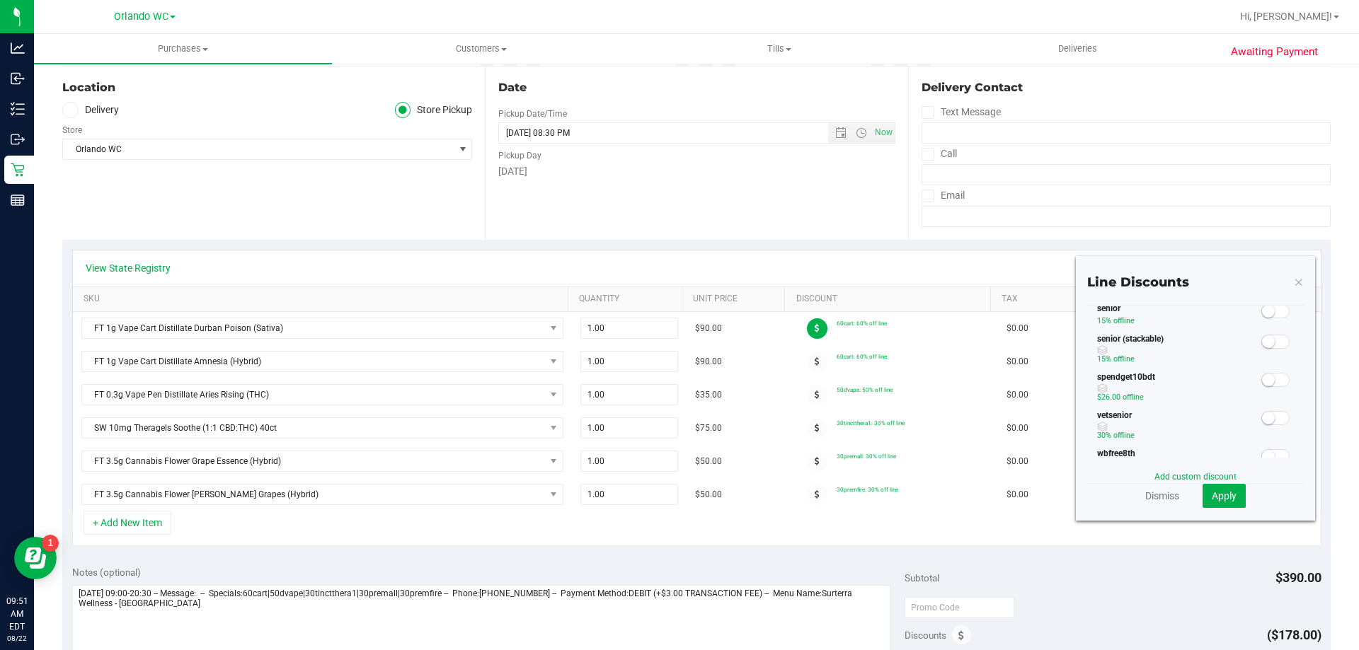
scroll to position [283, 0]
click at [1263, 400] on span at bounding box center [1275, 406] width 28 height 14
click at [1215, 513] on div "Line Discounts 60cart 60% off line CUSTOMER GROUP STACKABLE (SNAP) 20% off line…" at bounding box center [1195, 388] width 239 height 265
click at [1215, 502] on button "Apply" at bounding box center [1224, 496] width 43 height 24
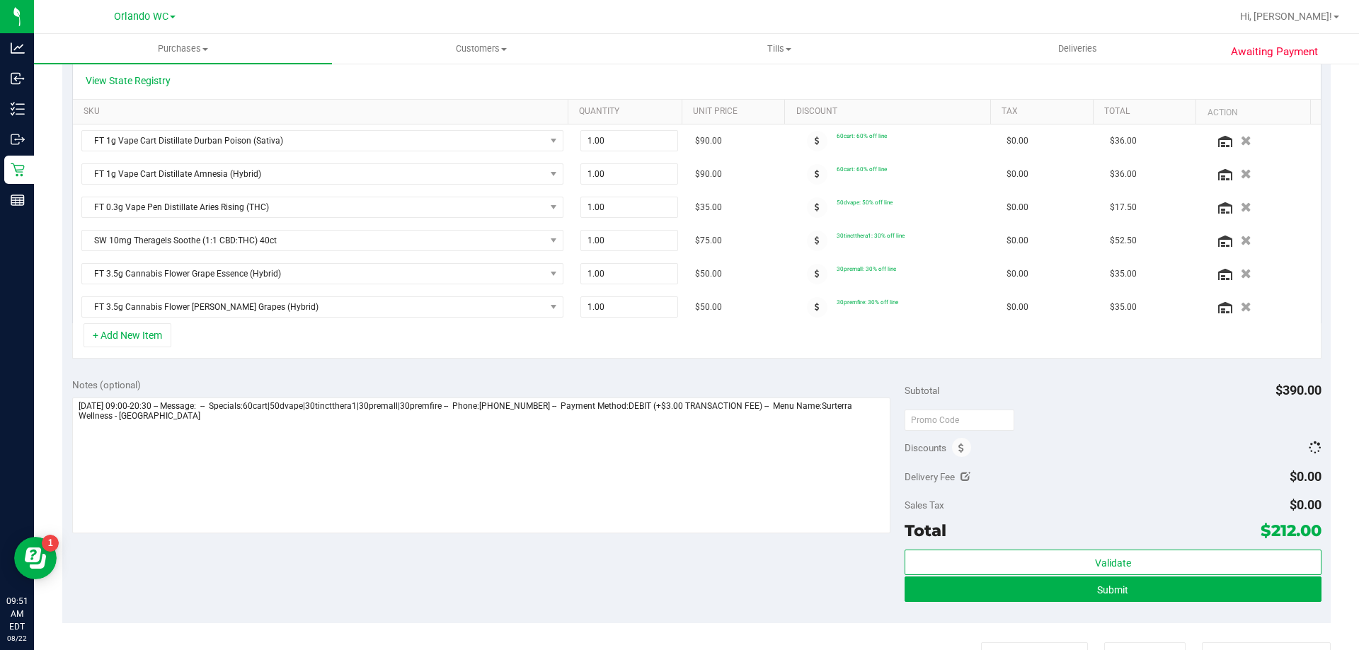
scroll to position [566, 0]
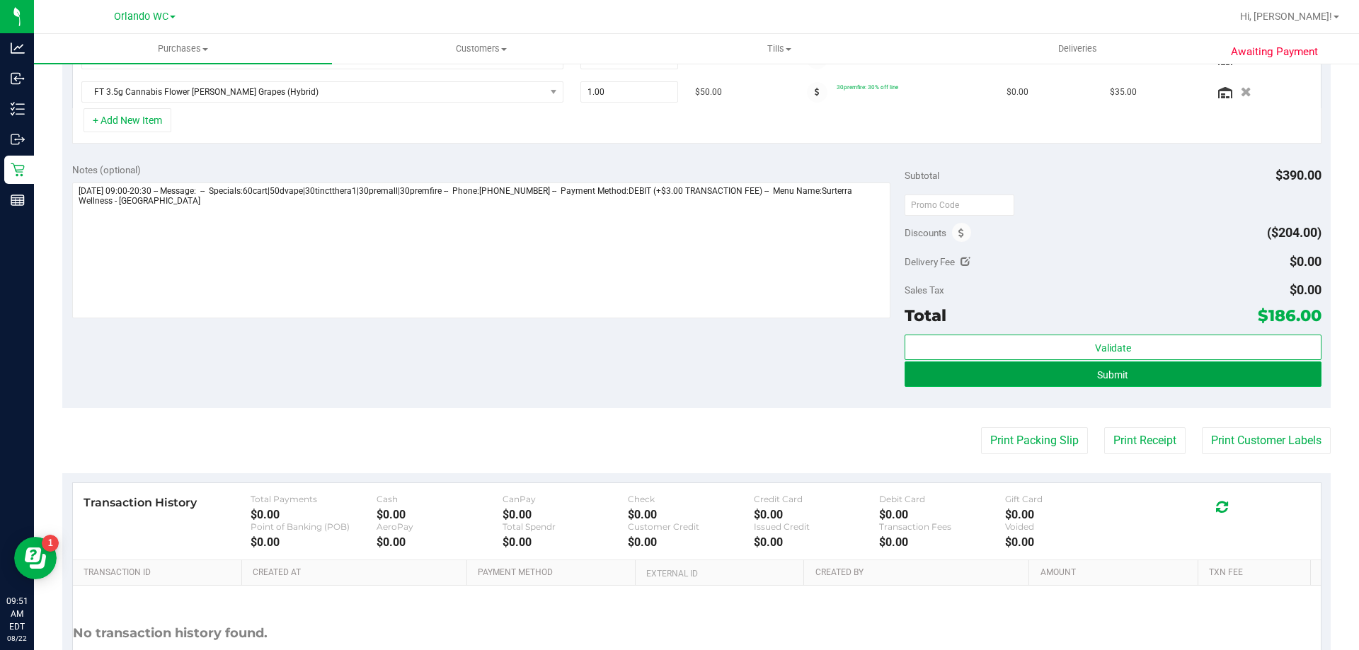
click at [1195, 381] on button "Submit" at bounding box center [1113, 374] width 416 height 25
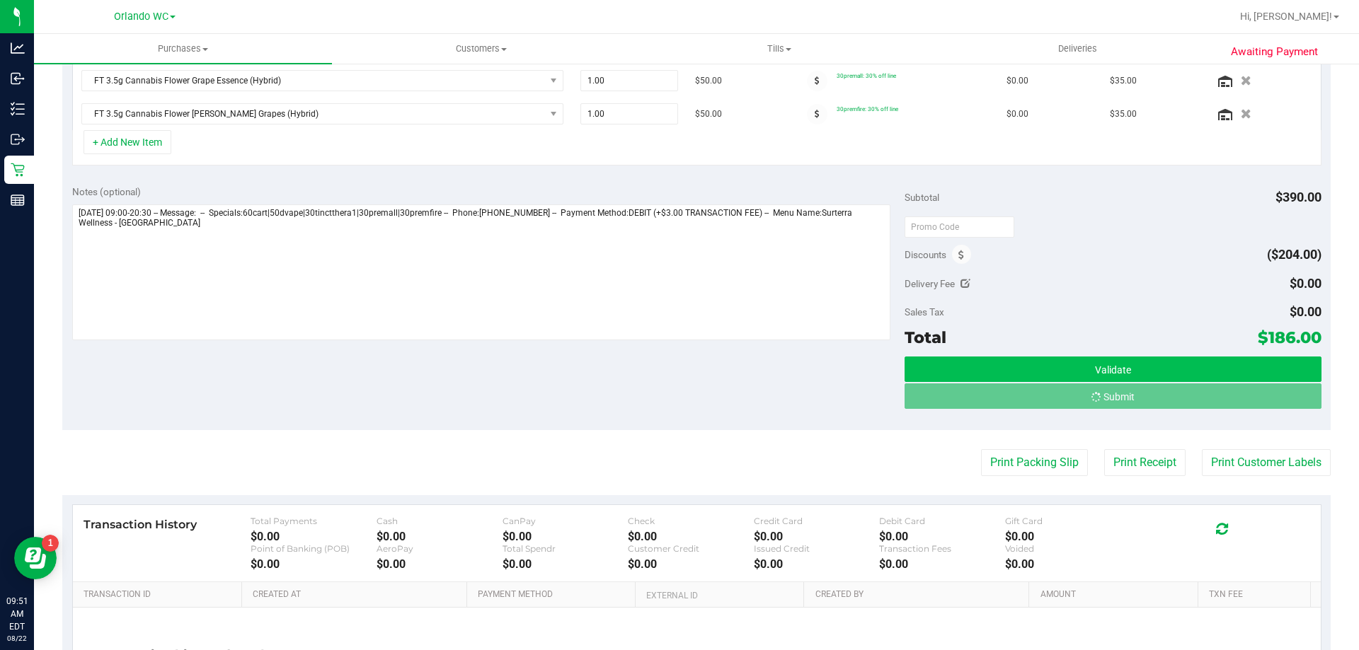
scroll to position [500, 0]
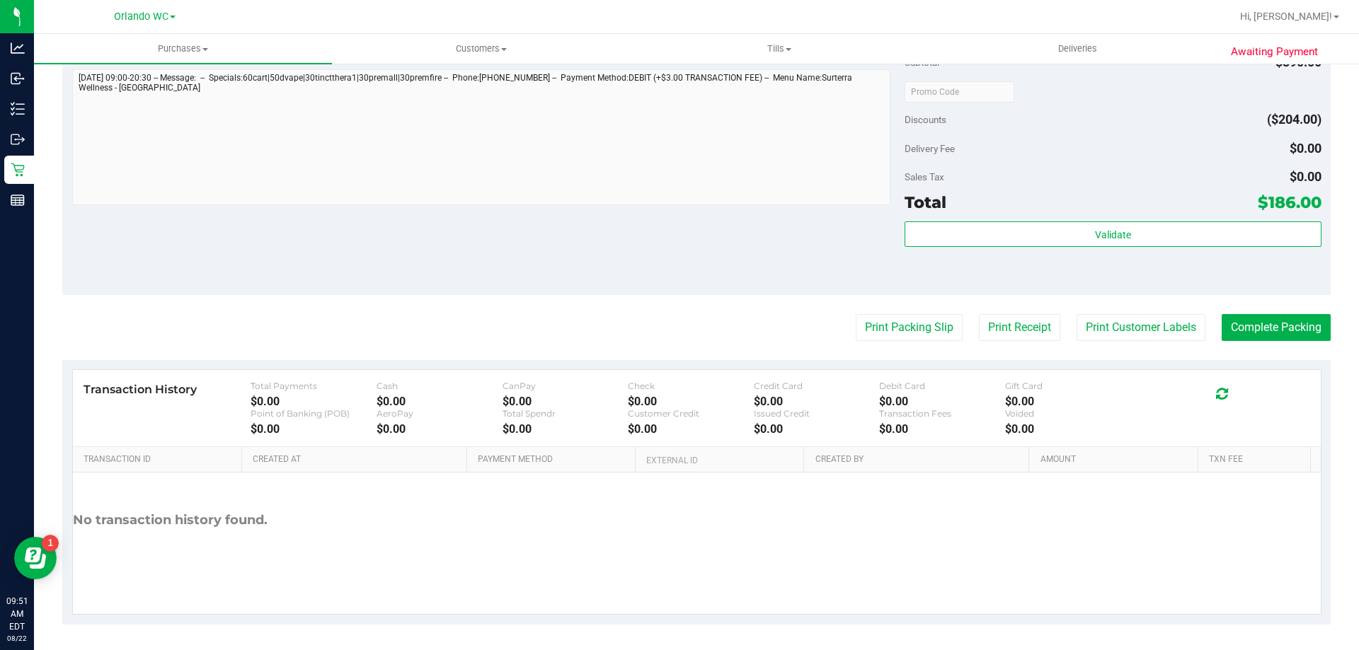
scroll to position [996, 0]
click at [1262, 333] on button "Complete Packing" at bounding box center [1276, 327] width 109 height 27
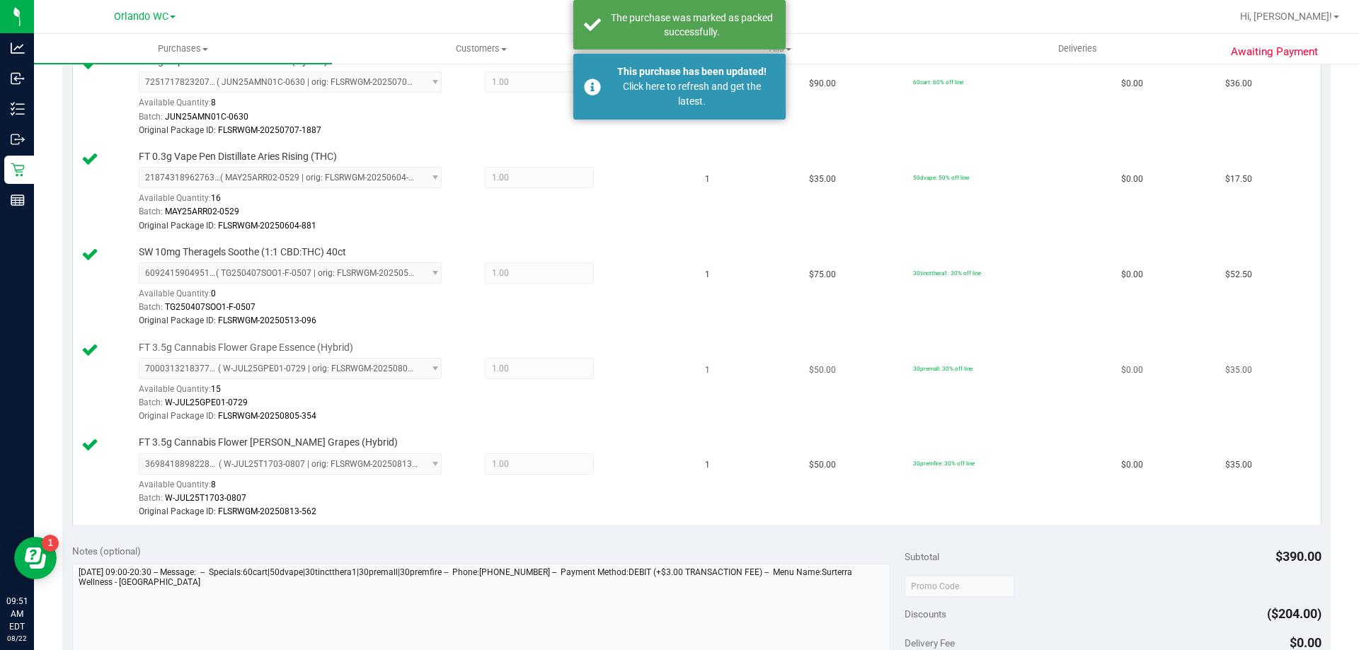
scroll to position [6, 0]
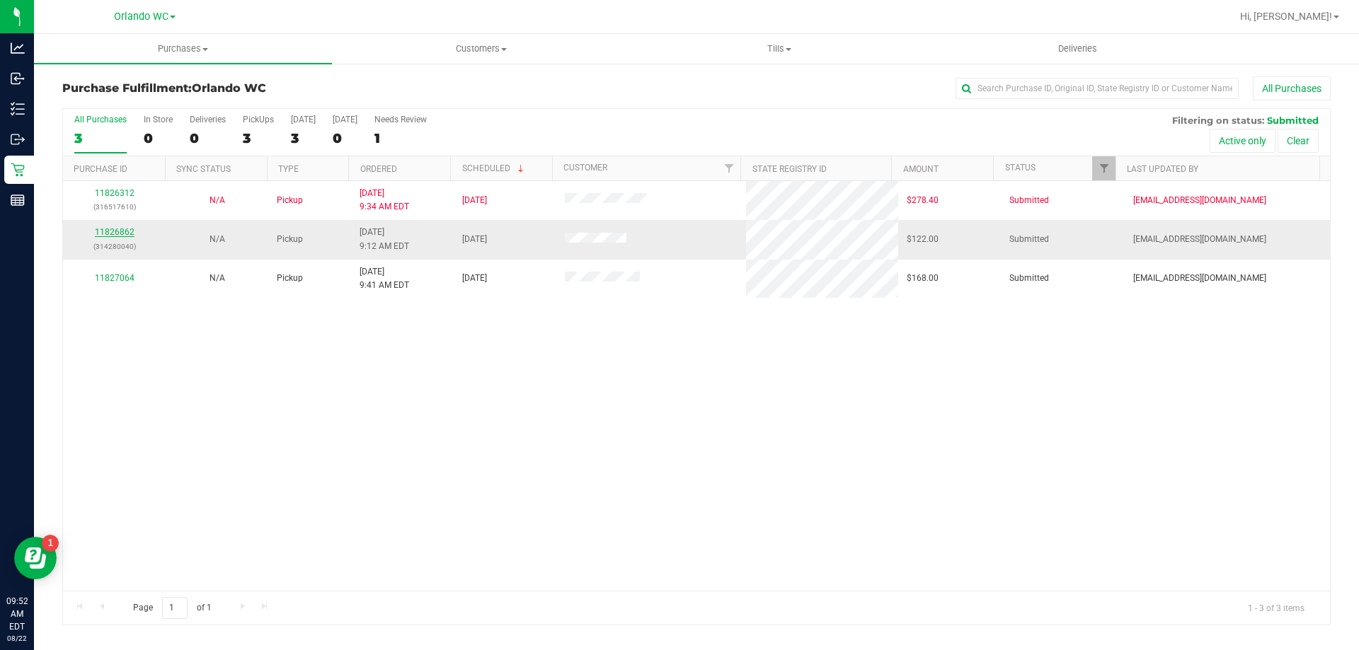
click at [115, 232] on link "11826862" at bounding box center [115, 232] width 40 height 10
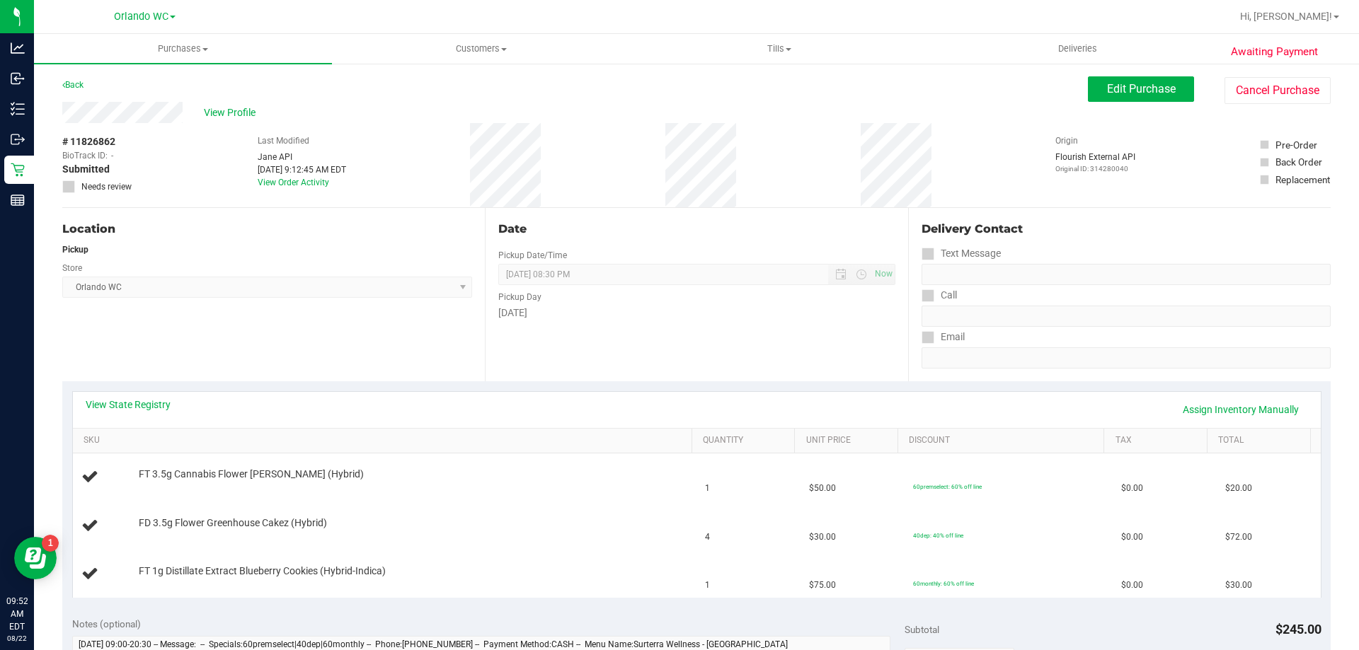
click at [263, 274] on div "Store" at bounding box center [267, 266] width 410 height 21
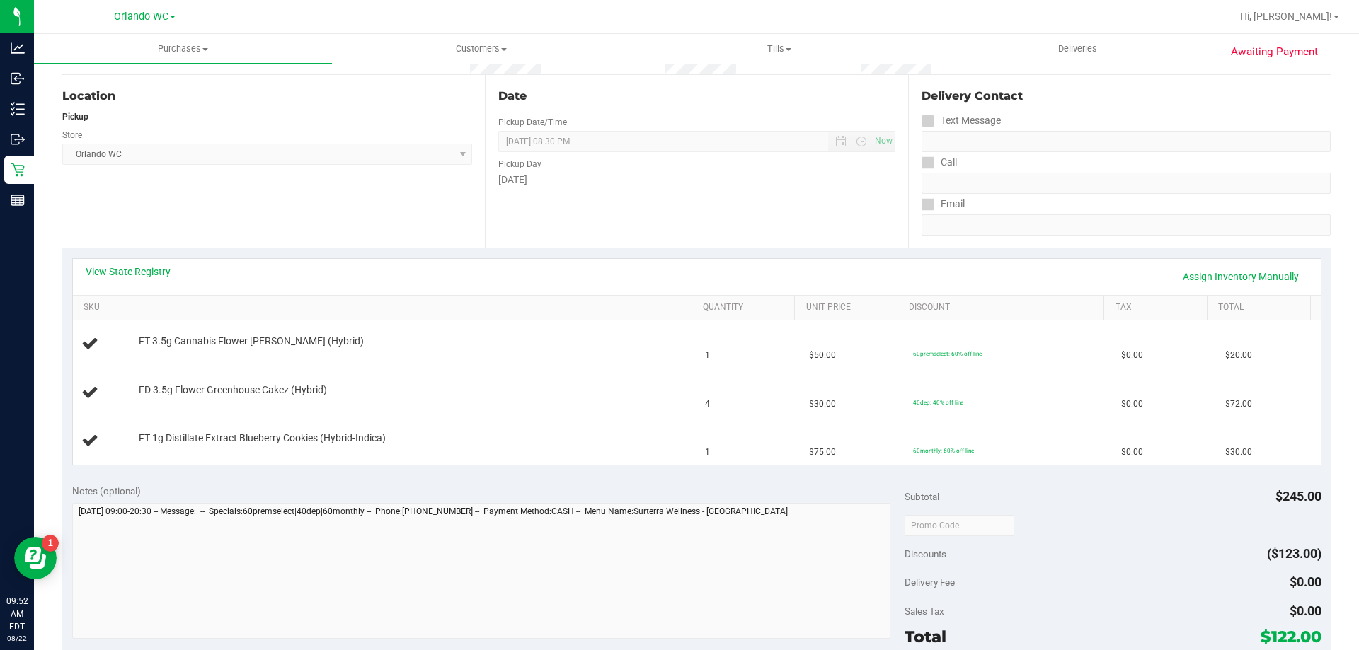
scroll to position [142, 0]
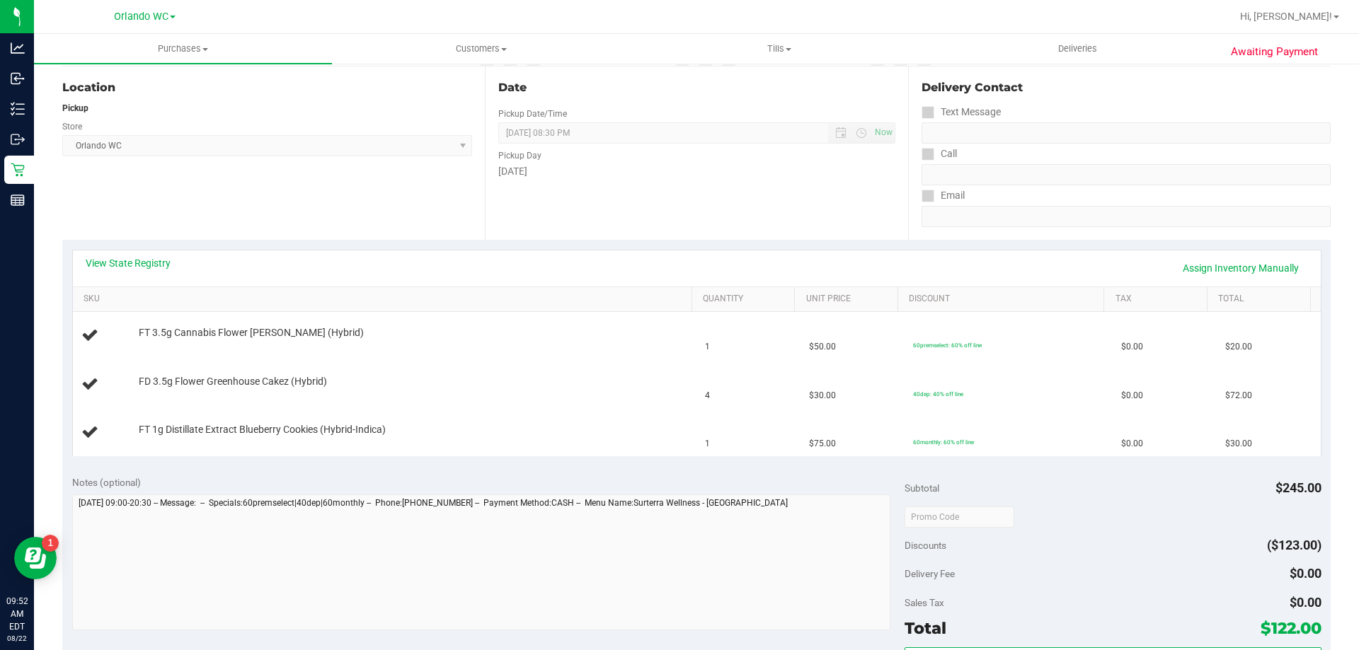
click at [126, 270] on div "View State Registry Assign Inventory Manually" at bounding box center [697, 268] width 1222 height 24
click at [123, 260] on link "View State Registry" at bounding box center [128, 263] width 85 height 14
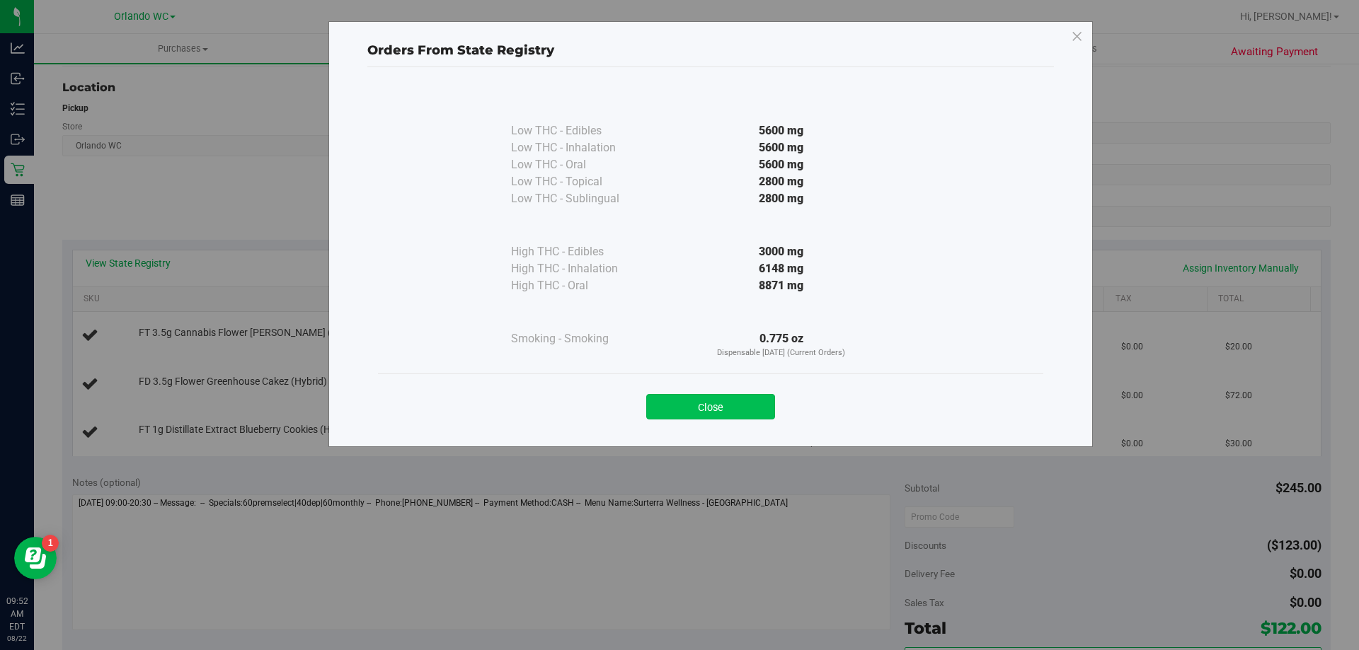
click at [759, 406] on button "Close" at bounding box center [710, 406] width 129 height 25
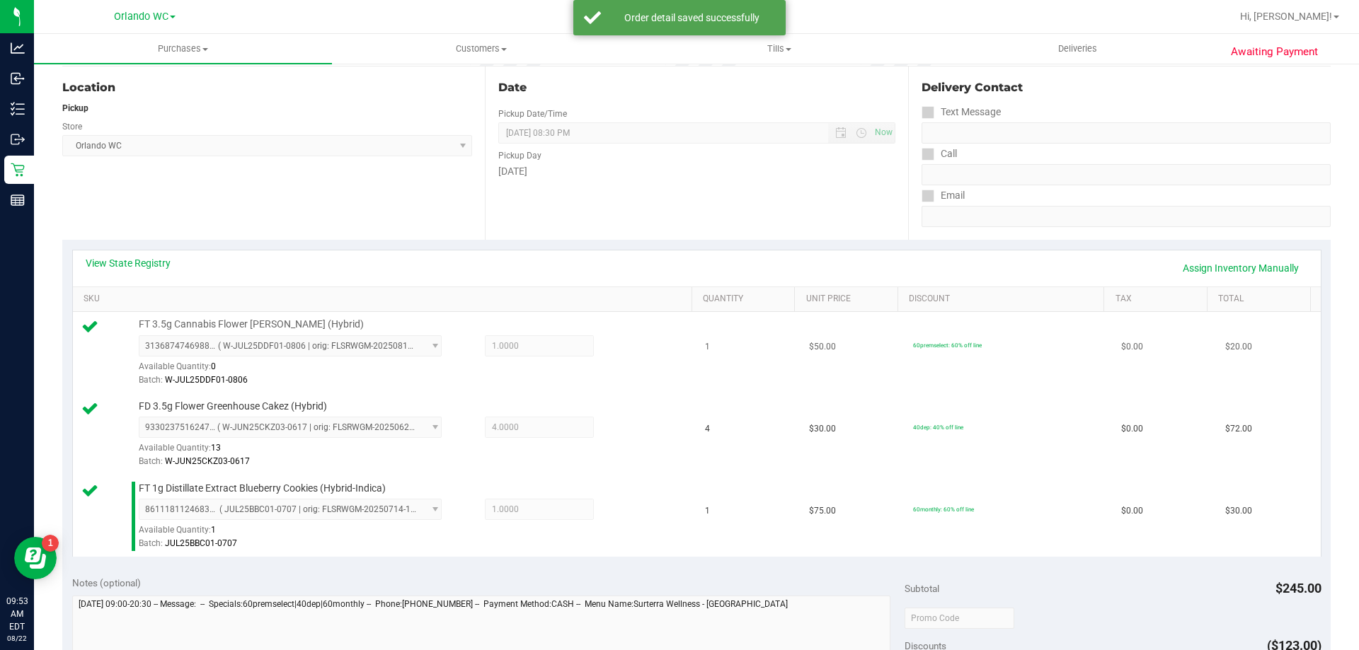
click at [604, 326] on div "FT 3.5g Cannabis Flower Dulce De Fresa (Hybrid) 3136874746988107 ( W-JUL25DDF01…" at bounding box center [408, 353] width 553 height 70
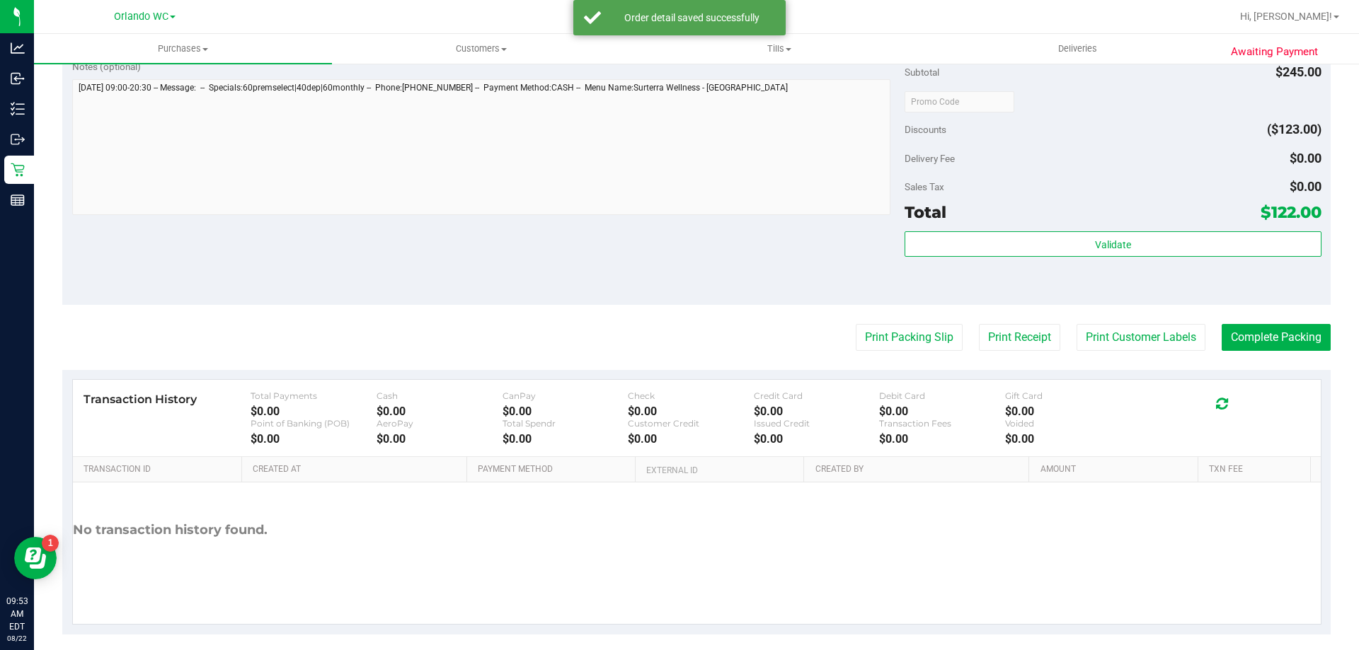
scroll to position [671, 0]
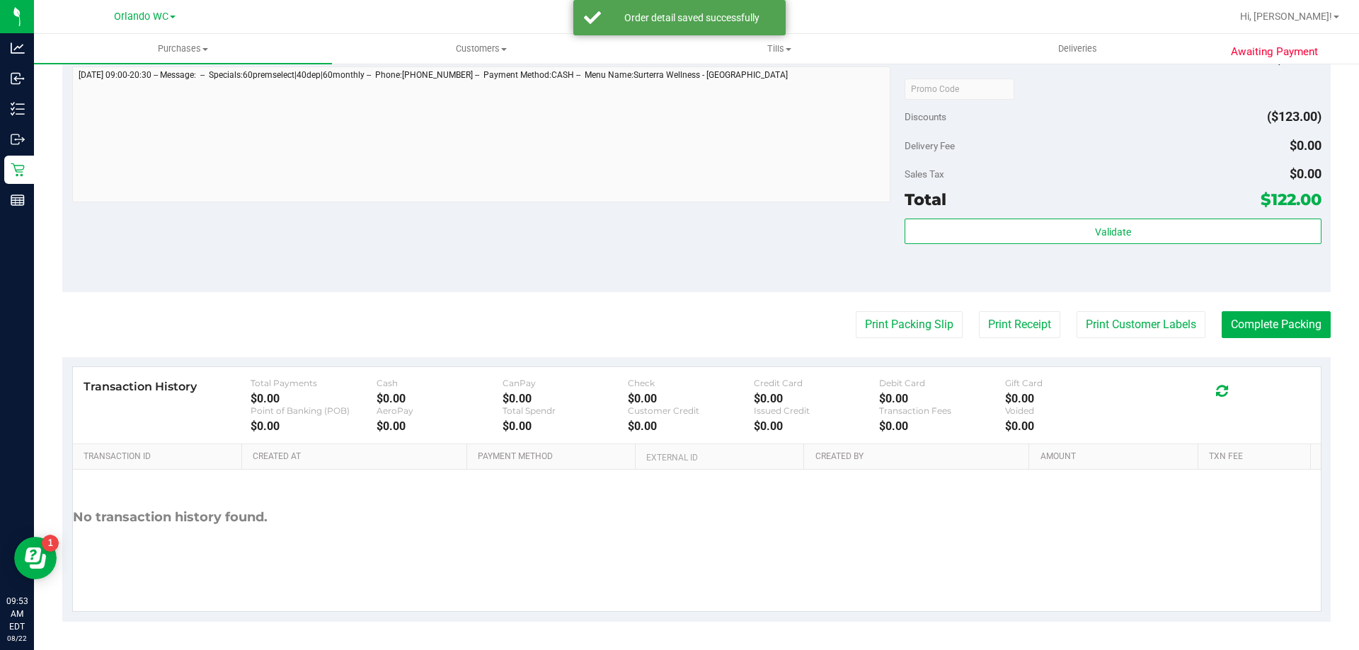
click at [1183, 217] on div "Subtotal $245.00 Discounts ($123.00) Delivery Fee $0.00 Sales Tax $0.00 Total $…" at bounding box center [1113, 165] width 416 height 236
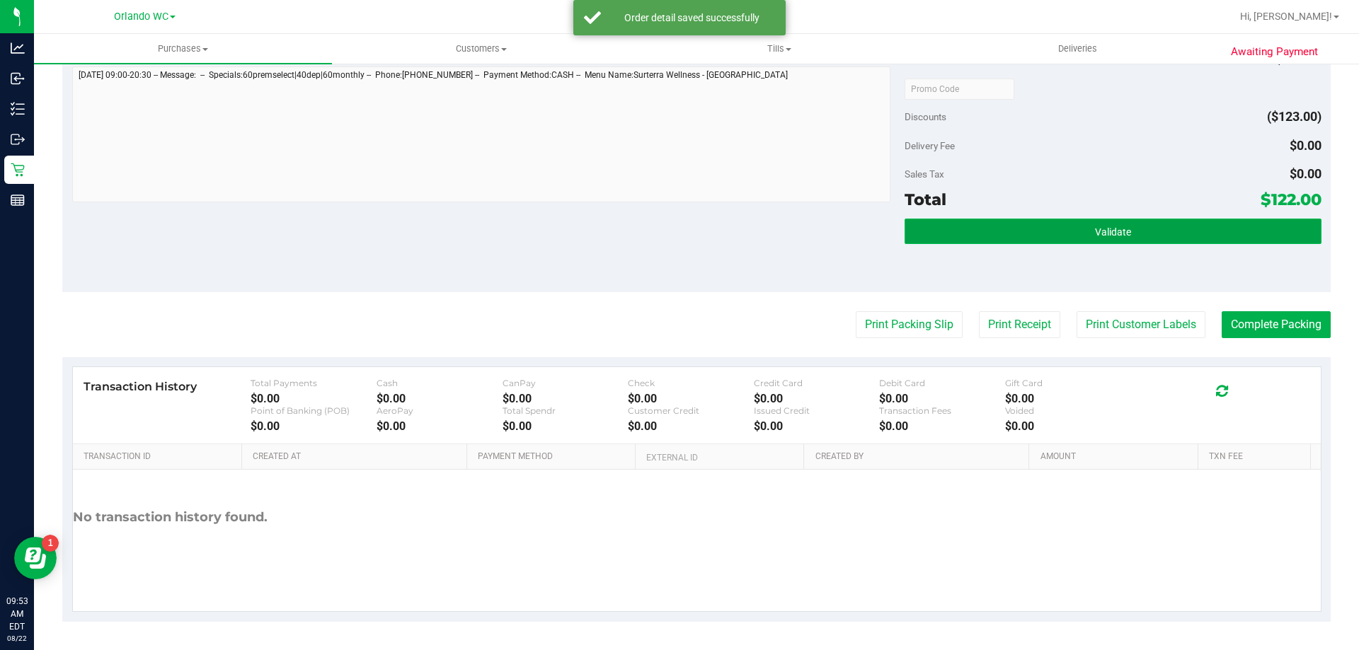
click at [1178, 228] on button "Validate" at bounding box center [1113, 231] width 416 height 25
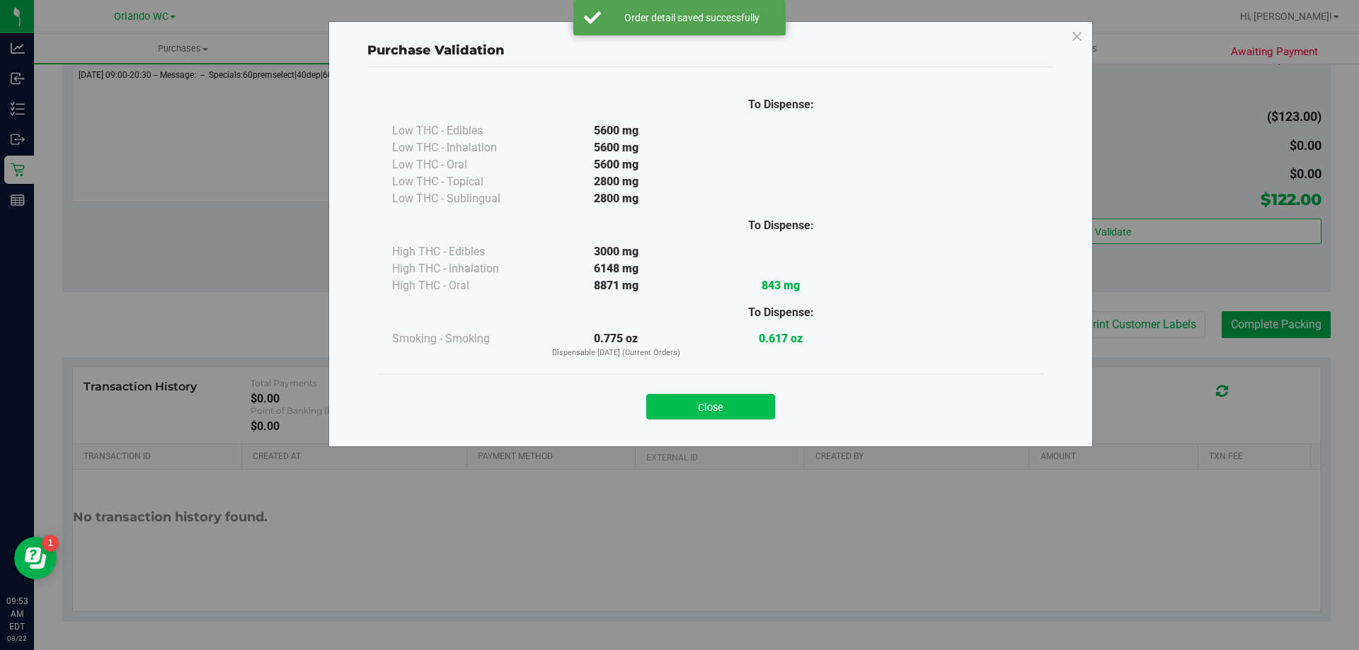
click at [747, 411] on button "Close" at bounding box center [710, 406] width 129 height 25
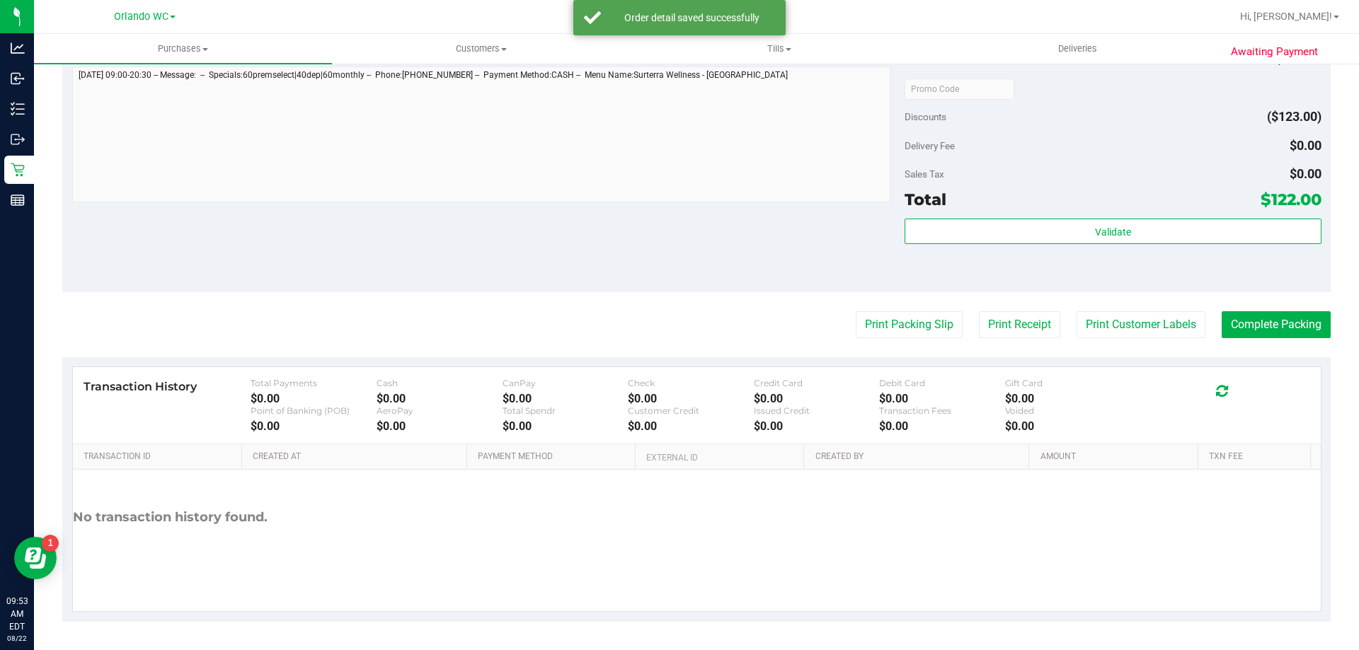
click at [917, 338] on purchase-details "Back Edit Purchase Cancel Purchase View Profile # 11826862 BioTrack ID: - Submi…" at bounding box center [696, 13] width 1268 height 1217
click at [910, 317] on button "Print Packing Slip" at bounding box center [909, 324] width 107 height 27
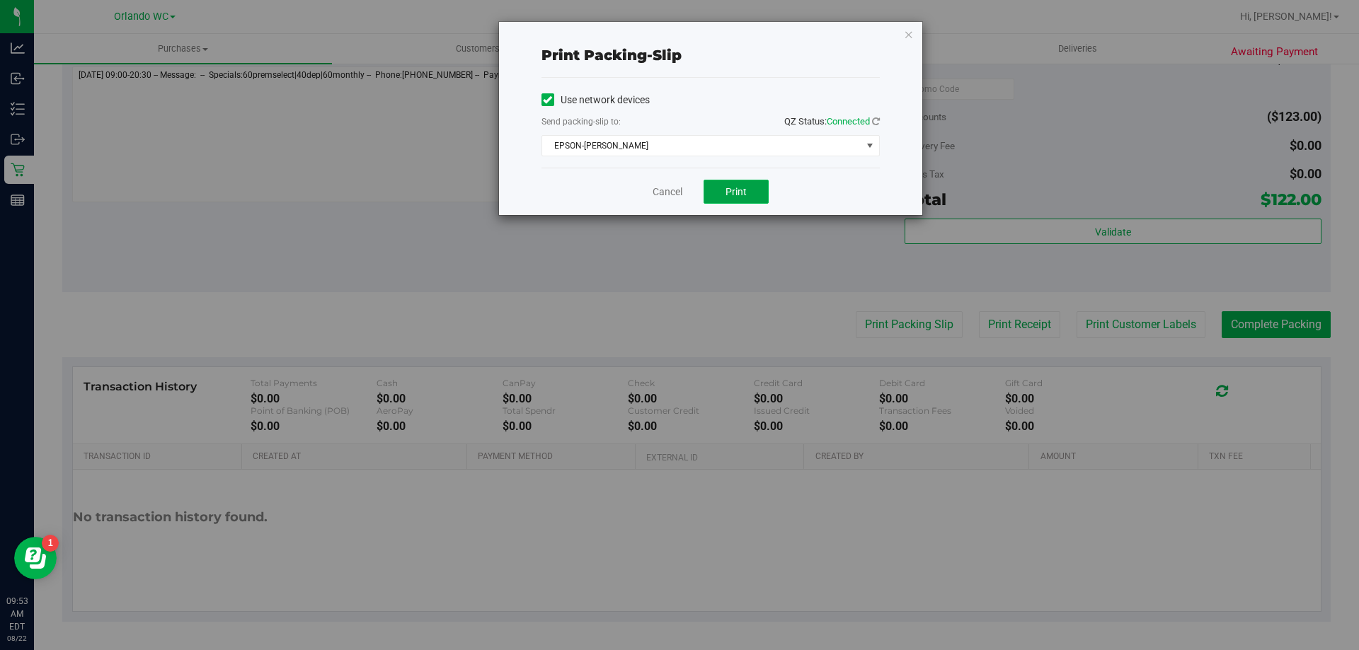
click at [753, 186] on button "Print" at bounding box center [736, 192] width 65 height 24
click at [671, 195] on link "Cancel" at bounding box center [668, 192] width 30 height 15
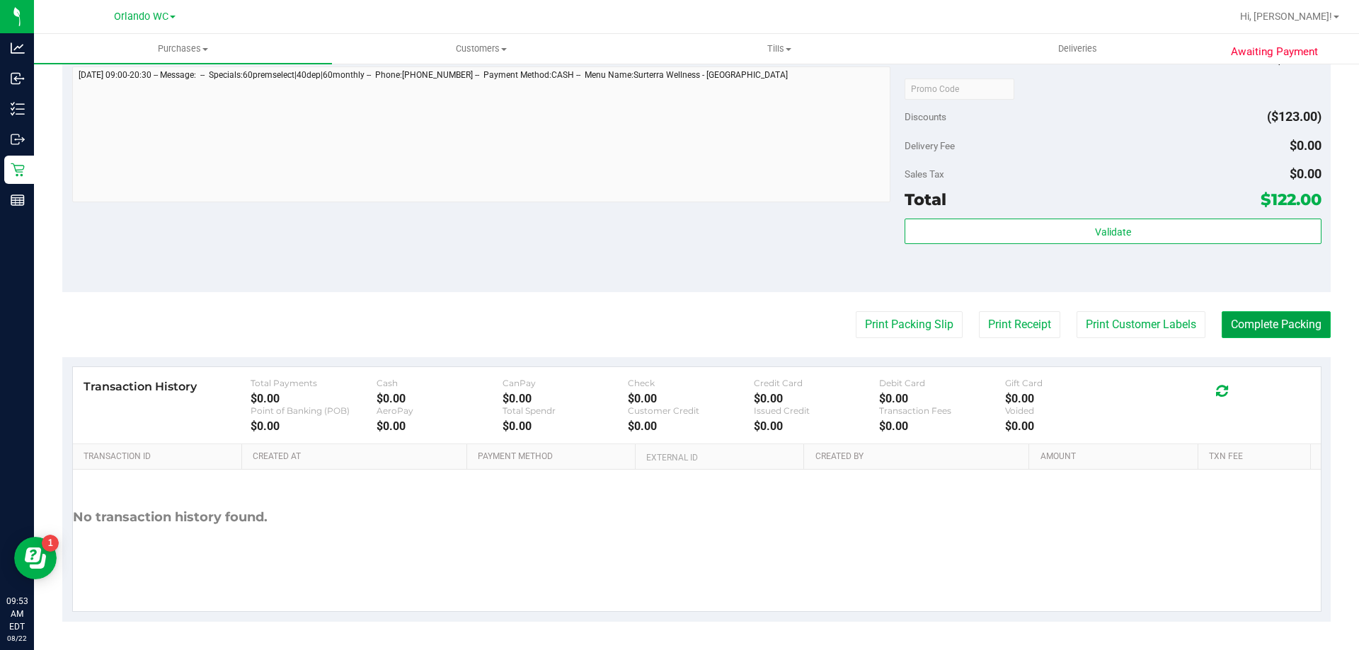
click at [1307, 333] on button "Complete Packing" at bounding box center [1276, 324] width 109 height 27
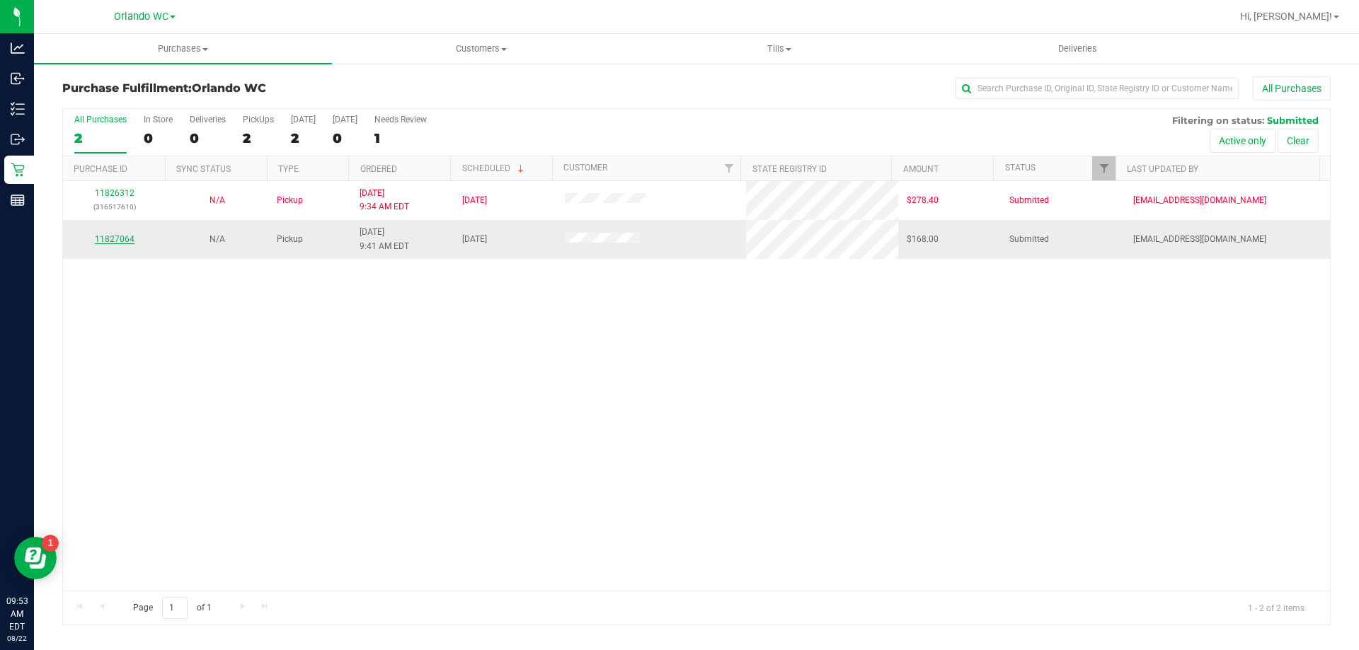
click at [123, 241] on link "11827064" at bounding box center [115, 239] width 40 height 10
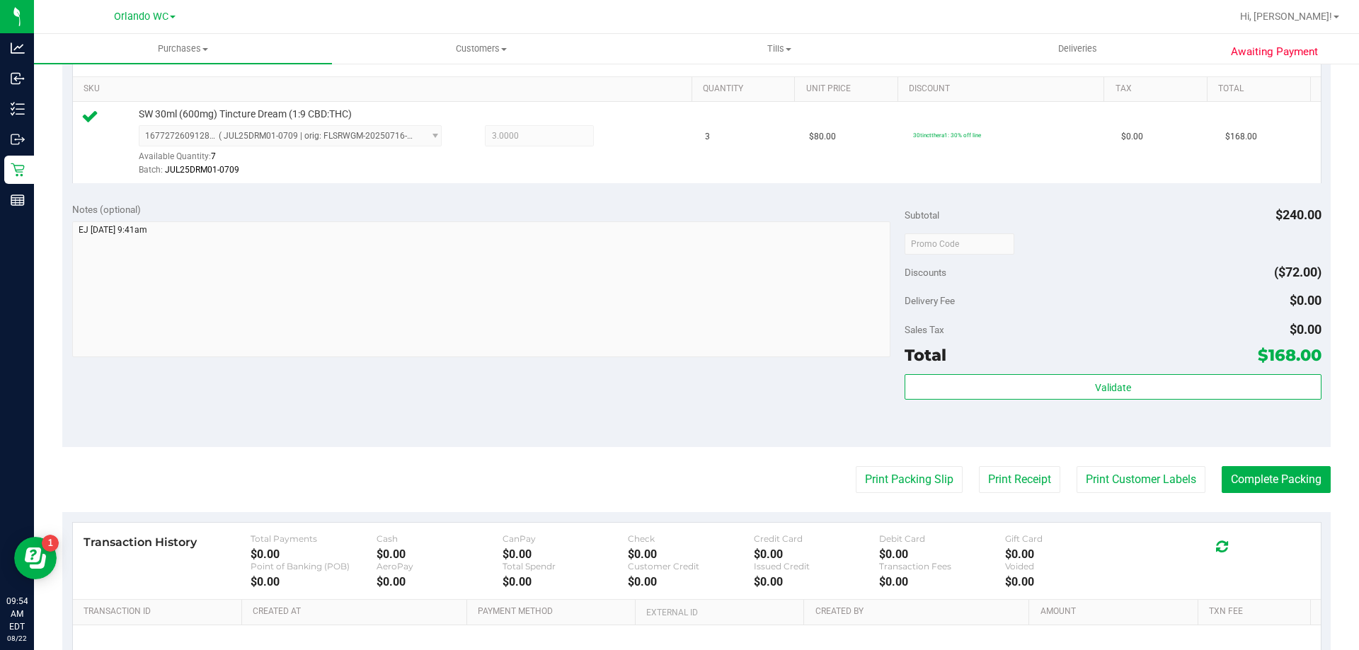
scroll to position [354, 0]
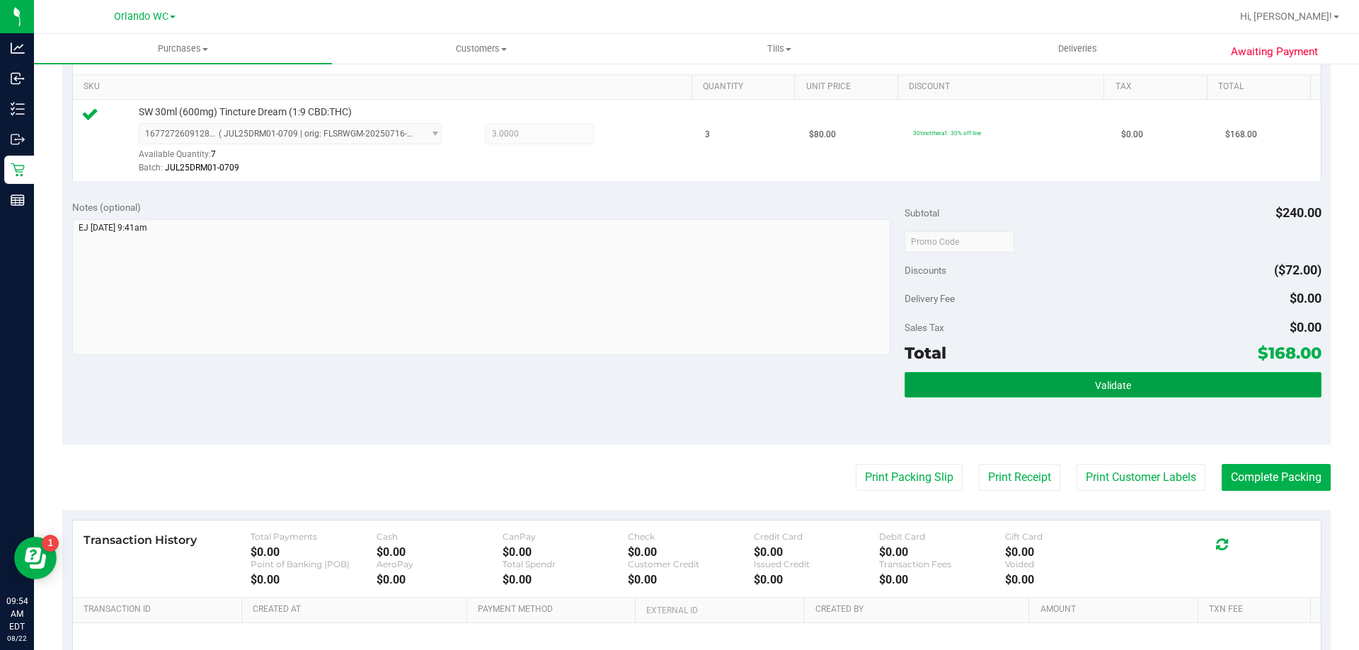
click at [1102, 396] on button "Validate" at bounding box center [1113, 384] width 416 height 25
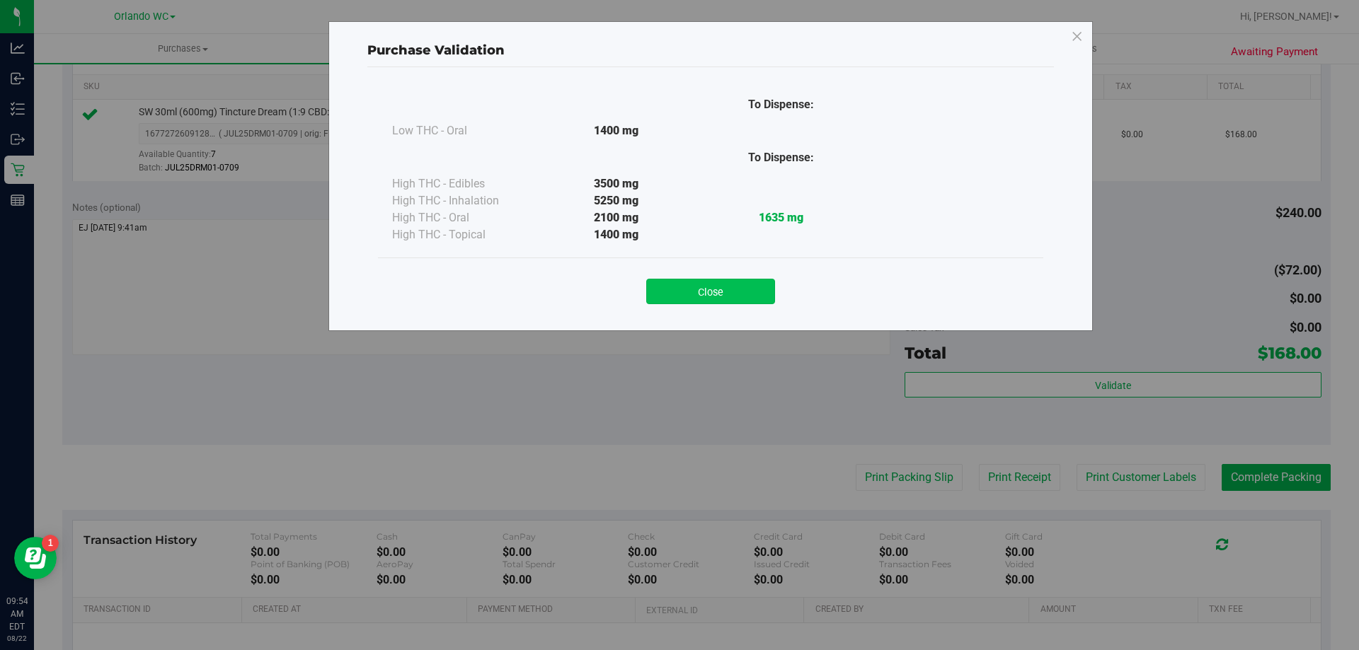
click at [719, 287] on button "Close" at bounding box center [710, 291] width 129 height 25
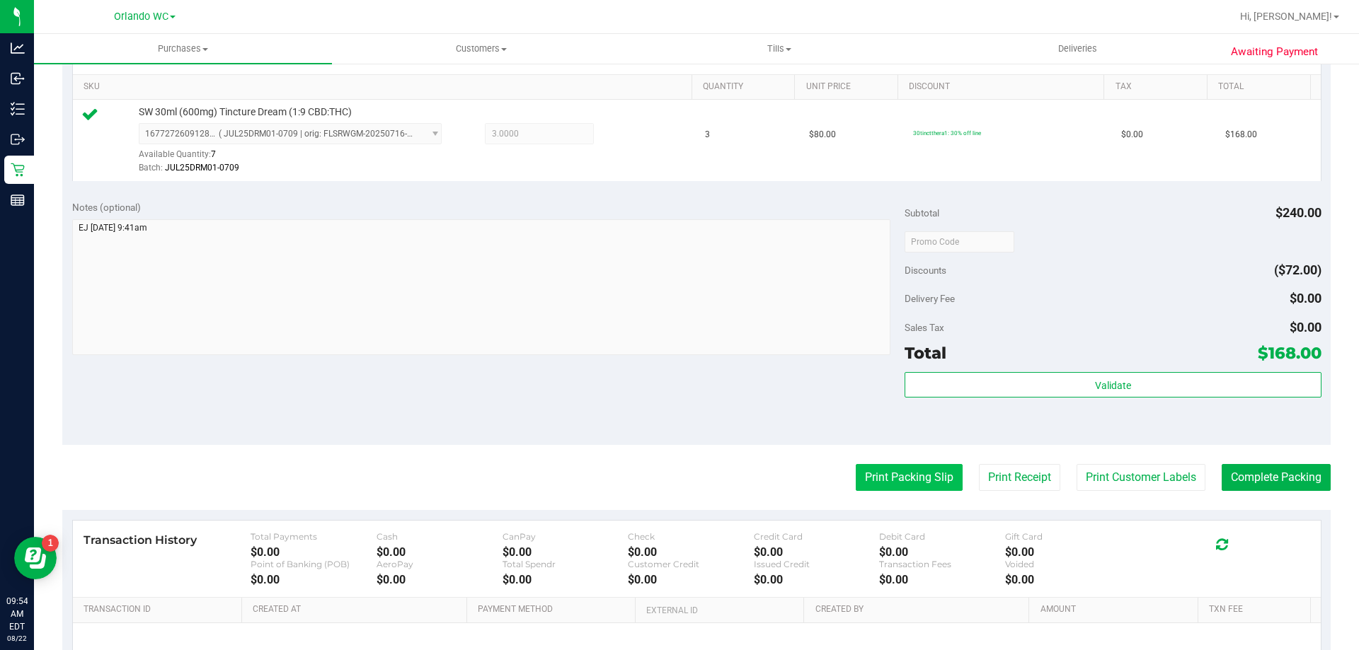
click at [884, 472] on button "Print Packing Slip" at bounding box center [909, 477] width 107 height 27
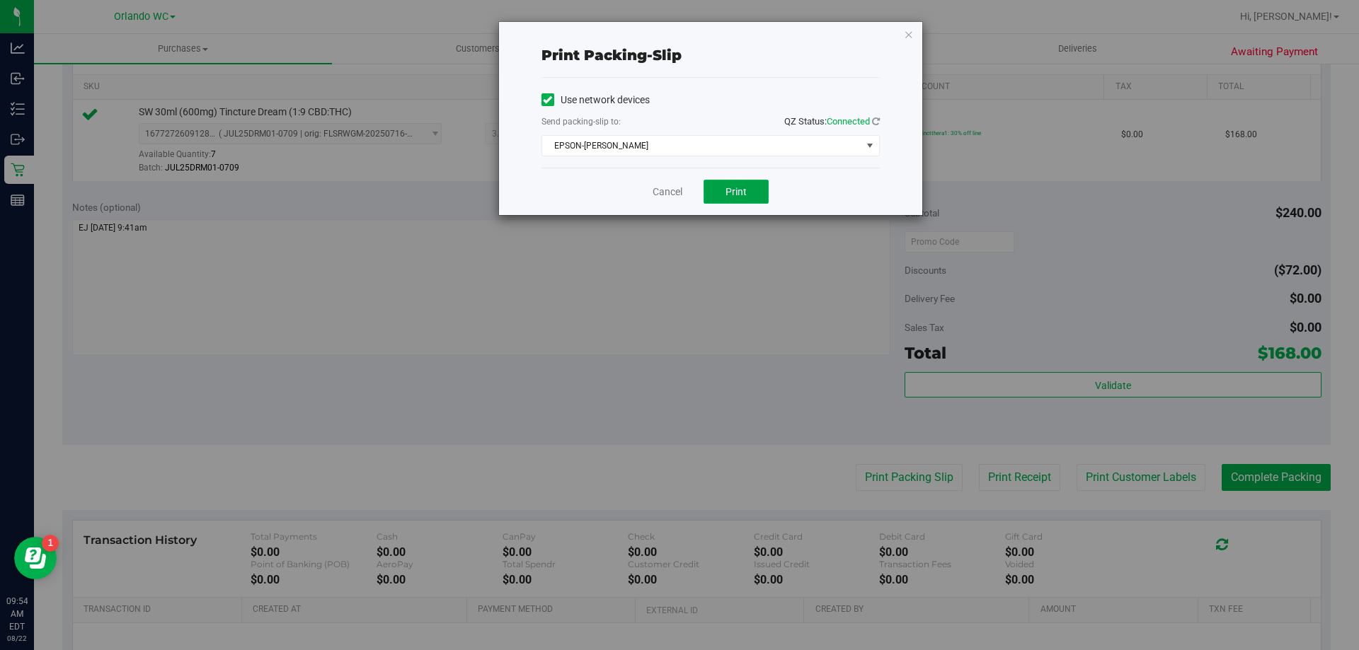
click at [742, 195] on span "Print" at bounding box center [735, 191] width 21 height 11
click at [654, 192] on link "Cancel" at bounding box center [668, 192] width 30 height 15
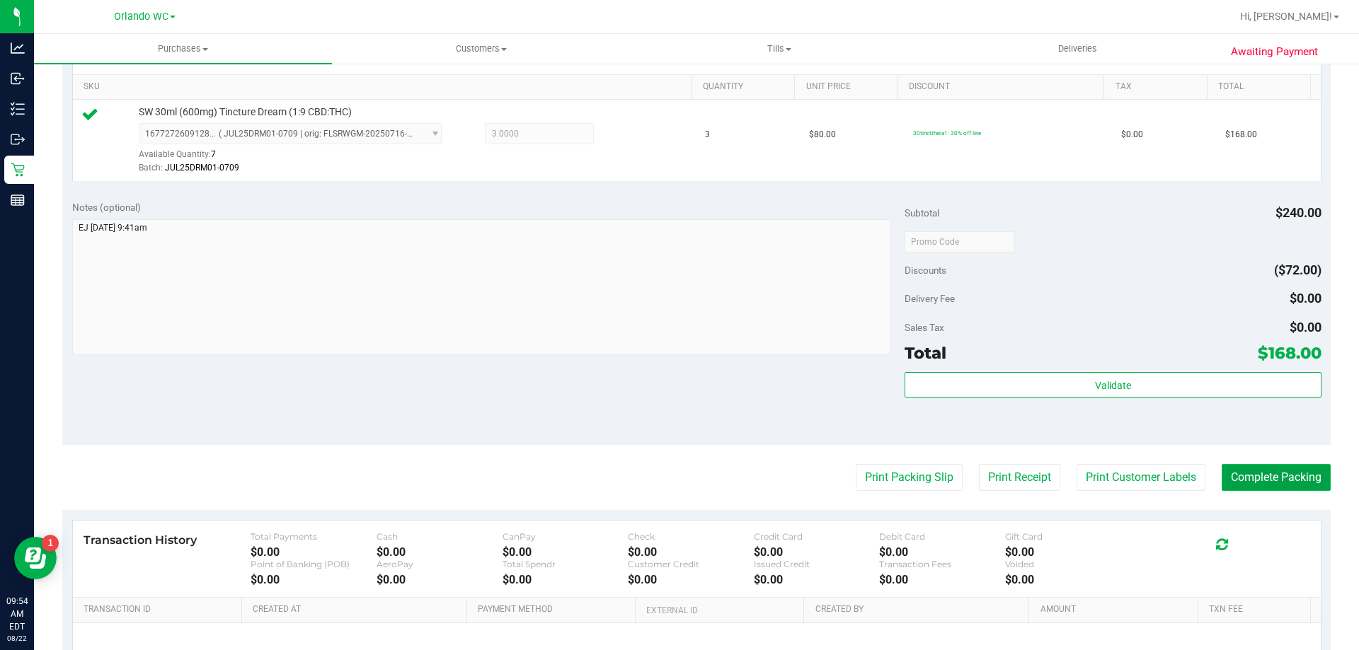
click at [1261, 476] on button "Complete Packing" at bounding box center [1276, 477] width 109 height 27
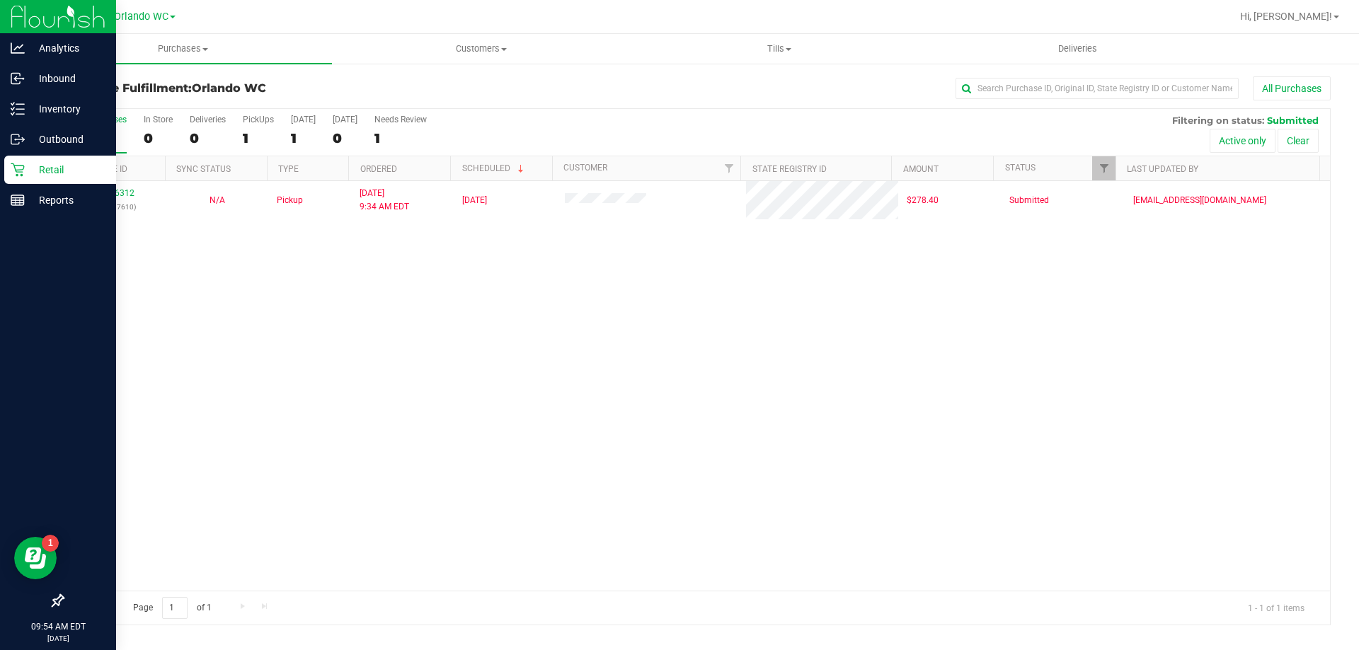
click at [1, 172] on link "Retail" at bounding box center [58, 171] width 116 height 30
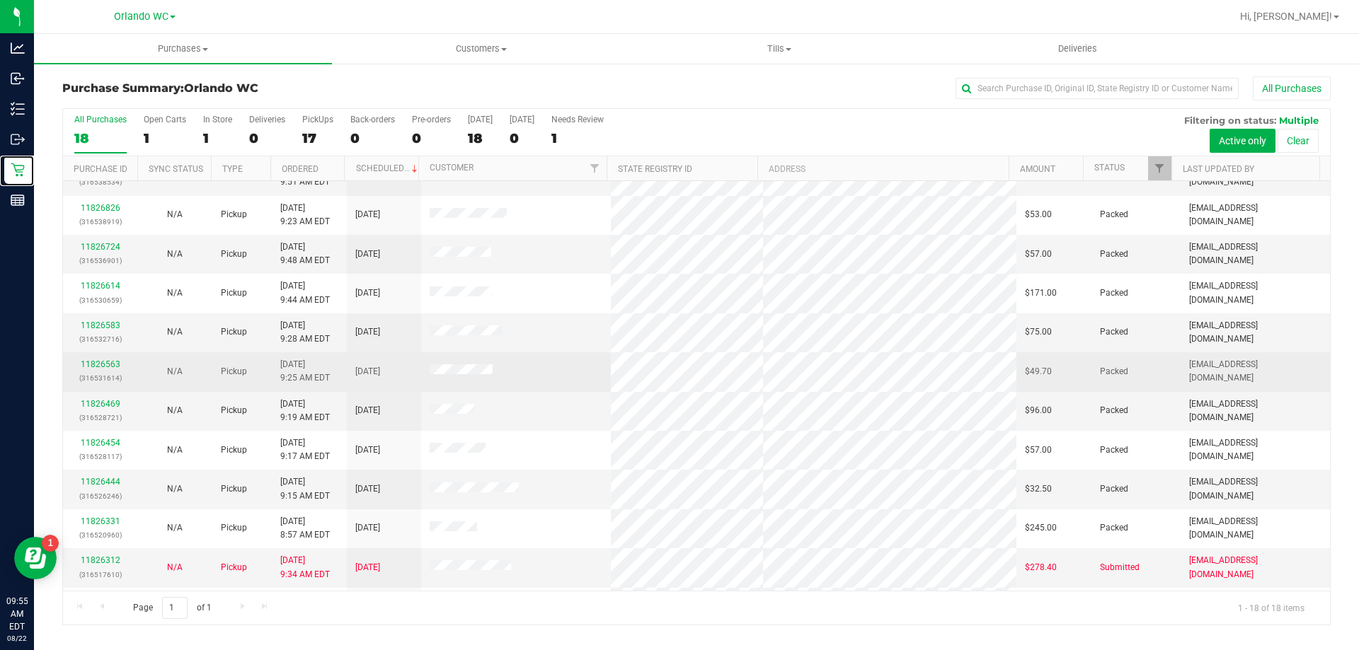
scroll to position [295, 0]
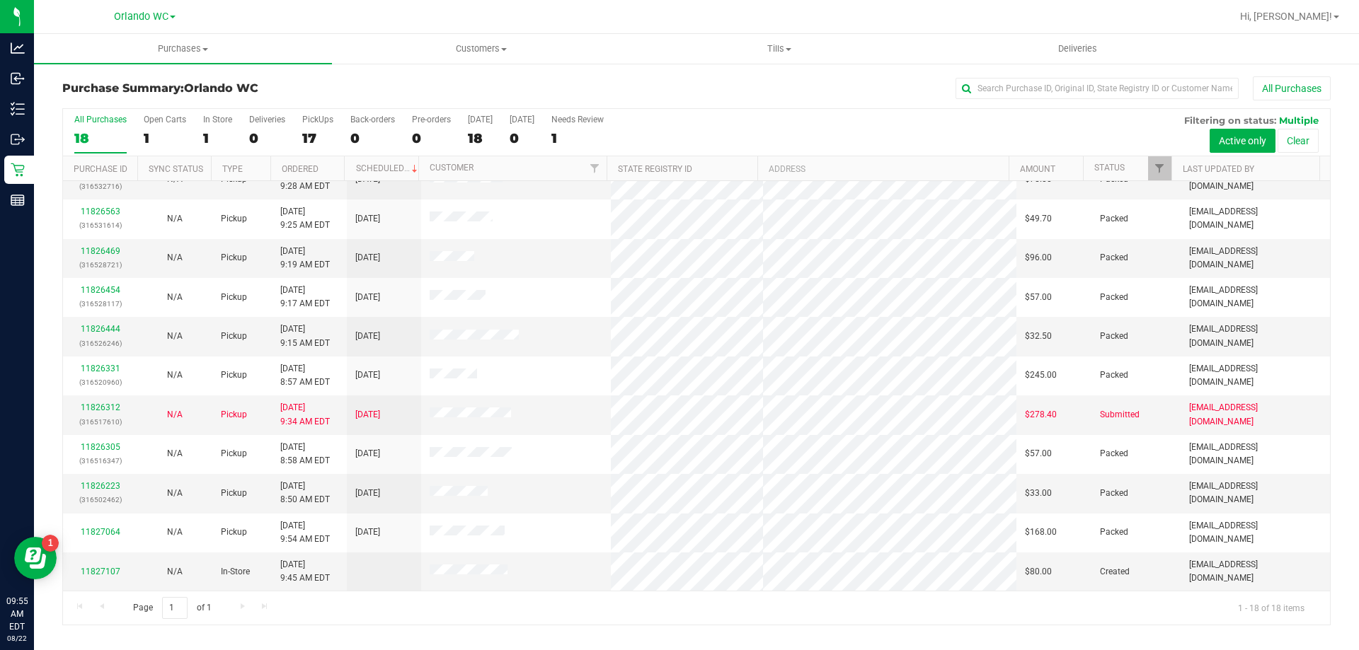
click at [111, 128] on label "All Purchases 18" at bounding box center [100, 134] width 52 height 39
click at [0, 0] on input "All Purchases 18" at bounding box center [0, 0] width 0 height 0
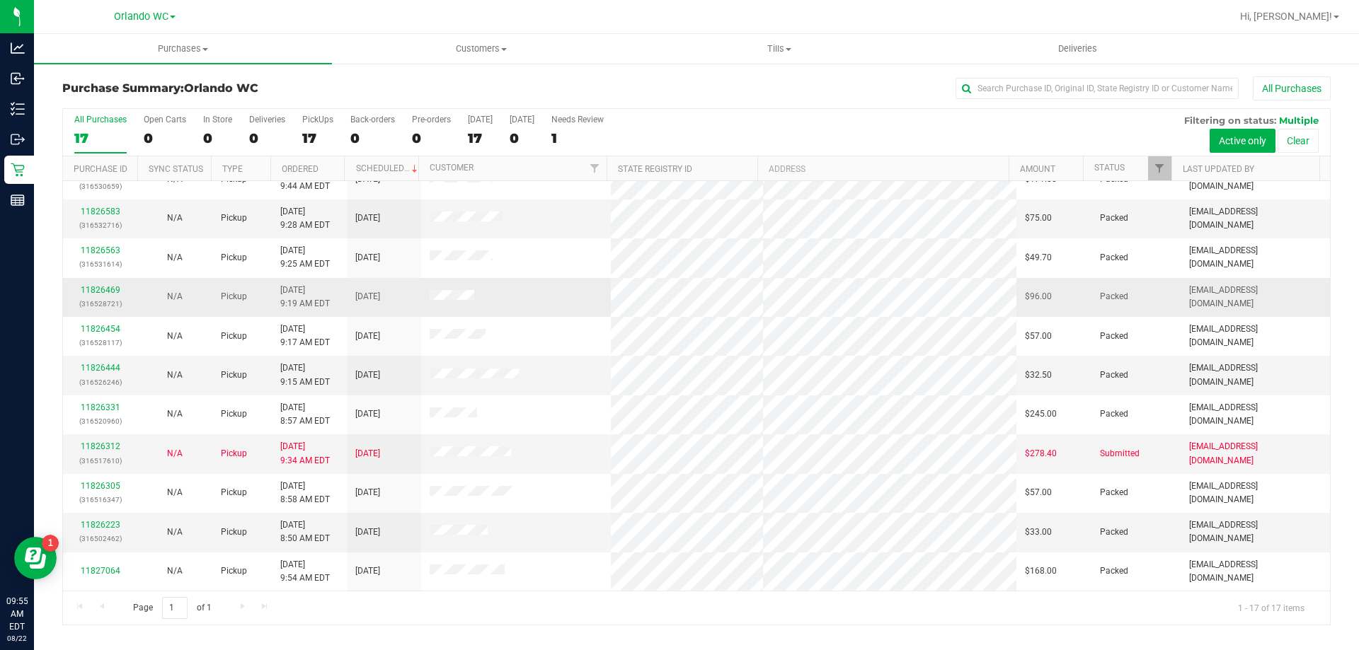
scroll to position [0, 0]
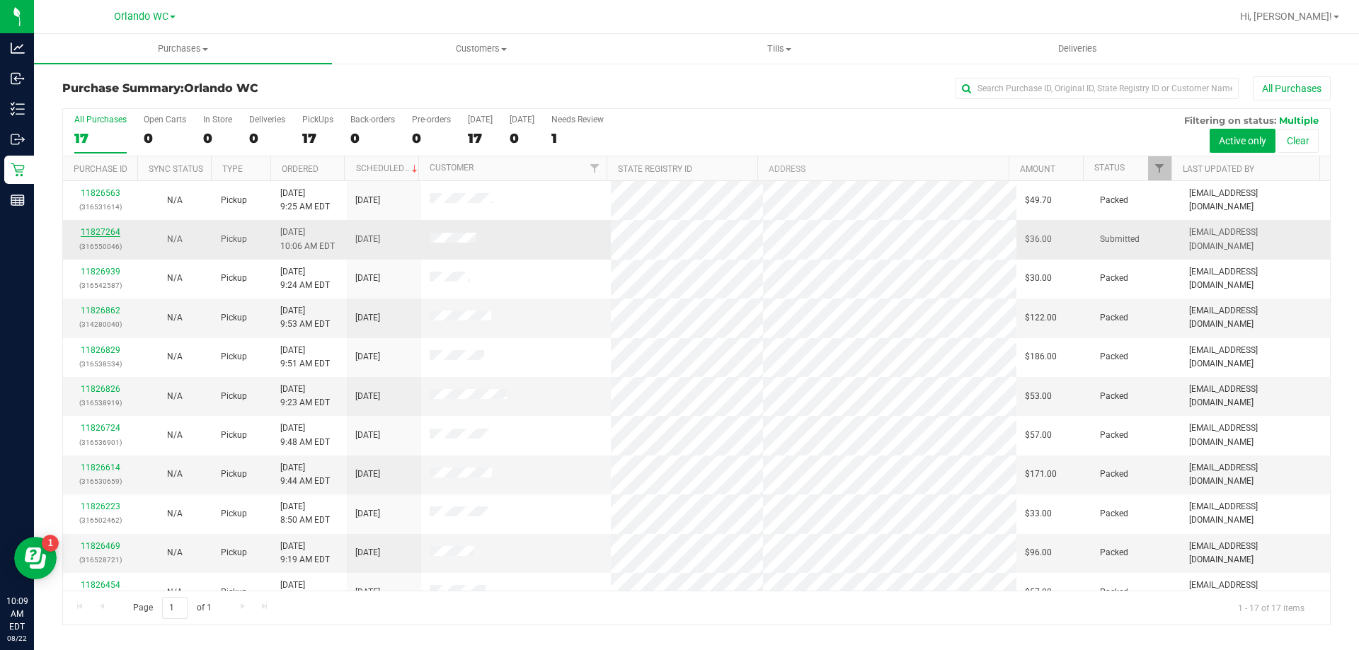
click at [99, 234] on link "11827264" at bounding box center [101, 232] width 40 height 10
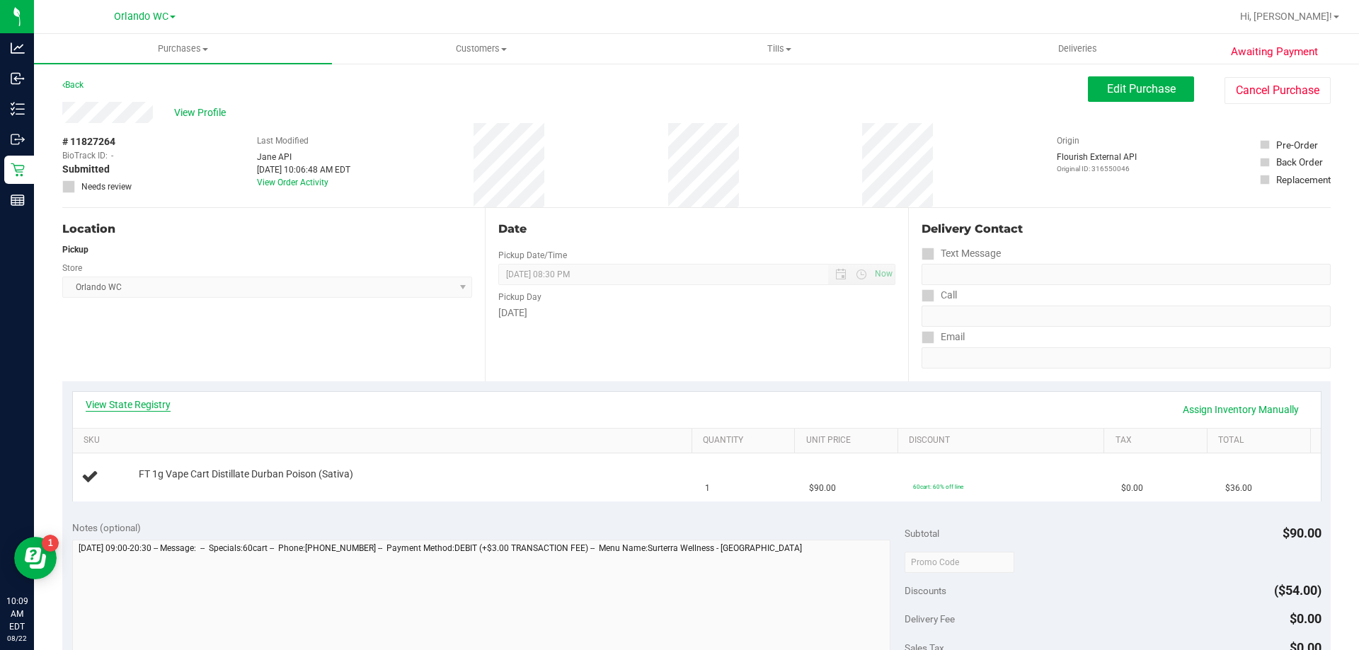
click at [135, 399] on link "View State Registry" at bounding box center [128, 405] width 85 height 14
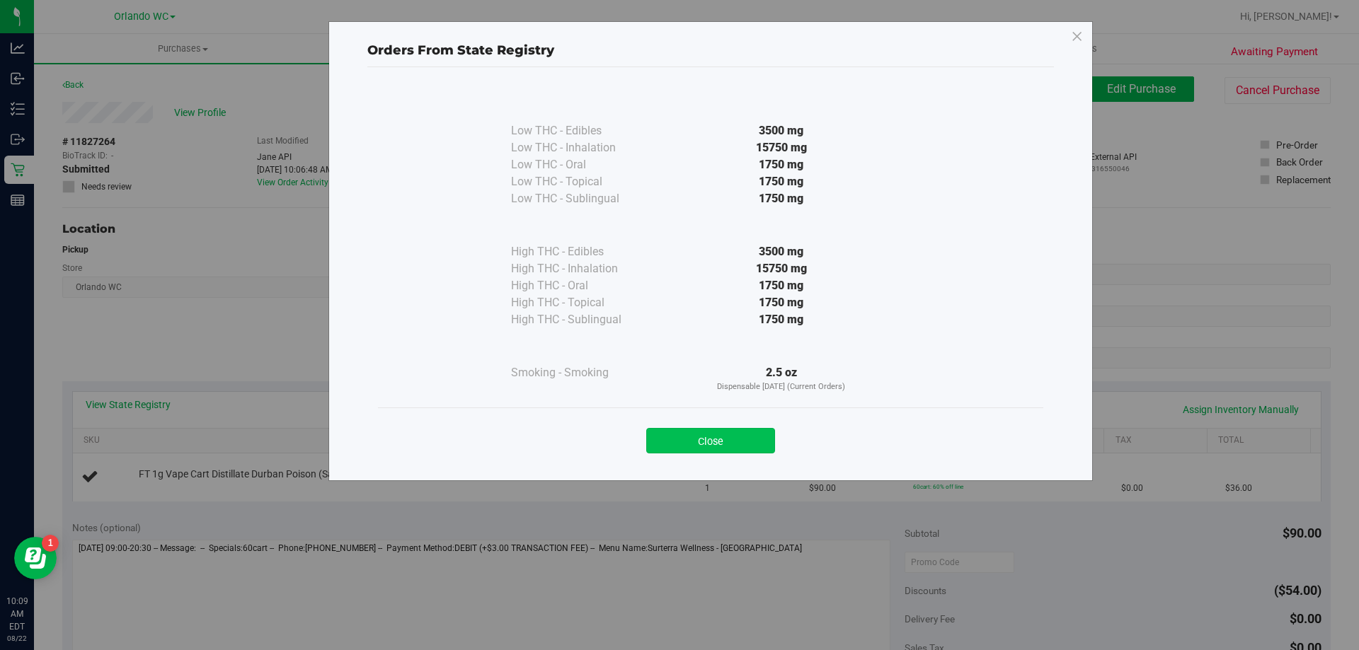
click at [716, 437] on button "Close" at bounding box center [710, 440] width 129 height 25
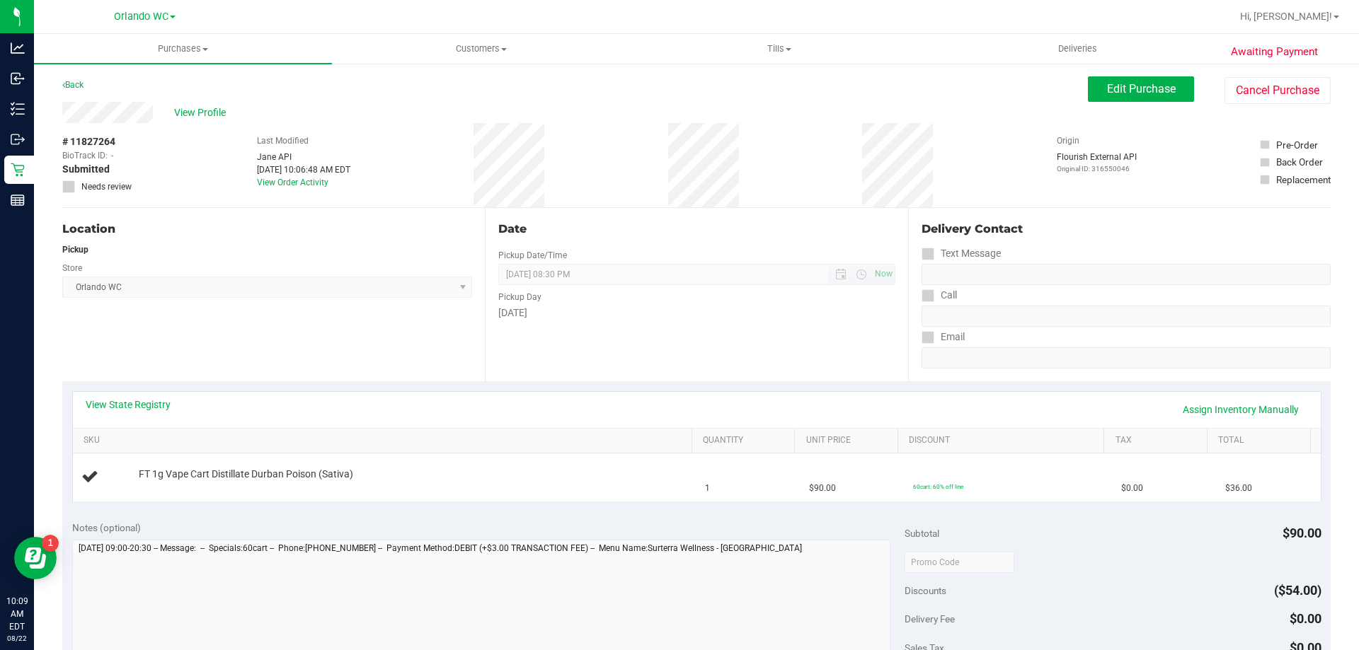
click at [570, 268] on span "08/22/2025 08:30 PM Now" at bounding box center [696, 274] width 396 height 21
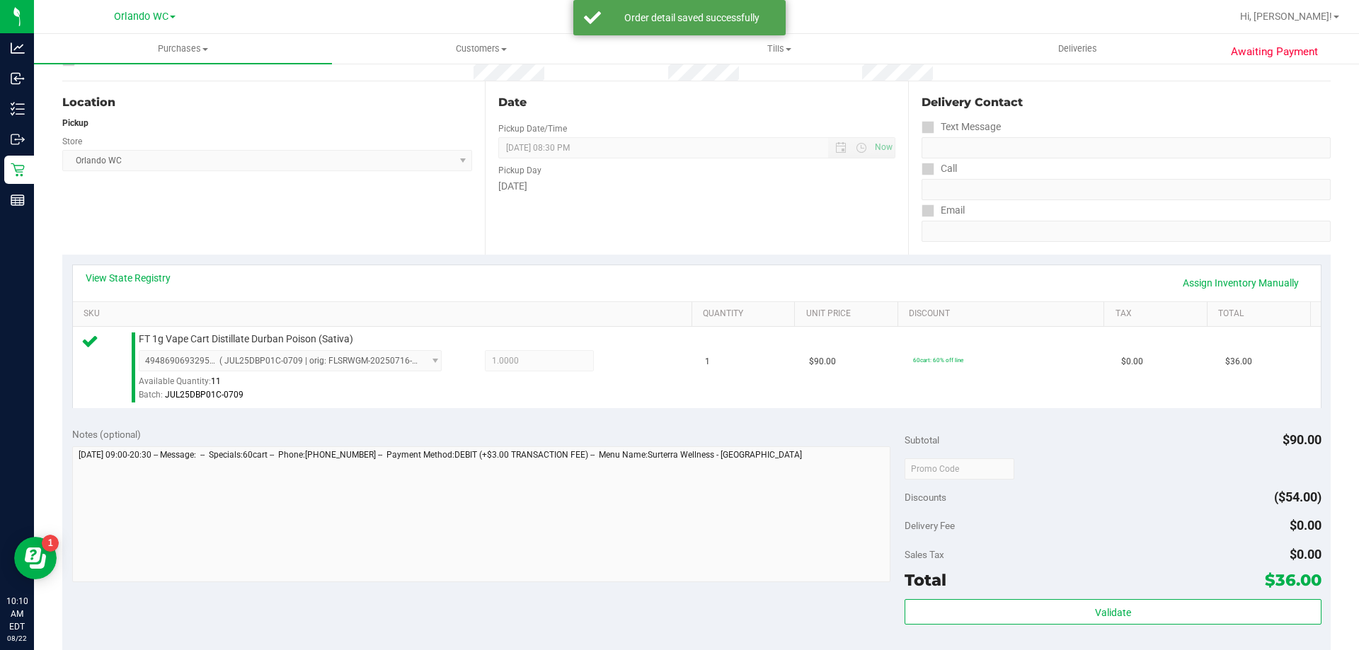
scroll to position [354, 0]
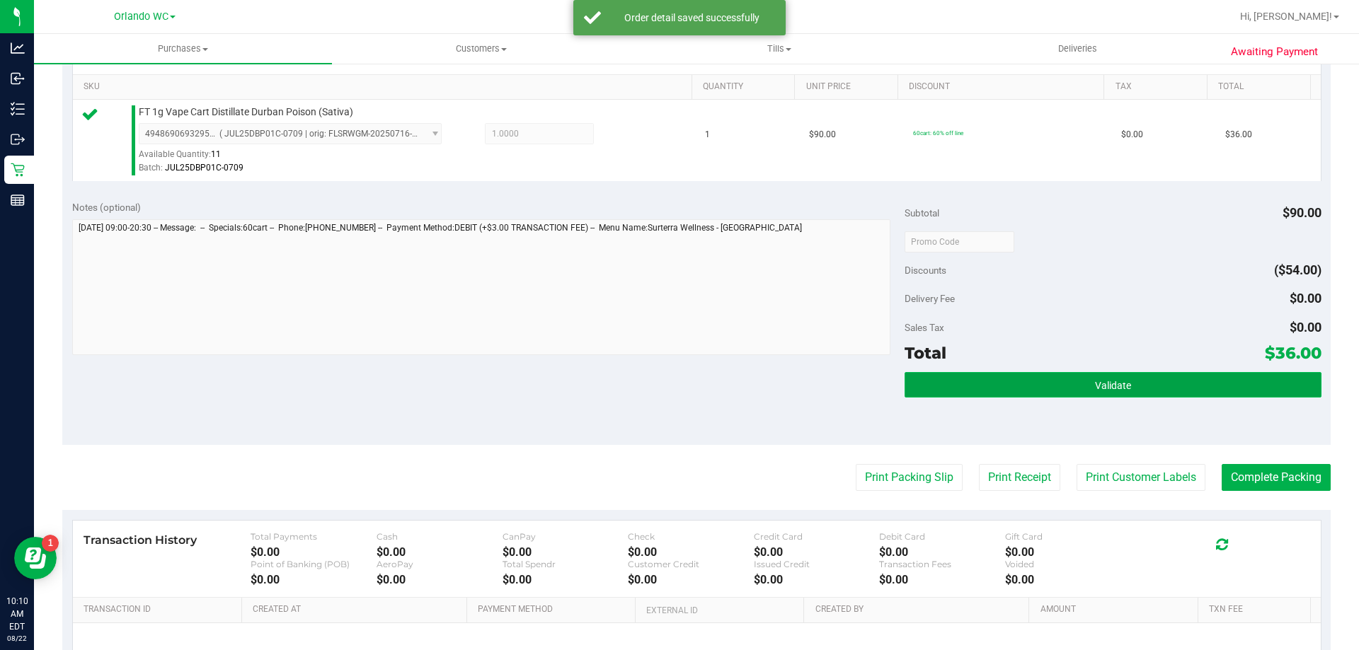
click at [1118, 382] on span "Validate" at bounding box center [1113, 385] width 36 height 11
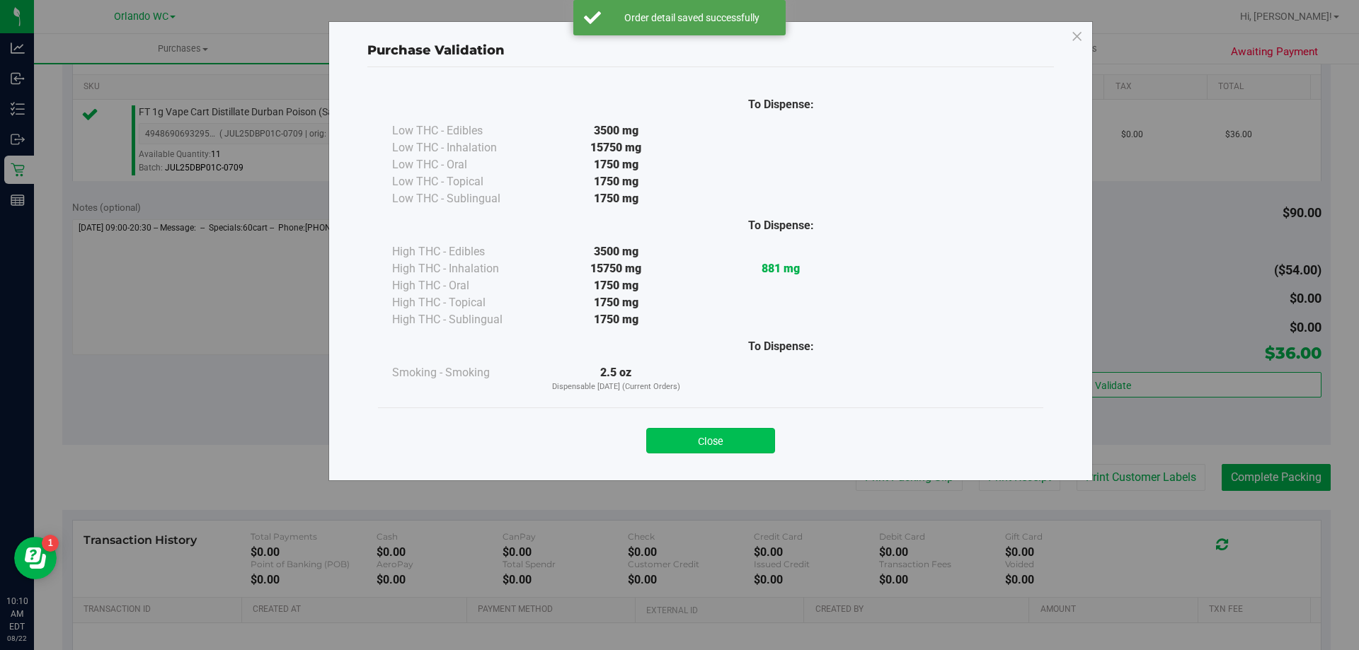
click at [728, 440] on button "Close" at bounding box center [710, 440] width 129 height 25
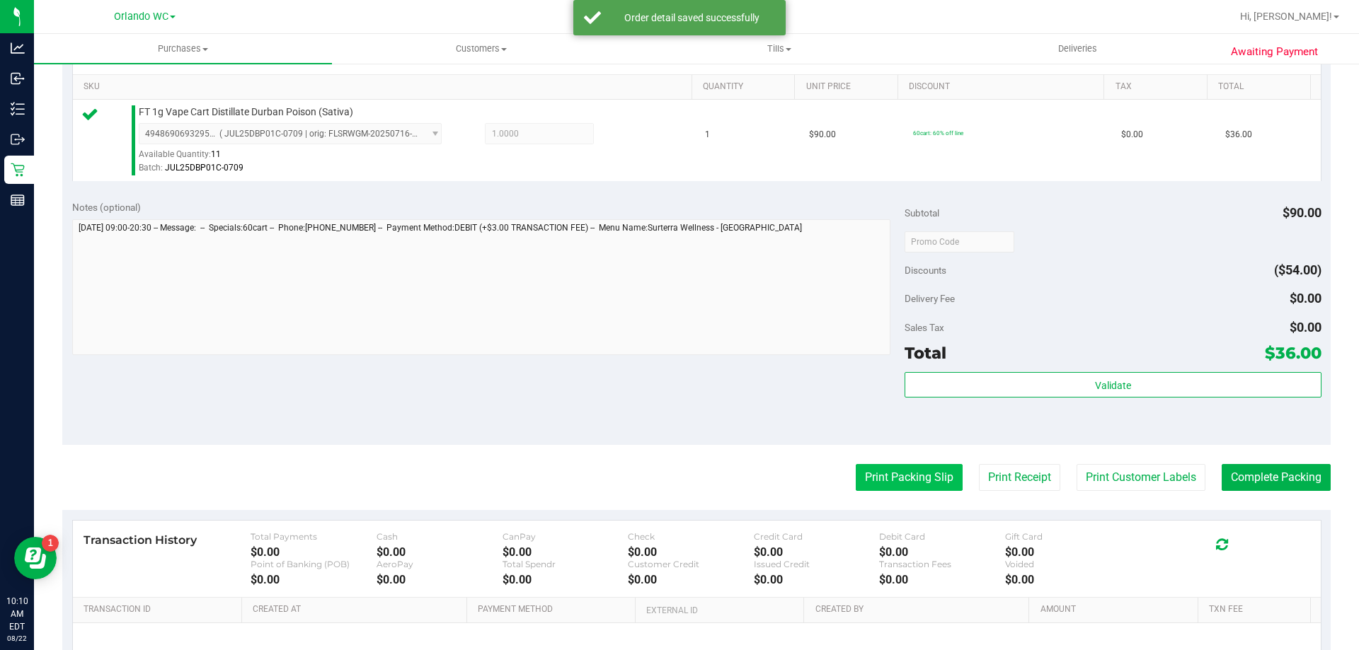
click at [885, 465] on button "Print Packing Slip" at bounding box center [909, 477] width 107 height 27
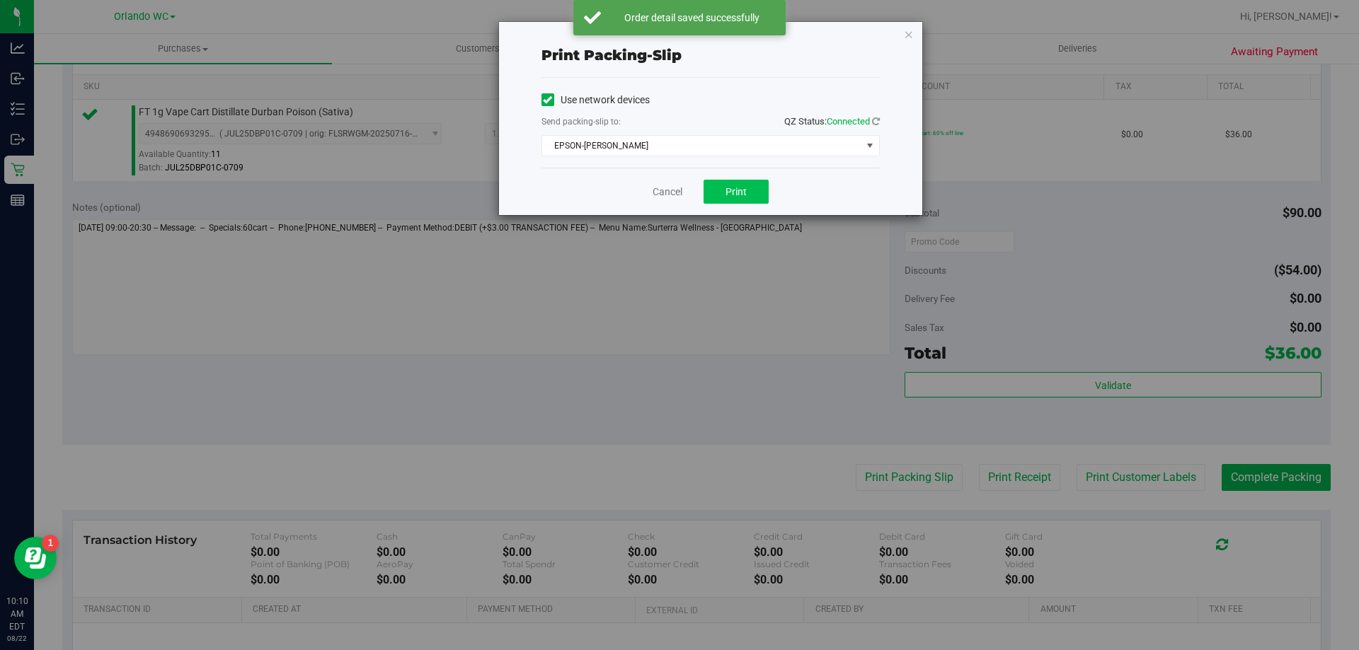
click at [758, 190] on div "Cancel Print" at bounding box center [710, 191] width 338 height 47
click at [755, 197] on button "Print" at bounding box center [736, 192] width 65 height 24
click at [675, 189] on link "Cancel" at bounding box center [668, 192] width 30 height 15
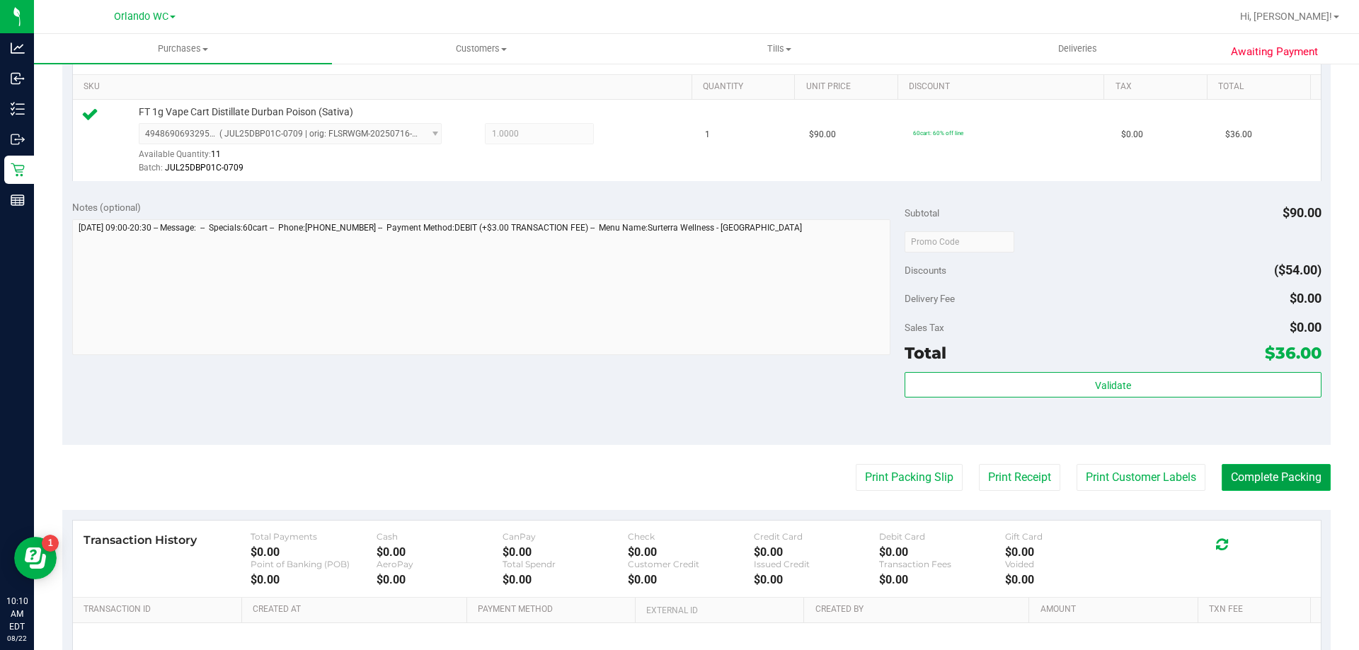
click at [1232, 475] on button "Complete Packing" at bounding box center [1276, 477] width 109 height 27
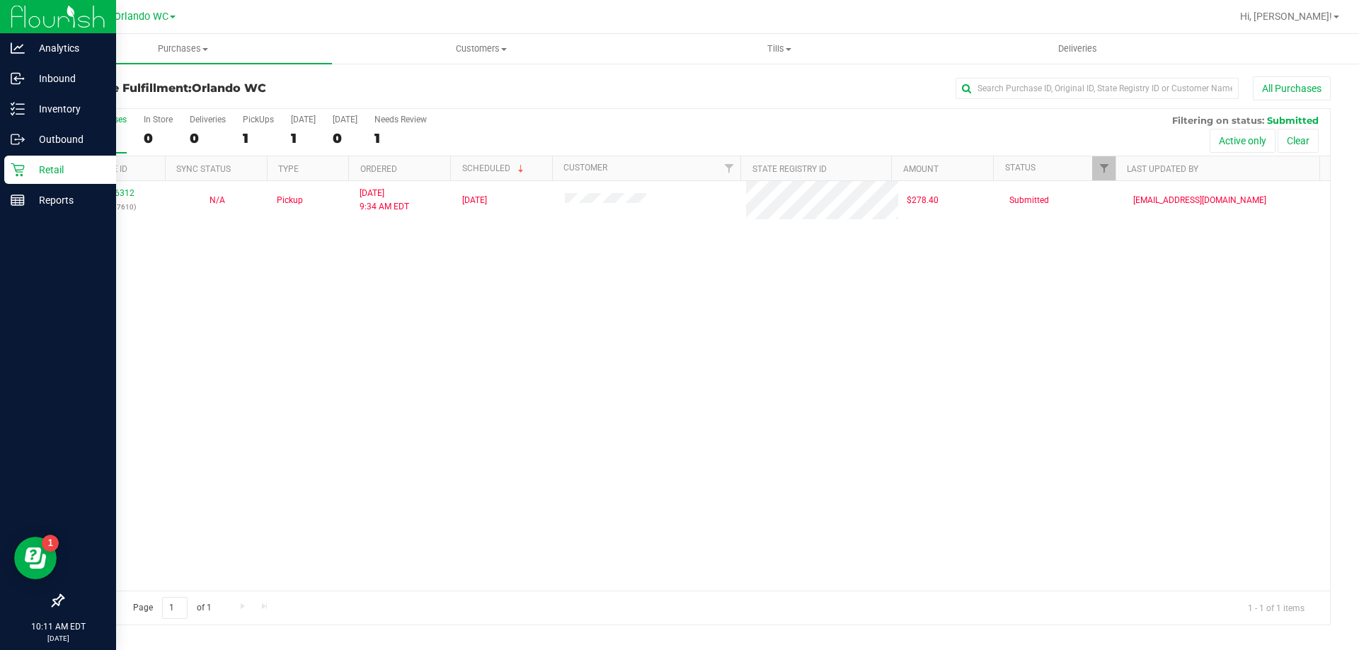
click at [47, 166] on p "Retail" at bounding box center [67, 169] width 85 height 17
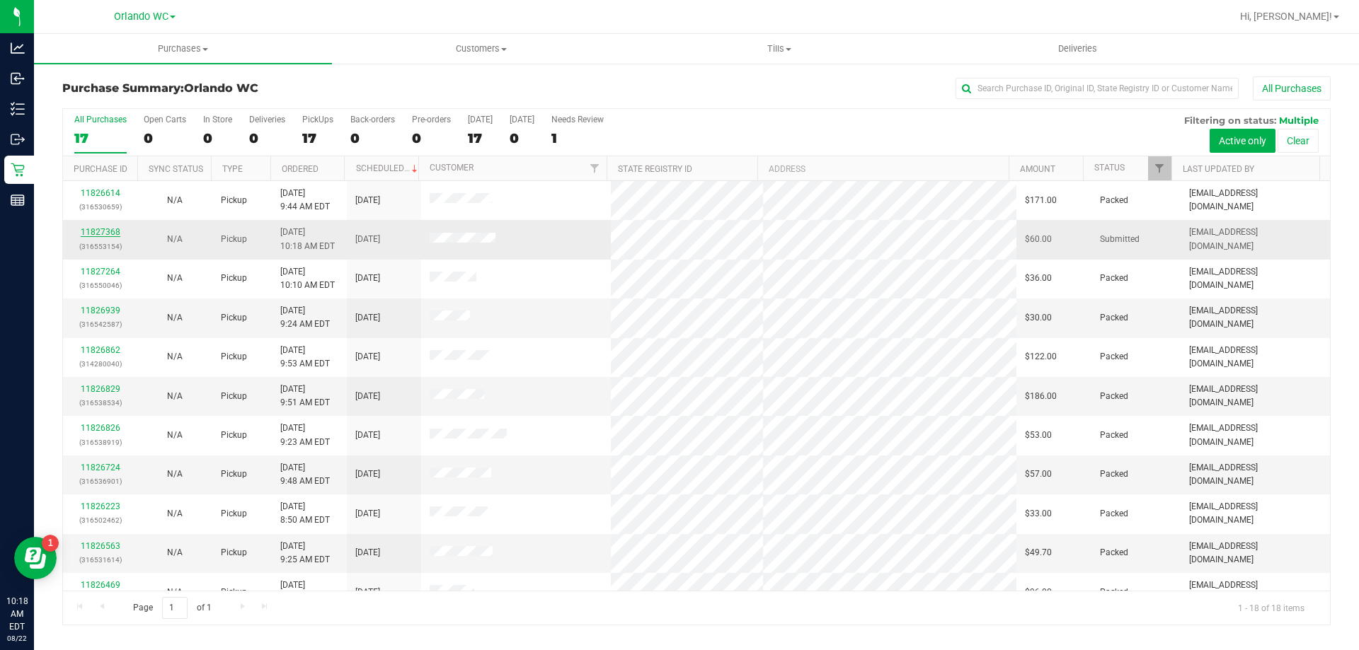
click at [91, 230] on link "11827368" at bounding box center [101, 232] width 40 height 10
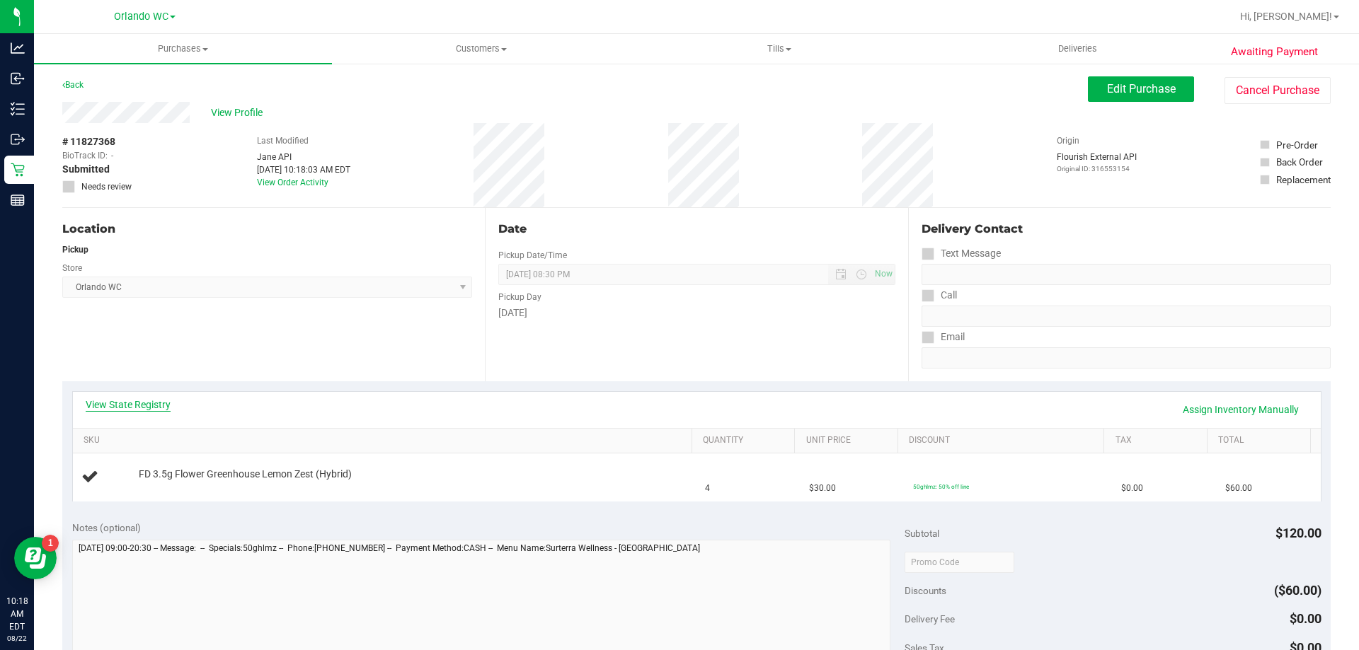
click at [161, 401] on link "View State Registry" at bounding box center [128, 405] width 85 height 14
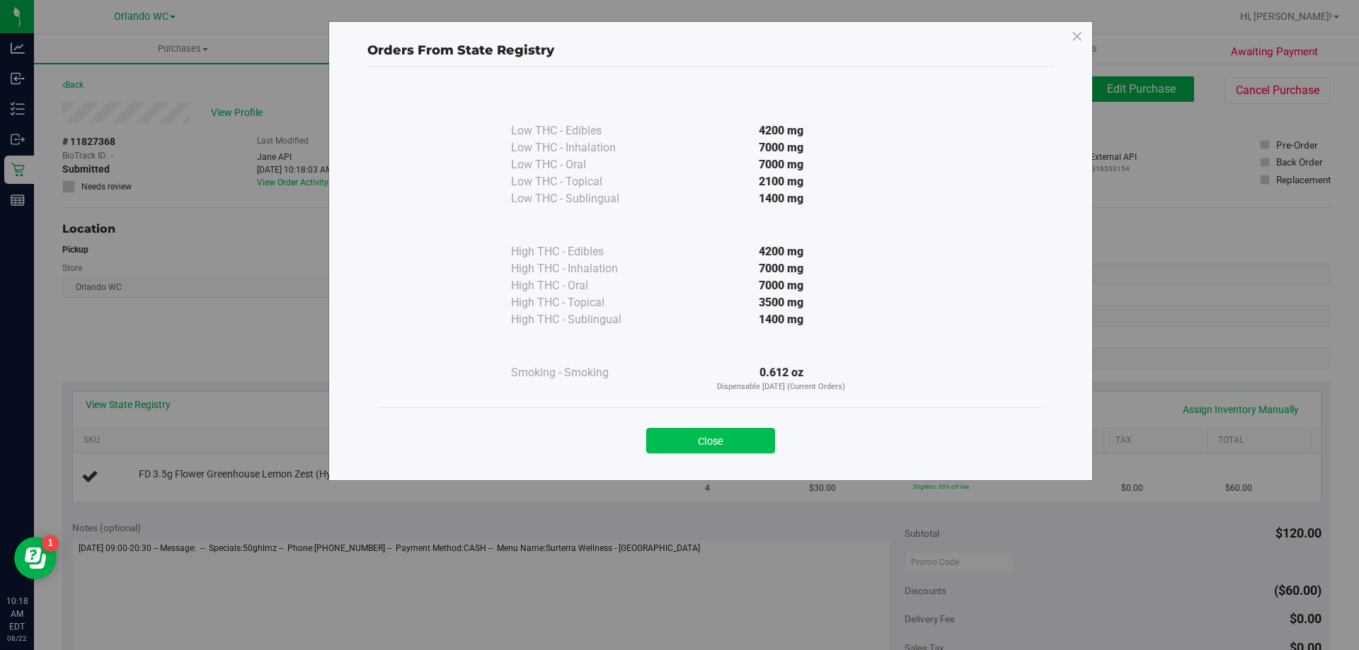
click at [755, 432] on button "Close" at bounding box center [710, 440] width 129 height 25
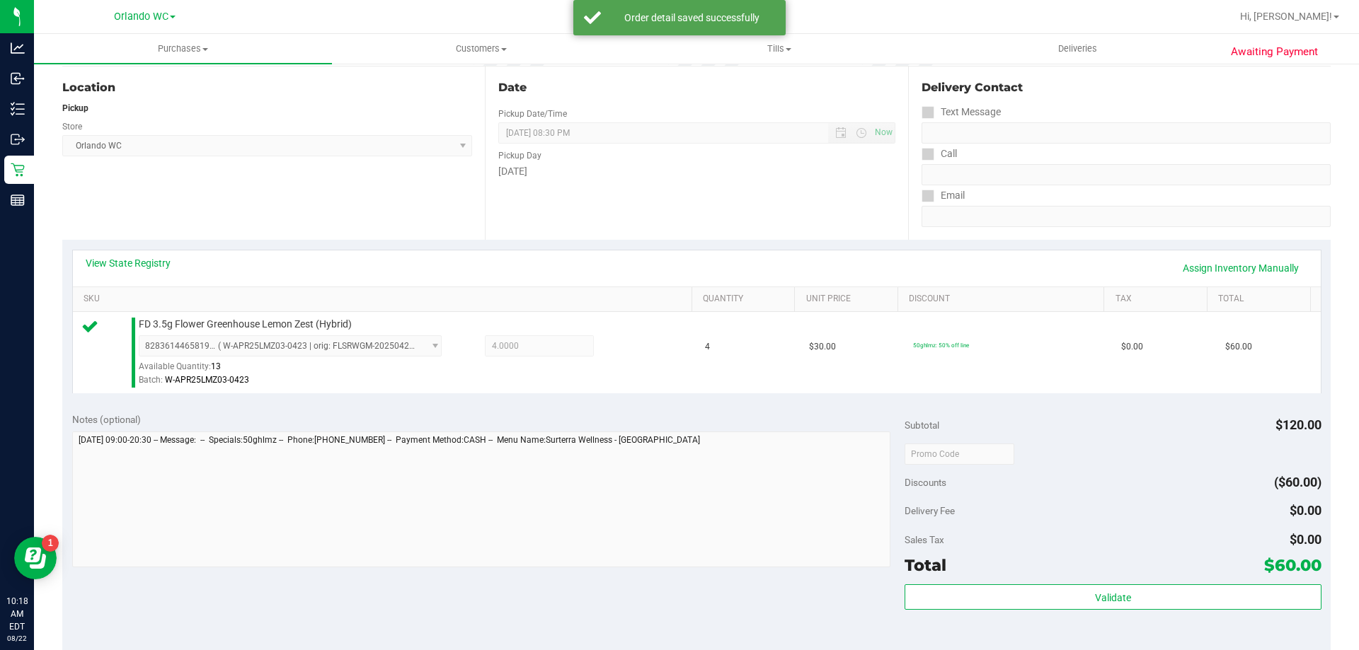
scroll to position [283, 0]
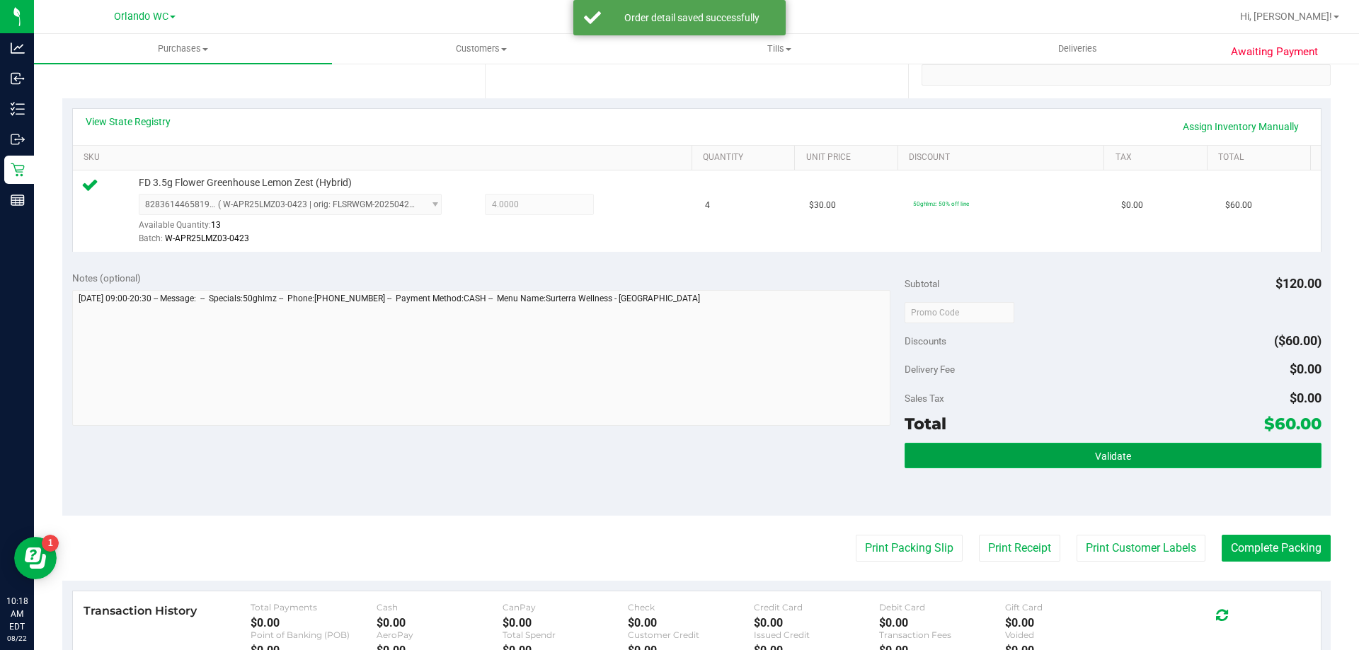
click at [1094, 466] on button "Validate" at bounding box center [1113, 455] width 416 height 25
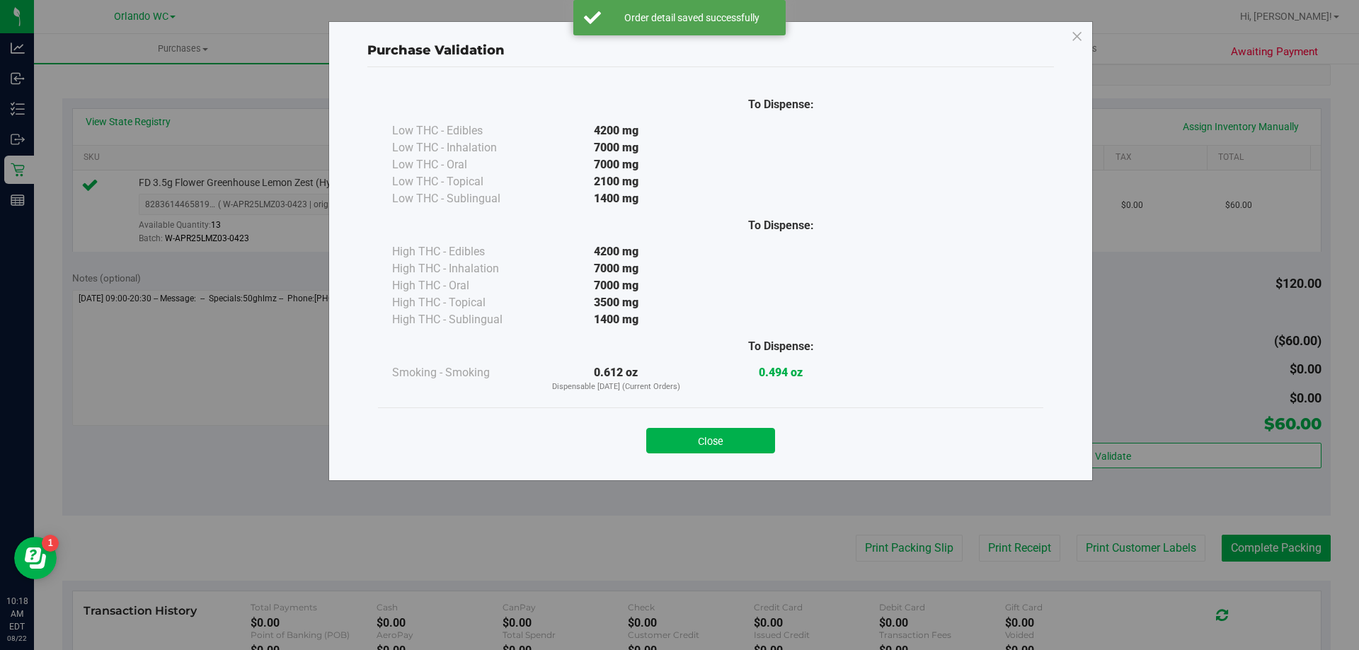
drag, startPoint x: 769, startPoint y: 437, endPoint x: 759, endPoint y: 437, distance: 9.9
click at [764, 437] on button "Close" at bounding box center [710, 440] width 129 height 25
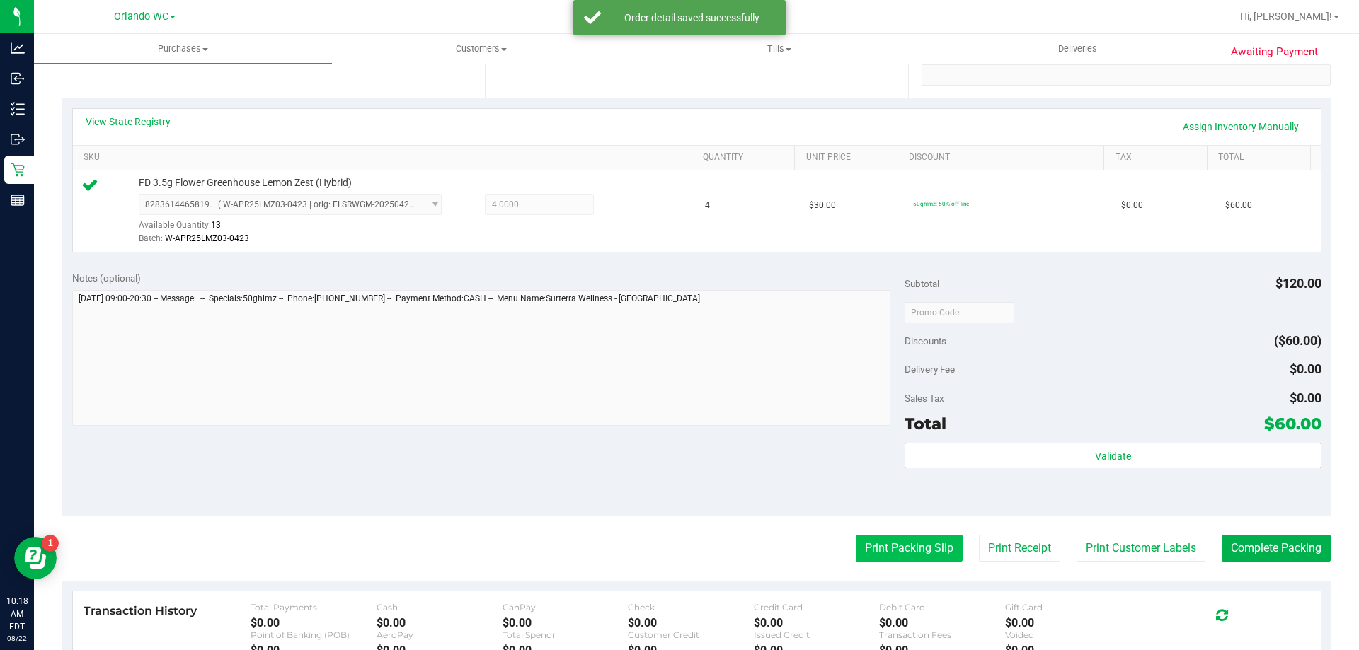
click at [856, 549] on button "Print Packing Slip" at bounding box center [909, 548] width 107 height 27
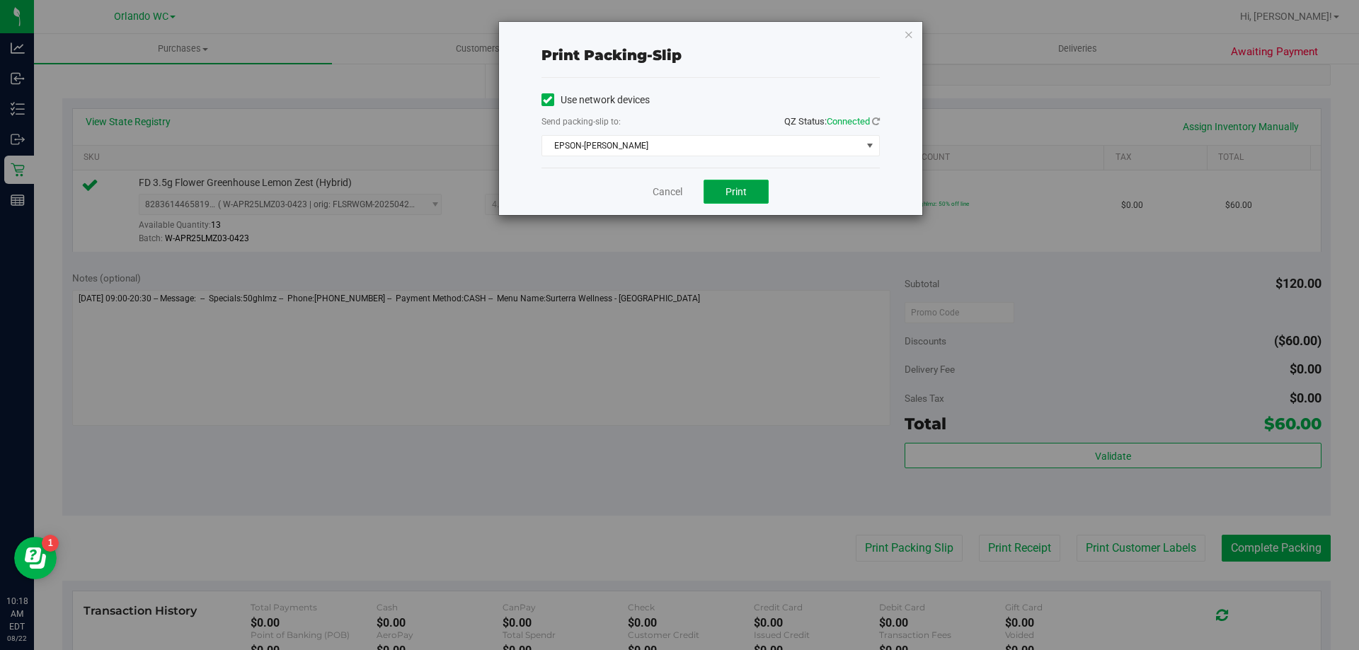
click at [745, 187] on span "Print" at bounding box center [735, 191] width 21 height 11
click at [662, 193] on link "Cancel" at bounding box center [668, 192] width 30 height 15
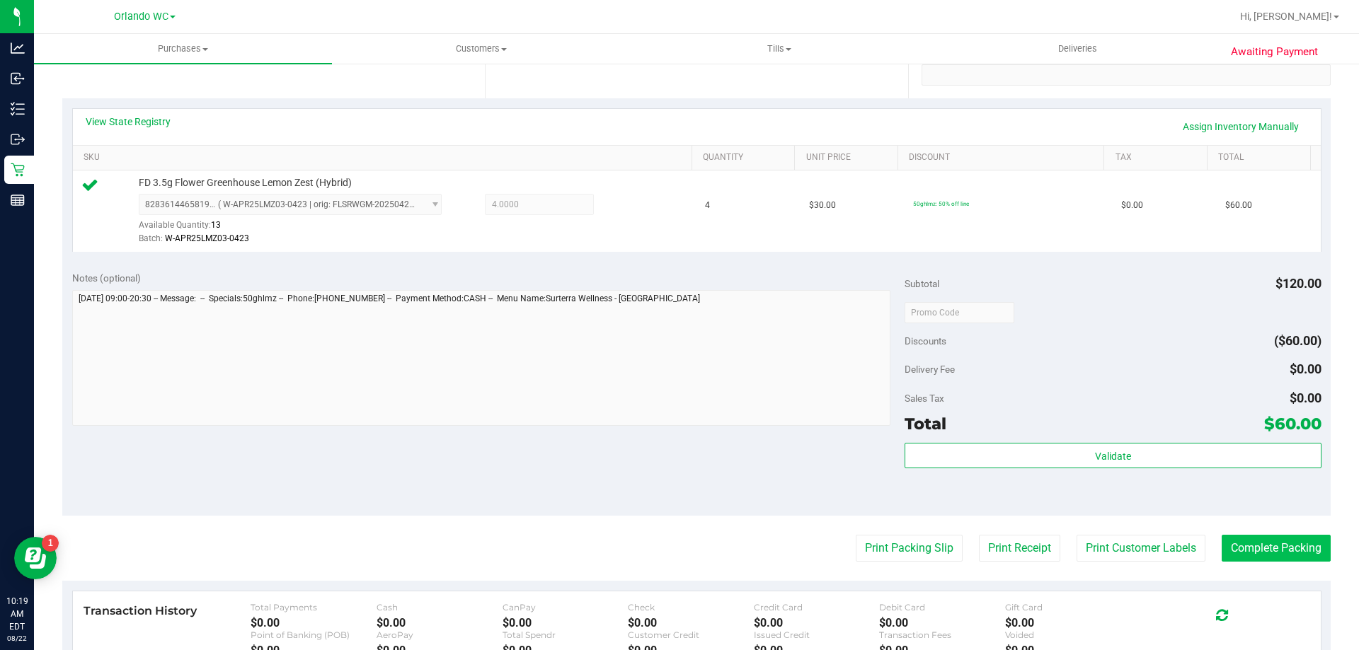
click at [1308, 556] on button "Complete Packing" at bounding box center [1276, 548] width 109 height 27
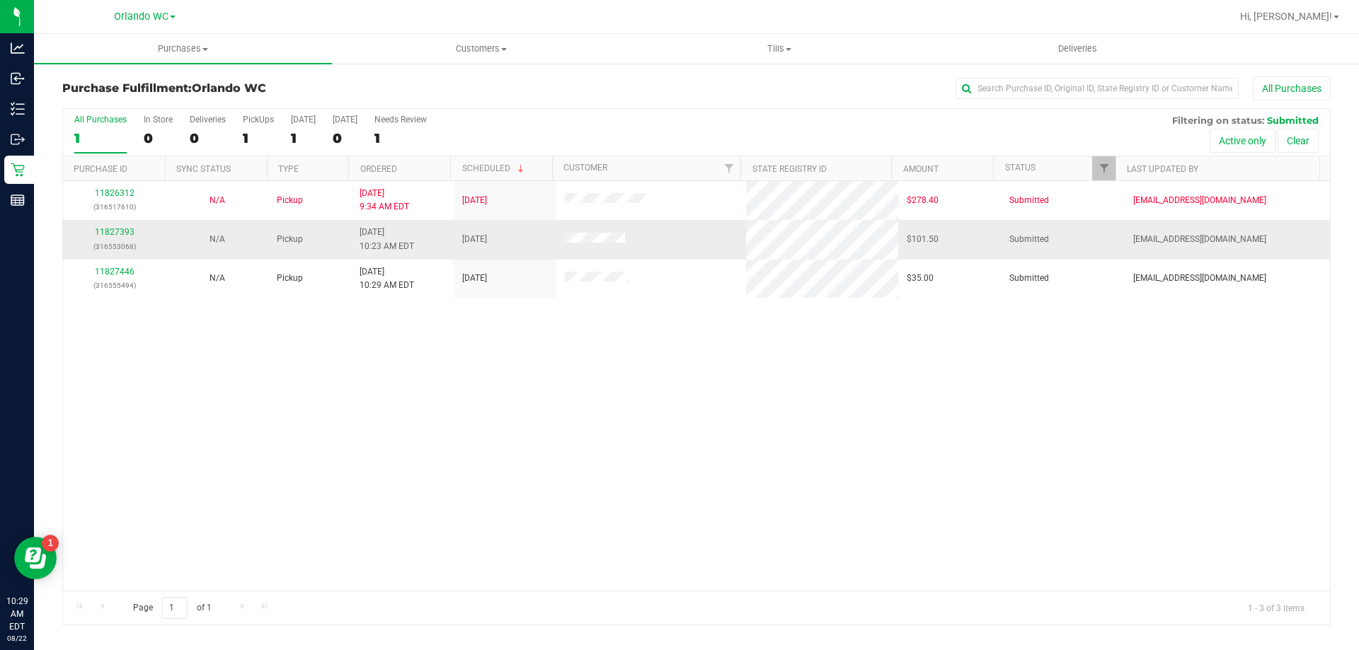
click at [102, 226] on div "11827393 (316553068)" at bounding box center [114, 239] width 86 height 27
click at [108, 229] on link "11827393" at bounding box center [115, 232] width 40 height 10
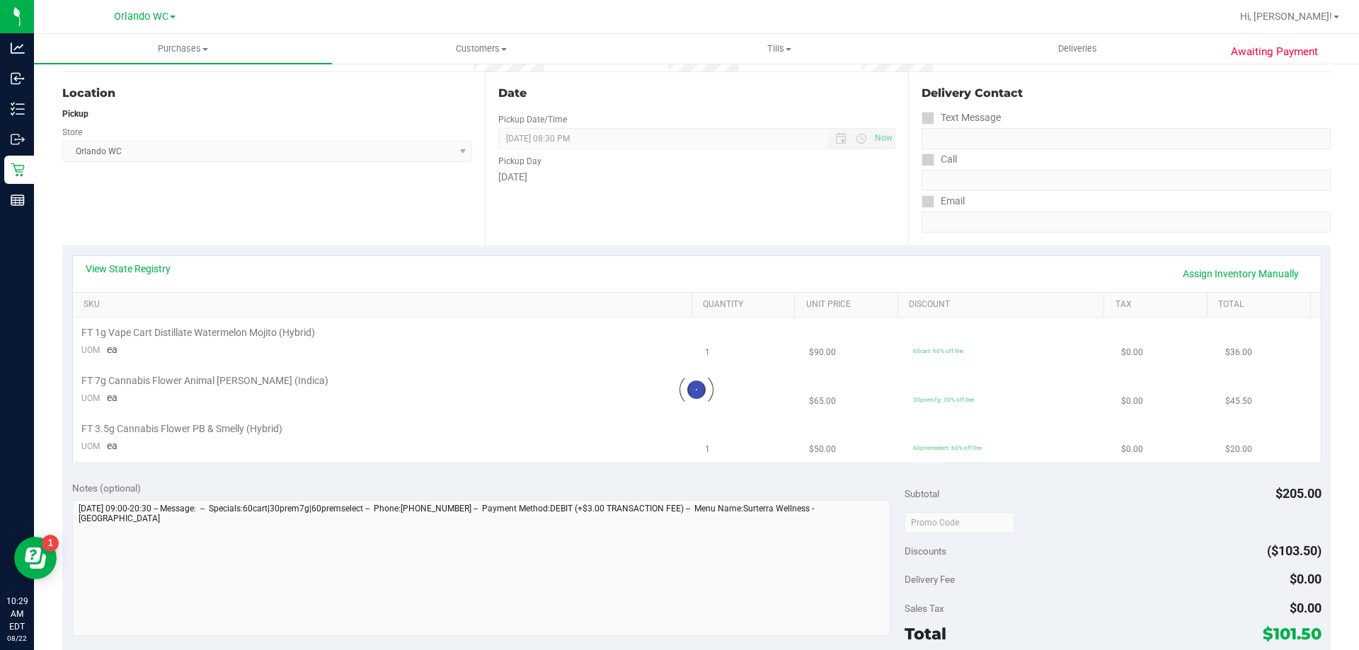
scroll to position [142, 0]
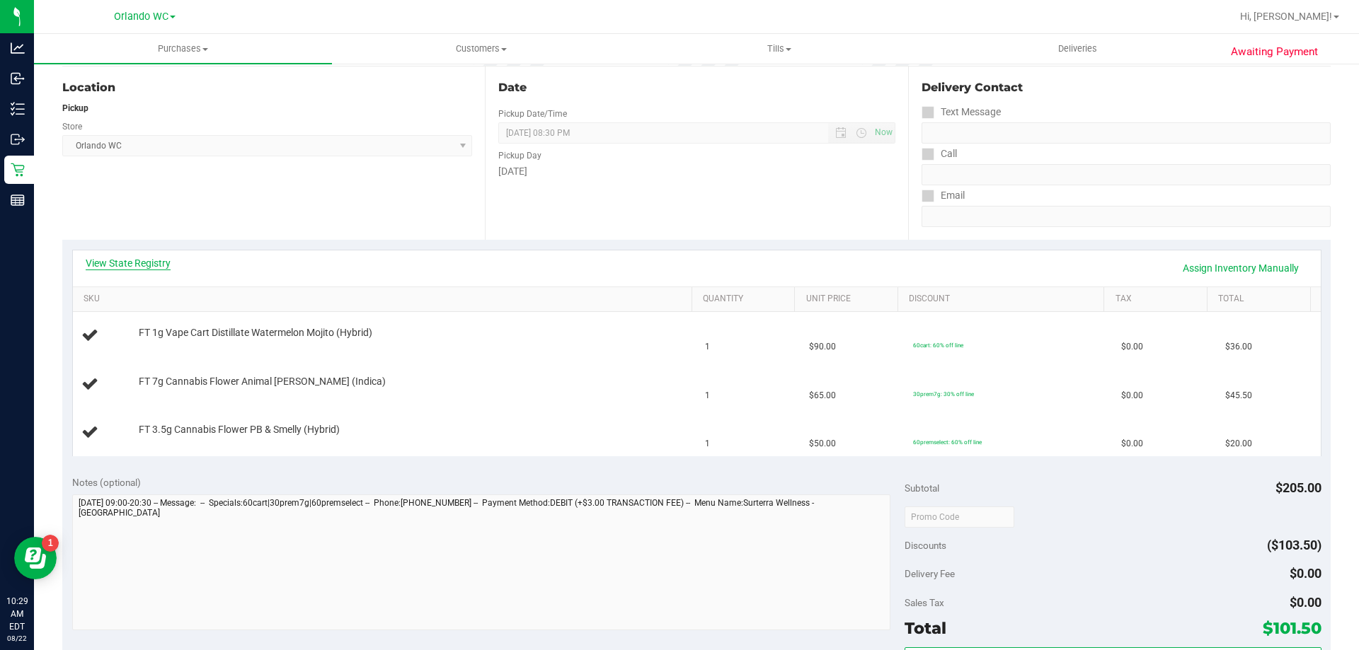
click at [132, 263] on link "View State Registry" at bounding box center [128, 263] width 85 height 14
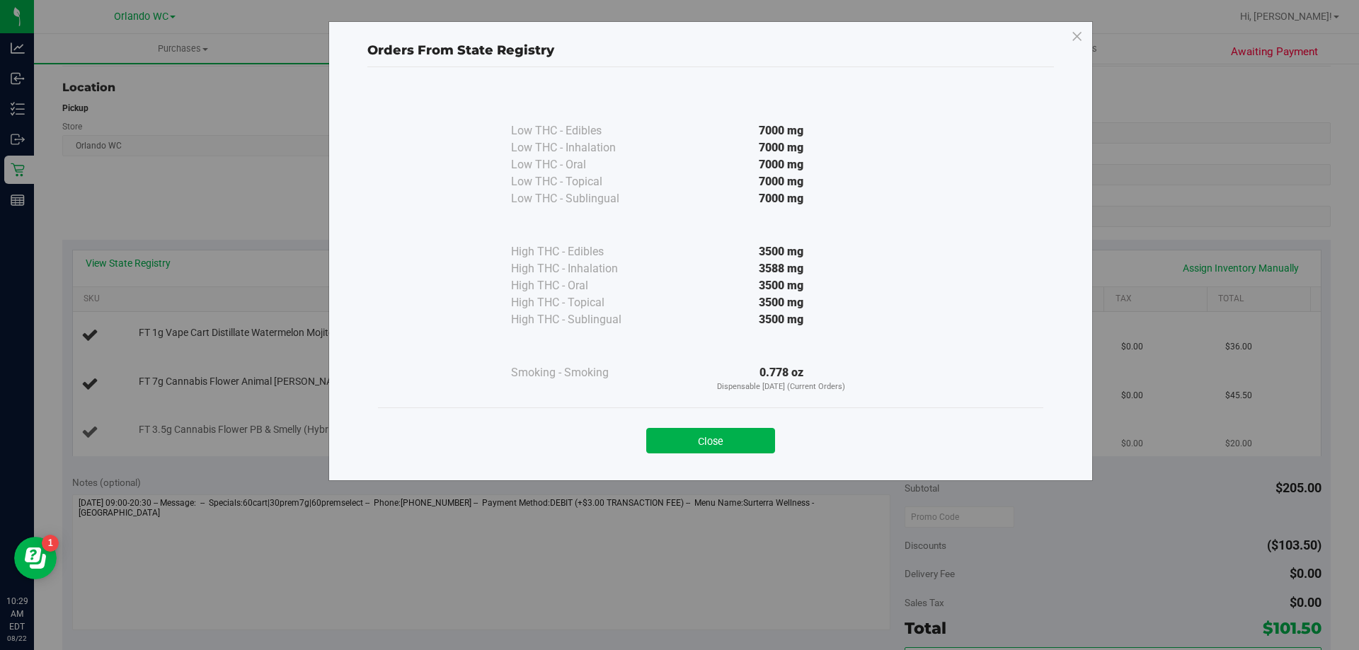
click at [739, 435] on button "Close" at bounding box center [710, 440] width 129 height 25
